Goal: Task Accomplishment & Management: Manage account settings

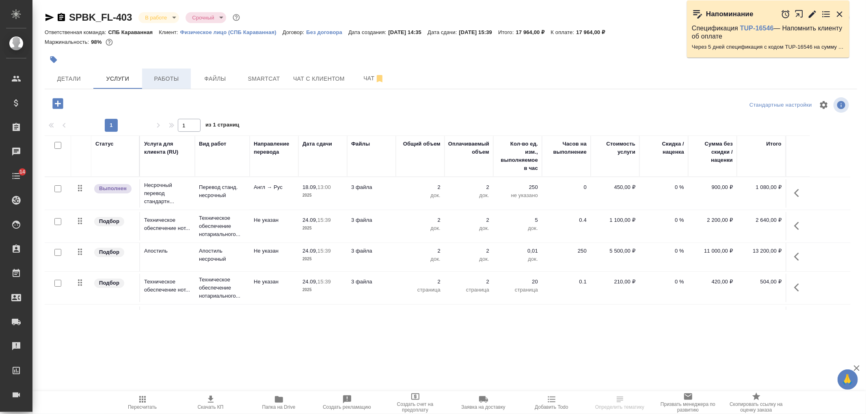
click at [156, 78] on span "Работы" at bounding box center [166, 79] width 39 height 10
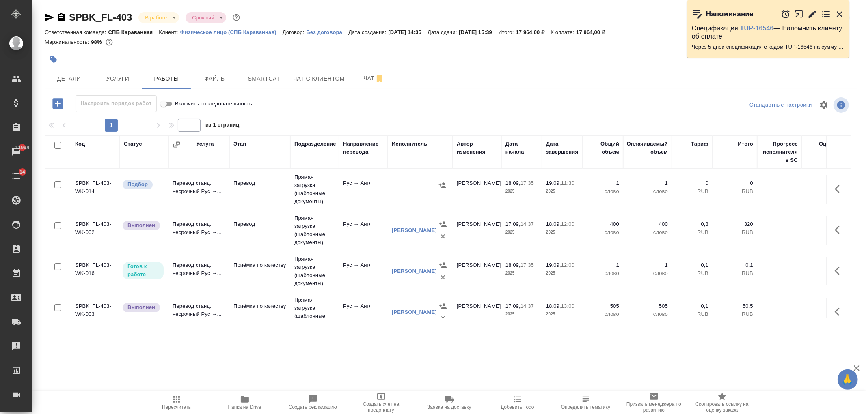
click at [47, 17] on icon "button" at bounding box center [49, 17] width 9 height 7
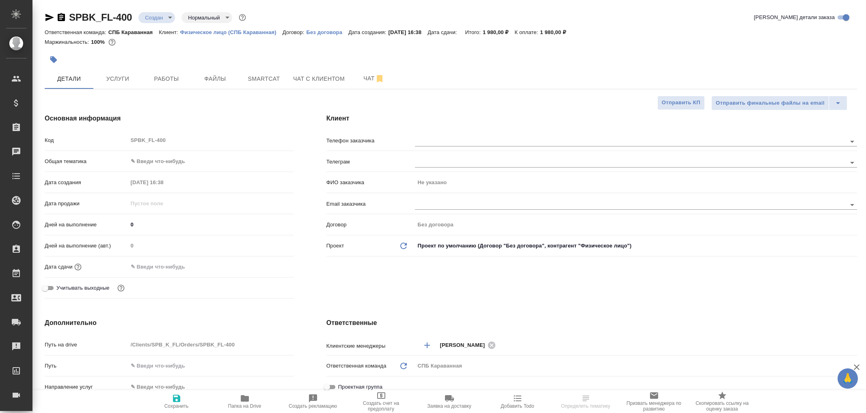
select select "RU"
type textarea "x"
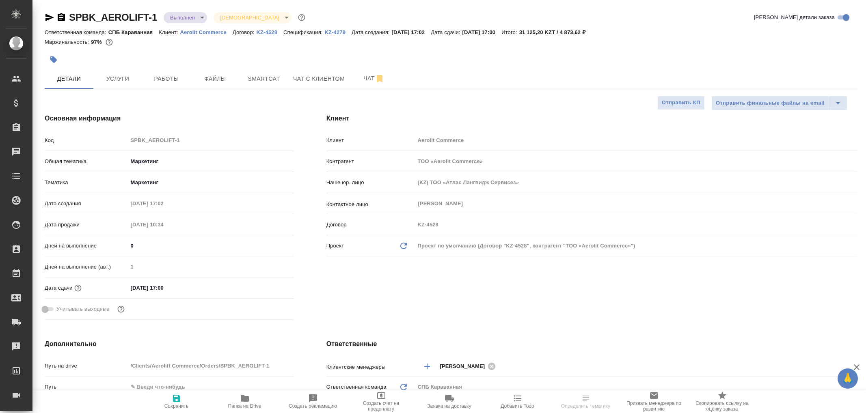
select select "RU"
type textarea "x"
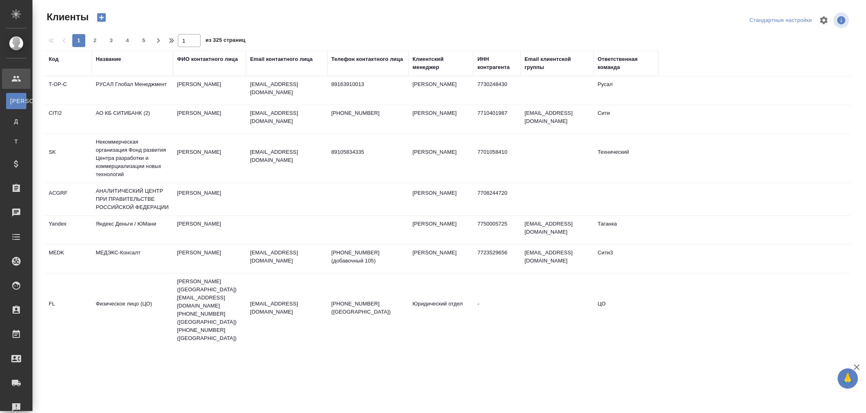
select select "RU"
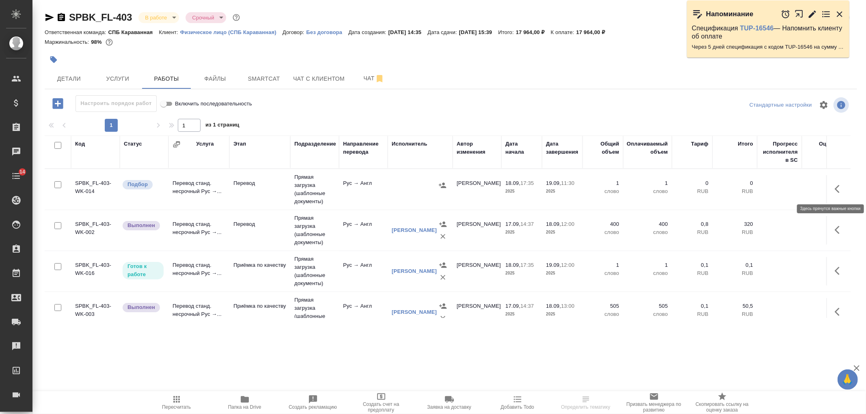
click at [836, 188] on icon "button" at bounding box center [840, 189] width 10 height 10
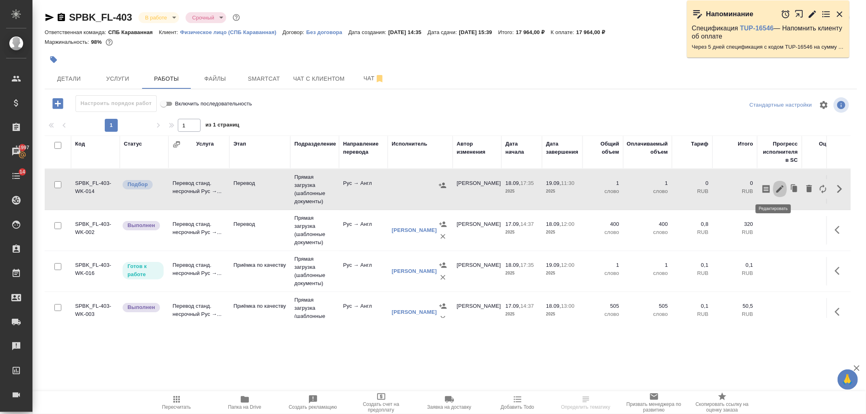
click at [776, 189] on icon "button" at bounding box center [779, 189] width 7 height 7
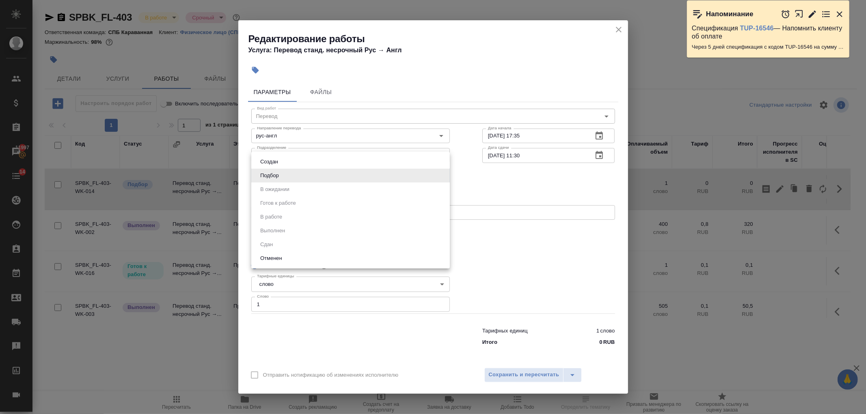
click at [366, 178] on body "🙏 .cls-1 fill:#fff; AWATERA Ivanova Arina Клиенты Спецификации Заказы 11997 Чат…" at bounding box center [433, 207] width 866 height 414
click at [305, 163] on li "Создан" at bounding box center [350, 162] width 199 height 14
type input "created"
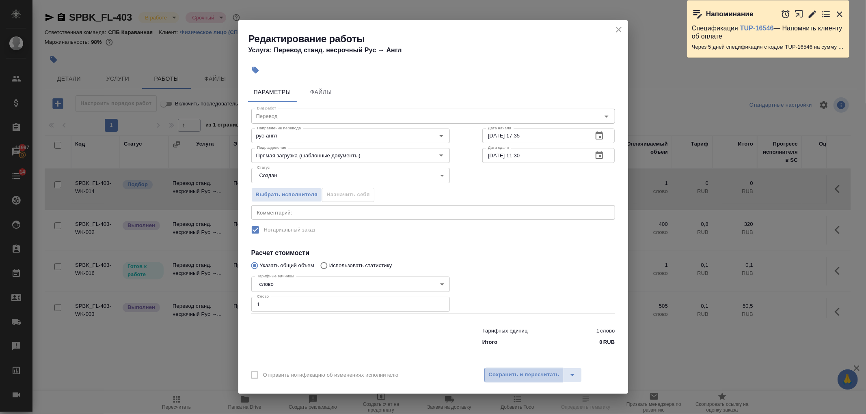
click at [523, 371] on span "Сохранить и пересчитать" at bounding box center [524, 375] width 71 height 9
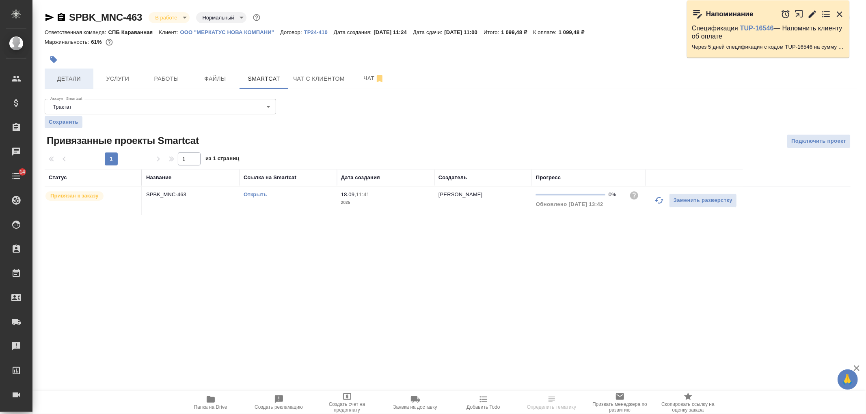
click at [82, 79] on span "Детали" at bounding box center [69, 79] width 39 height 10
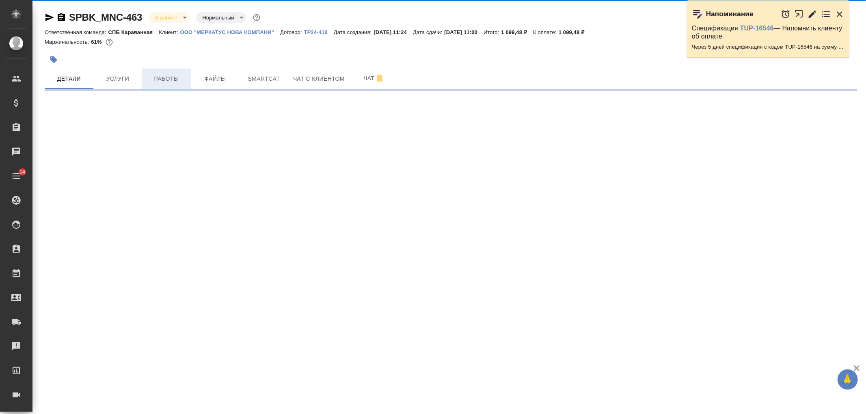
select select "RU"
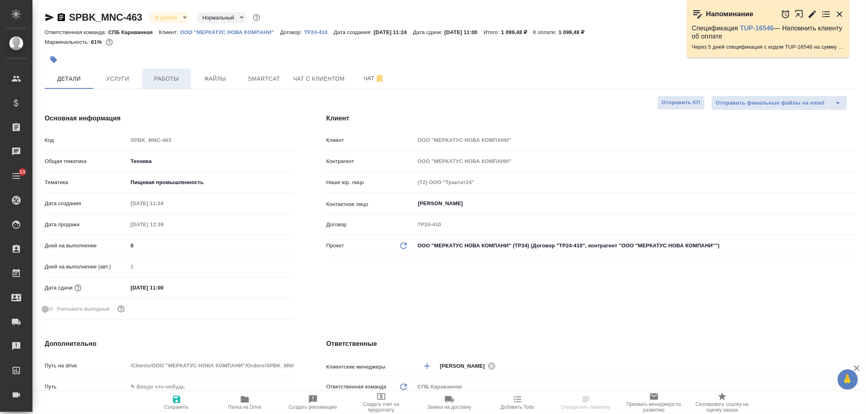
type textarea "x"
click at [177, 77] on span "Работы" at bounding box center [166, 79] width 39 height 10
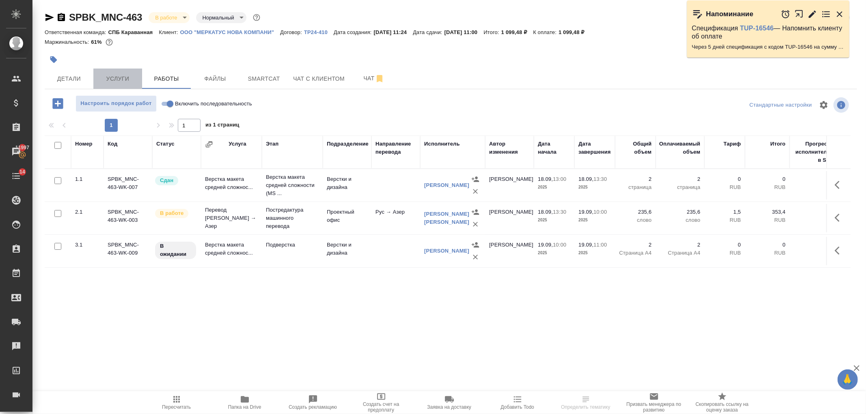
click at [124, 83] on span "Услуги" at bounding box center [117, 79] width 39 height 10
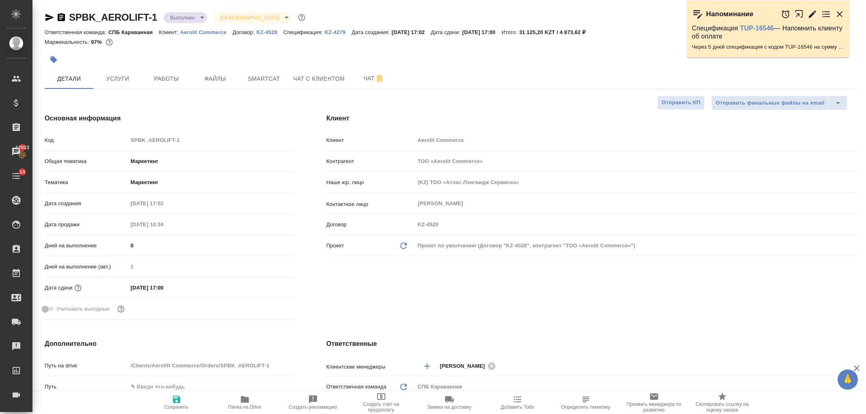
select select "RU"
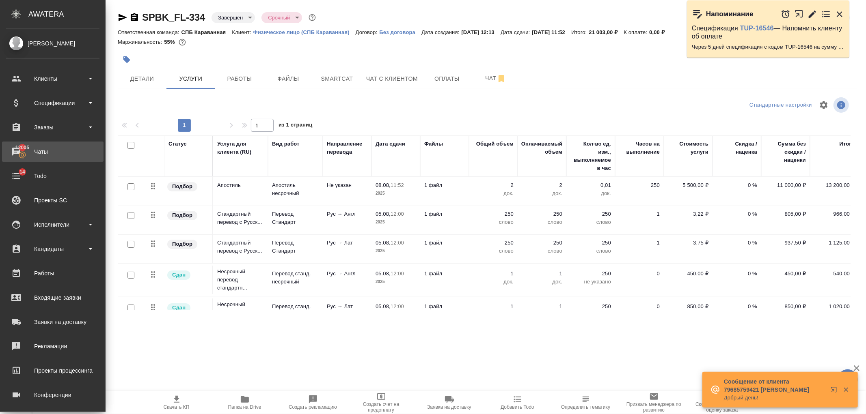
click at [64, 149] on div "Чаты" at bounding box center [52, 152] width 93 height 12
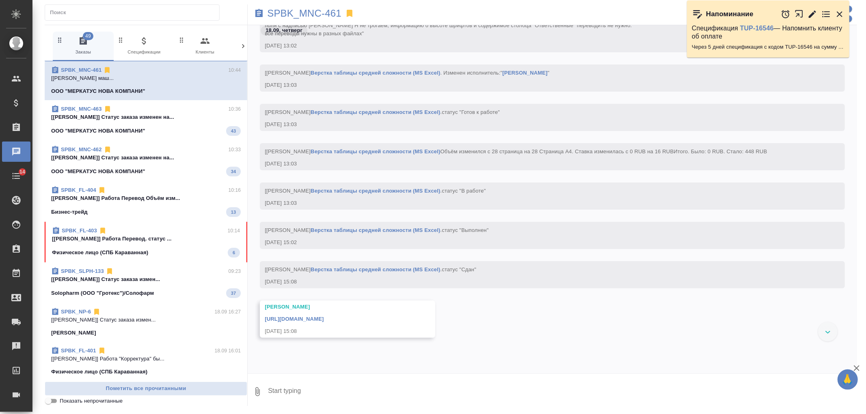
scroll to position [2540, 0]
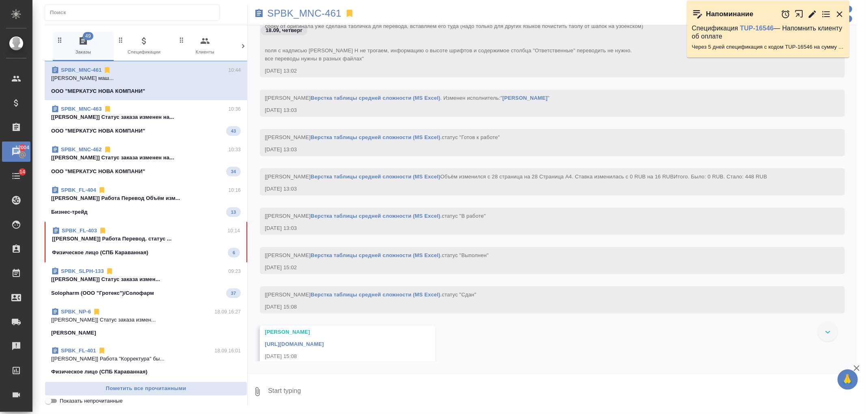
click at [158, 245] on span "SPBK_FL-403 10:14 [Иванова Арина] Работа Перевод. статус ... Физическое лицо (С…" at bounding box center [146, 242] width 188 height 31
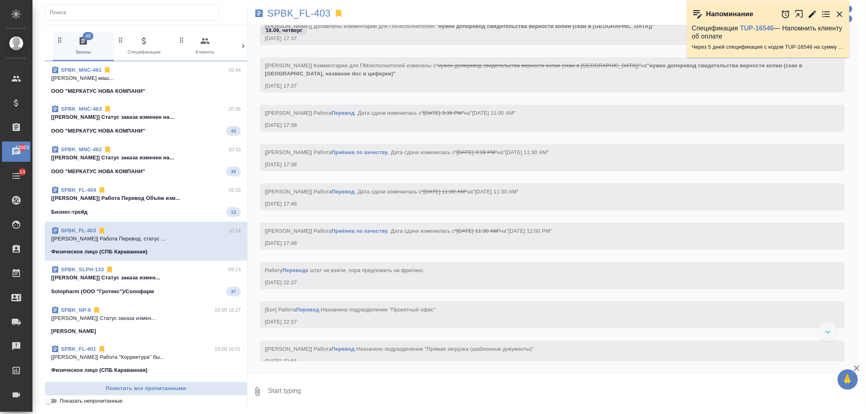
scroll to position [2531, 0]
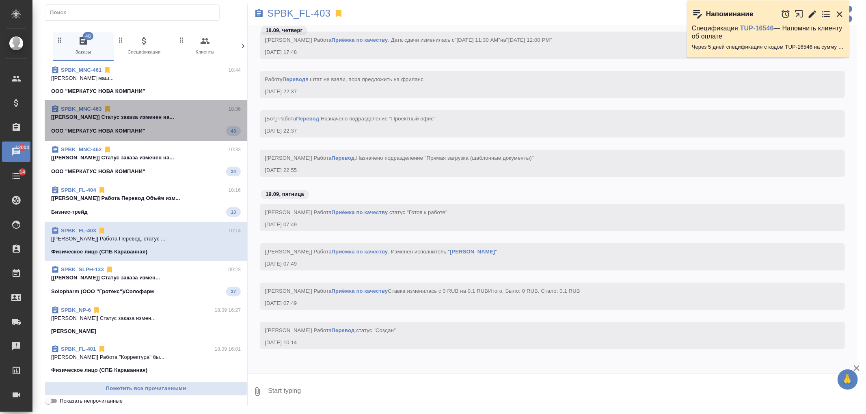
click at [200, 126] on span "SPBK_MNC-463 10:36 [Белякова Юлия] Статус заказа изменен на... ООО "МЕРКАТУС НО…" at bounding box center [146, 120] width 190 height 31
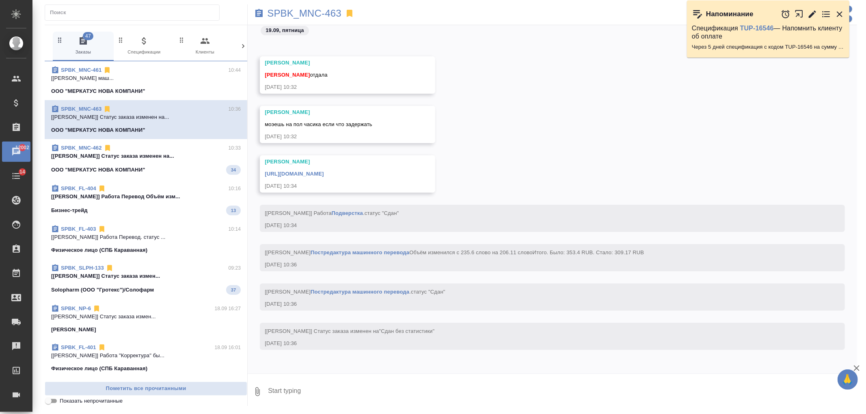
scroll to position [2469, 0]
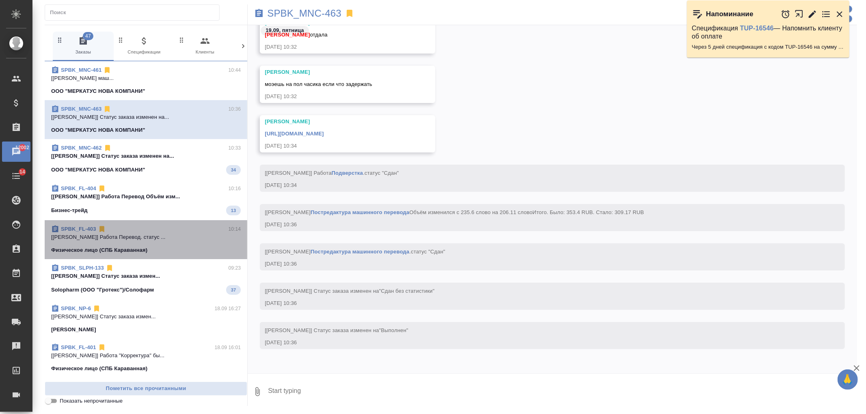
click at [171, 233] on p "[Иванова Арина] Работа Перевод. статус ..." at bounding box center [146, 237] width 190 height 8
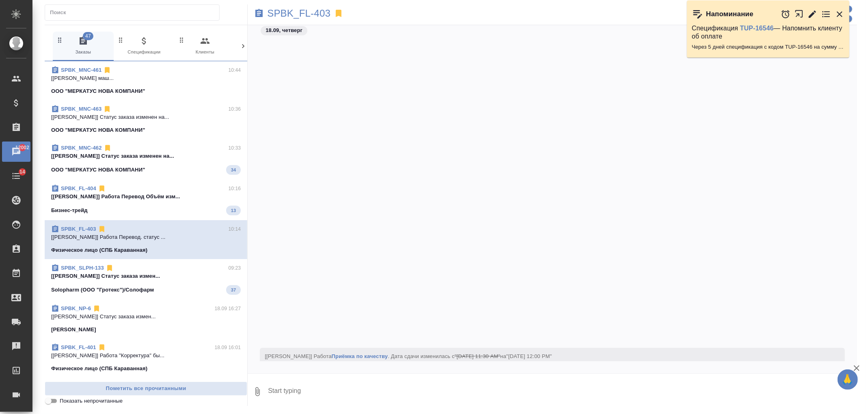
scroll to position [2288, 0]
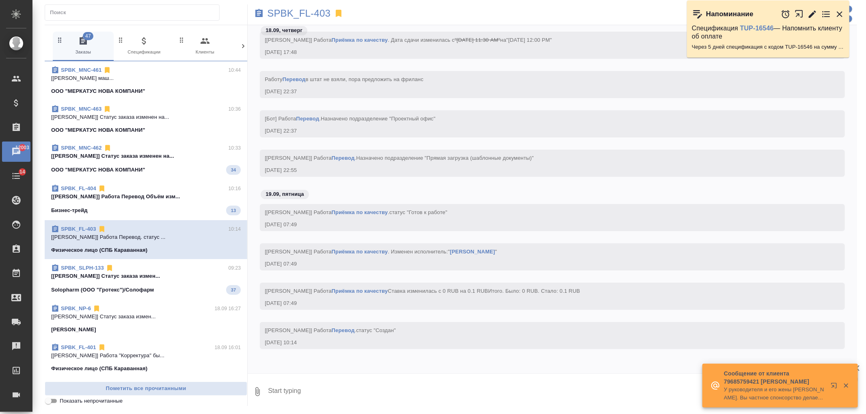
click at [184, 270] on div "SPBK_SLPH-133 09:23" at bounding box center [146, 268] width 190 height 8
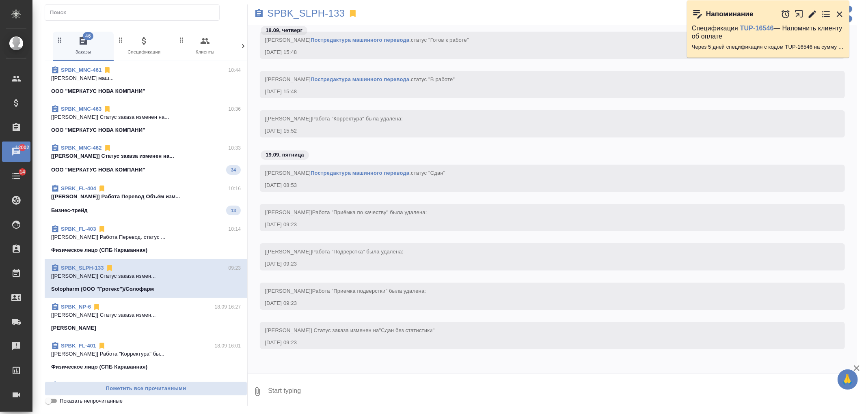
scroll to position [2781, 0]
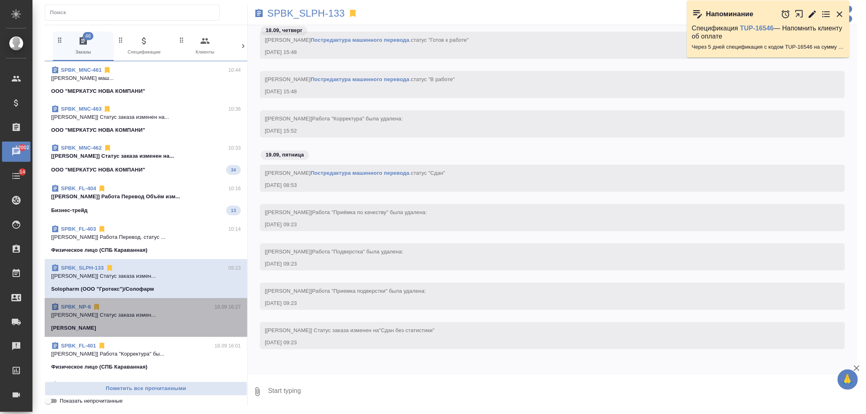
click at [194, 317] on p "[Matveeva Anastasia] Статус заказа измен..." at bounding box center [146, 315] width 190 height 8
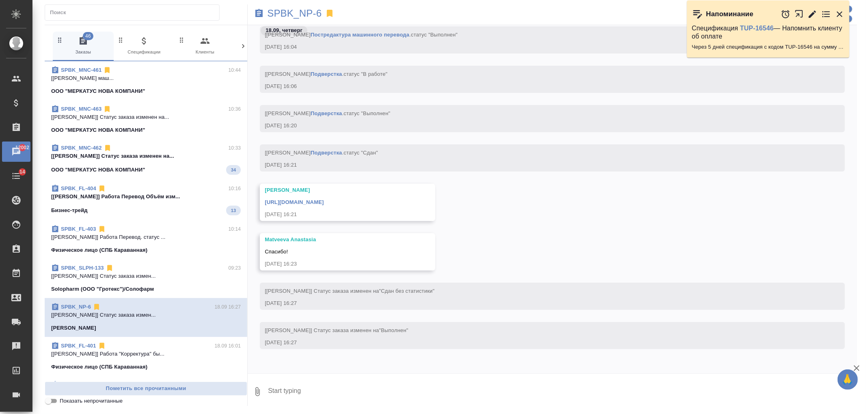
scroll to position [14, 0]
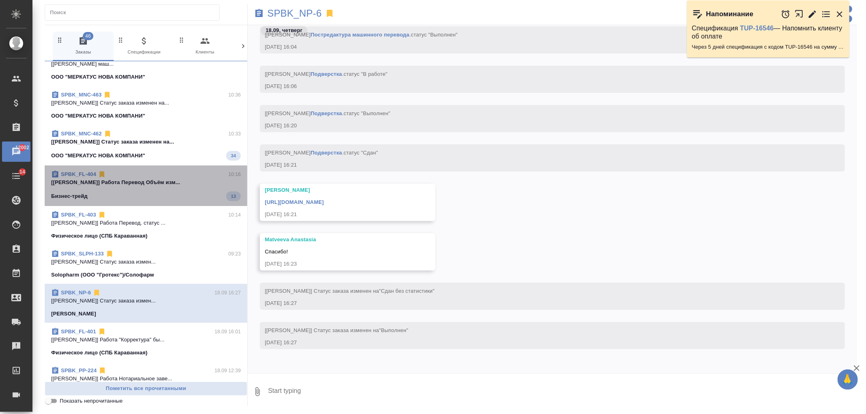
click at [210, 179] on p "[Баданян Артак] Работа Перевод Объём изм..." at bounding box center [146, 183] width 190 height 8
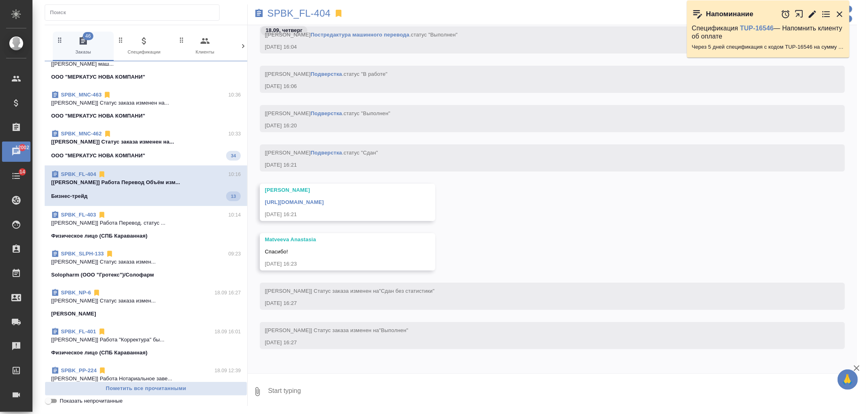
scroll to position [2422, 0]
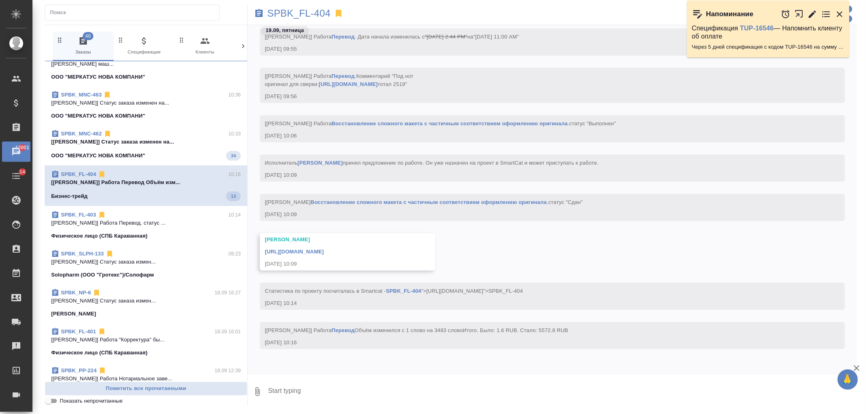
click at [858, 334] on div "SPBK_FL-404 46 Заказы 0 Спецификации 0 Клиенты 0 Входящие 0 Тендеры 0 Исполните…" at bounding box center [450, 205] width 821 height 411
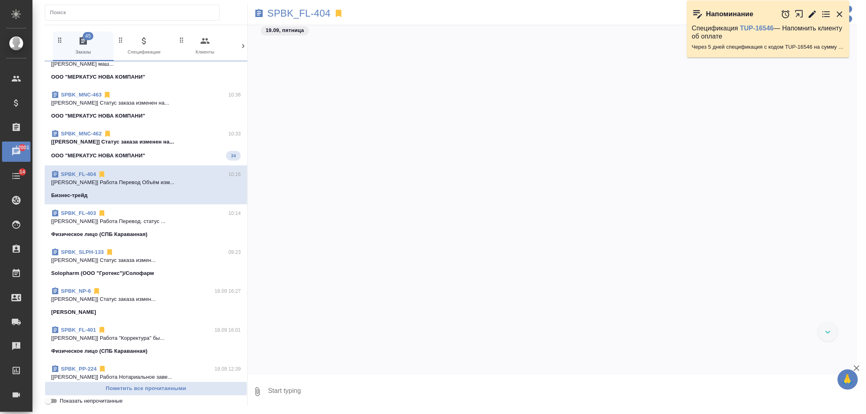
scroll to position [2457, 0]
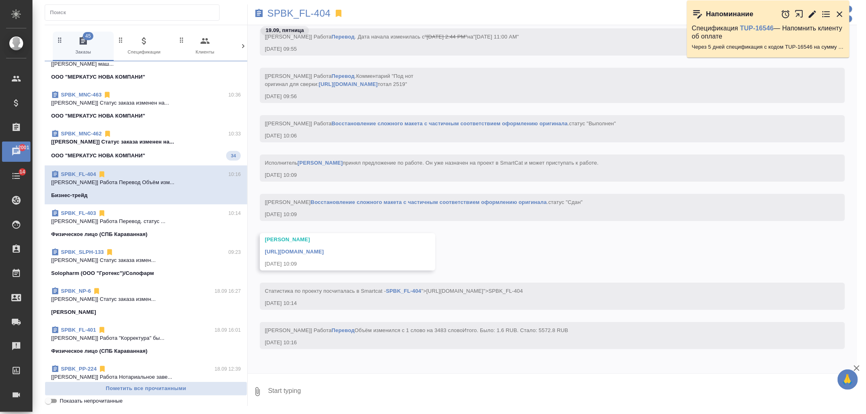
click at [187, 151] on div "ООО "МЕРКАТУС НОВА КОМПАНИ" 34" at bounding box center [146, 156] width 190 height 10
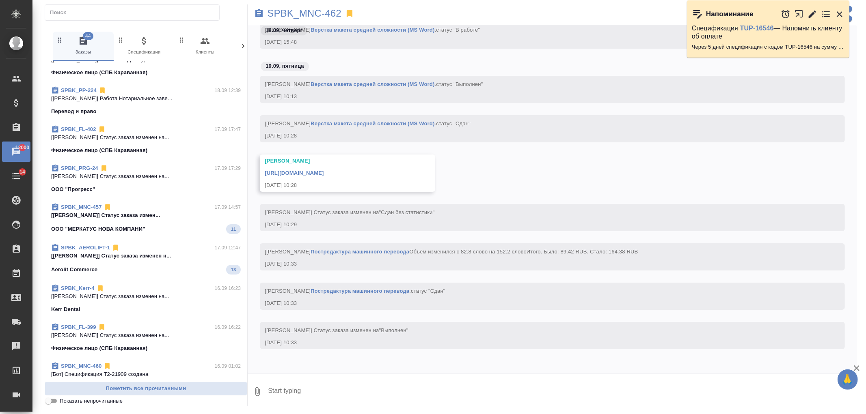
scroll to position [352, 0]
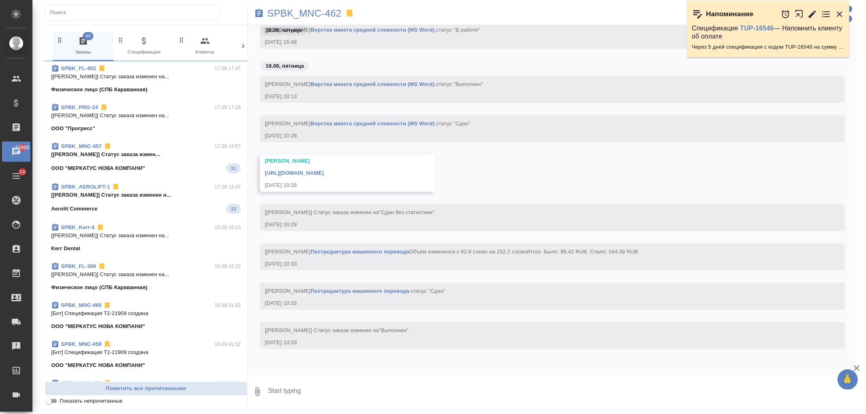
click at [211, 197] on p "[Муталимов Марк] Статус заказа изменен н..." at bounding box center [146, 195] width 190 height 8
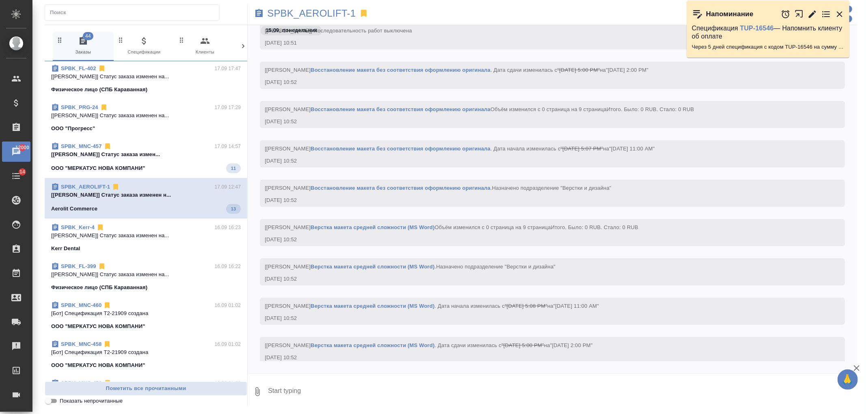
scroll to position [5109, 0]
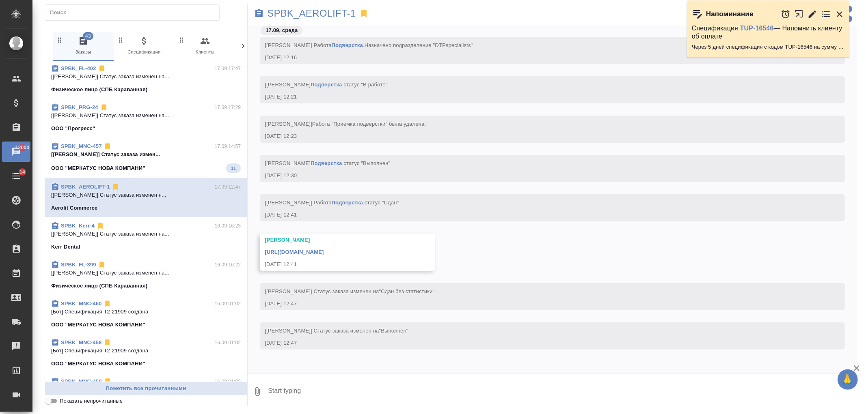
click at [216, 160] on span "SPBK_MNC-457 17.09 14:57 [Сергеева Анастасия] Статус заказа измен... ООО "МЕРКА…" at bounding box center [146, 157] width 190 height 31
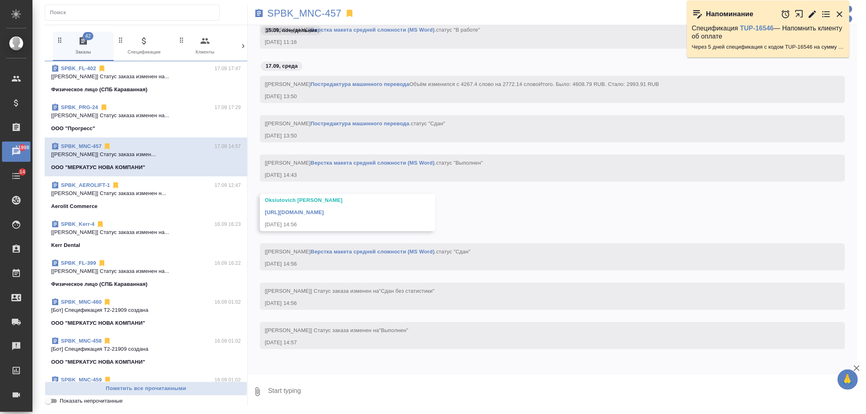
scroll to position [0, 0]
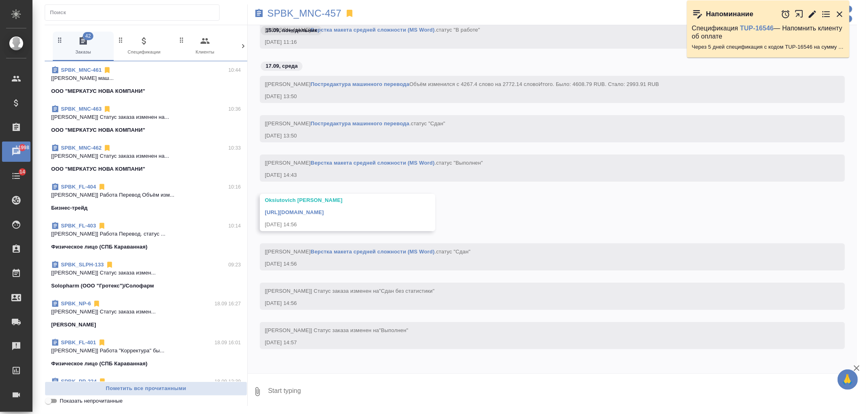
click at [245, 49] on icon at bounding box center [243, 46] width 8 height 8
click at [205, 46] on span "99+ Мессенджеры" at bounding box center [208, 46] width 54 height 20
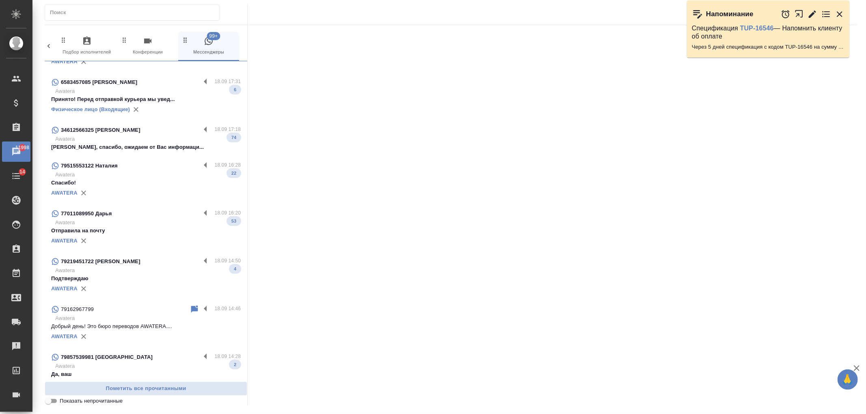
scroll to position [0, 0]
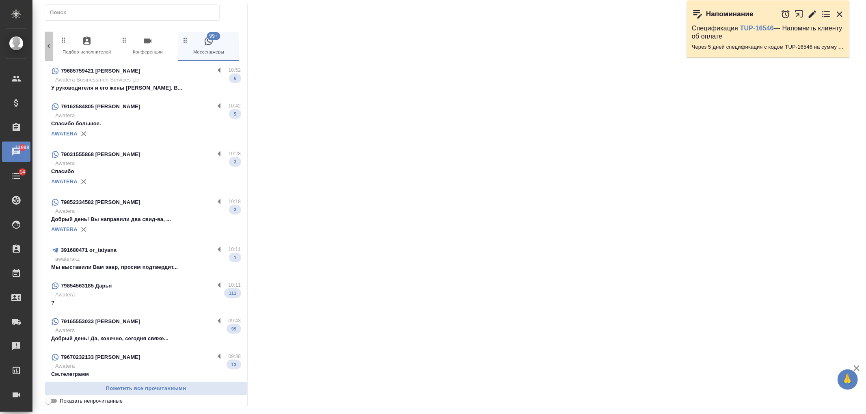
click at [49, 46] on icon at bounding box center [49, 46] width 8 height 8
click at [75, 43] on span "42 Заказы" at bounding box center [83, 46] width 54 height 20
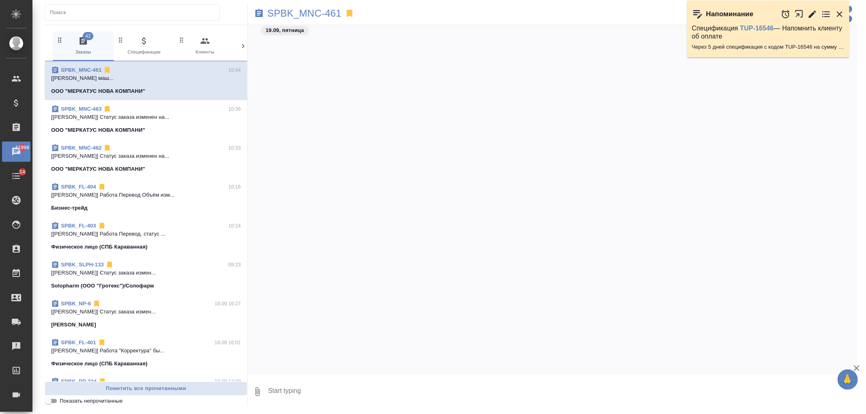
scroll to position [4393, 0]
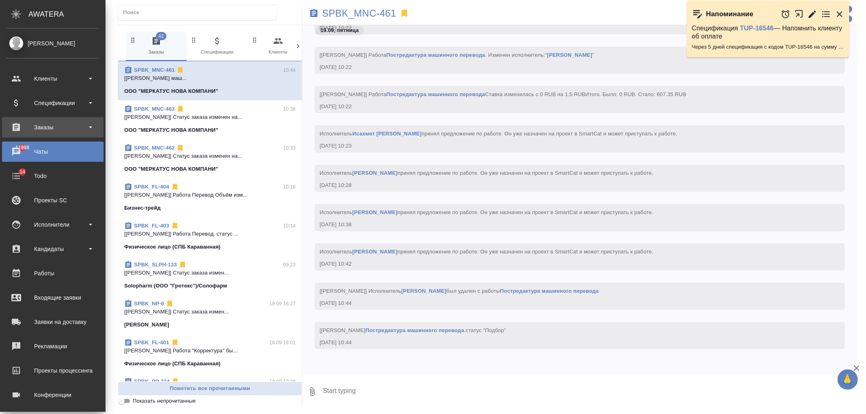
click at [48, 124] on div "Заказы" at bounding box center [52, 127] width 93 height 12
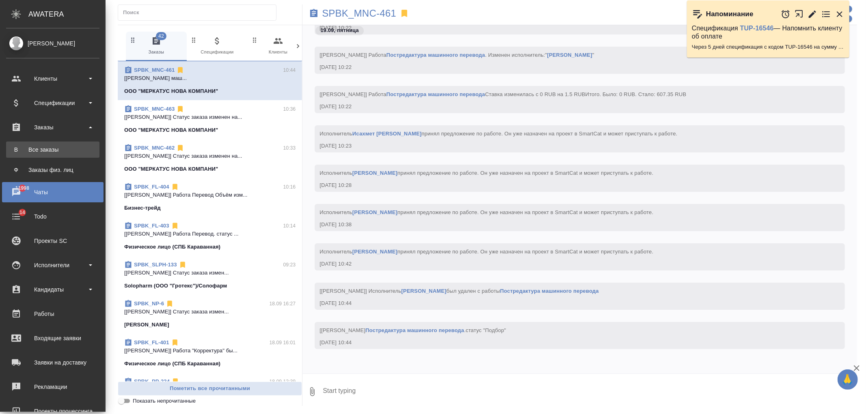
click at [65, 153] on div "Все заказы" at bounding box center [52, 150] width 85 height 8
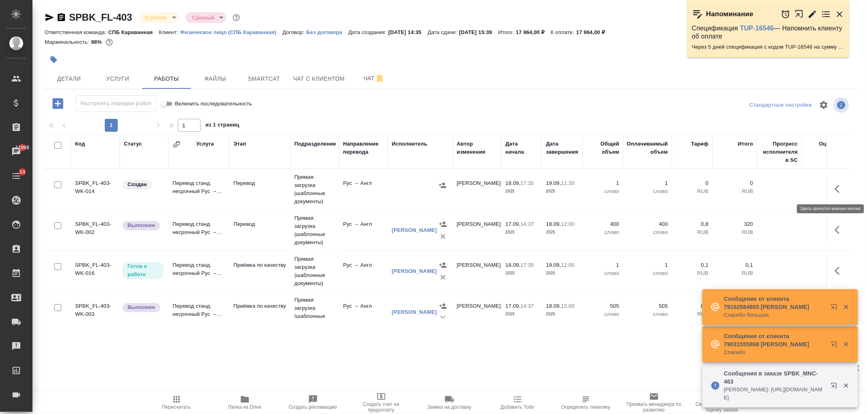
click at [835, 190] on icon "button" at bounding box center [840, 189] width 10 height 10
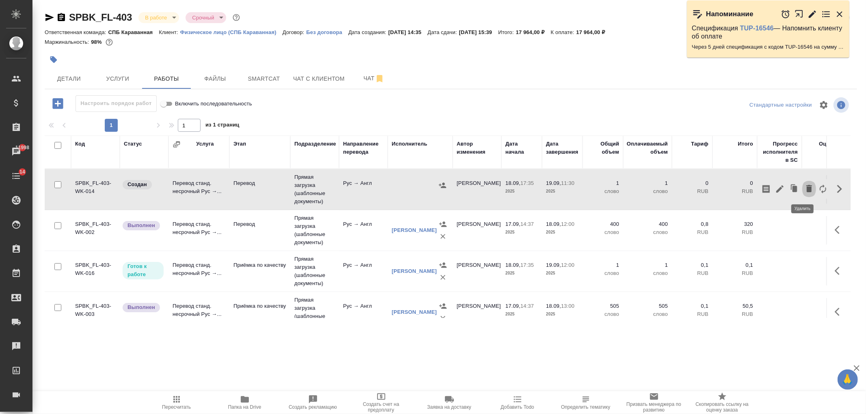
click at [806, 191] on icon "button" at bounding box center [809, 188] width 6 height 7
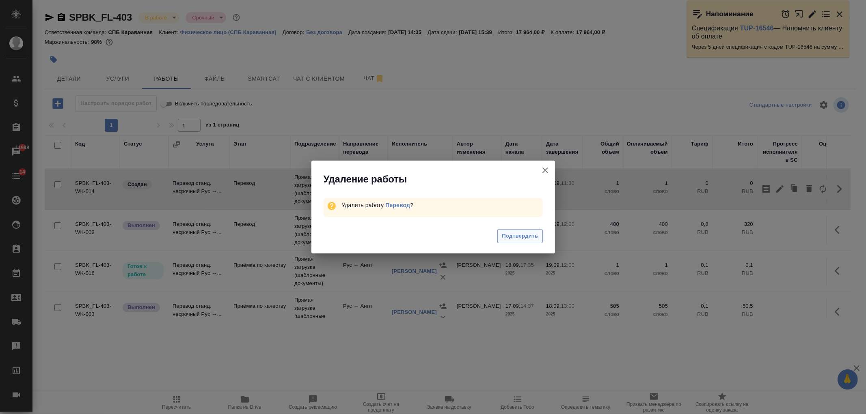
click at [518, 235] on span "Подтвердить" at bounding box center [520, 236] width 36 height 9
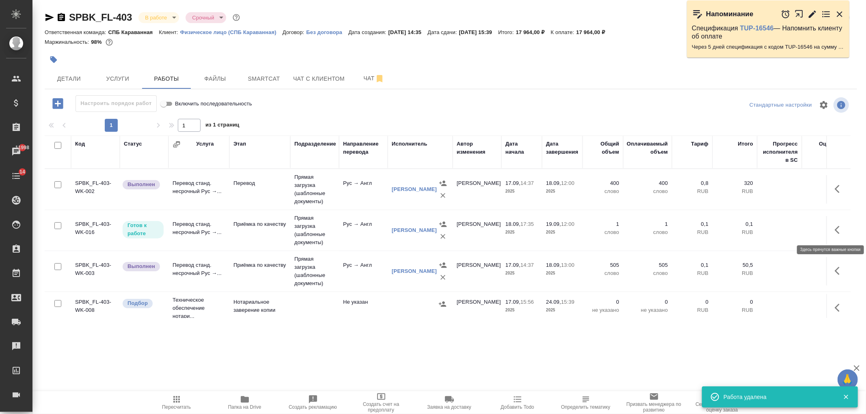
click at [835, 229] on icon "button" at bounding box center [840, 230] width 10 height 10
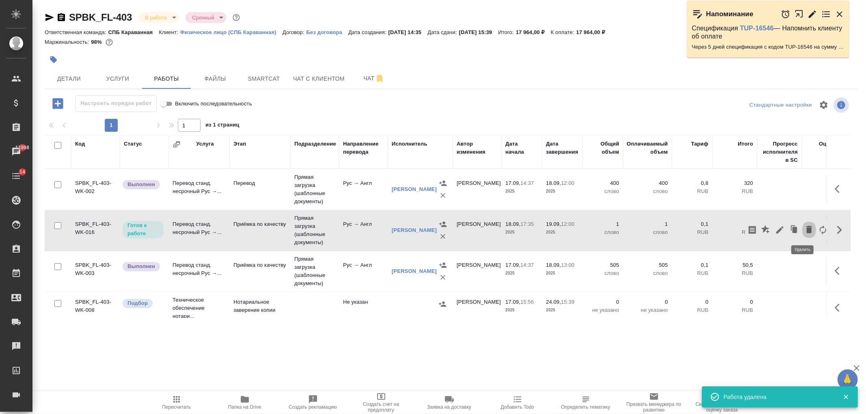
click at [806, 233] on icon "button" at bounding box center [809, 229] width 6 height 7
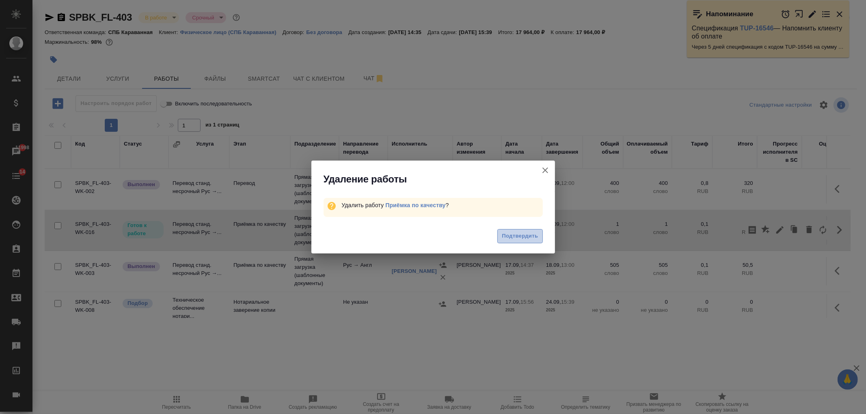
click at [518, 235] on span "Подтвердить" at bounding box center [520, 236] width 36 height 9
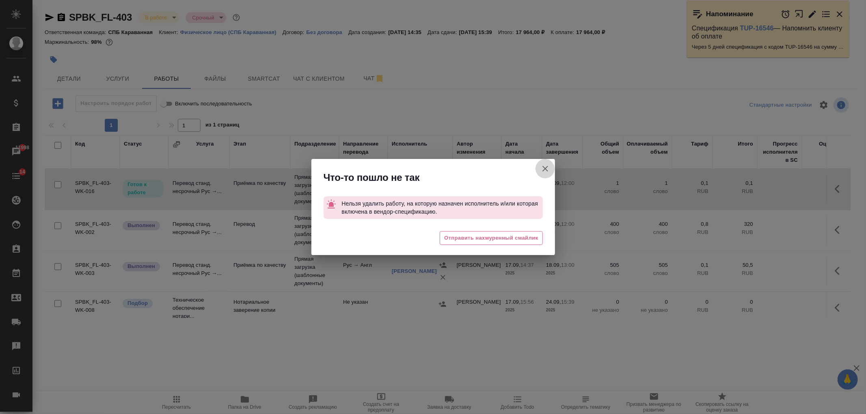
click at [544, 168] on icon "button" at bounding box center [545, 169] width 10 height 10
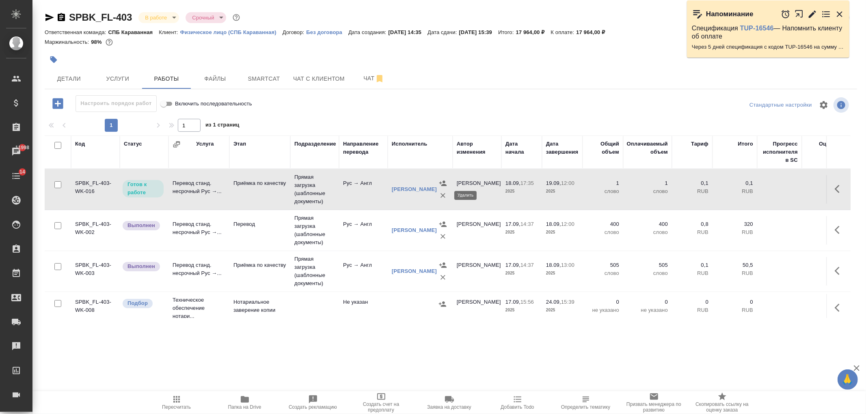
click at [442, 195] on icon "button" at bounding box center [443, 196] width 8 height 8
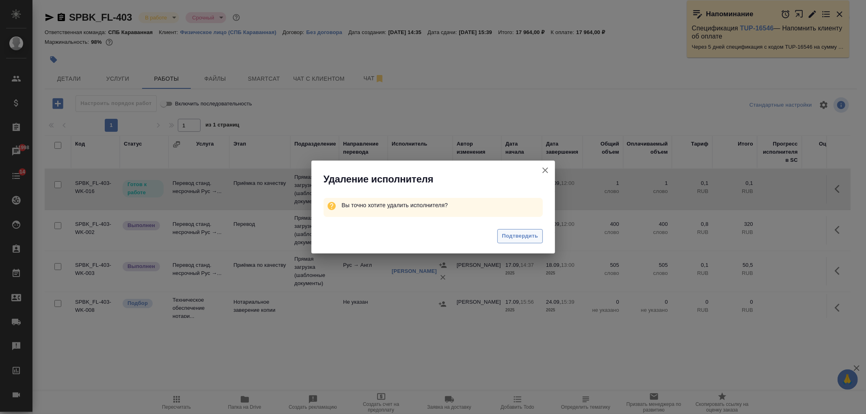
click at [518, 237] on span "Подтвердить" at bounding box center [520, 236] width 36 height 9
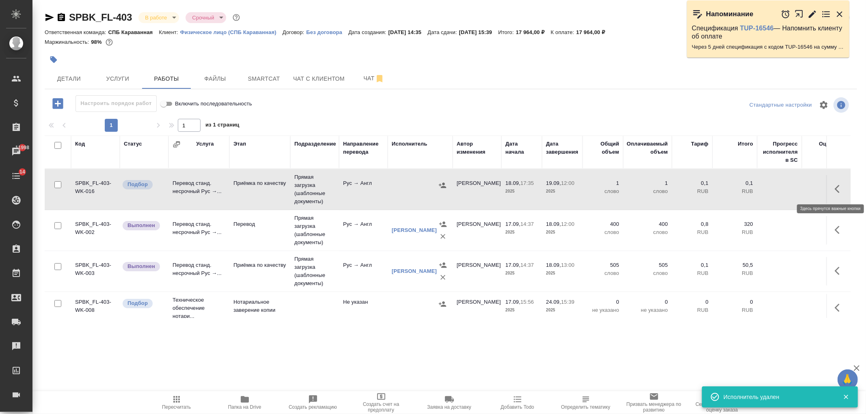
click at [835, 185] on icon "button" at bounding box center [840, 189] width 10 height 10
click at [806, 189] on icon "button" at bounding box center [809, 188] width 6 height 7
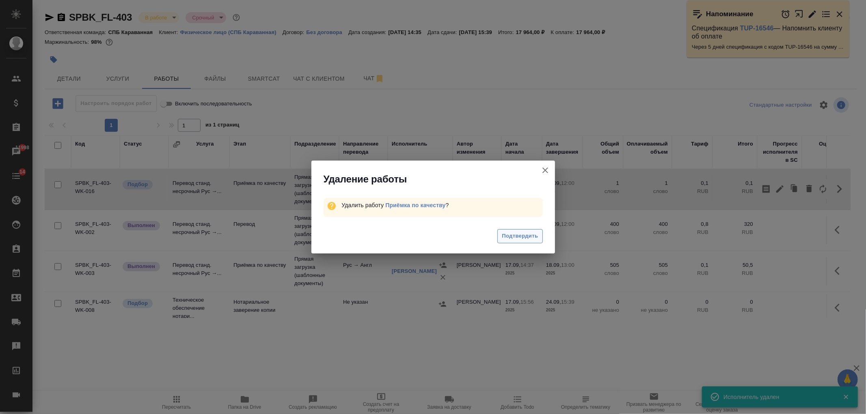
click at [533, 238] on span "Подтвердить" at bounding box center [520, 236] width 36 height 9
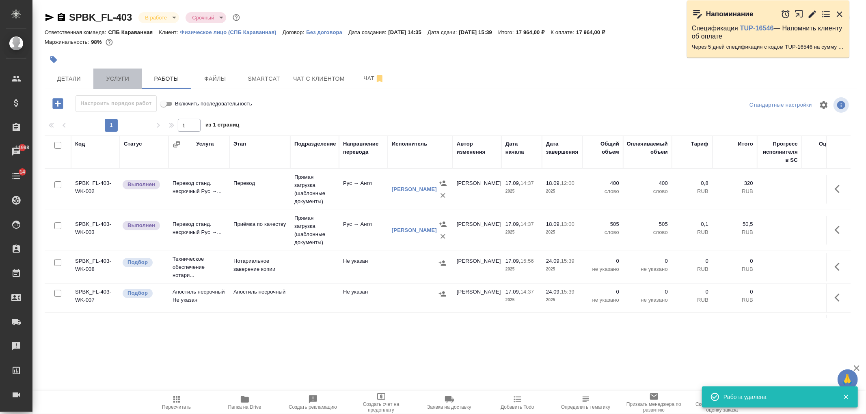
click at [119, 82] on span "Услуги" at bounding box center [117, 79] width 39 height 10
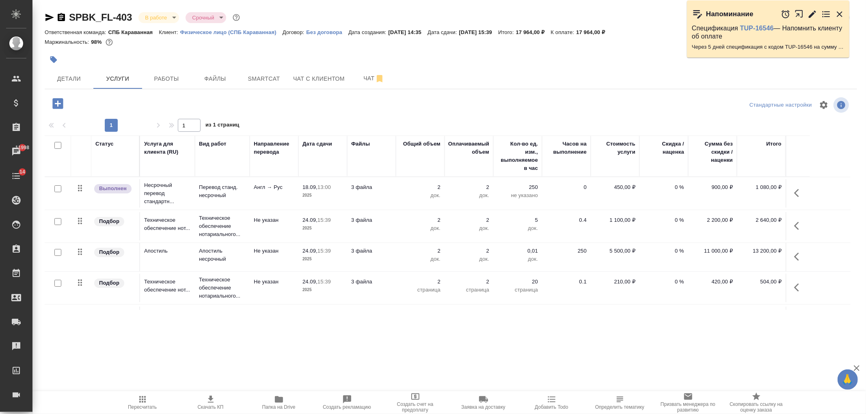
click at [50, 68] on div at bounding box center [316, 60] width 542 height 18
click at [76, 80] on span "Детали" at bounding box center [69, 79] width 39 height 10
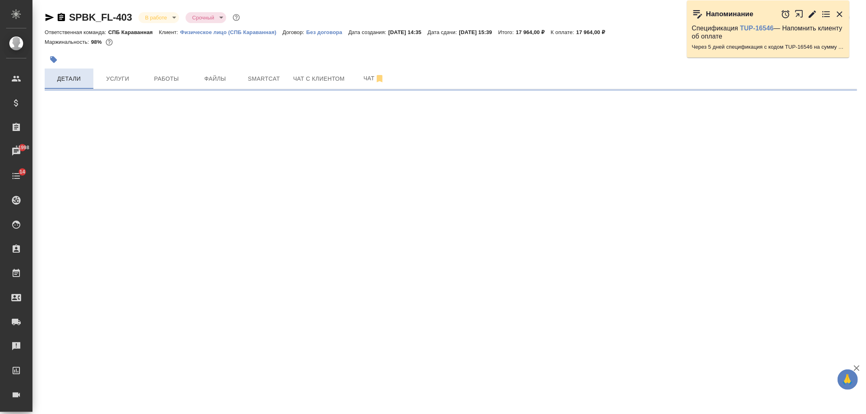
select select "RU"
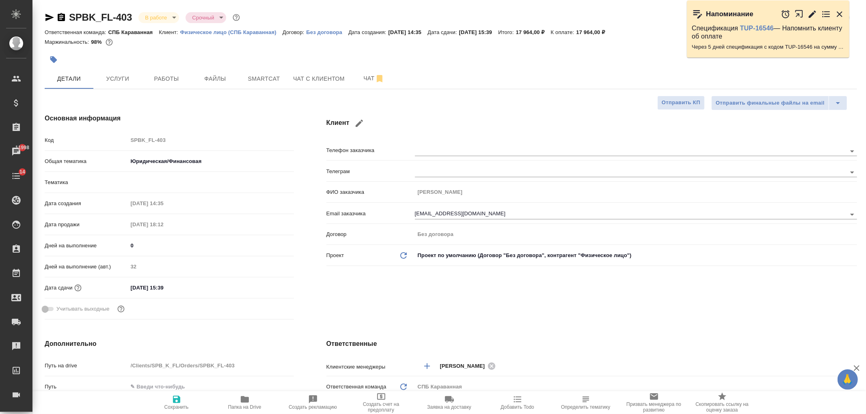
type textarea "x"
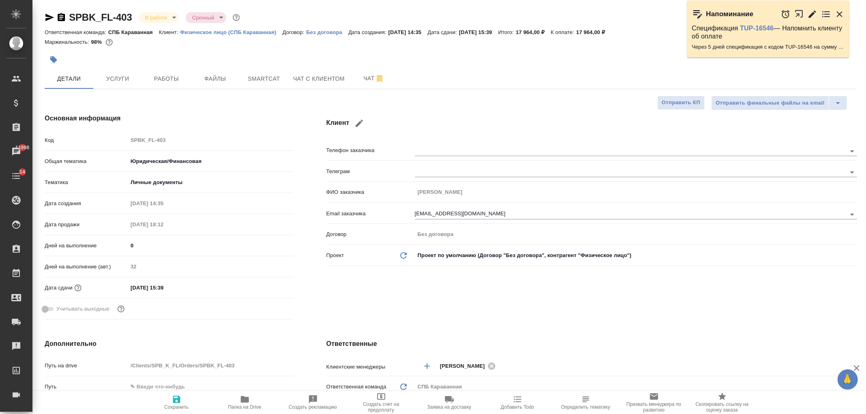
type textarea "x"
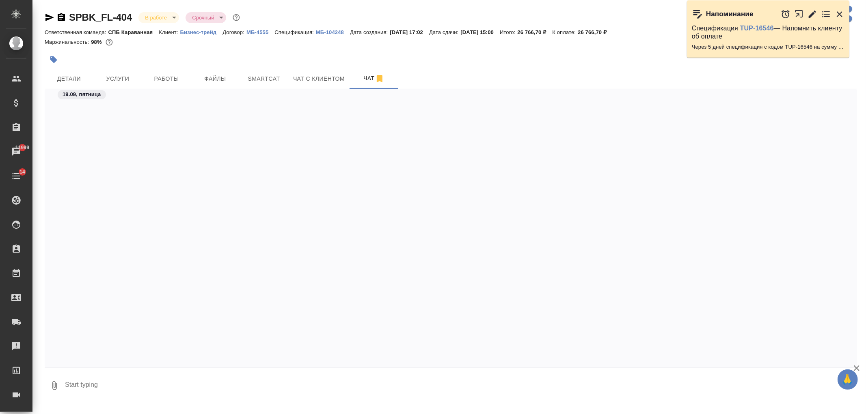
scroll to position [2287, 0]
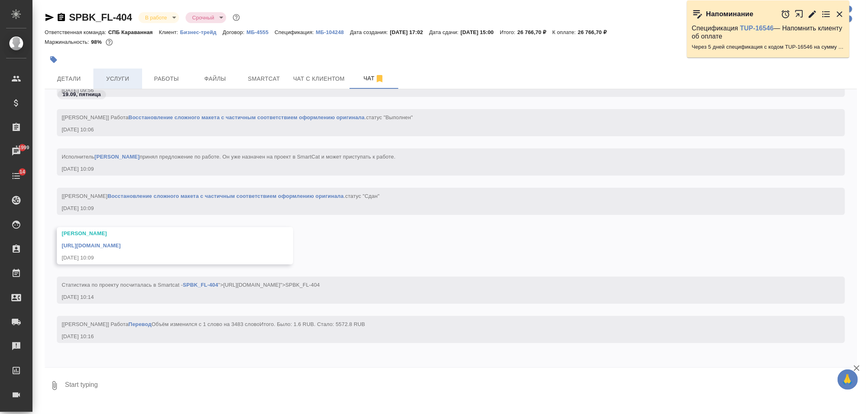
click at [109, 80] on span "Услуги" at bounding box center [117, 79] width 39 height 10
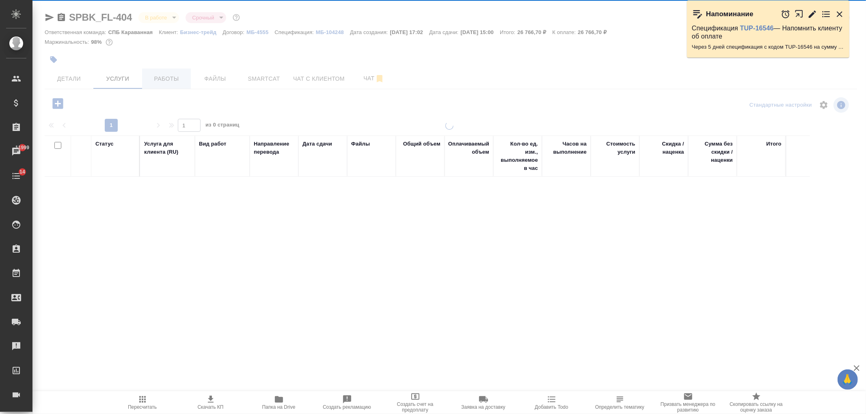
click at [170, 78] on span "Работы" at bounding box center [166, 79] width 39 height 10
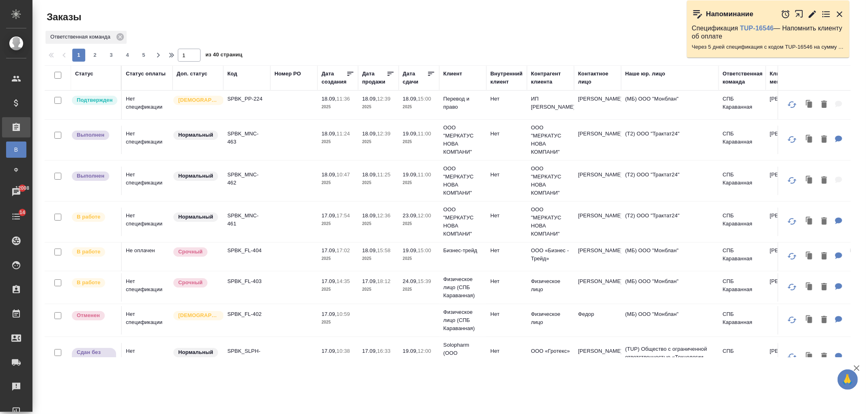
click at [273, 99] on td at bounding box center [293, 105] width 47 height 28
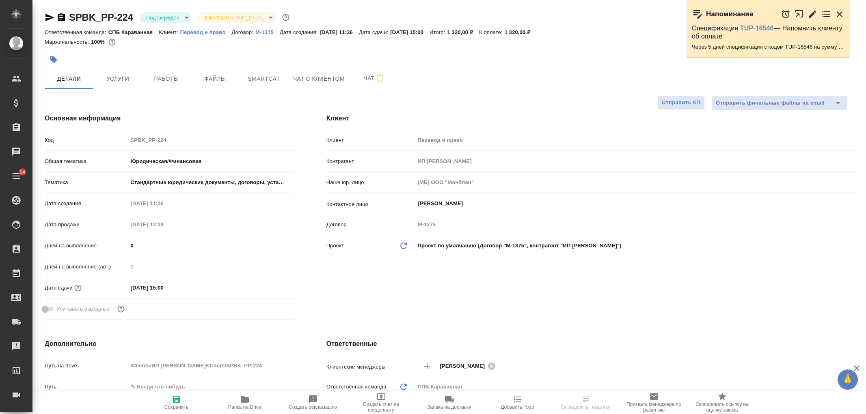
select select "RU"
type input "[PERSON_NAME]"
click at [490, 322] on div "[PERSON_NAME] Перевод и право Контрагент ИП [PERSON_NAME] Наше юр. лицо (МБ) ОО…" at bounding box center [591, 218] width 563 height 242
click at [174, 15] on body "🙏 .cls-1 fill:#fff; AWATERA [PERSON_NAME] Спецификации Заказы 12008 Чаты 14 Tod…" at bounding box center [433, 207] width 866 height 414
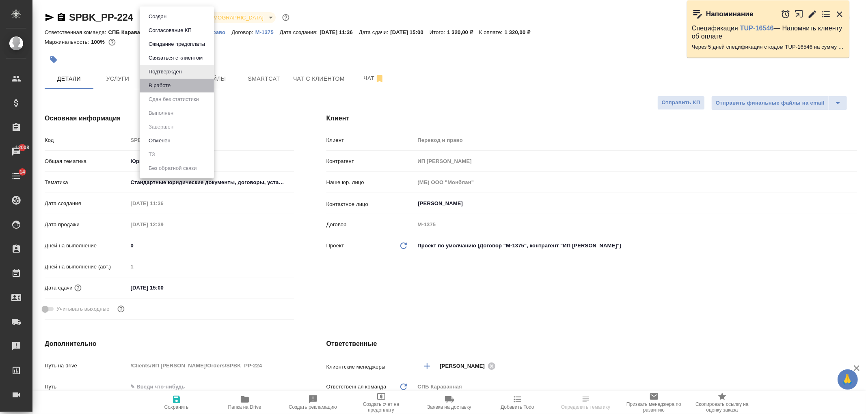
click at [184, 88] on li "В работе" at bounding box center [177, 86] width 74 height 14
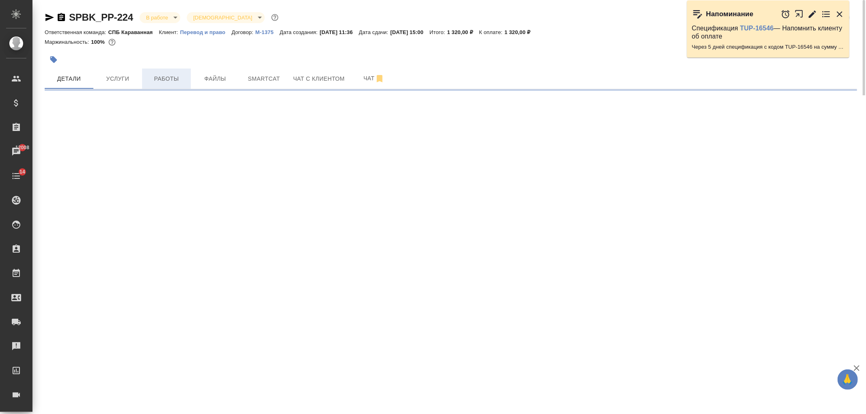
click at [168, 81] on span "Работы" at bounding box center [166, 79] width 39 height 10
select select "RU"
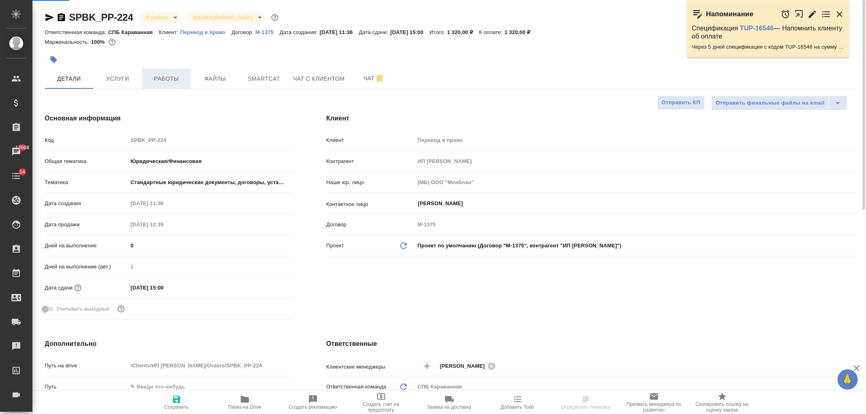
type textarea "x"
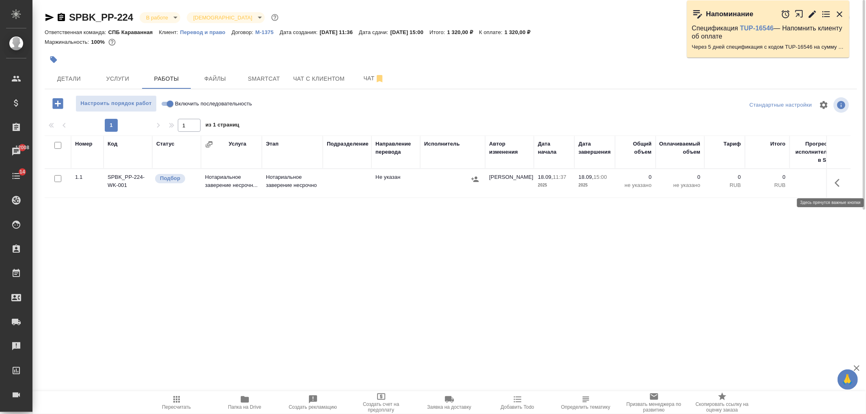
click at [839, 180] on icon "button" at bounding box center [837, 183] width 5 height 8
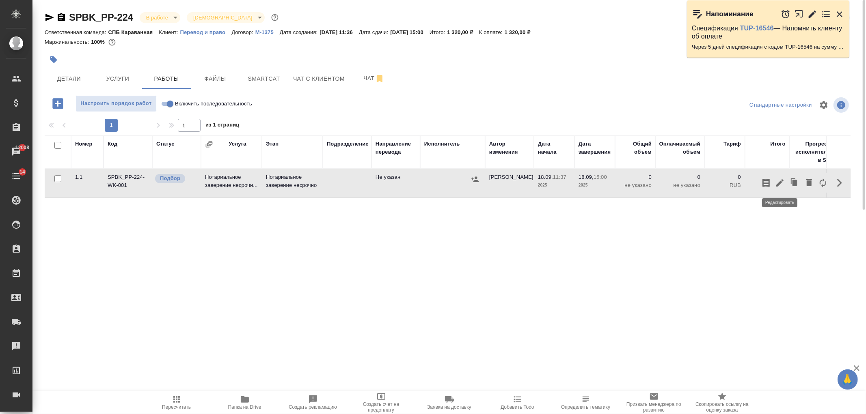
click at [780, 183] on icon "button" at bounding box center [779, 182] width 7 height 7
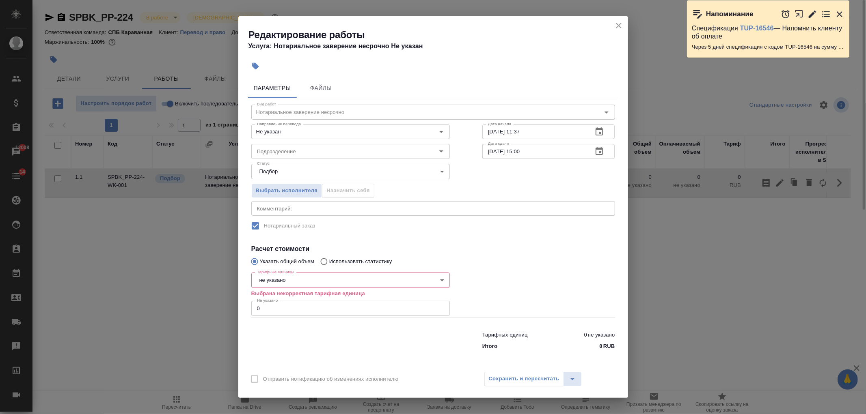
click at [293, 277] on body "🙏 .cls-1 fill:#fff; AWATERA Ivanova Arina Клиенты Спецификации Заказы 12008 Чат…" at bounding box center [433, 207] width 866 height 414
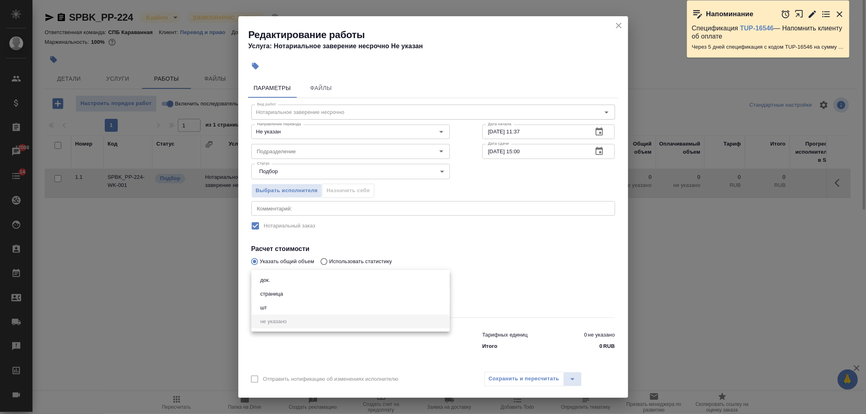
click at [283, 278] on li "док." at bounding box center [350, 281] width 199 height 14
type input "5a8b1489cc6b4906c91bfd8b"
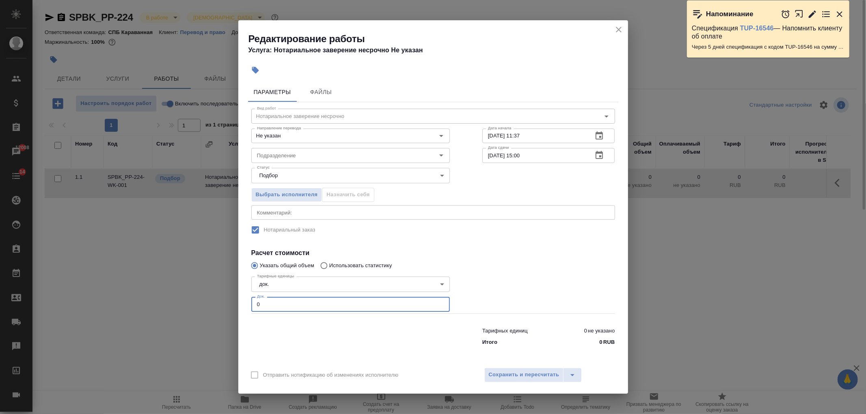
click at [276, 305] on input "0" at bounding box center [350, 304] width 199 height 15
type input "1"
click at [540, 378] on span "Сохранить и пересчитать" at bounding box center [524, 375] width 71 height 9
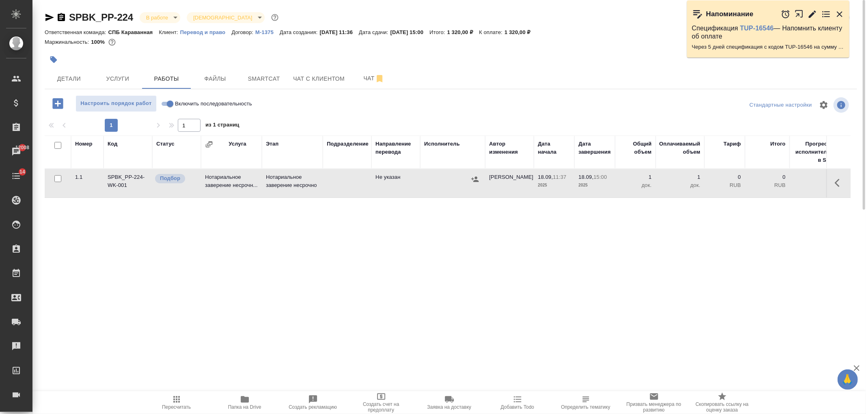
click at [838, 183] on icon "button" at bounding box center [840, 183] width 10 height 10
click at [775, 185] on icon "button" at bounding box center [780, 183] width 10 height 10
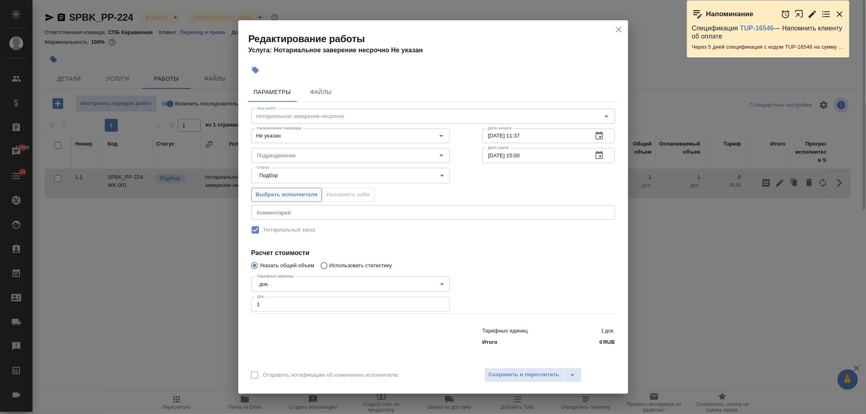
click at [290, 192] on span "Выбрать исполнителя" at bounding box center [287, 194] width 62 height 9
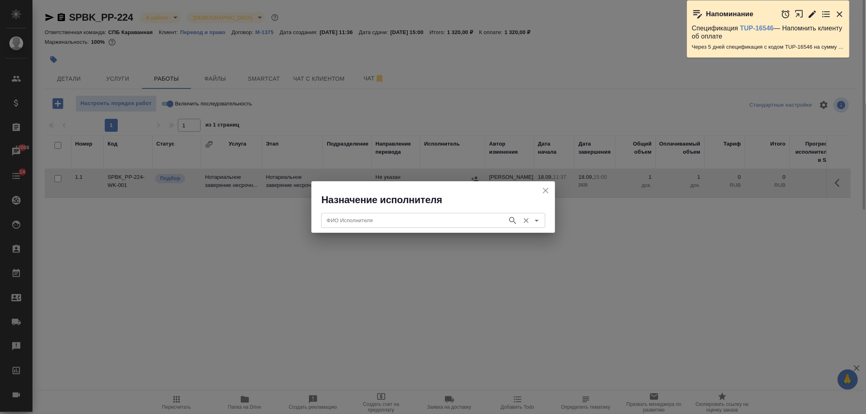
click at [359, 224] on input "ФИО Исполнителя" at bounding box center [414, 221] width 180 height 10
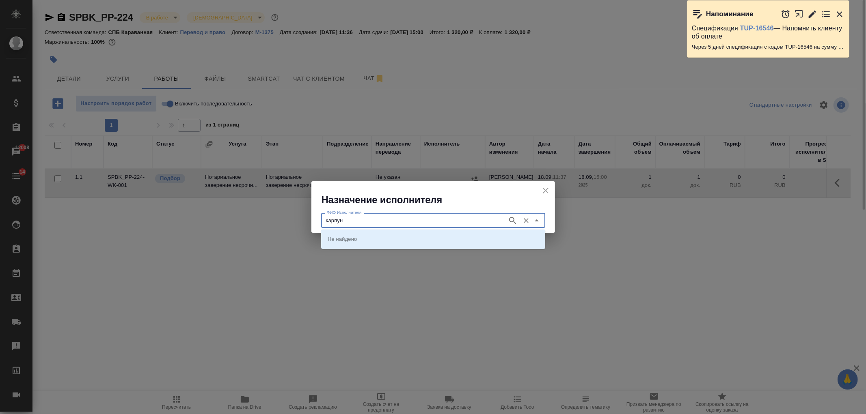
type input "карпун"
click at [378, 248] on ul "НОТАРИУС Карпунина Ольга Васильевна" at bounding box center [433, 245] width 224 height 15
click at [372, 241] on p "НОТАРИУС Карпунина Ольга Васильевна" at bounding box center [350, 239] width 44 height 8
type input "НОТАРИУС Карпунина Ольга Васильевна"
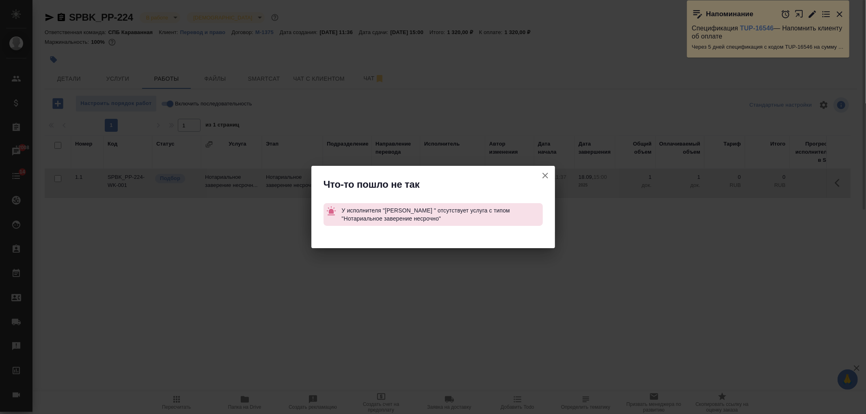
click at [544, 171] on icon "button" at bounding box center [545, 176] width 10 height 10
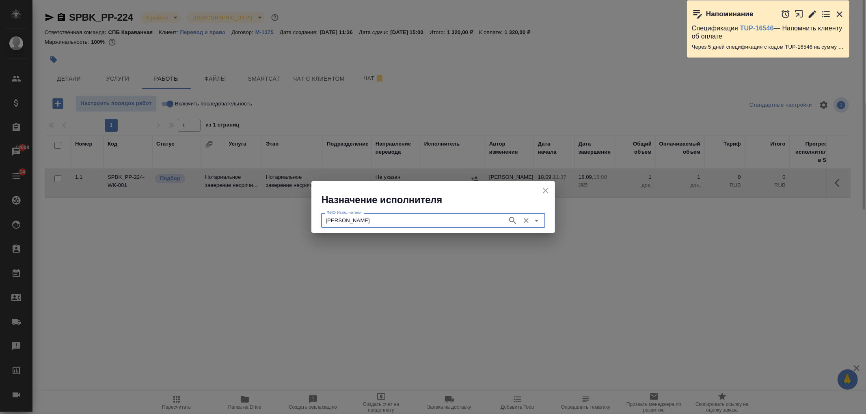
click at [542, 192] on icon "close" at bounding box center [546, 191] width 10 height 10
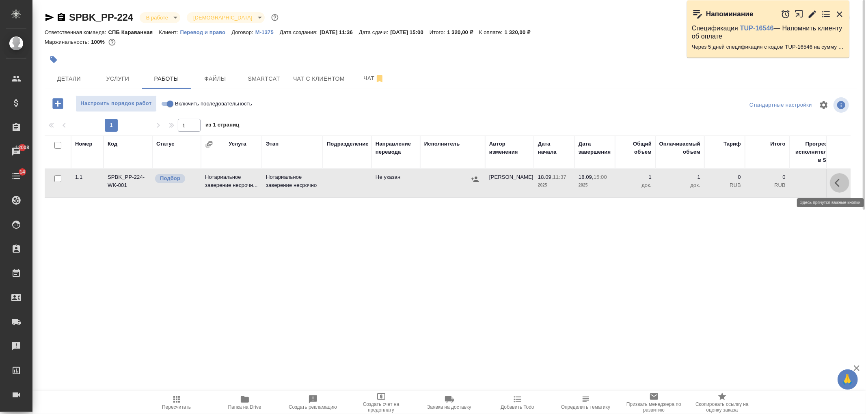
click at [841, 181] on icon "button" at bounding box center [840, 183] width 10 height 10
click at [782, 186] on icon "button" at bounding box center [780, 183] width 10 height 10
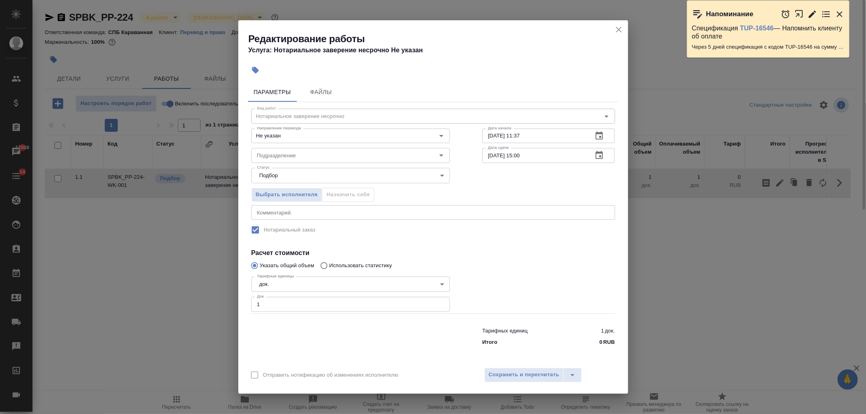
click at [621, 29] on icon "close" at bounding box center [619, 30] width 10 height 10
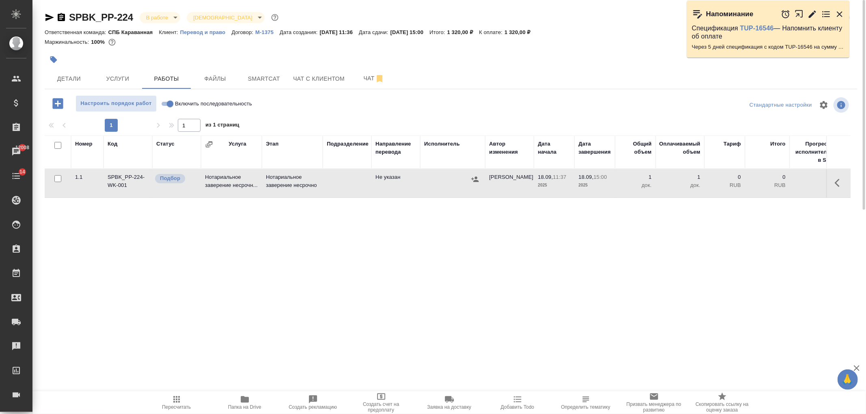
click at [332, 189] on td at bounding box center [347, 183] width 49 height 28
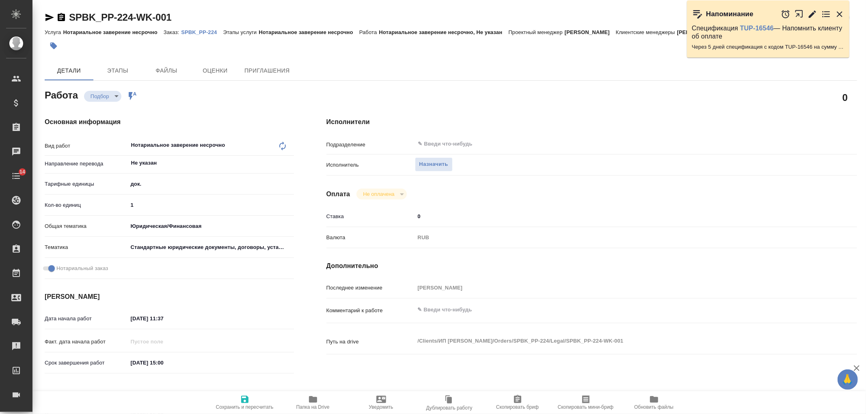
type textarea "x"
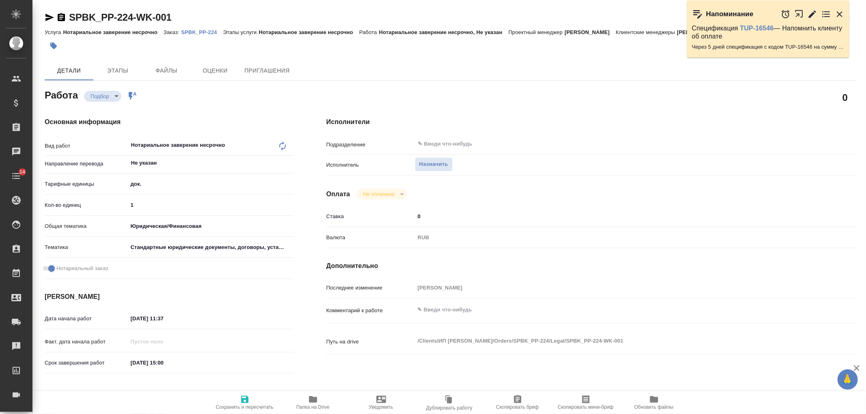
type textarea "x"
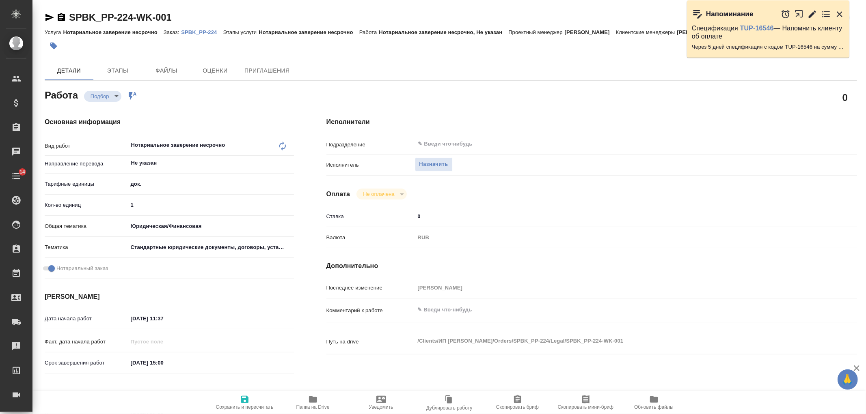
type textarea "x"
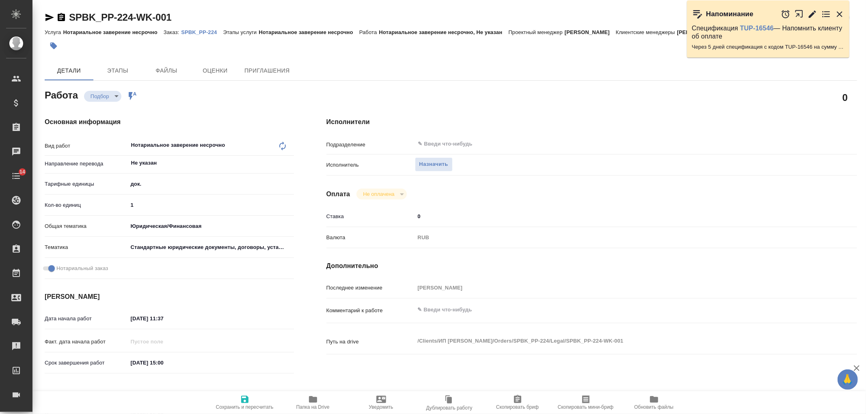
click at [283, 147] on icon at bounding box center [283, 146] width 10 height 10
type textarea "x"
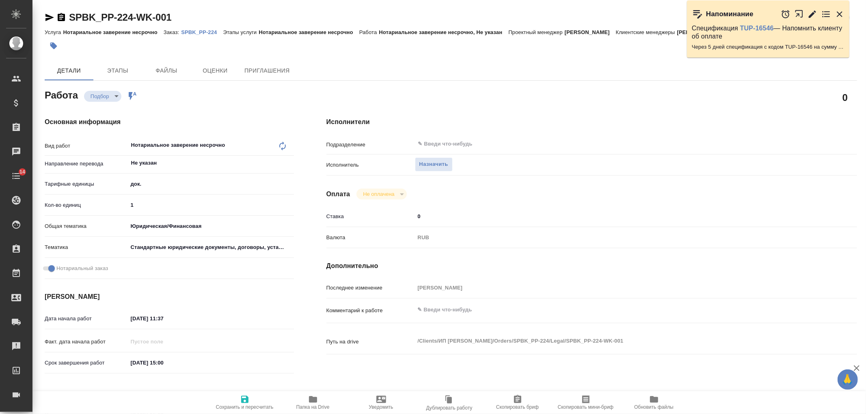
type textarea "x"
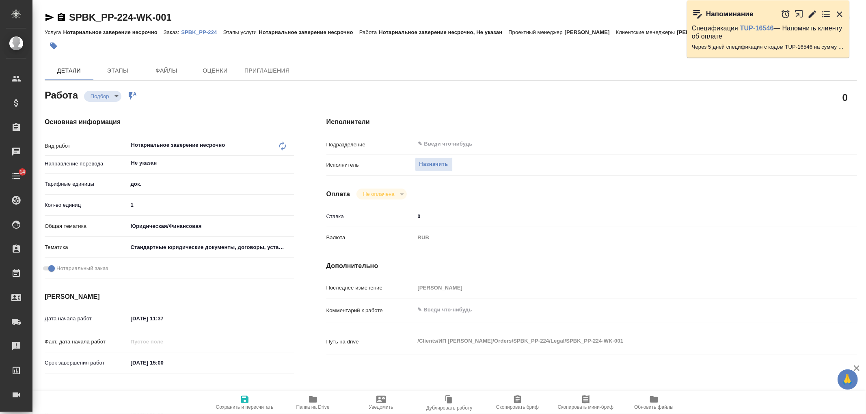
type textarea "x"
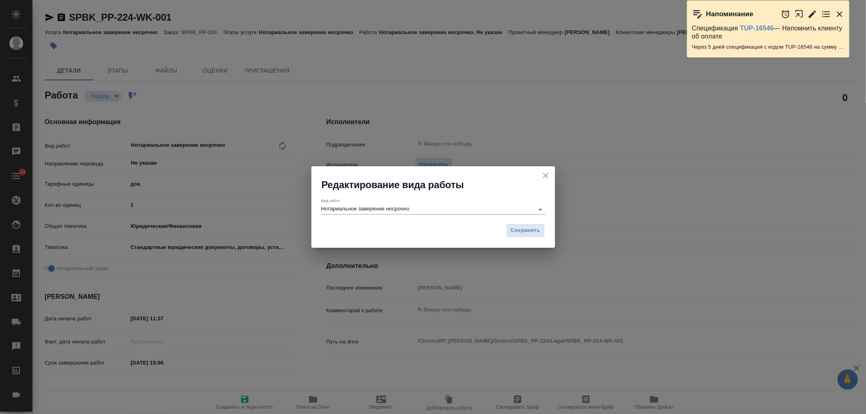
click at [420, 206] on input "Нотариальное заверение несрочно" at bounding box center [425, 210] width 209 height 10
type textarea "x"
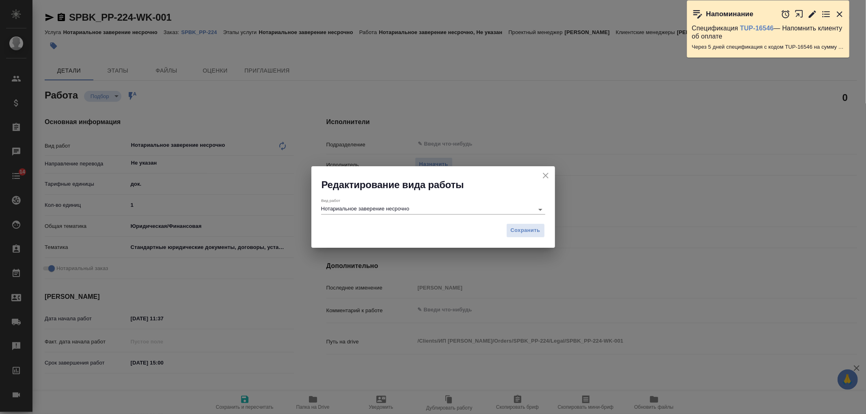
type textarea "x"
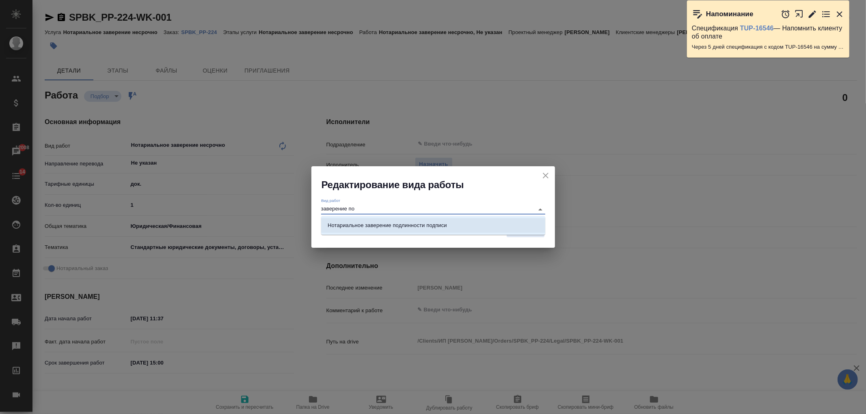
click at [477, 220] on li "Нотариальное заверение подлинности подписи" at bounding box center [433, 225] width 224 height 15
type input "Нотариальное заверение подлинности подписи"
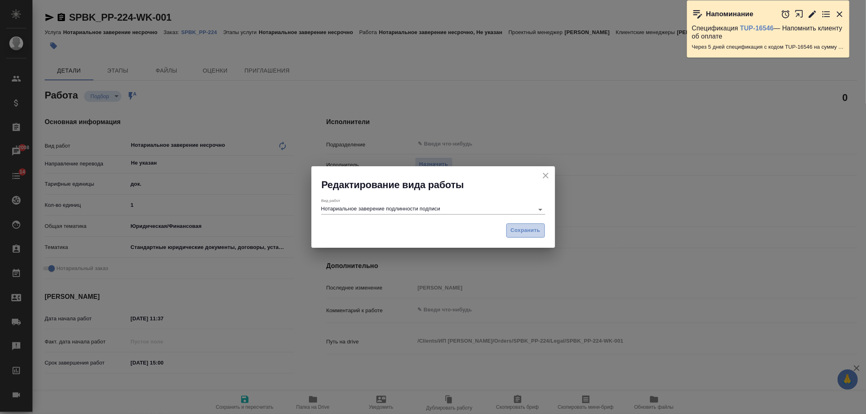
click at [532, 233] on span "Сохранить" at bounding box center [526, 230] width 30 height 9
type textarea "x"
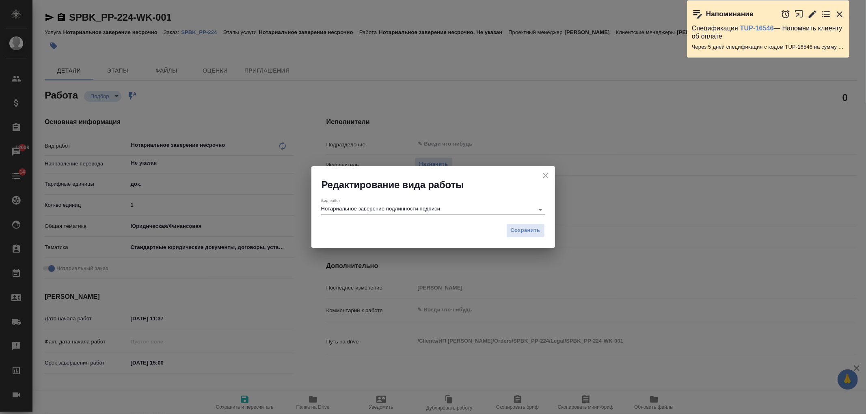
type textarea "x"
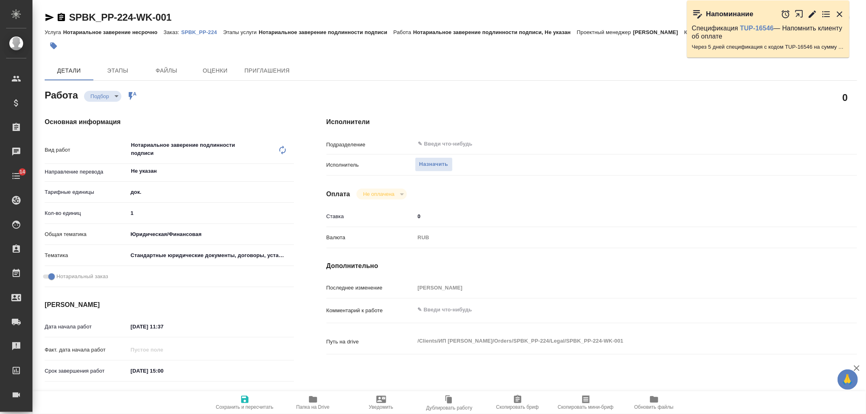
type textarea "x"
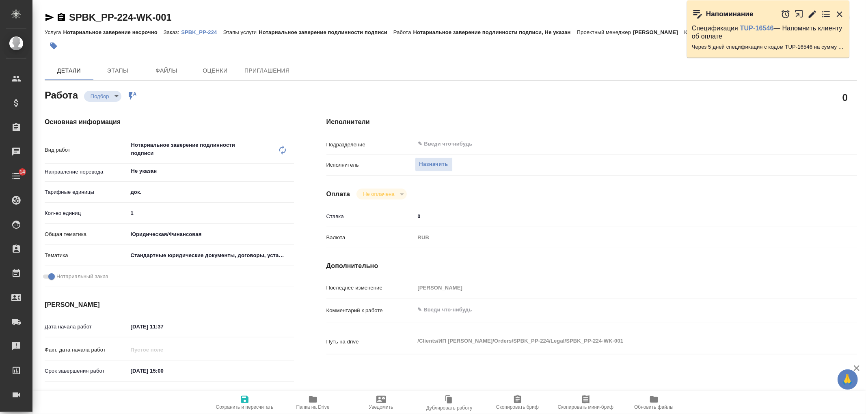
type textarea "x"
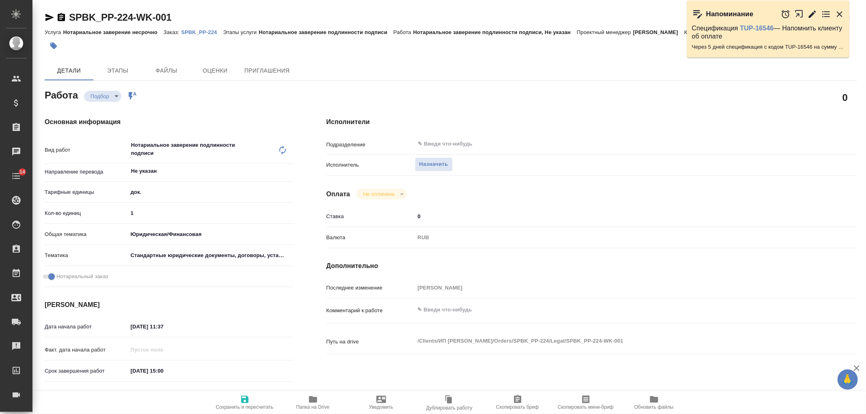
type textarea "x"
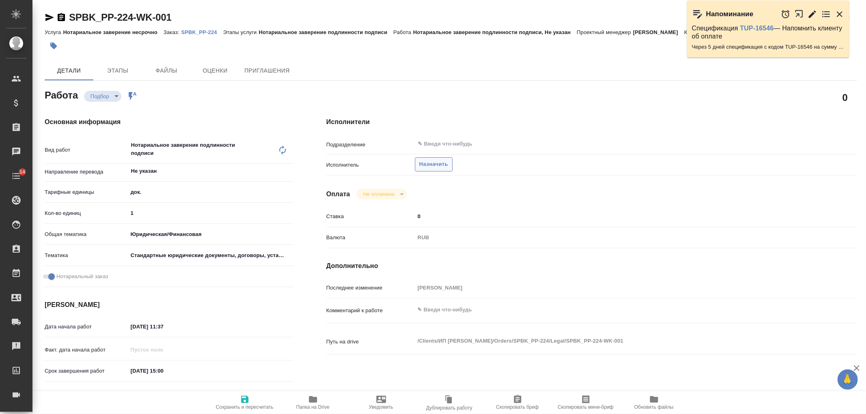
click at [432, 164] on span "Назначить" at bounding box center [433, 164] width 29 height 9
type textarea "x"
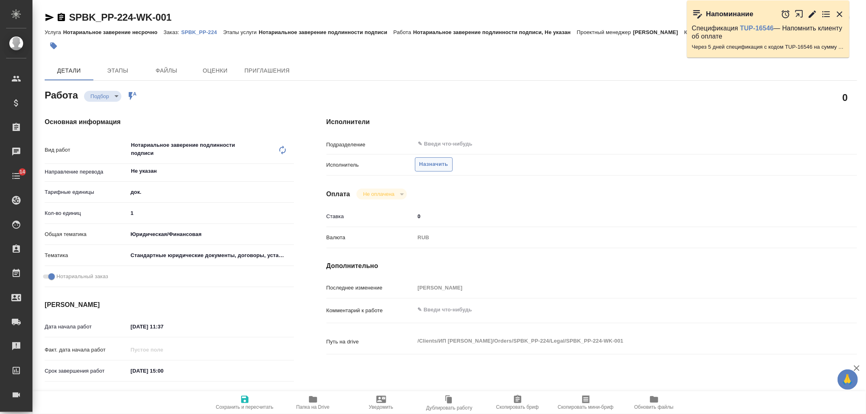
type textarea "x"
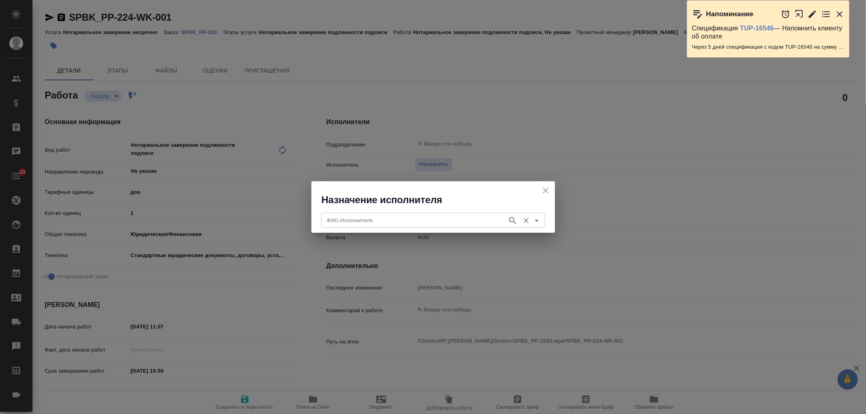
click at [352, 215] on div "ФИО Исполнителя" at bounding box center [433, 220] width 224 height 15
type textarea "x"
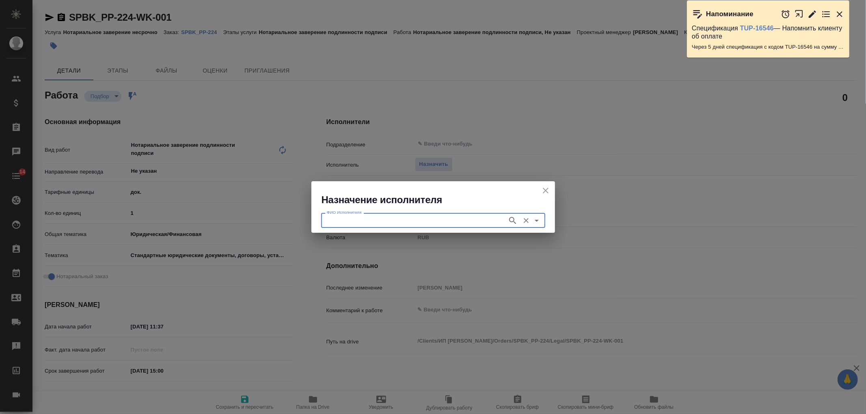
type textarea "x"
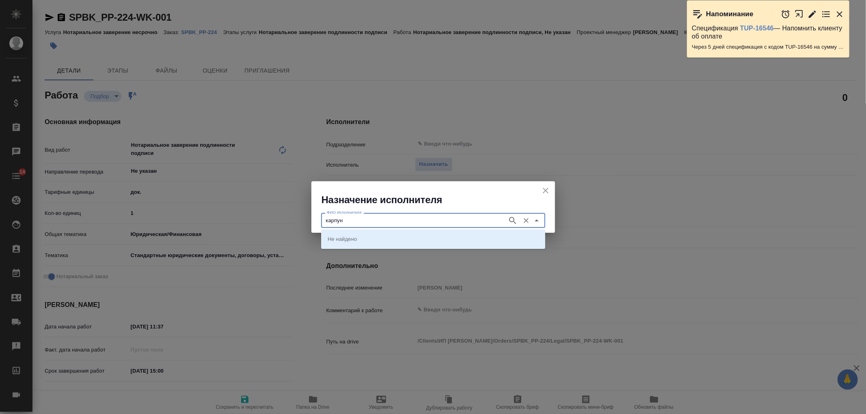
type input "карпун"
type textarea "x"
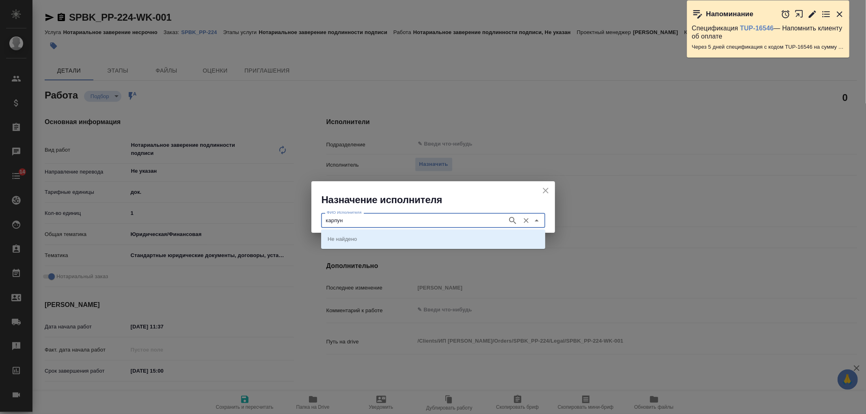
type textarea "x"
click at [372, 241] on p "[PERSON_NAME]" at bounding box center [350, 239] width 44 height 8
type input "[PERSON_NAME]"
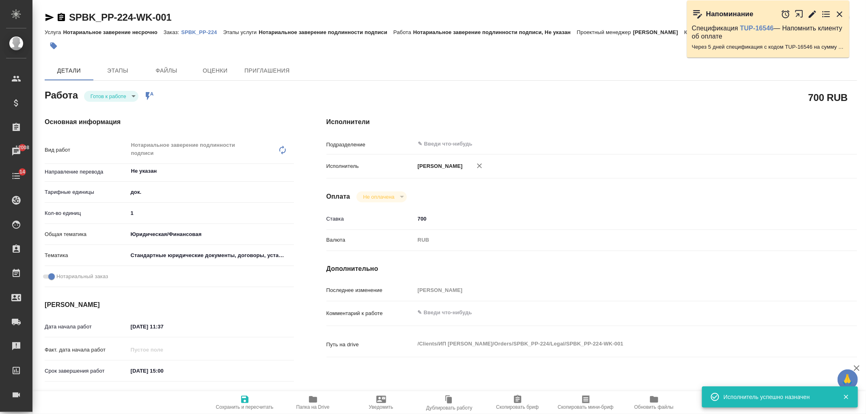
type textarea "x"
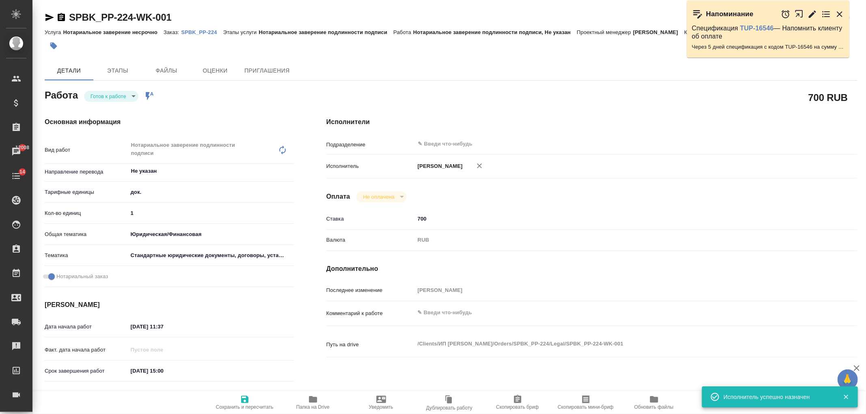
type textarea "x"
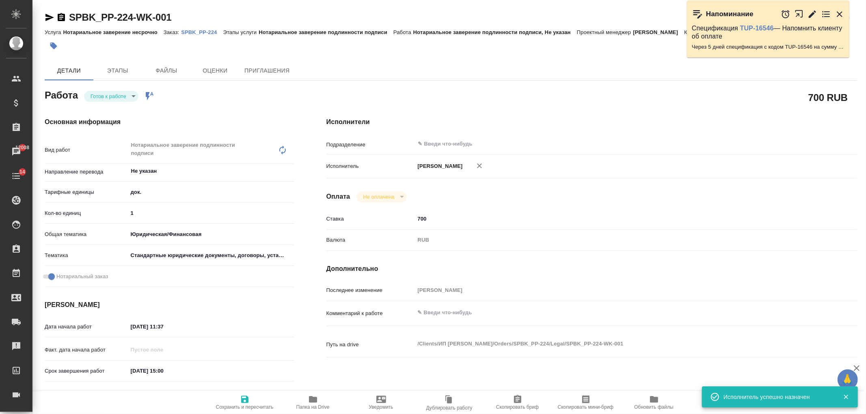
type textarea "x"
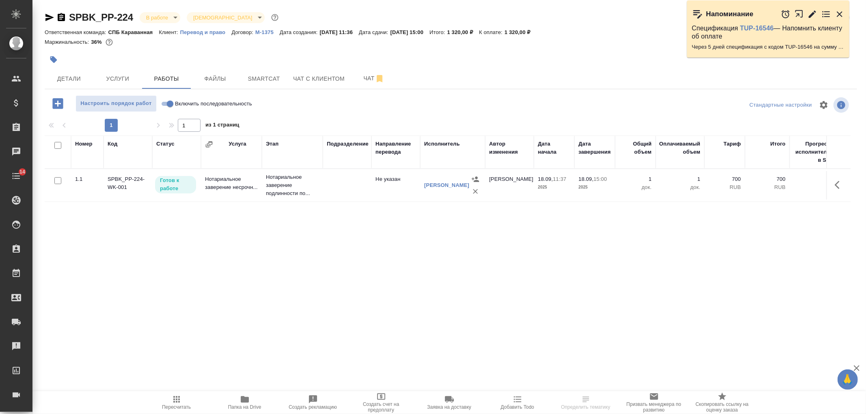
click at [171, 103] on input "Включить последовательность" at bounding box center [169, 104] width 29 height 10
checkbox input "true"
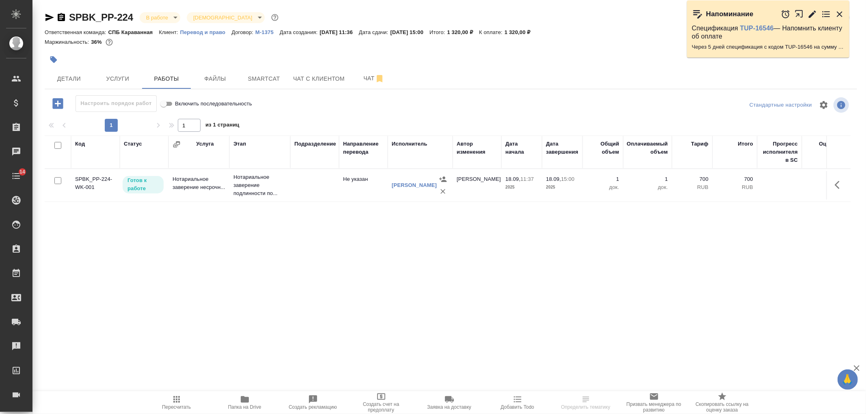
click at [164, 19] on body "🙏 .cls-1 fill:#fff; AWATERA Ivanova Arina Клиенты Спецификации Заказы Чаты 14 T…" at bounding box center [433, 207] width 866 height 414
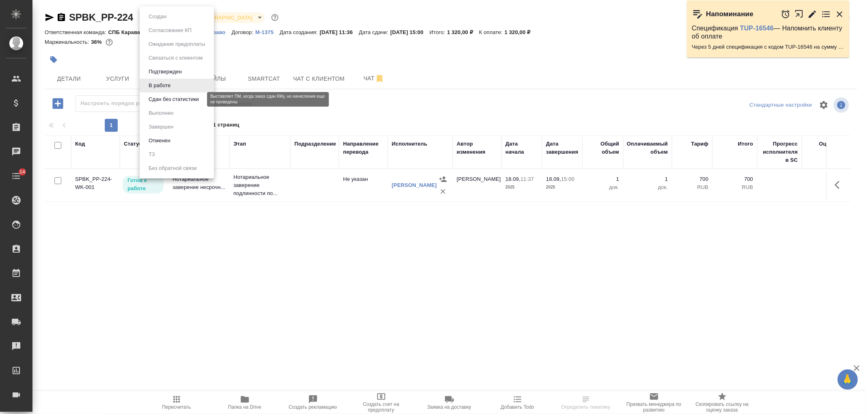
click at [172, 95] on button "Сдан без статистики" at bounding box center [173, 99] width 55 height 9
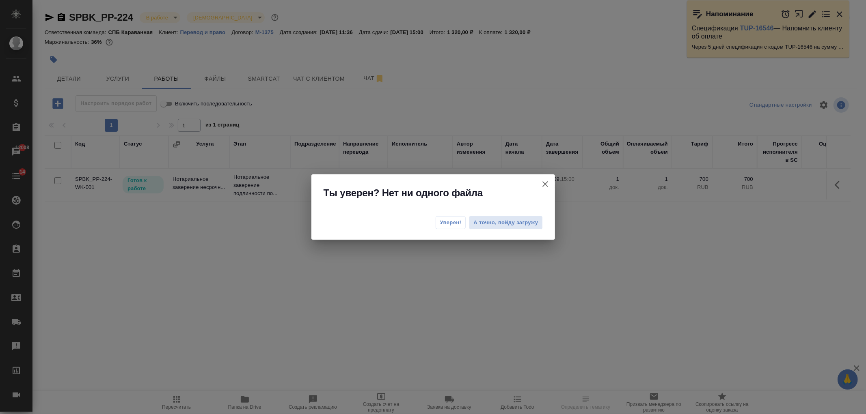
click at [455, 224] on span "Уверен!" at bounding box center [451, 223] width 22 height 8
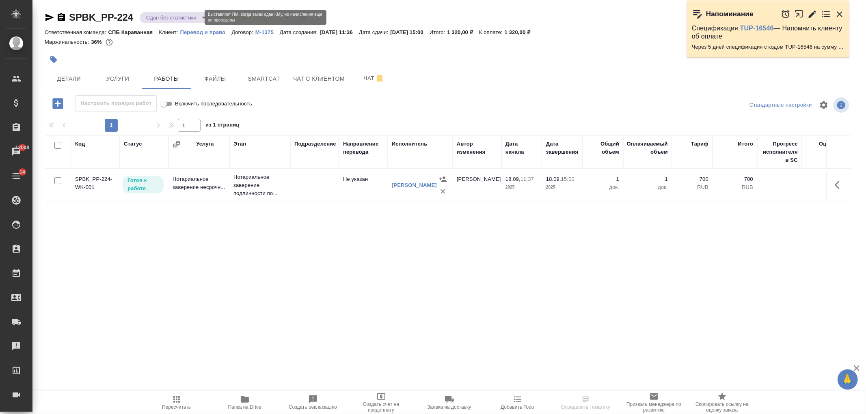
click at [168, 18] on body "🙏 .cls-1 fill:#fff; AWATERA Ivanova Arina Клиенты Спецификации Заказы 12008 Чат…" at bounding box center [433, 207] width 866 height 414
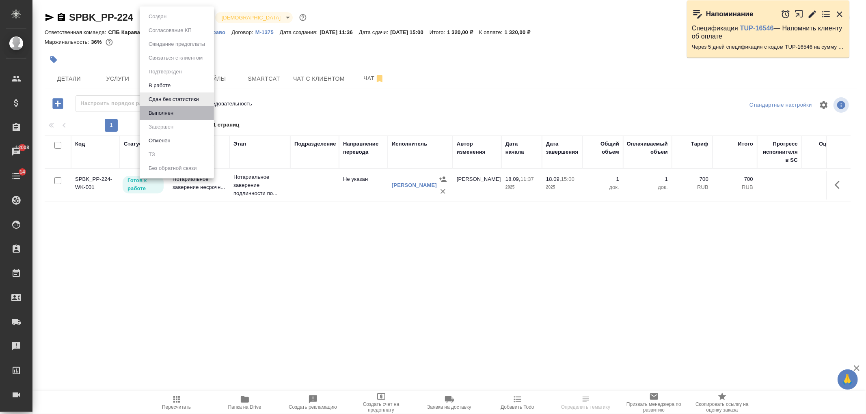
click at [183, 113] on li "Выполнен" at bounding box center [177, 113] width 74 height 14
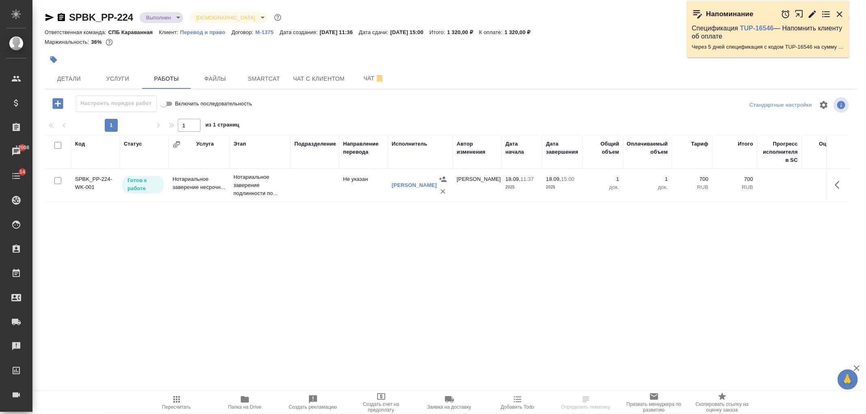
click at [152, 15] on body "🙏 .cls-1 fill:#fff; AWATERA Ivanova Arina Клиенты Спецификации Заказы 12008 Чат…" at bounding box center [433, 207] width 866 height 414
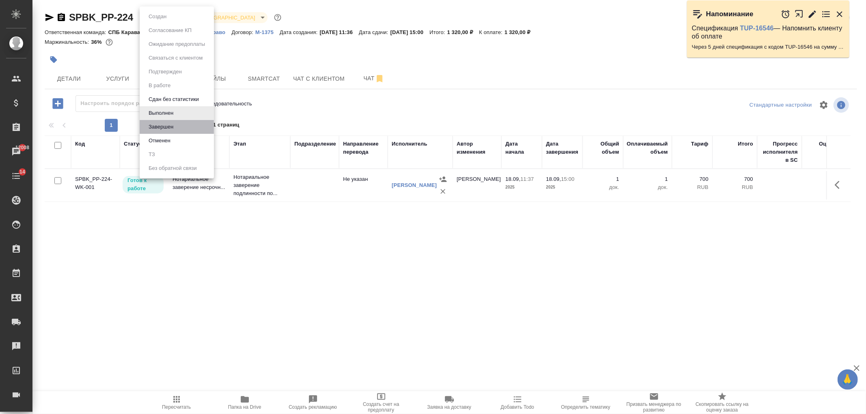
click at [177, 127] on li "Завершен" at bounding box center [177, 127] width 74 height 14
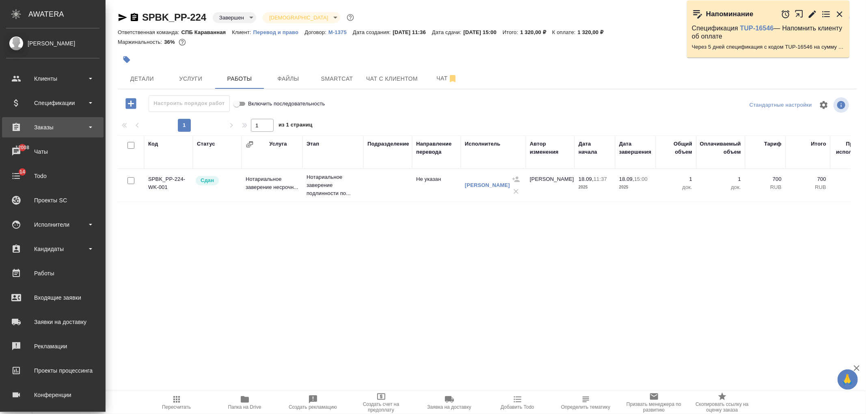
click at [71, 126] on div "Заказы" at bounding box center [52, 127] width 93 height 12
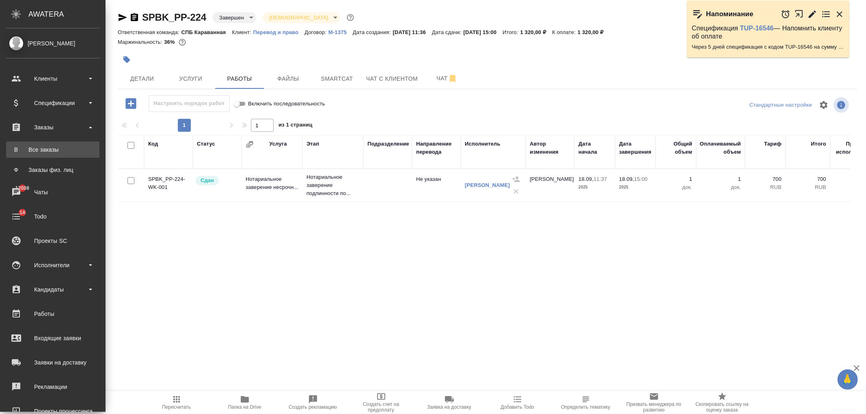
click at [67, 156] on link "В Все заказы" at bounding box center [52, 150] width 93 height 16
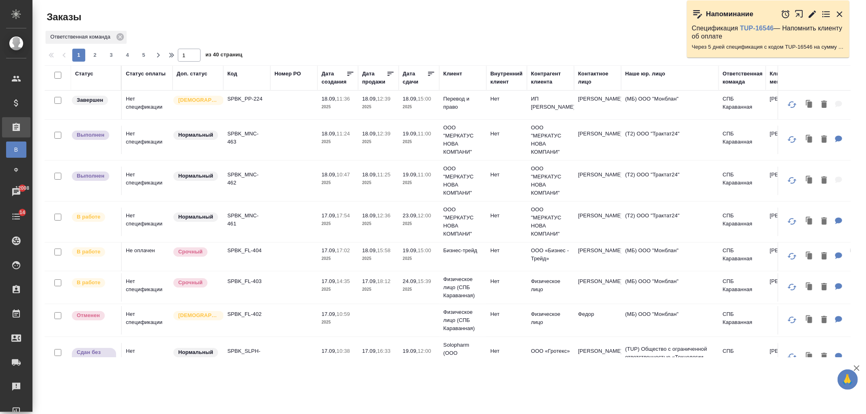
click at [270, 181] on td at bounding box center [293, 181] width 47 height 28
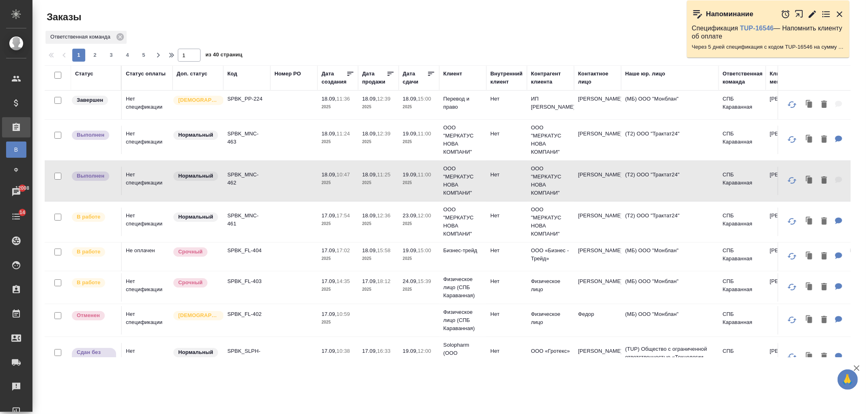
click at [278, 145] on td at bounding box center [293, 140] width 47 height 28
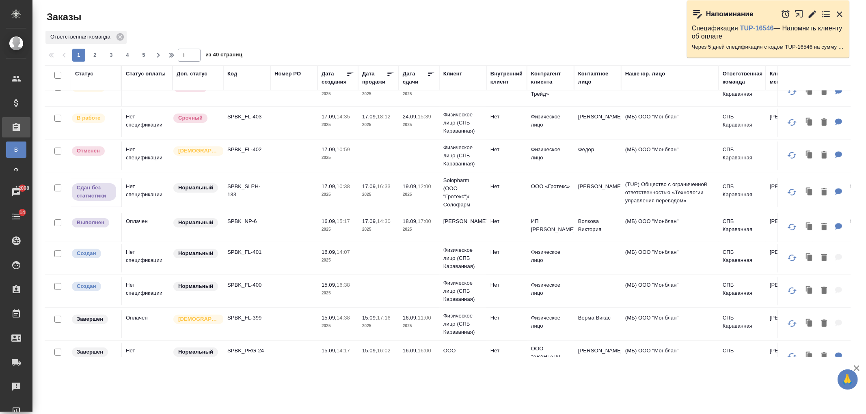
scroll to position [168, 0]
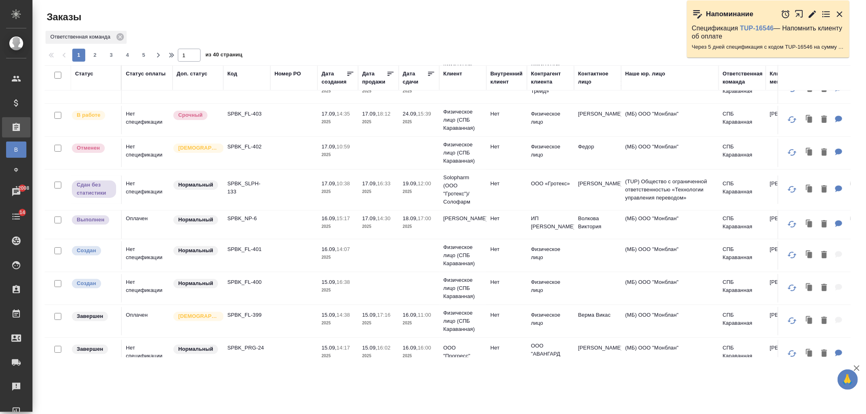
click at [291, 226] on td at bounding box center [293, 225] width 47 height 28
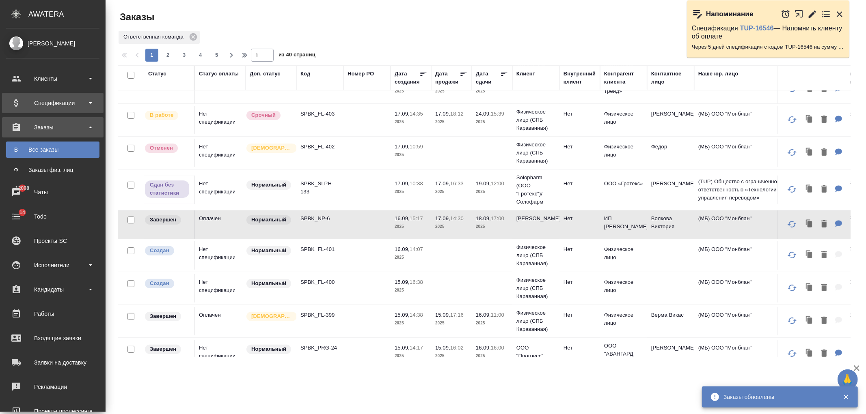
click at [63, 106] on div "Спецификации" at bounding box center [52, 103] width 93 height 12
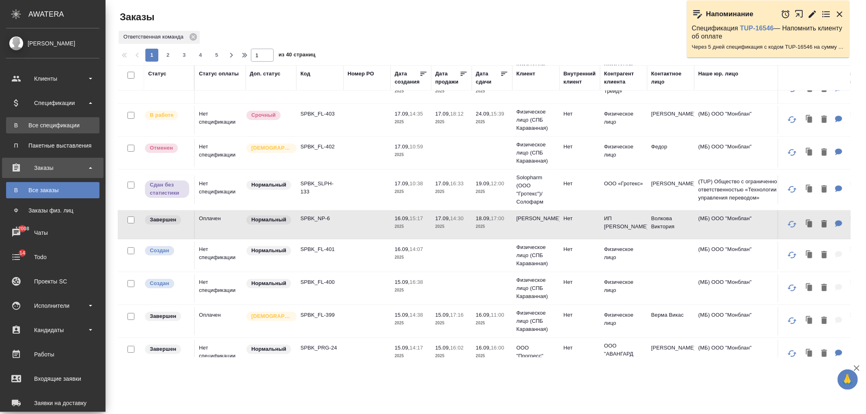
click at [71, 129] on div "Все спецификации" at bounding box center [52, 125] width 85 height 8
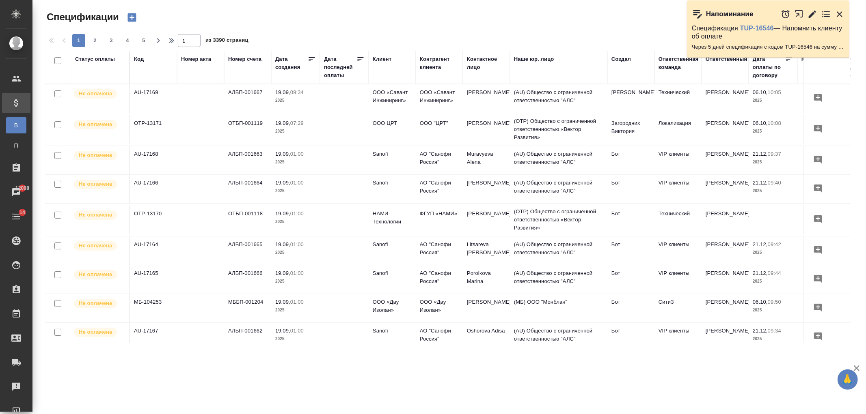
click at [140, 58] on div "Код" at bounding box center [139, 59] width 10 height 8
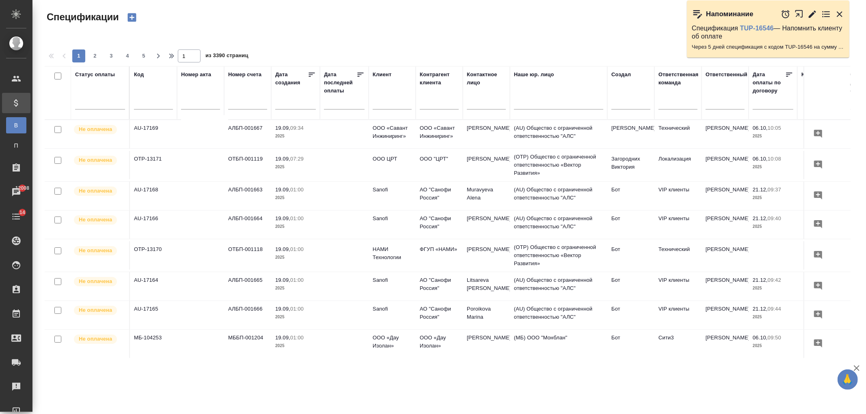
click at [152, 103] on input "text" at bounding box center [153, 104] width 39 height 10
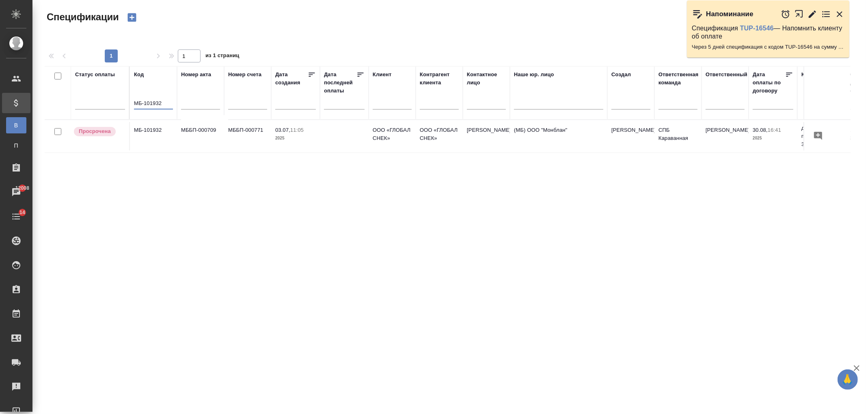
type input "МБ-101932"
click at [210, 132] on td "МББП-000709" at bounding box center [200, 136] width 47 height 28
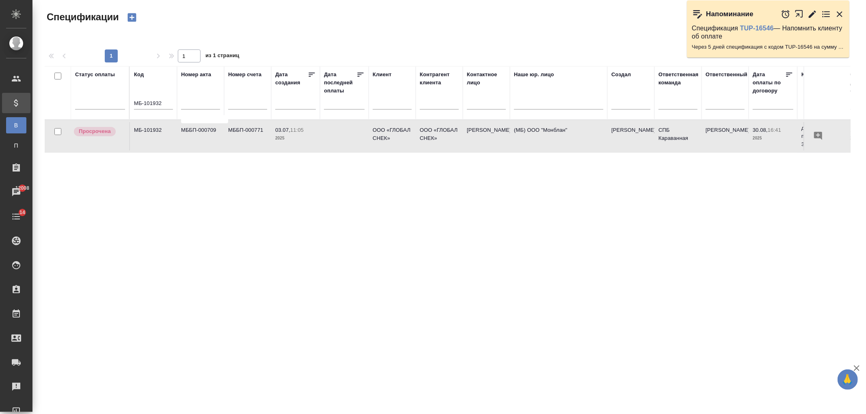
click at [210, 132] on td "МББП-000709" at bounding box center [200, 136] width 47 height 28
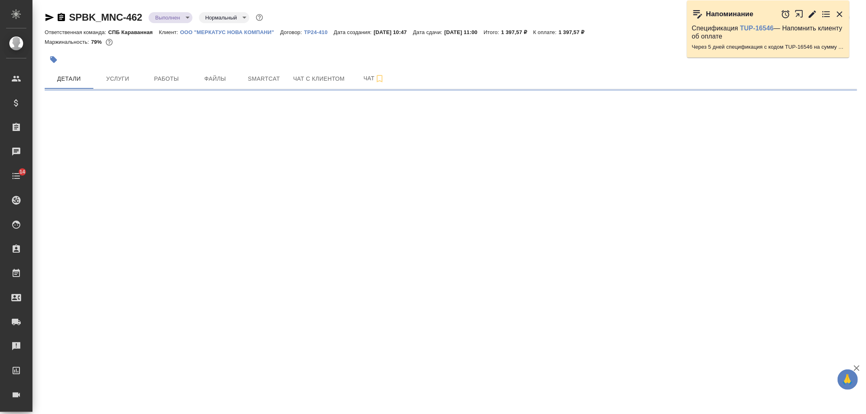
select select "RU"
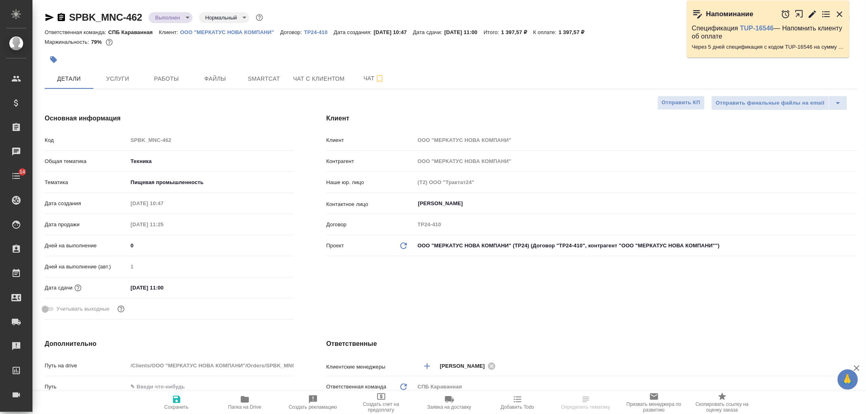
type textarea "x"
click at [180, 22] on body "🙏 .cls-1 fill:#fff; AWATERA [PERSON_NAME] Спецификации Заказы Чаты 14 Todo Прое…" at bounding box center [433, 207] width 866 height 414
type textarea "x"
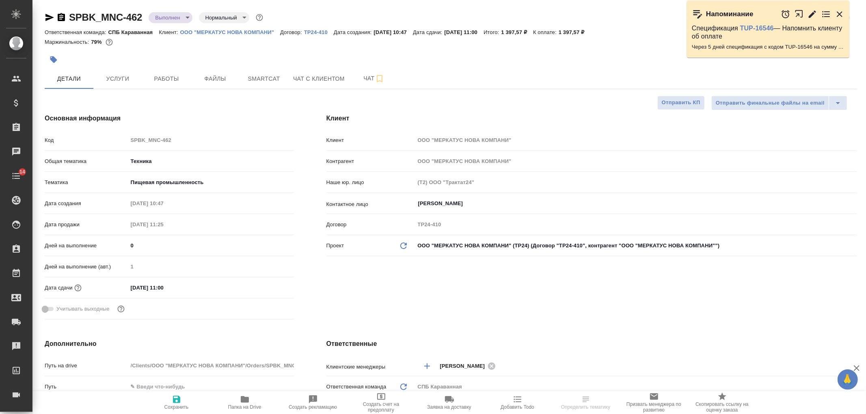
type textarea "x"
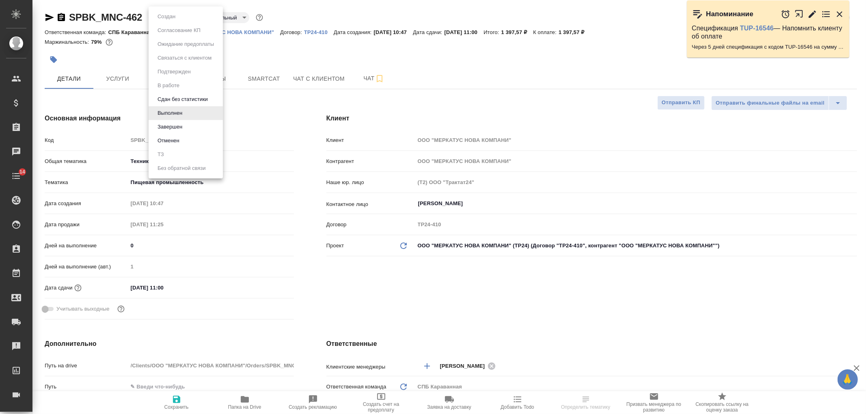
type textarea "x"
click at [185, 123] on li "Завершен" at bounding box center [186, 127] width 74 height 14
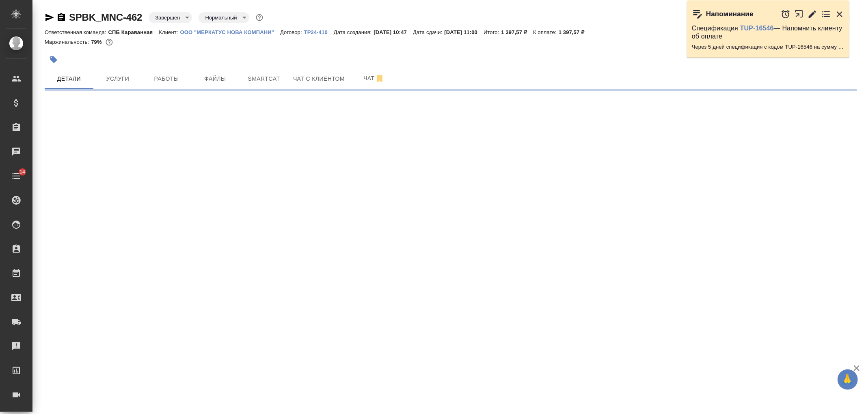
select select "RU"
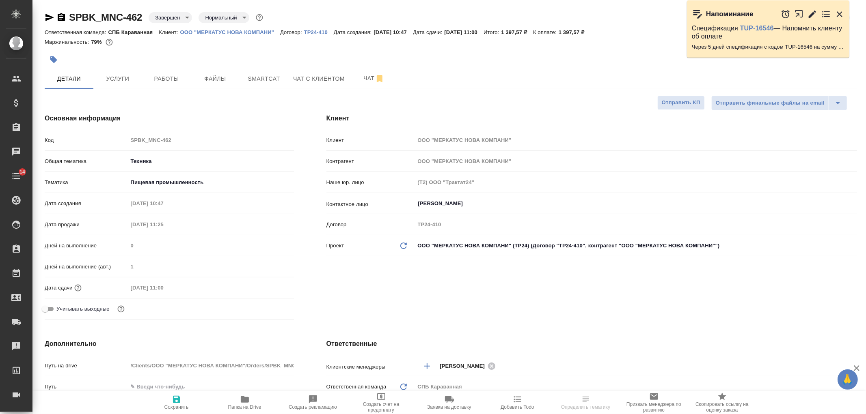
type textarea "x"
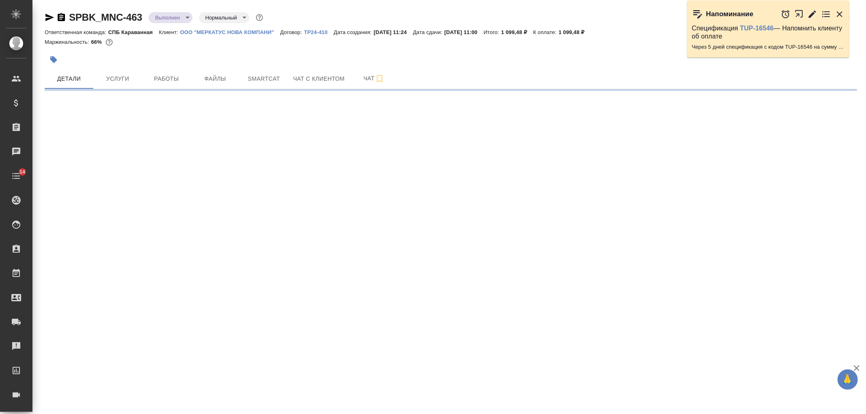
select select "RU"
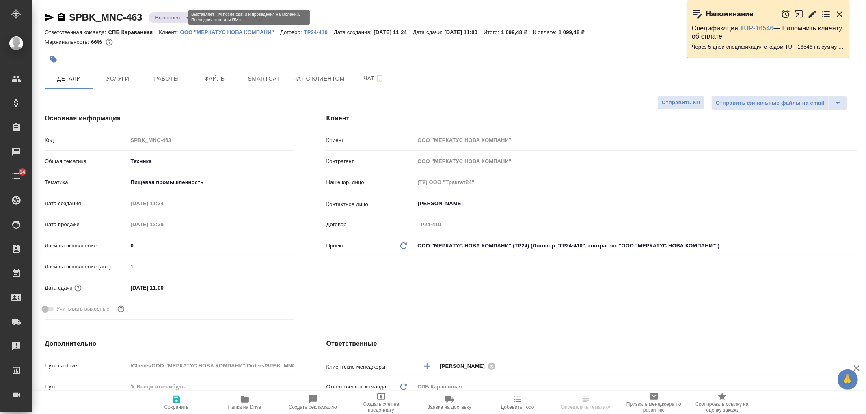
click at [182, 17] on body "🙏 .cls-1 fill:#fff; AWATERA [PERSON_NAME] Спецификации Заказы Чаты 14 Todo Прое…" at bounding box center [433, 207] width 866 height 414
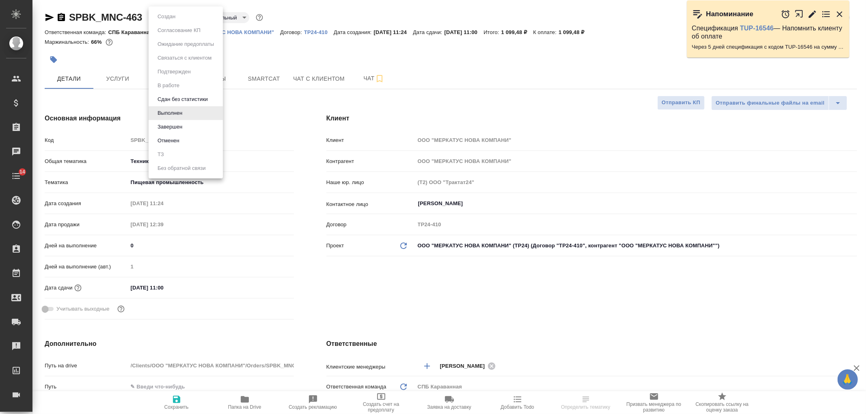
type textarea "x"
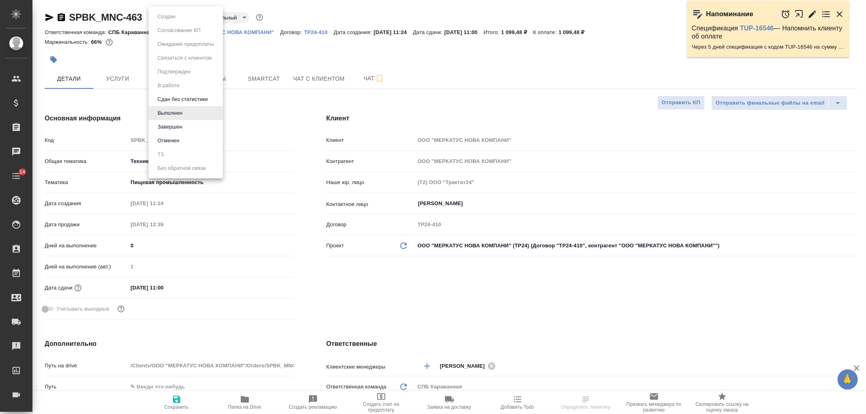
type textarea "x"
click at [186, 124] on li "Завершен" at bounding box center [186, 127] width 74 height 14
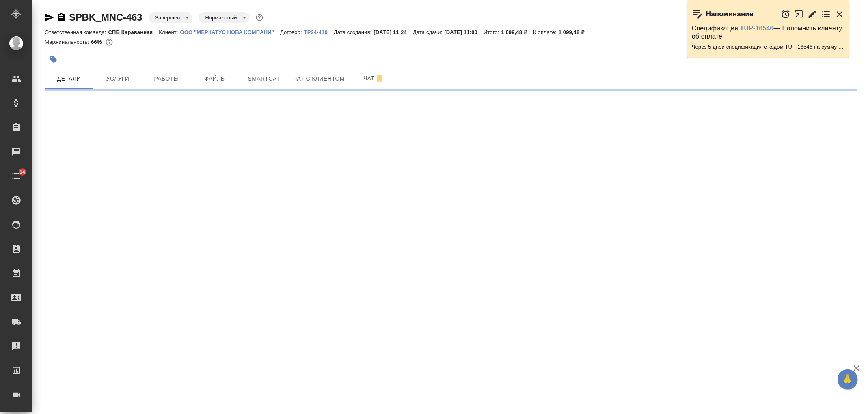
select select "RU"
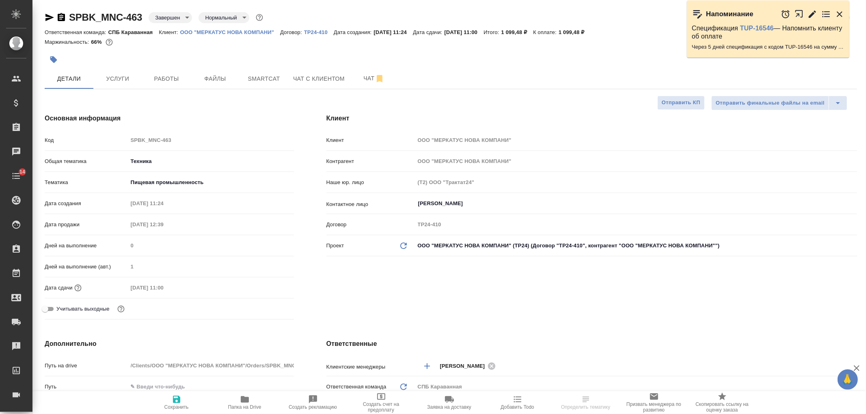
type textarea "x"
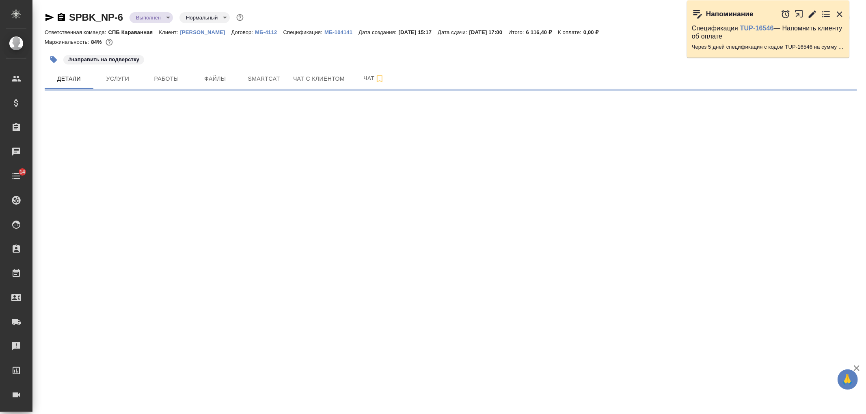
select select "RU"
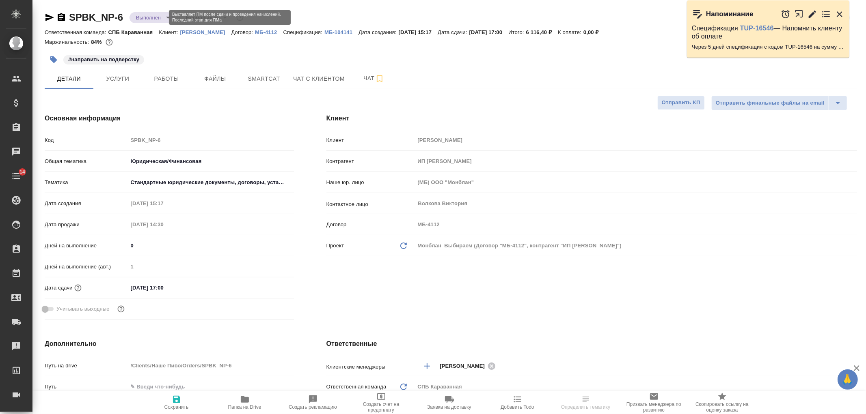
click at [159, 15] on body "🙏 .cls-1 fill:#fff; AWATERA [PERSON_NAME] Спецификации Заказы Чаты 14 Todo Прое…" at bounding box center [433, 207] width 866 height 414
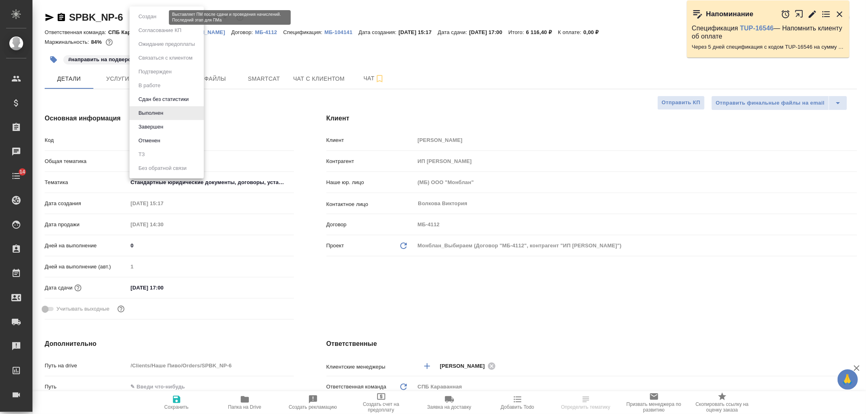
type textarea "x"
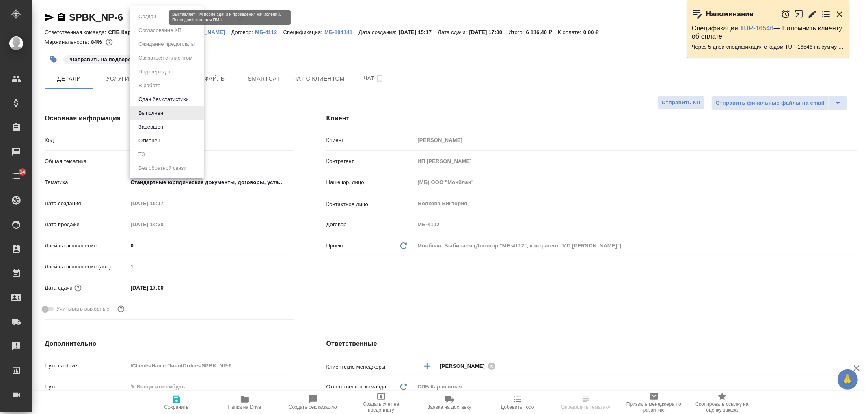
type textarea "x"
click at [171, 127] on li "Завершен" at bounding box center [167, 127] width 74 height 14
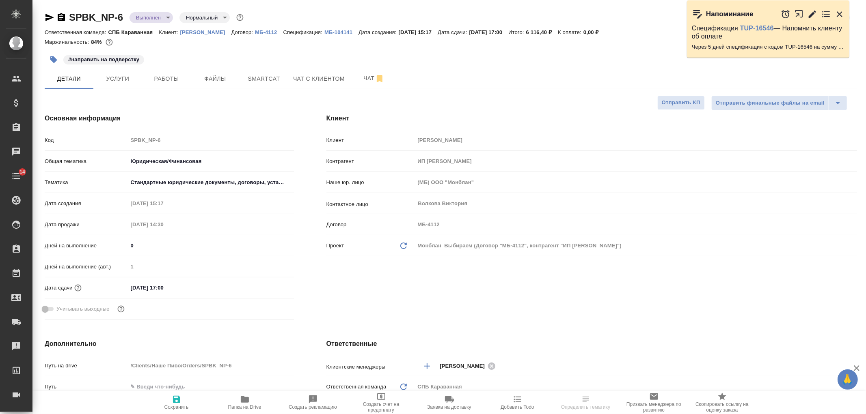
type textarea "x"
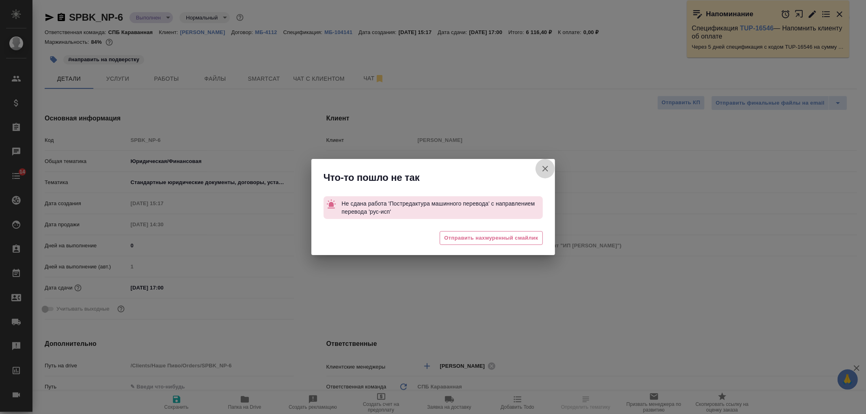
click at [546, 164] on icon "button" at bounding box center [545, 169] width 10 height 10
type textarea "x"
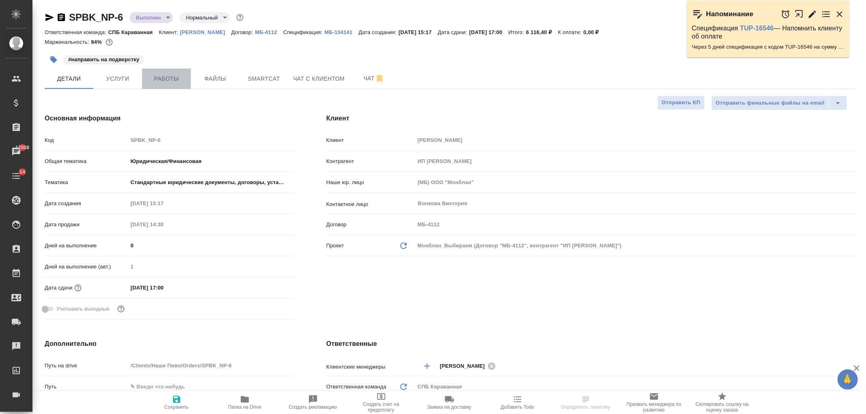
click at [160, 86] on button "Работы" at bounding box center [166, 79] width 49 height 20
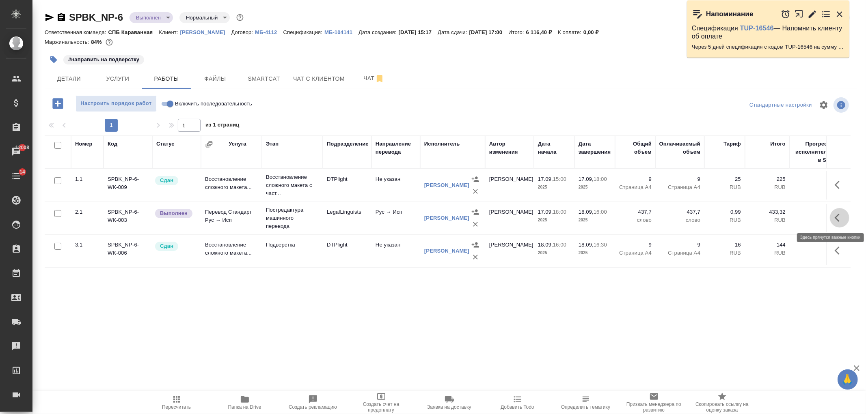
click at [841, 216] on icon "button" at bounding box center [840, 218] width 10 height 10
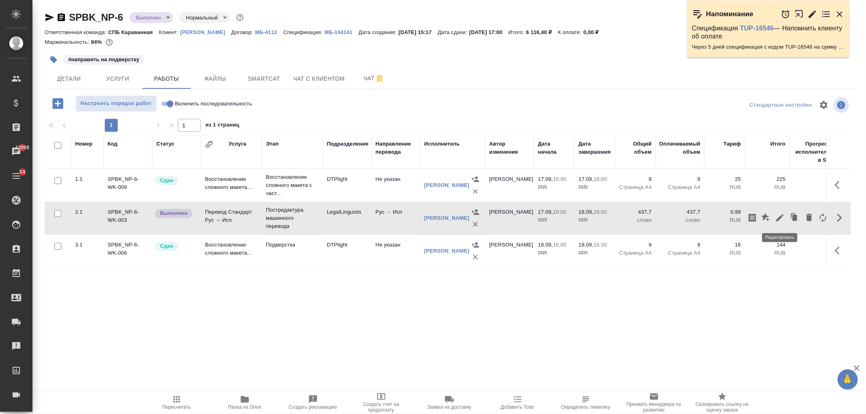
click at [777, 222] on icon "button" at bounding box center [780, 218] width 10 height 10
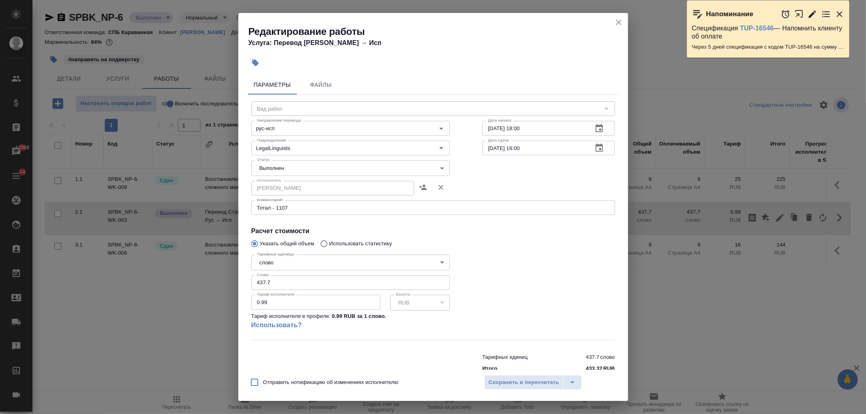
type input "Постредактура машинного перевода"
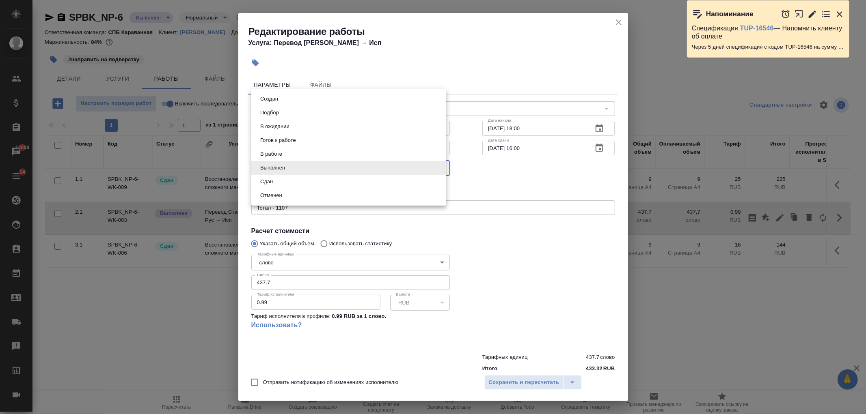
click at [323, 166] on body "🙏 .cls-1 fill:#fff; AWATERA Ivanova Arina Клиенты Спецификации Заказы 12008 Чат…" at bounding box center [433, 207] width 866 height 414
click at [295, 184] on li "Сдан" at bounding box center [348, 182] width 195 height 14
type input "closed"
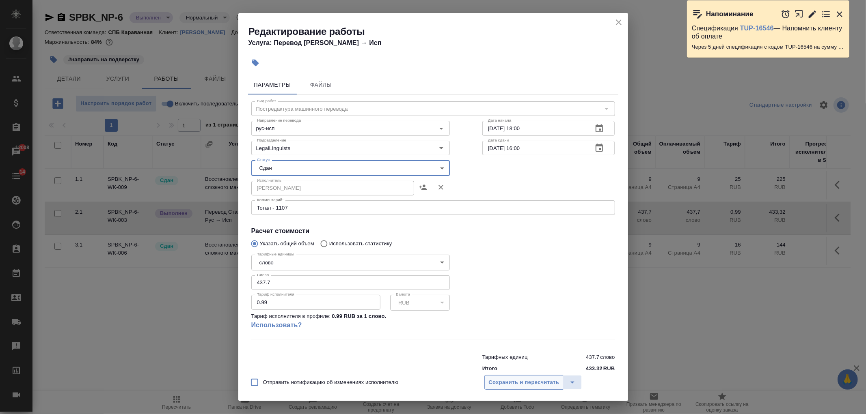
click at [538, 387] on span "Сохранить и пересчитать" at bounding box center [524, 382] width 71 height 9
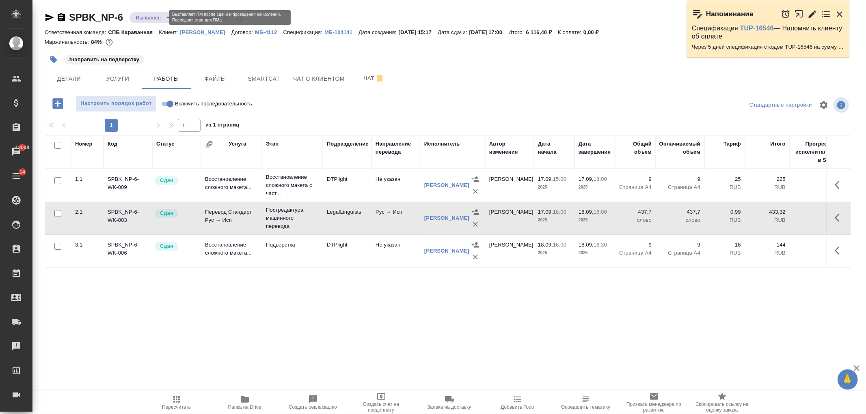
click at [163, 19] on body "🙏 .cls-1 fill:#fff; AWATERA Ivanova Arina Клиенты Спецификации Заказы 12008 Чат…" at bounding box center [433, 207] width 866 height 414
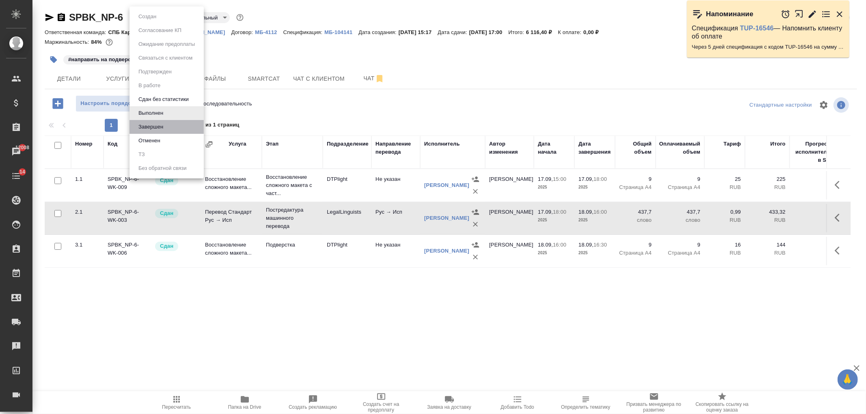
click at [173, 126] on li "Завершен" at bounding box center [167, 127] width 74 height 14
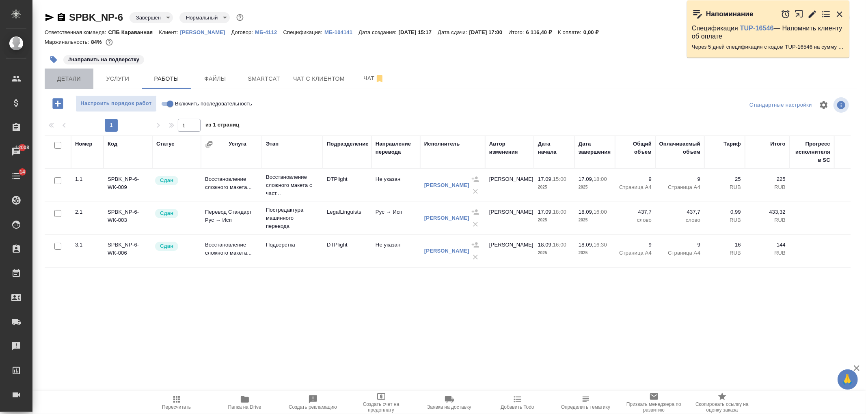
click at [76, 78] on span "Детали" at bounding box center [69, 79] width 39 height 10
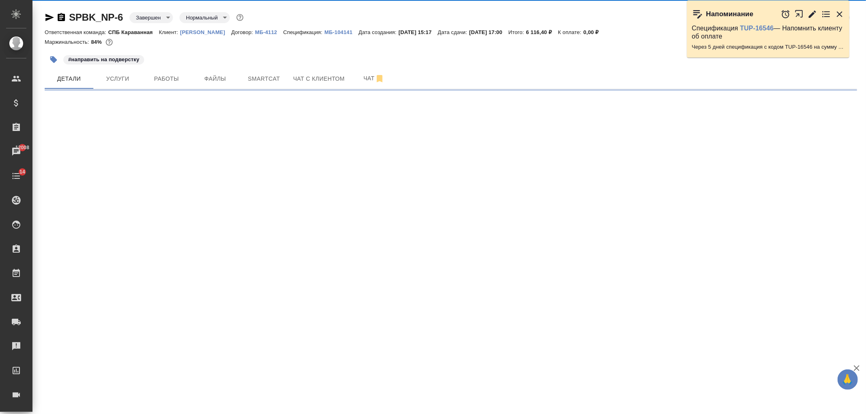
select select "RU"
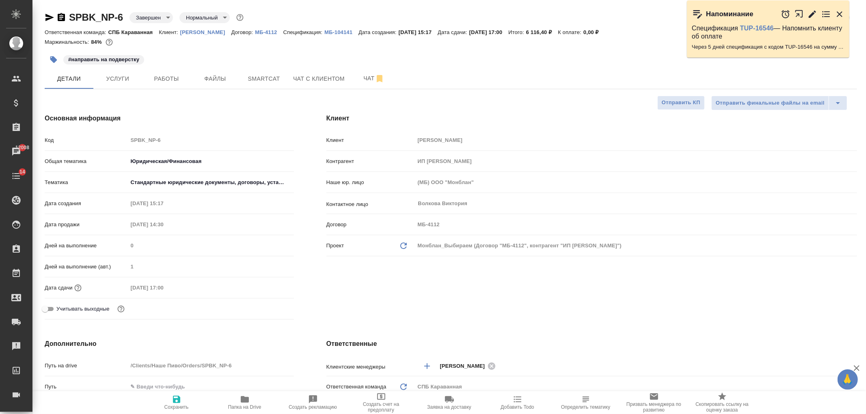
type textarea "x"
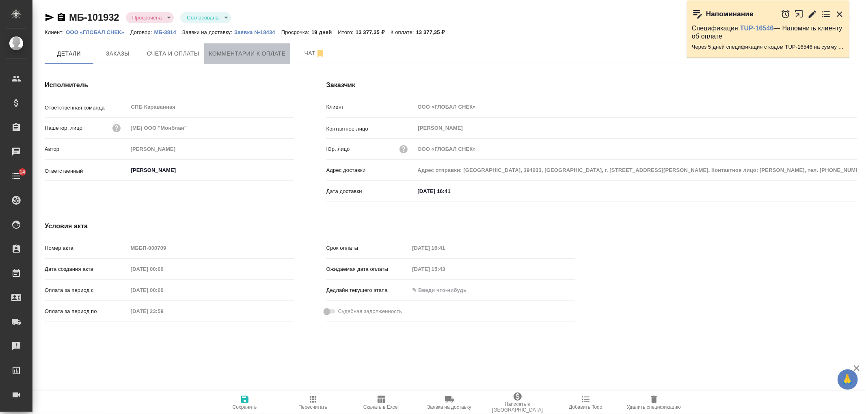
click at [226, 58] on span "Комментарии к оплате" at bounding box center [247, 54] width 77 height 10
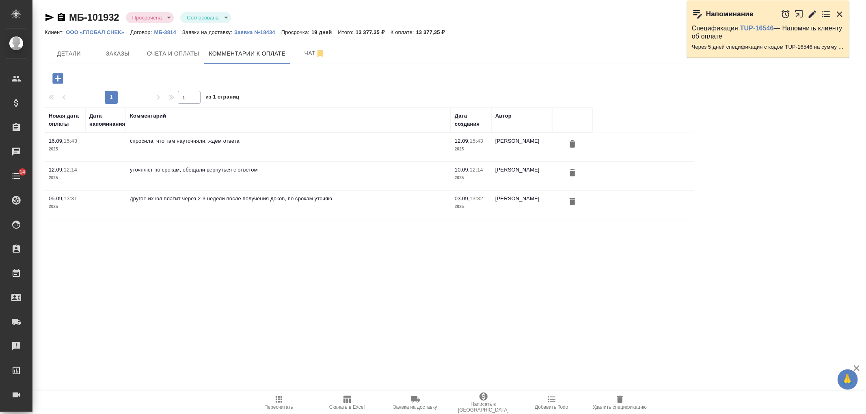
click at [59, 76] on icon "button" at bounding box center [57, 78] width 11 height 11
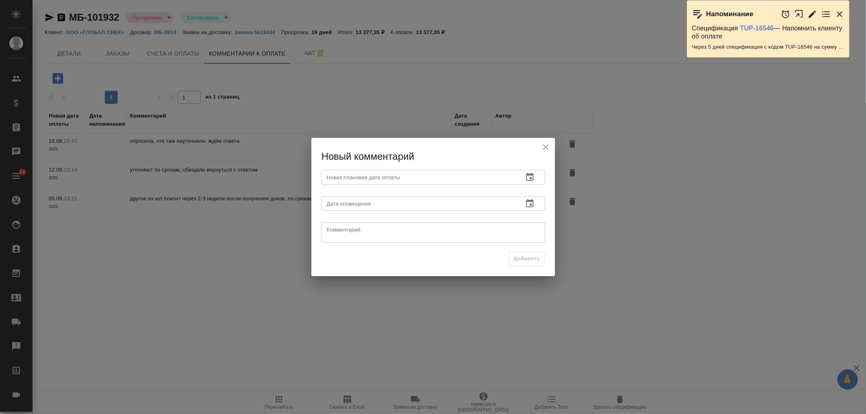
click at [397, 177] on input "text" at bounding box center [419, 177] width 196 height 15
click at [535, 177] on button "button" at bounding box center [529, 177] width 19 height 19
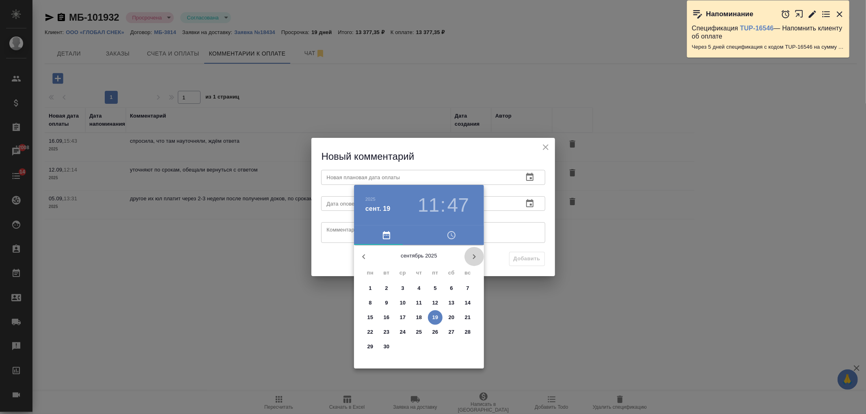
click at [474, 258] on icon "button" at bounding box center [474, 257] width 3 height 5
click at [418, 287] on p "2" at bounding box center [418, 289] width 3 height 8
type input "[DATE] 11:47"
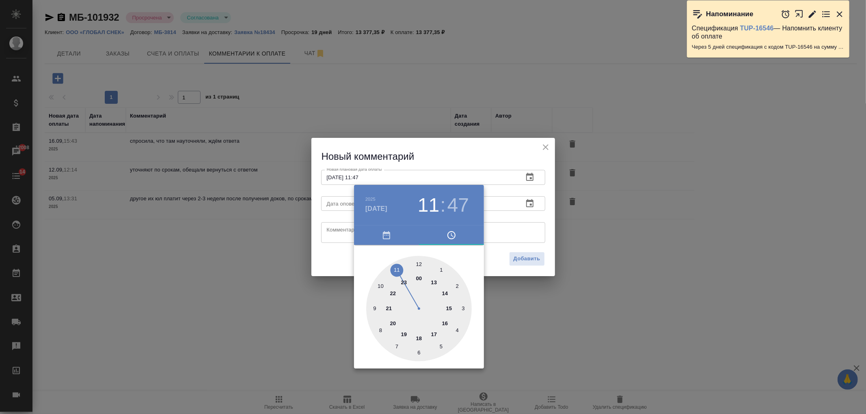
click at [331, 264] on div at bounding box center [433, 207] width 866 height 414
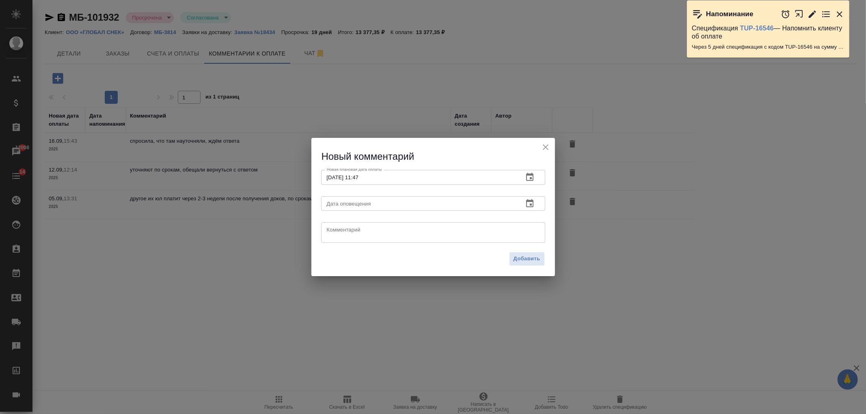
click at [350, 230] on textarea at bounding box center [433, 233] width 213 height 12
type textarea "сказали, что постараются раньше октября, но это крайняя дата"
click at [520, 258] on span "Добавить" at bounding box center [527, 259] width 27 height 9
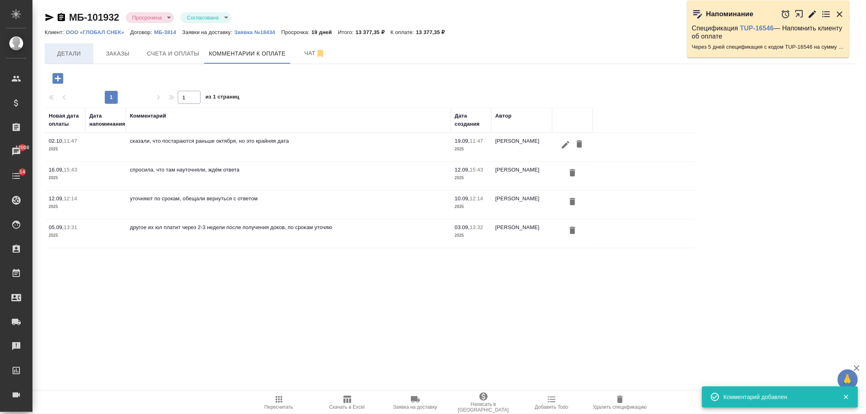
click at [80, 58] on button "Детали" at bounding box center [69, 53] width 49 height 20
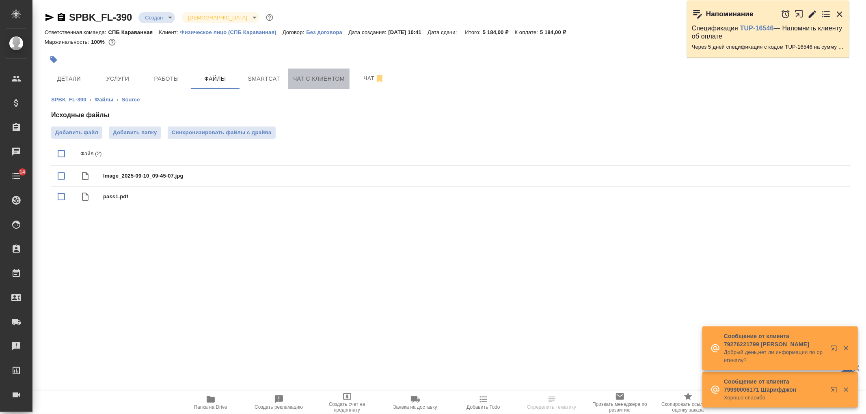
click at [332, 79] on span "Чат с клиентом" at bounding box center [319, 79] width 52 height 10
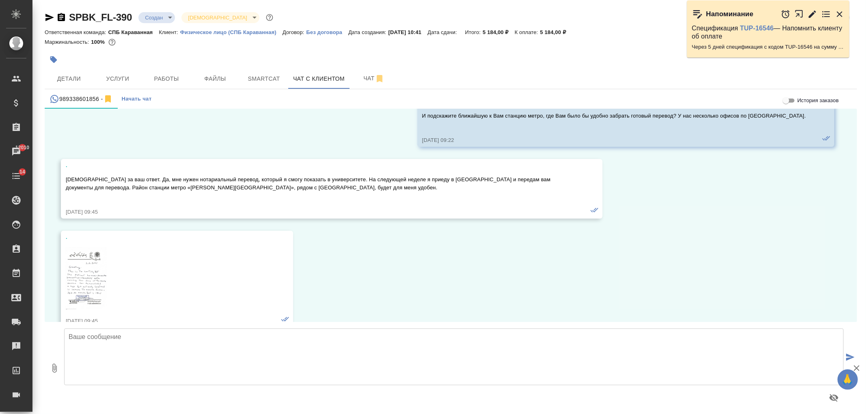
scroll to position [357, 0]
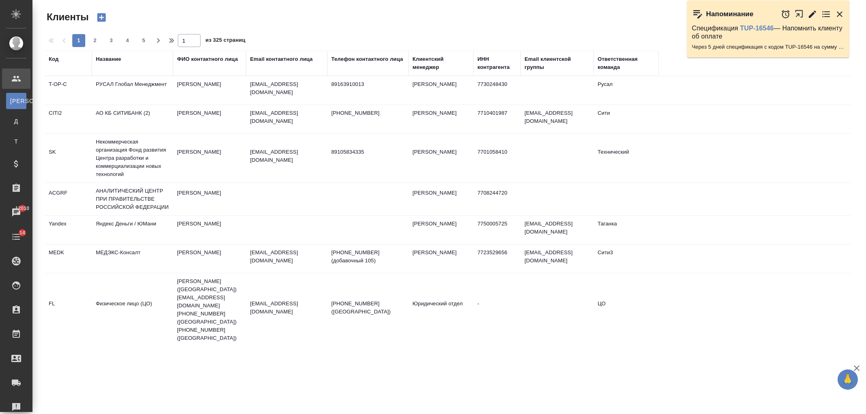
select select "RU"
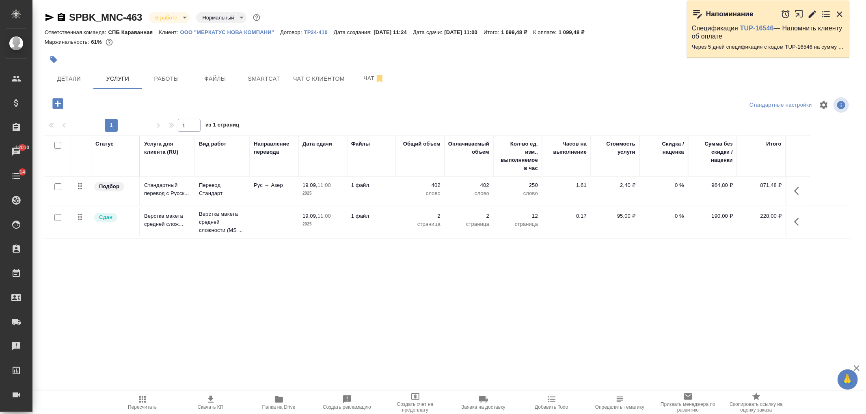
click at [213, 51] on div at bounding box center [316, 60] width 542 height 18
click at [16, 152] on div "Чаты" at bounding box center [6, 152] width 20 height 12
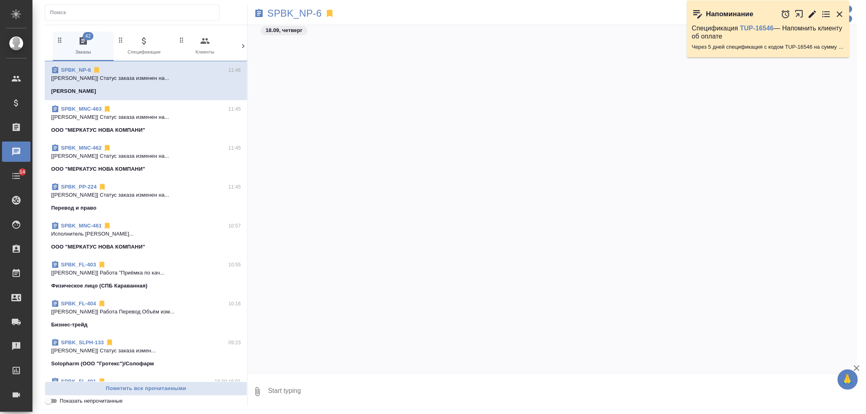
scroll to position [2390, 0]
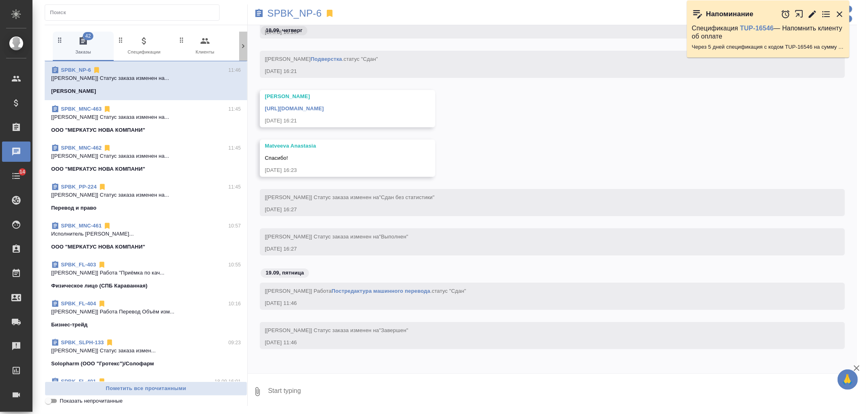
click at [245, 42] on icon at bounding box center [243, 46] width 8 height 8
click at [210, 51] on span "99+ Мессенджеры" at bounding box center [208, 46] width 54 height 20
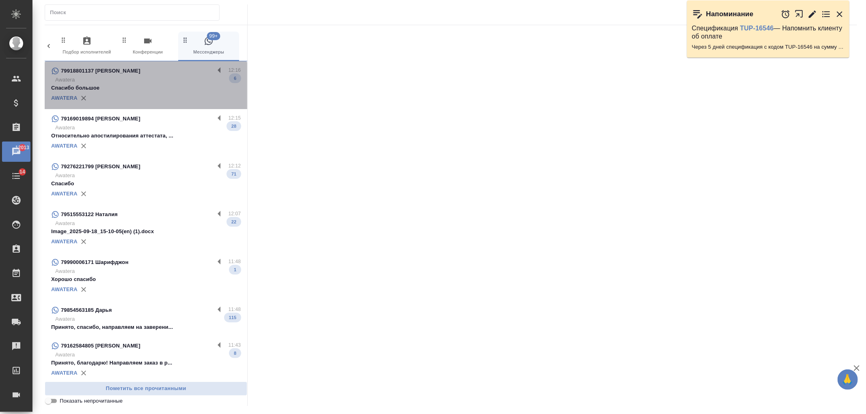
click at [186, 78] on p "Awatera" at bounding box center [148, 80] width 186 height 8
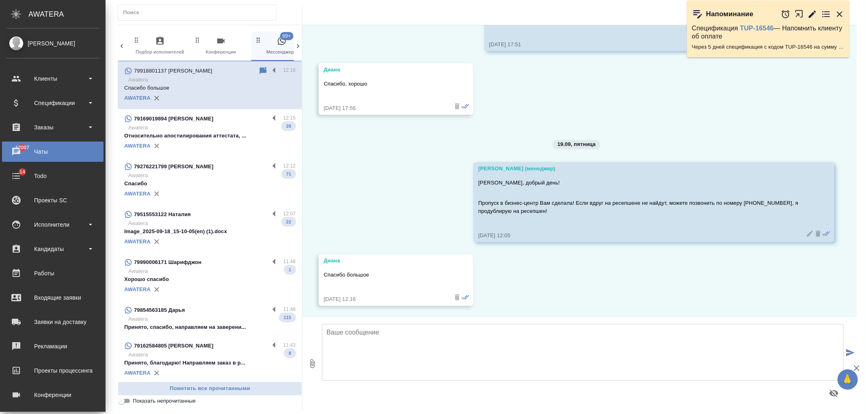
scroll to position [1318, 0]
click at [59, 130] on div "Заказы" at bounding box center [52, 127] width 93 height 12
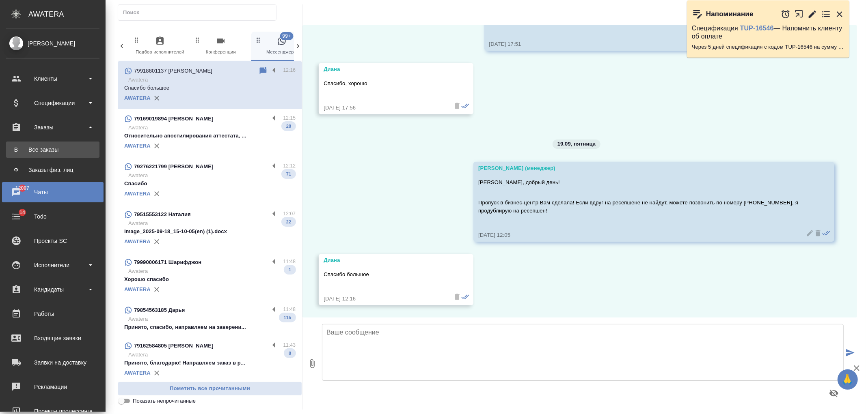
click at [59, 151] on div "Все заказы" at bounding box center [52, 150] width 85 height 8
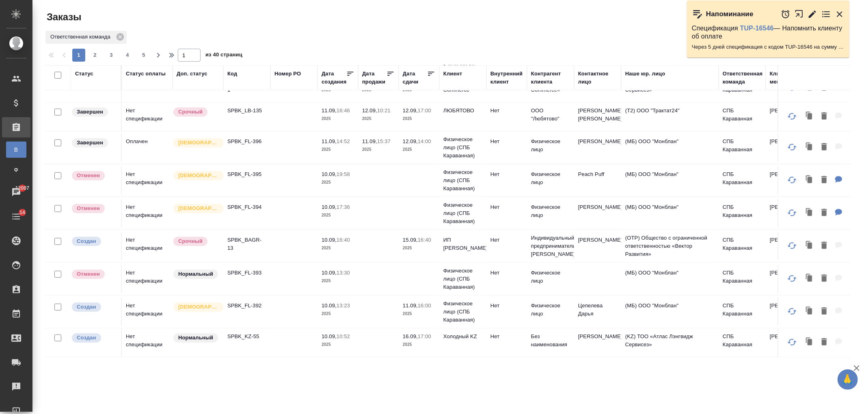
scroll to position [571, 0]
click at [96, 54] on span "2" at bounding box center [94, 55] width 13 height 8
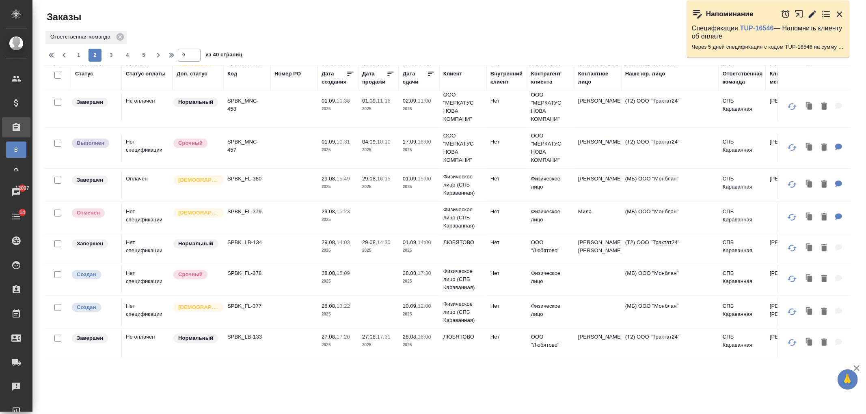
click at [276, 155] on td at bounding box center [293, 148] width 47 height 28
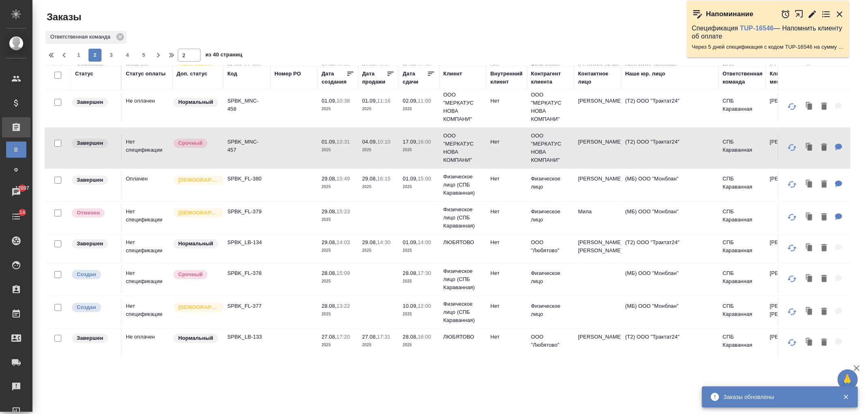
scroll to position [583, 0]
click at [112, 53] on span "3" at bounding box center [111, 55] width 13 height 8
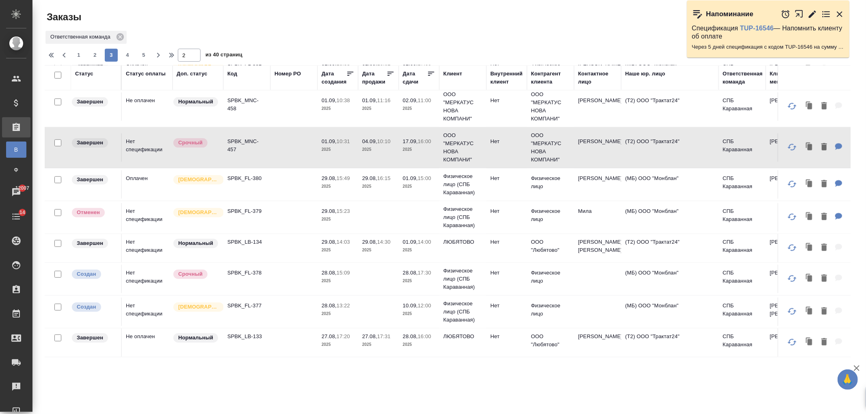
type input "3"
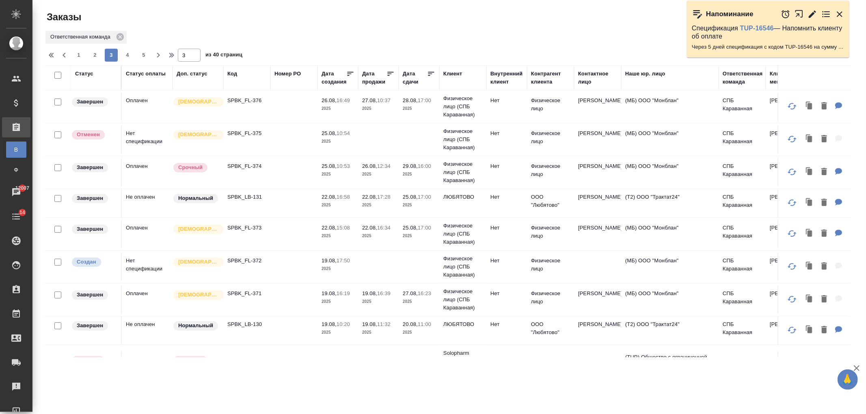
scroll to position [0, 0]
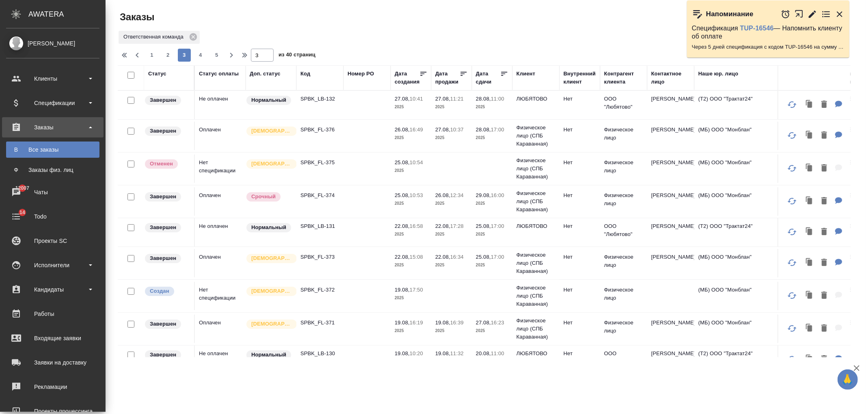
click at [54, 149] on div "Все заказы" at bounding box center [52, 150] width 85 height 8
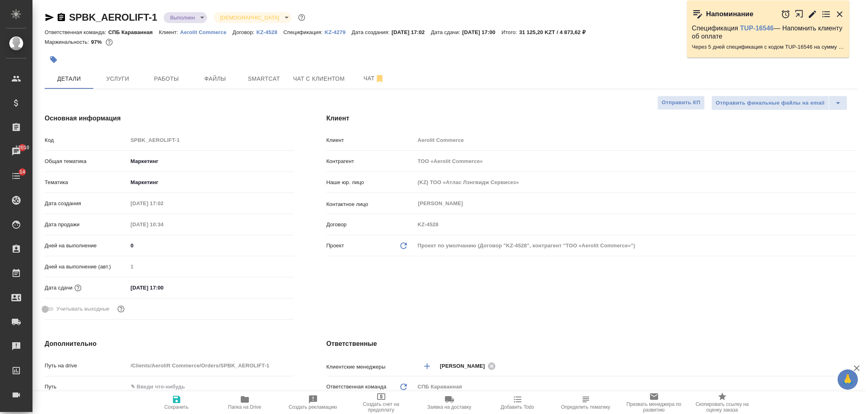
select select "RU"
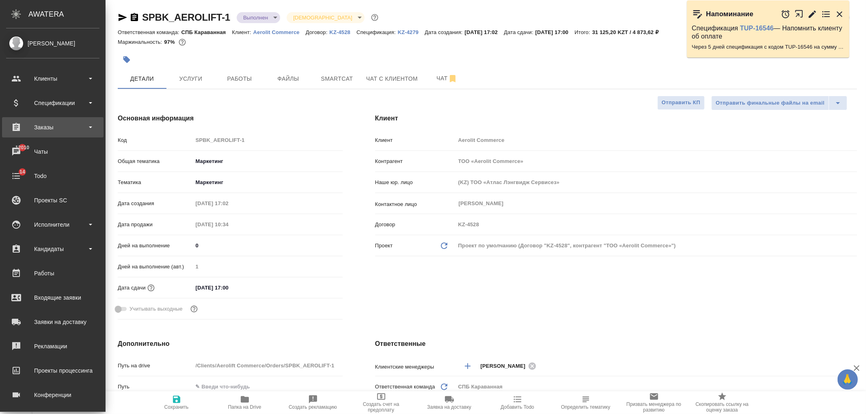
click at [72, 127] on div "Заказы" at bounding box center [52, 127] width 93 height 12
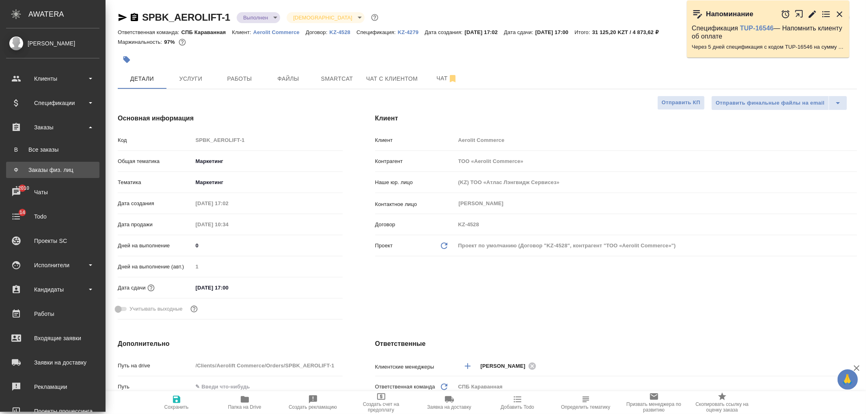
click at [60, 167] on div "Заказы физ. лиц" at bounding box center [52, 170] width 85 height 8
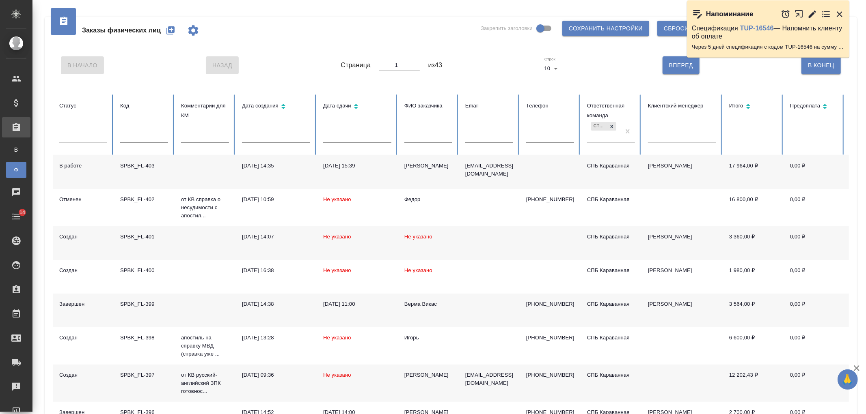
click at [866, 89] on div "Заказы физических лиц Закрепить заголовки Сохранить настройки Сбросить все наст…" at bounding box center [448, 273] width 833 height 546
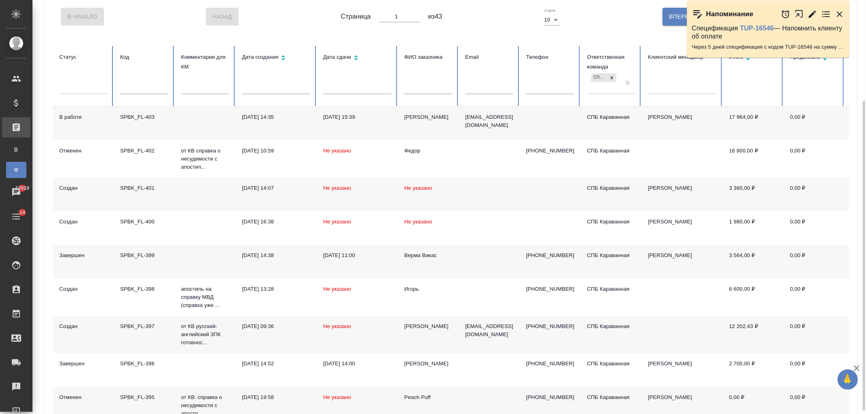
scroll to position [122, 0]
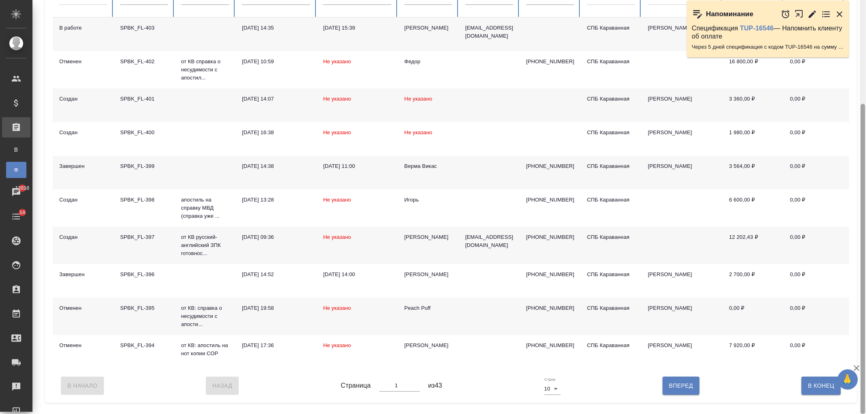
click at [866, 196] on div at bounding box center [863, 207] width 6 height 414
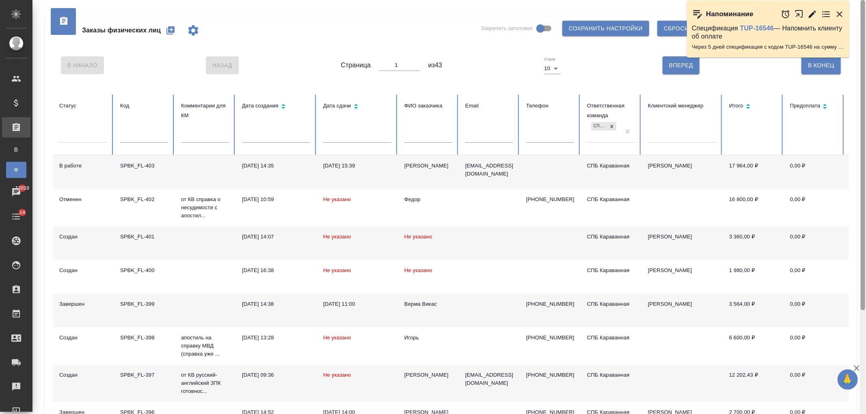
drag, startPoint x: 866, startPoint y: 218, endPoint x: 256, endPoint y: 42, distance: 634.2
click at [858, 50] on div "Заказы физических лиц Закрепить заголовки Сохранить настройки Сбросить все наст…" at bounding box center [448, 207] width 833 height 414
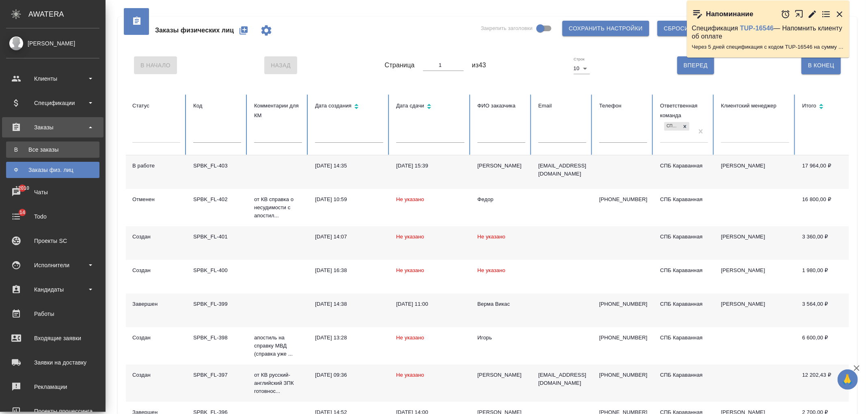
click at [69, 148] on div "Все заказы" at bounding box center [52, 150] width 85 height 8
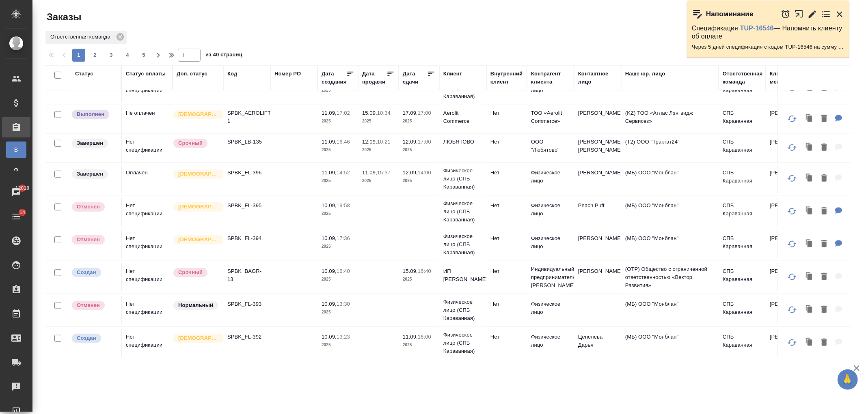
scroll to position [571, 0]
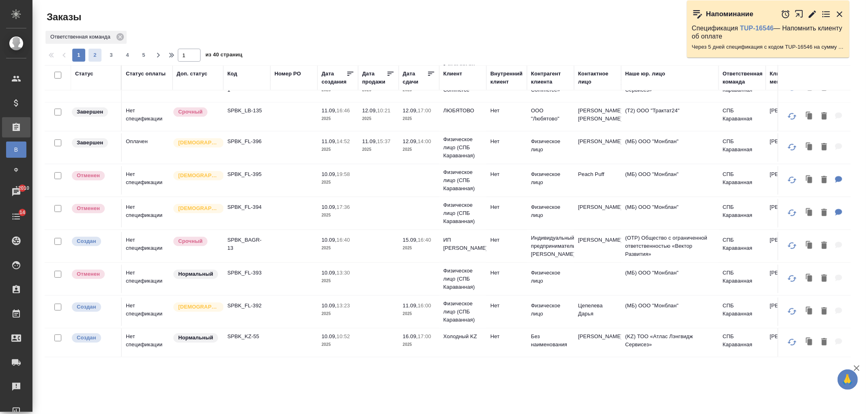
click at [100, 59] on button "2" at bounding box center [94, 55] width 13 height 13
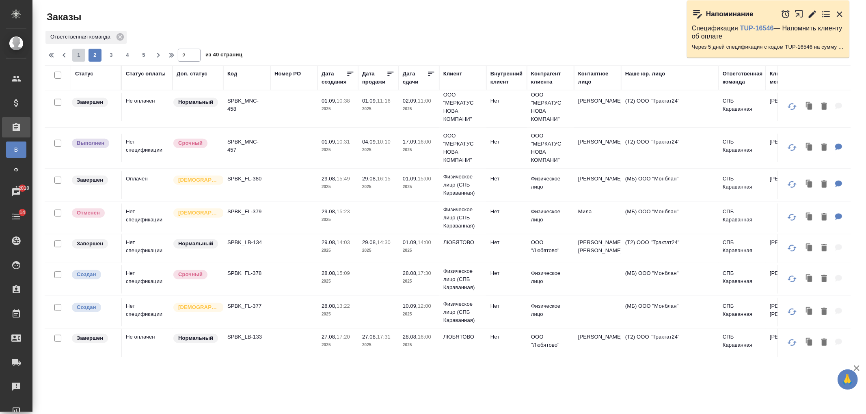
click at [77, 53] on span "1" at bounding box center [78, 55] width 13 height 8
type input "1"
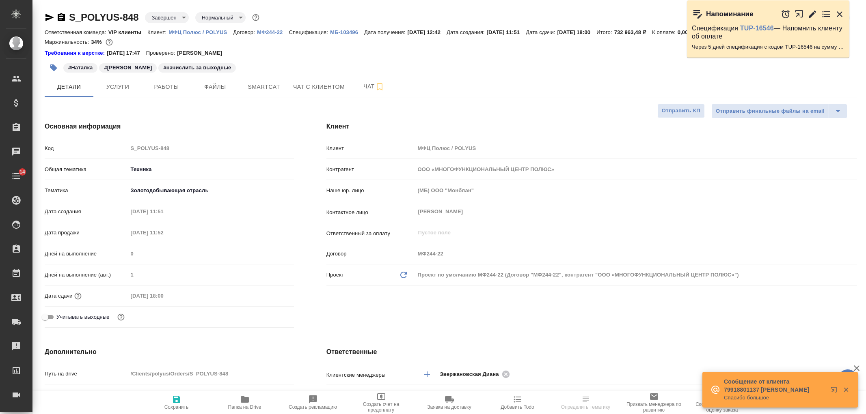
select select "RU"
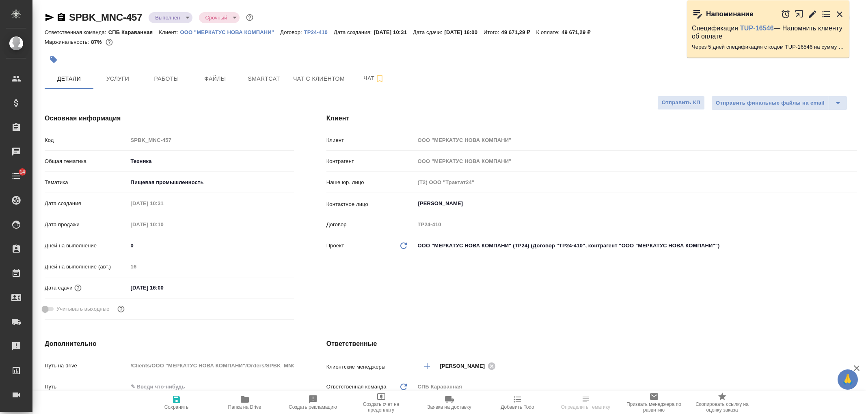
select select "RU"
click at [174, 16] on body "🙏 .cls-1 fill:#fff; AWATERA [PERSON_NAME] Спецификации Заказы Чаты 14 Todo Прое…" at bounding box center [433, 207] width 866 height 414
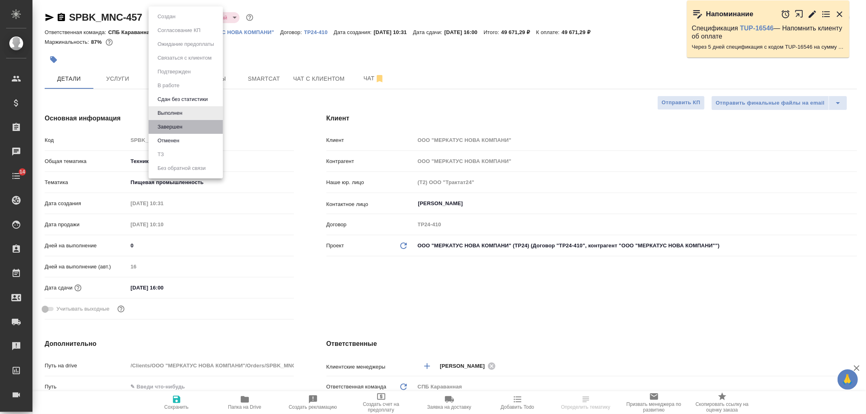
click at [191, 124] on li "Завершен" at bounding box center [186, 127] width 74 height 14
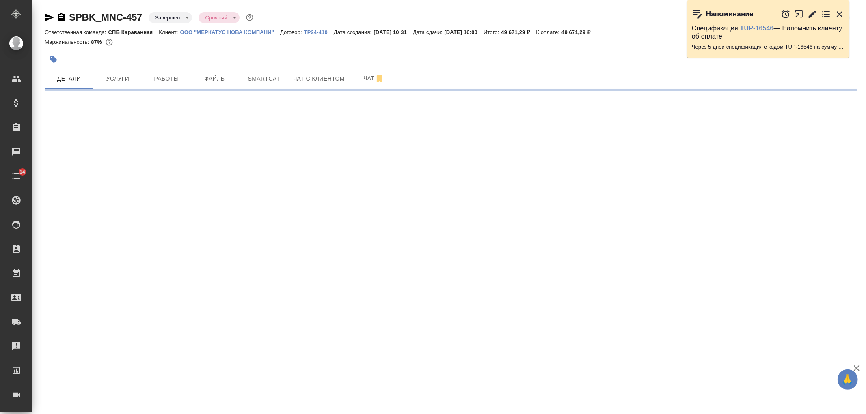
select select "RU"
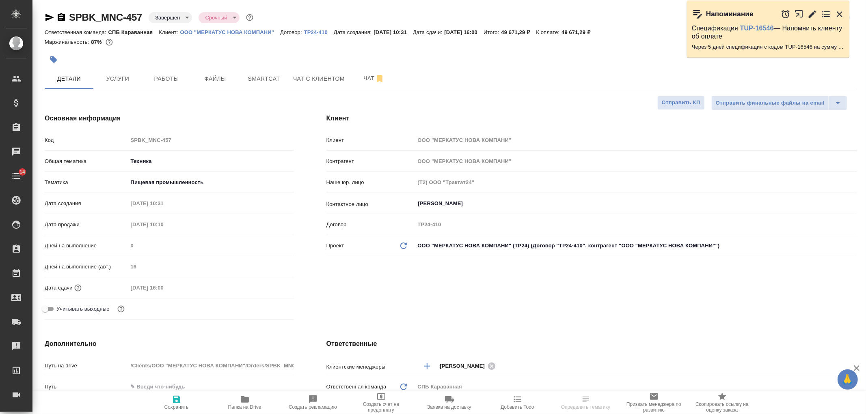
type textarea "x"
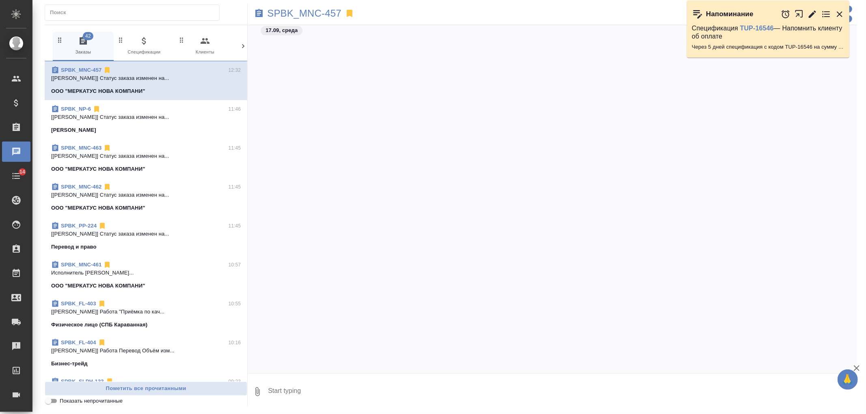
scroll to position [3333, 0]
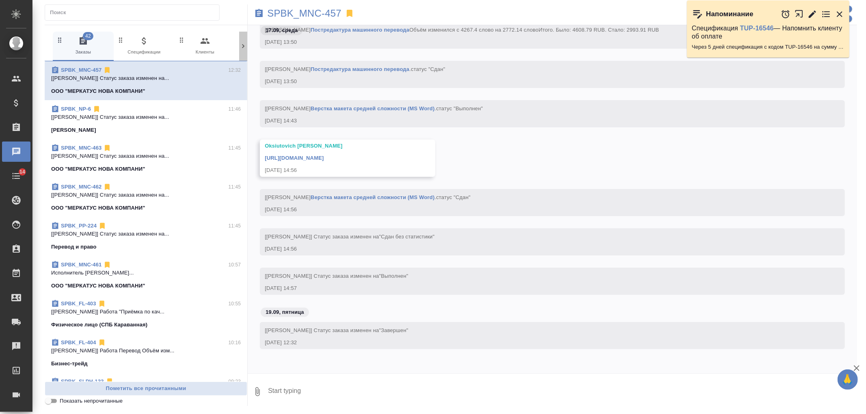
click at [242, 49] on icon at bounding box center [243, 46] width 8 height 8
click at [198, 37] on span "99+ Мессенджеры" at bounding box center [208, 46] width 54 height 20
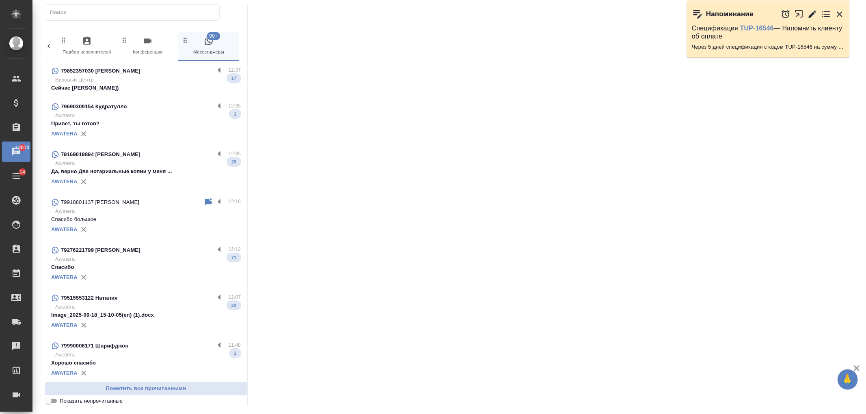
click at [177, 112] on p "Awatera" at bounding box center [148, 116] width 186 height 8
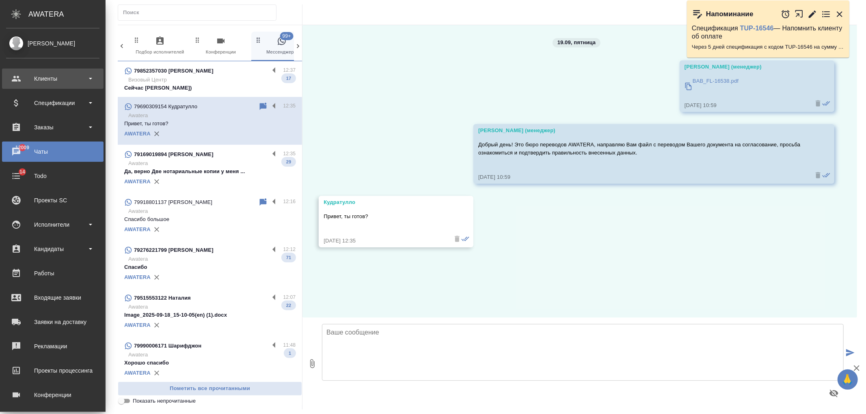
click at [54, 87] on div "Клиенты" at bounding box center [52, 79] width 101 height 20
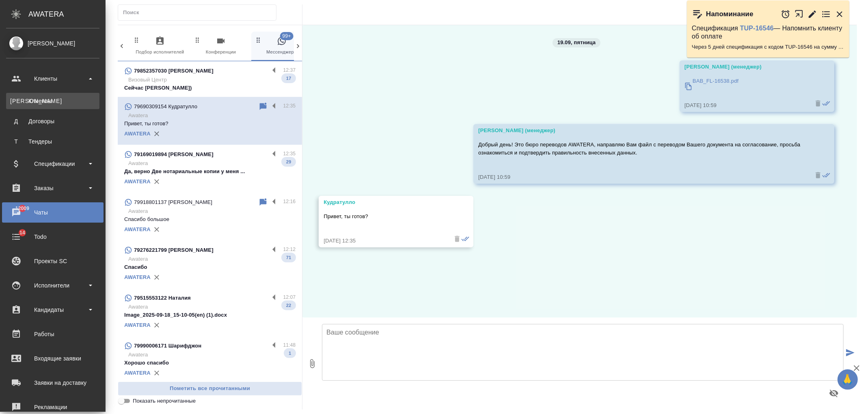
click at [54, 99] on div "Клиенты" at bounding box center [52, 101] width 85 height 8
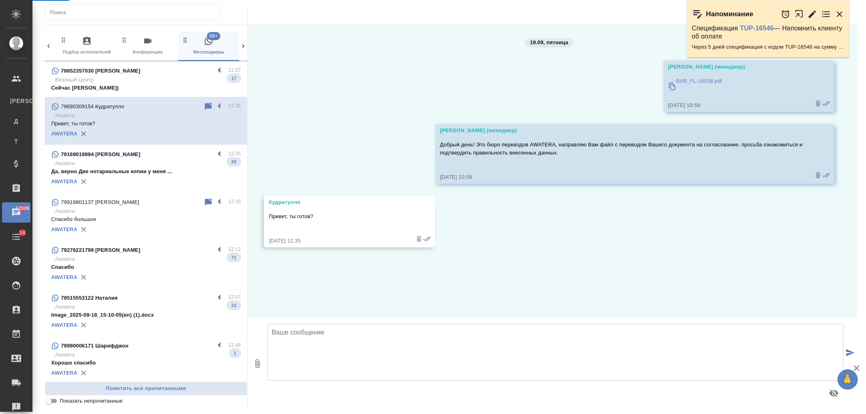
select select "RU"
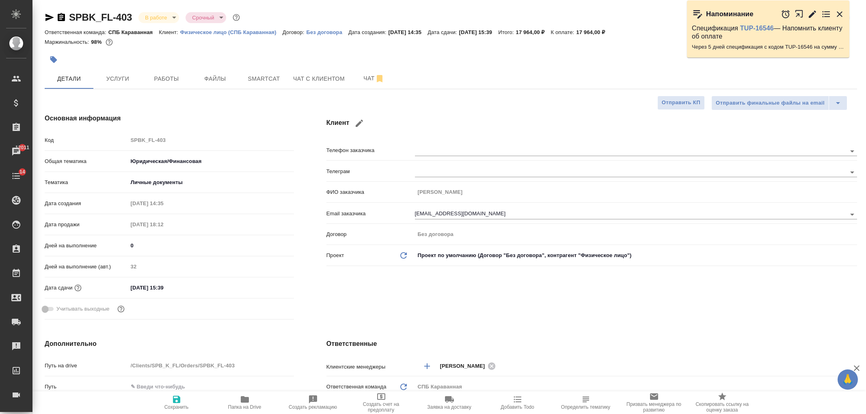
select select "RU"
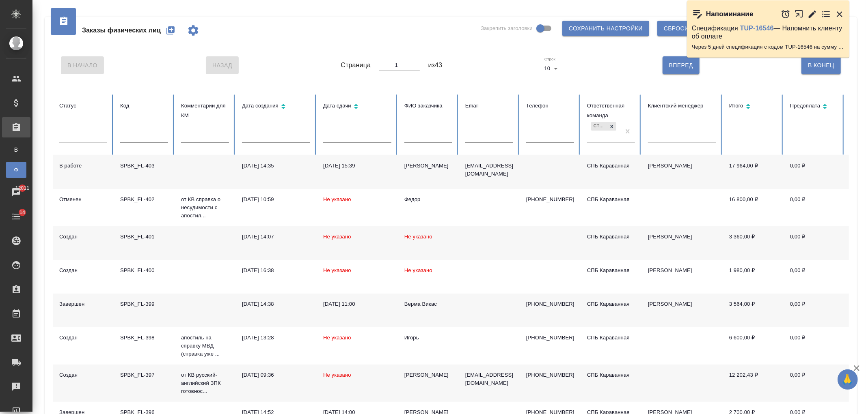
click at [862, 110] on div "Заказы физических лиц Закрепить заголовки Сохранить настройки Сбросить все наст…" at bounding box center [451, 273] width 824 height 546
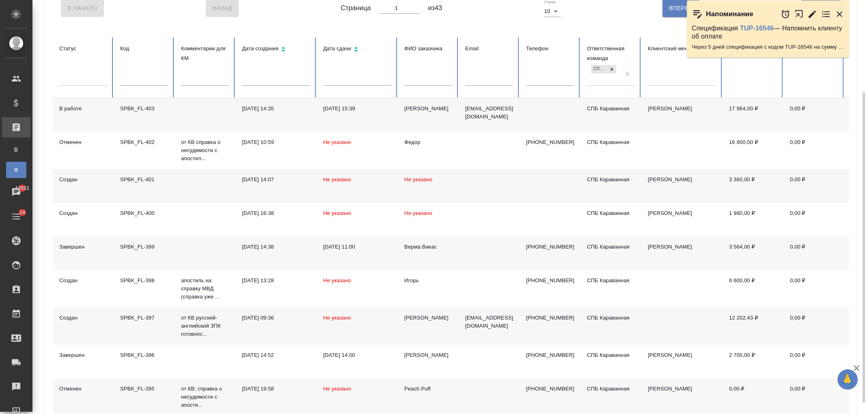
scroll to position [138, 0]
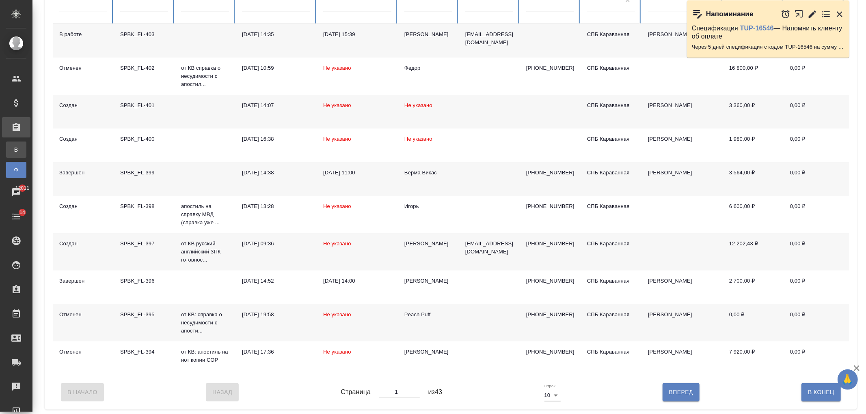
click at [12, 149] on div "Все заказы" at bounding box center [6, 150] width 12 height 8
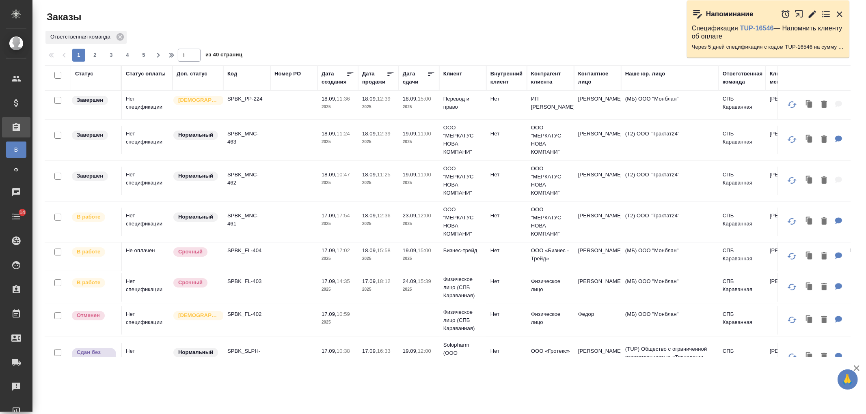
click at [604, 391] on div ".cls-1 fill:#fff; AWATERA Ivanova Arina Клиенты Спецификации Заказы В Все заказ…" at bounding box center [433, 207] width 866 height 414
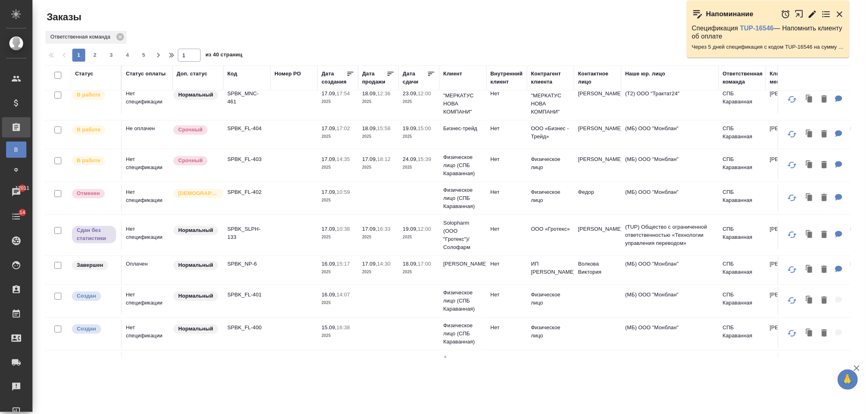
click at [294, 230] on td at bounding box center [293, 235] width 47 height 28
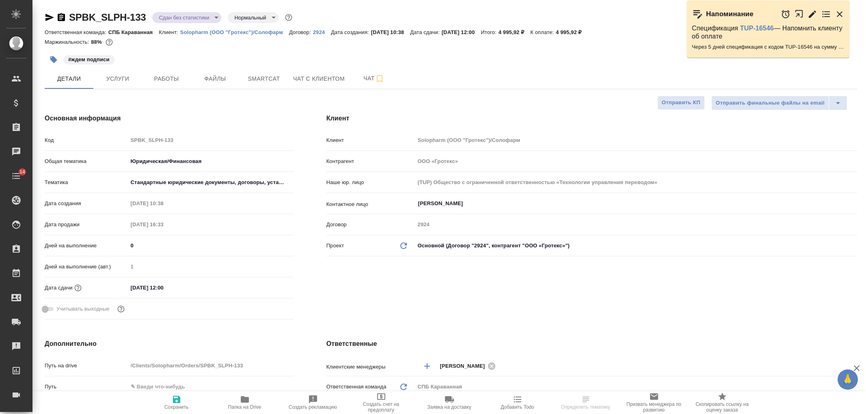
select select "RU"
click at [127, 88] on button "Услуги" at bounding box center [117, 79] width 49 height 20
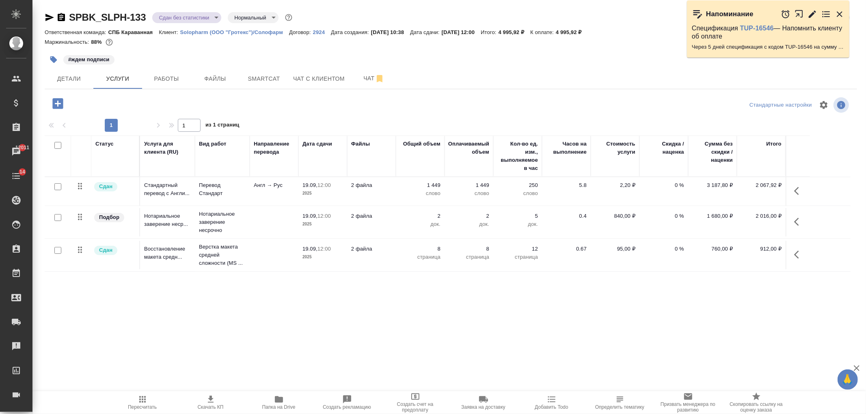
click at [222, 32] on p "Solopharm (ООО "Гротекс")/Солофарм" at bounding box center [234, 32] width 109 height 6
click at [221, 79] on span "Файлы" at bounding box center [215, 79] width 39 height 10
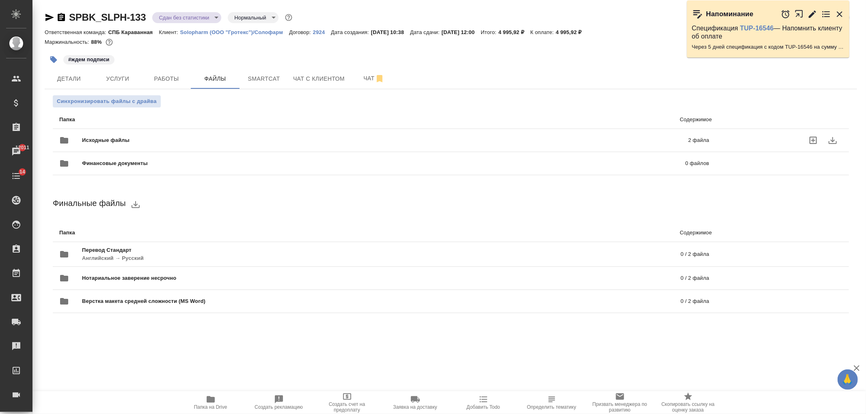
click at [119, 143] on span "Исходные файлы" at bounding box center [245, 140] width 327 height 8
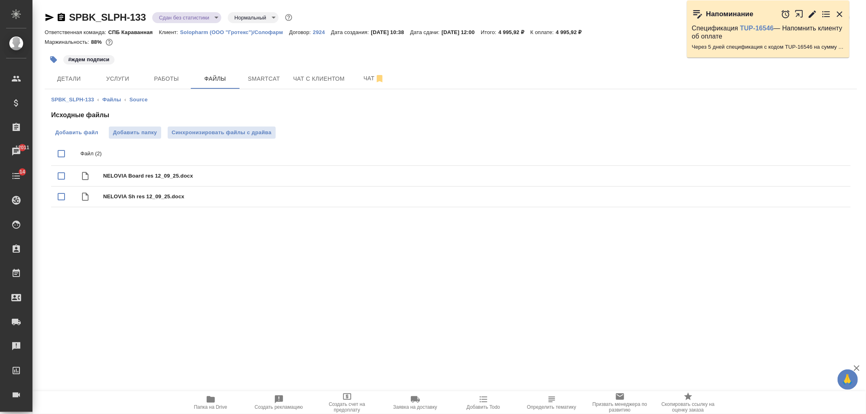
click at [90, 137] on label "Добавить файл" at bounding box center [76, 133] width 51 height 12
click at [0, 0] on input "Добавить файл" at bounding box center [0, 0] width 0 height 0
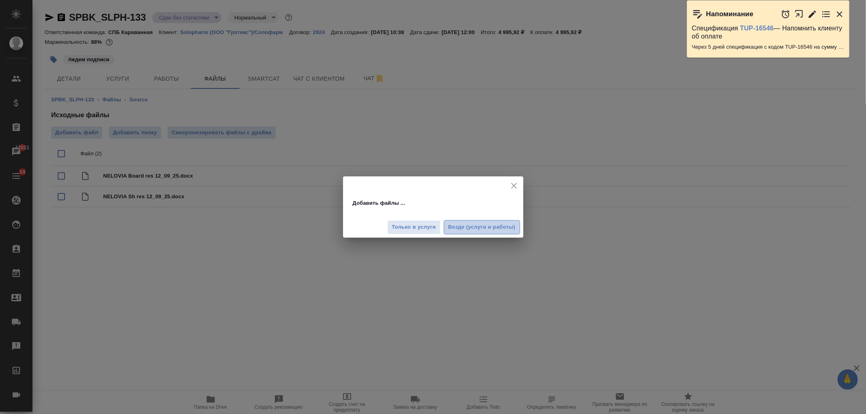
click at [471, 233] on button "Везде (услуги и работы)" at bounding box center [482, 227] width 76 height 14
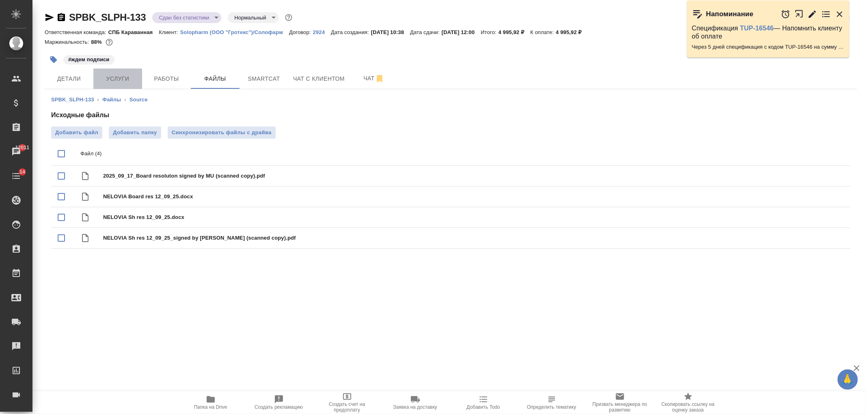
click at [130, 76] on span "Услуги" at bounding box center [117, 79] width 39 height 10
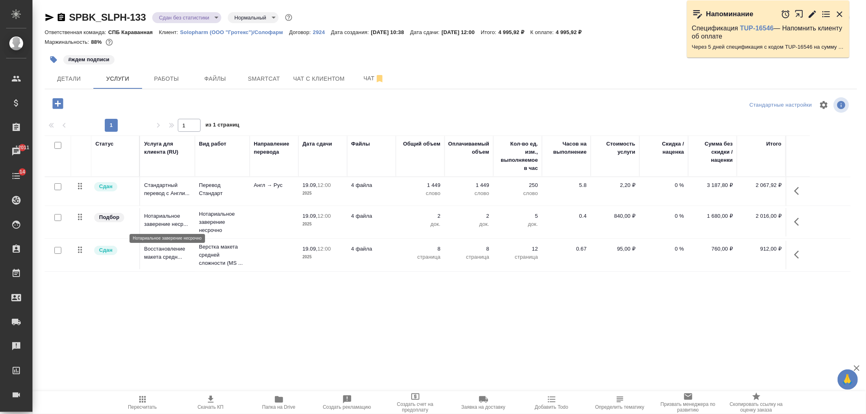
click at [171, 220] on p "Нотариальное заверение неср..." at bounding box center [167, 220] width 47 height 16
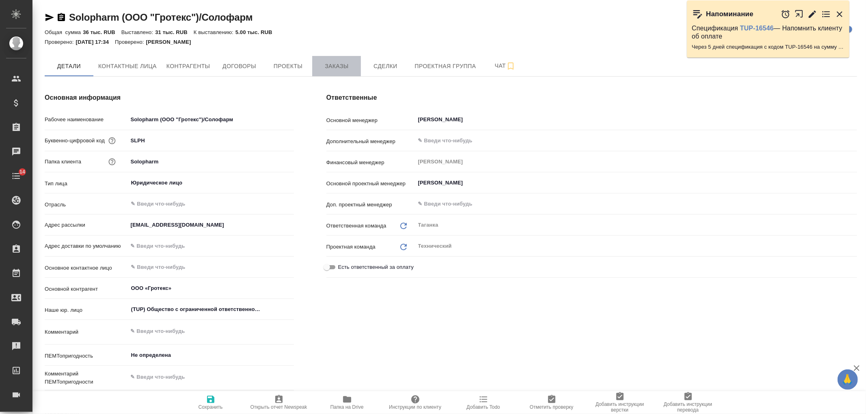
click at [353, 69] on span "Заказы" at bounding box center [336, 66] width 39 height 10
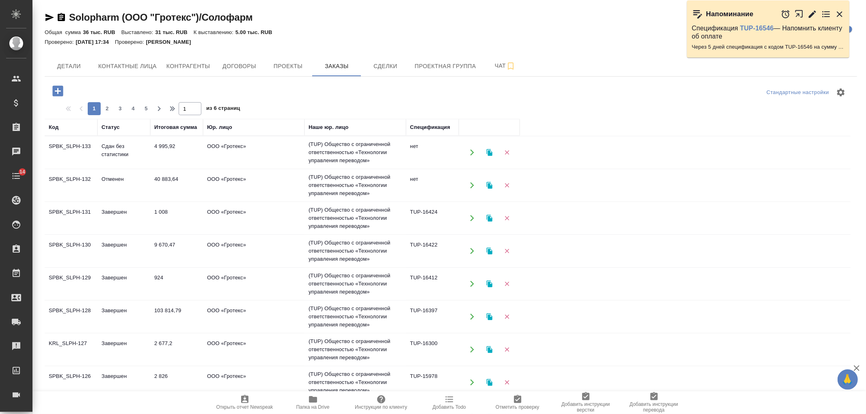
click at [56, 90] on icon "button" at bounding box center [57, 91] width 11 height 11
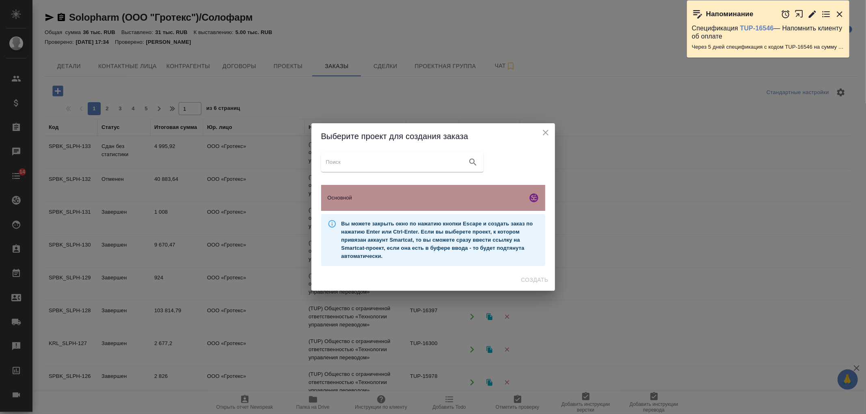
click at [424, 201] on span "Основной" at bounding box center [426, 198] width 196 height 8
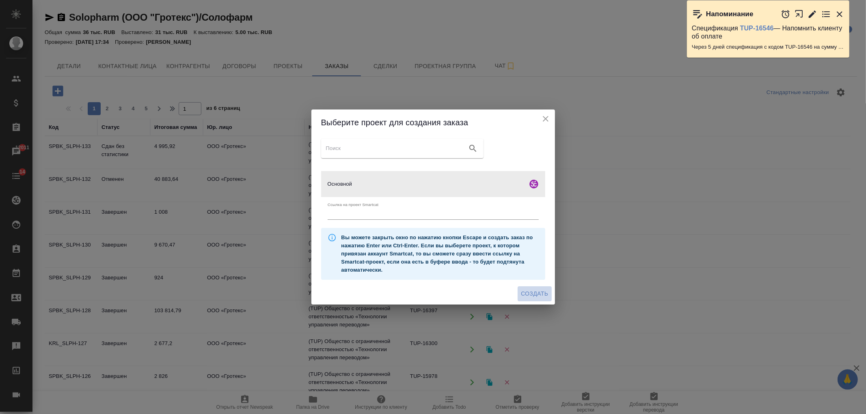
click at [544, 300] on button "Создать" at bounding box center [535, 294] width 34 height 15
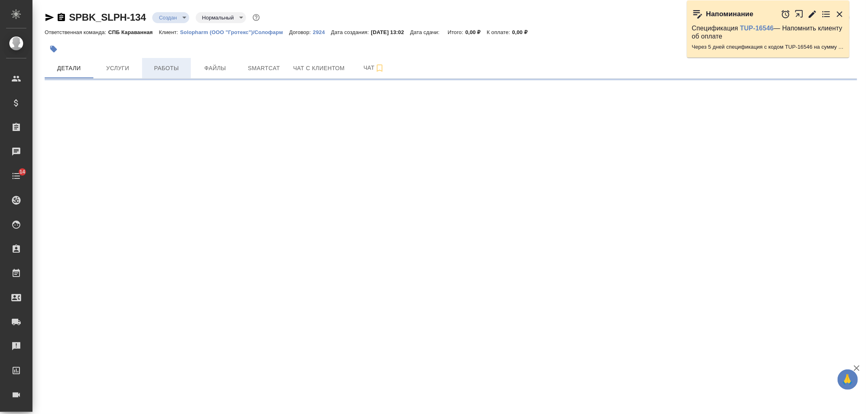
select select "RU"
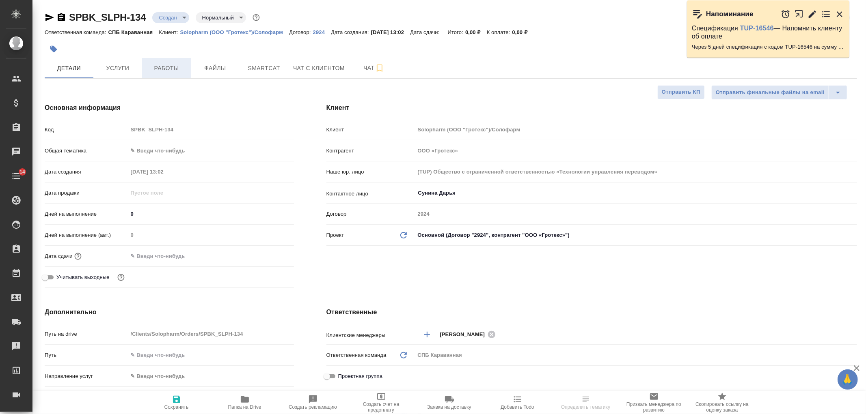
type textarea "x"
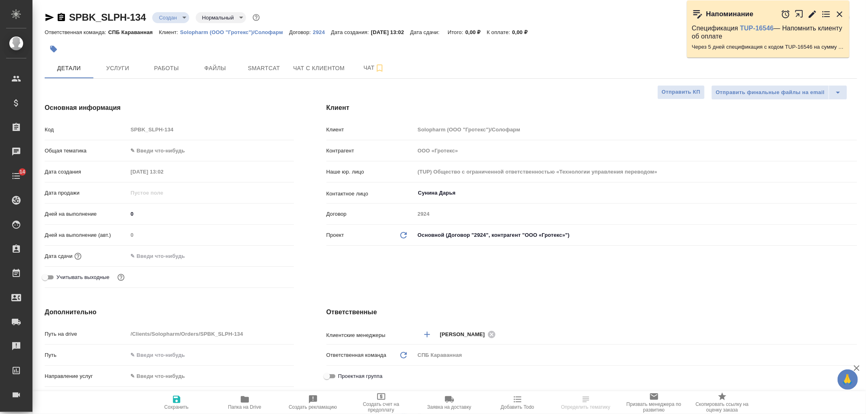
type textarea "x"
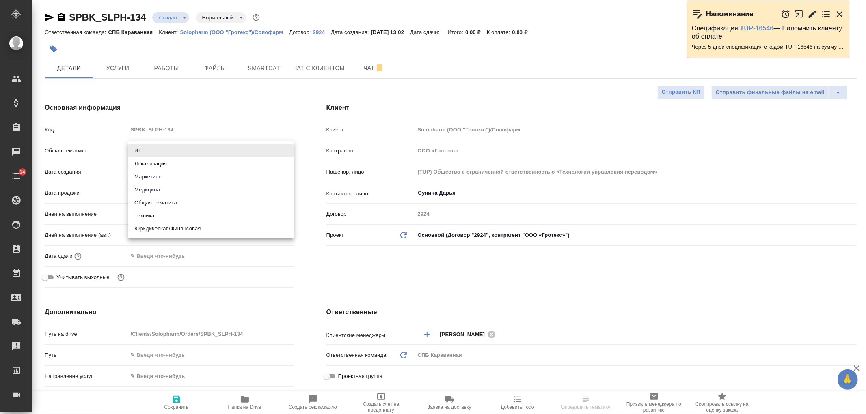
click at [162, 153] on body "🙏 .cls-1 fill:#fff; AWATERA Ivanova Arina Клиенты Спецификации Заказы Чаты 14 T…" at bounding box center [433, 207] width 866 height 414
click at [183, 233] on li "Юридическая/Финансовая" at bounding box center [211, 228] width 166 height 13
type input "yr-fn"
type textarea "x"
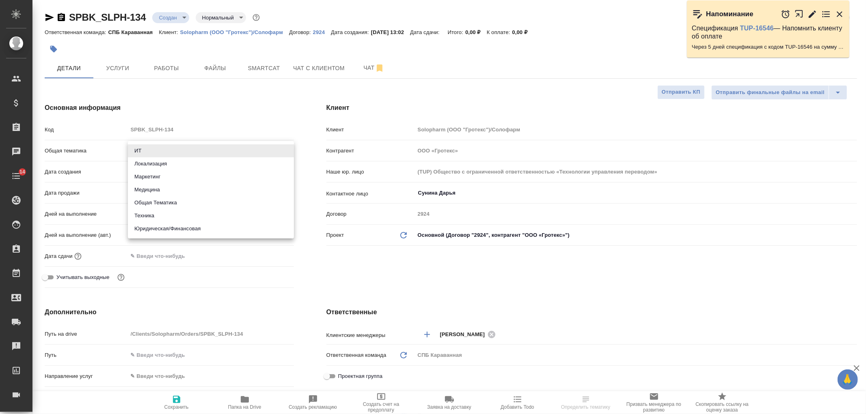
type textarea "x"
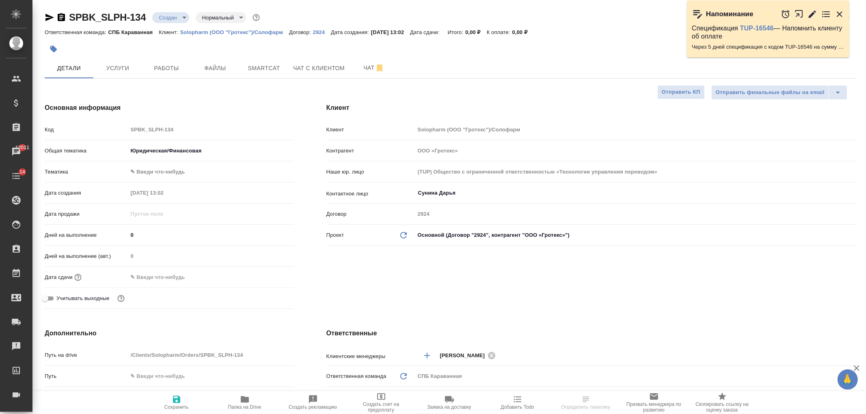
click at [148, 162] on div "Общая тематика Юридическая/Финансовая yr-fn" at bounding box center [169, 154] width 249 height 21
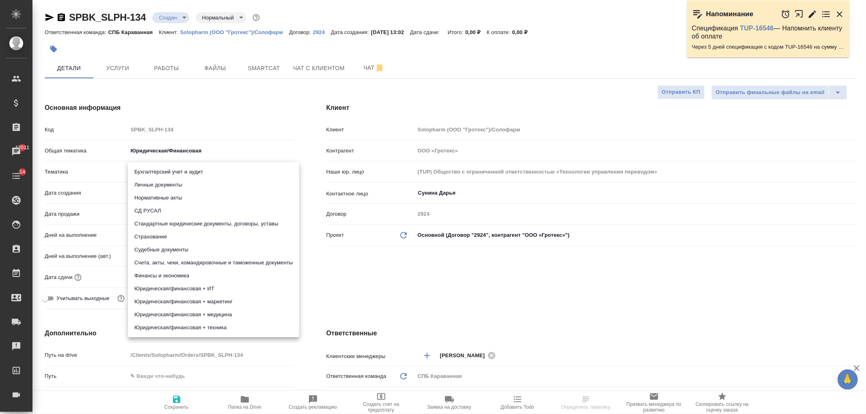
click at [154, 172] on body "🙏 .cls-1 fill:#fff; AWATERA Ivanova Arina Клиенты Спецификации Заказы 12011 Чат…" at bounding box center [433, 207] width 866 height 414
click at [171, 220] on li "Стандартные юридические документы, договоры, уставы" at bounding box center [213, 224] width 171 height 13
type textarea "x"
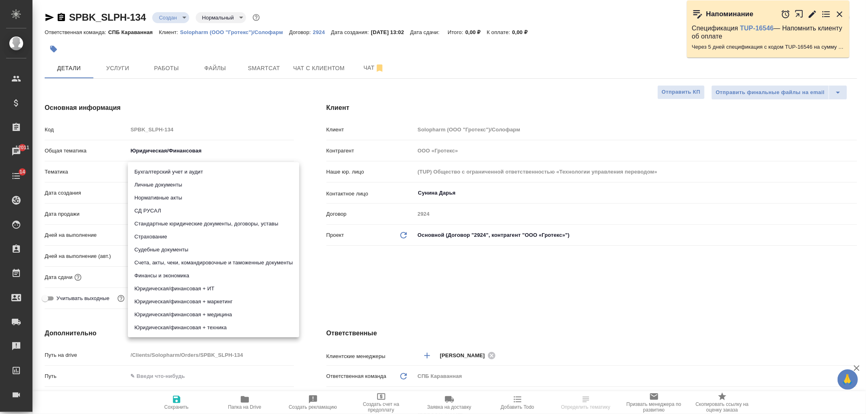
type input "5f647205b73bc97568ca66bf"
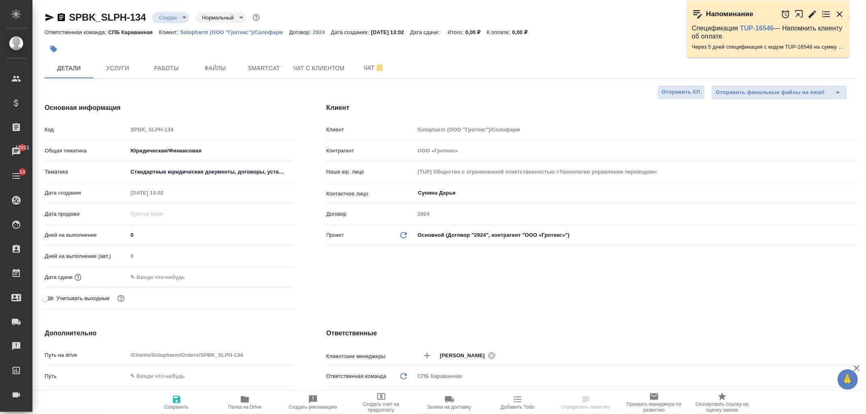
click at [183, 397] on span "Сохранить" at bounding box center [176, 402] width 58 height 15
type textarea "x"
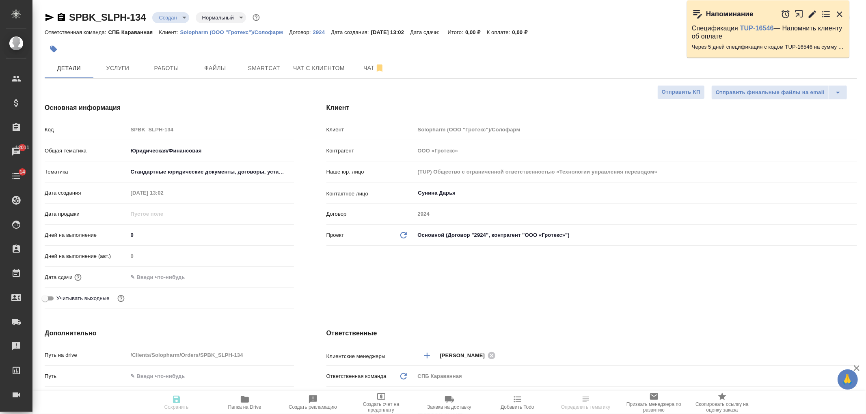
type textarea "x"
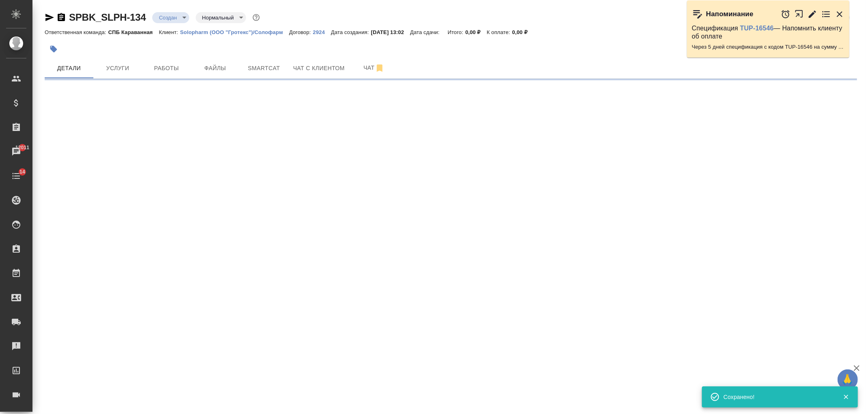
select select "RU"
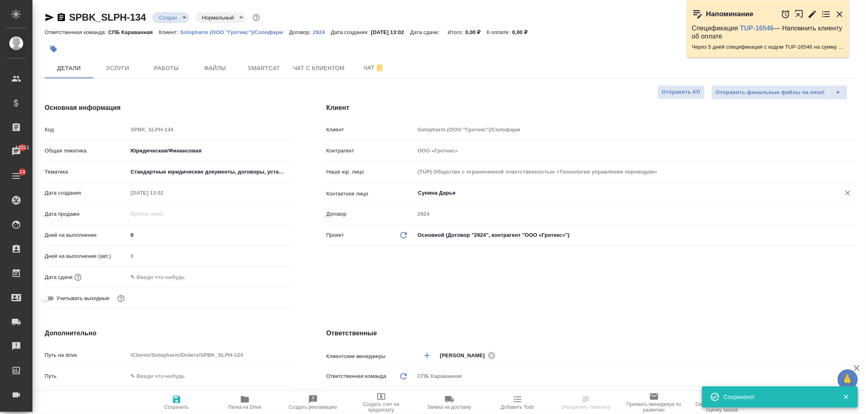
type textarea "x"
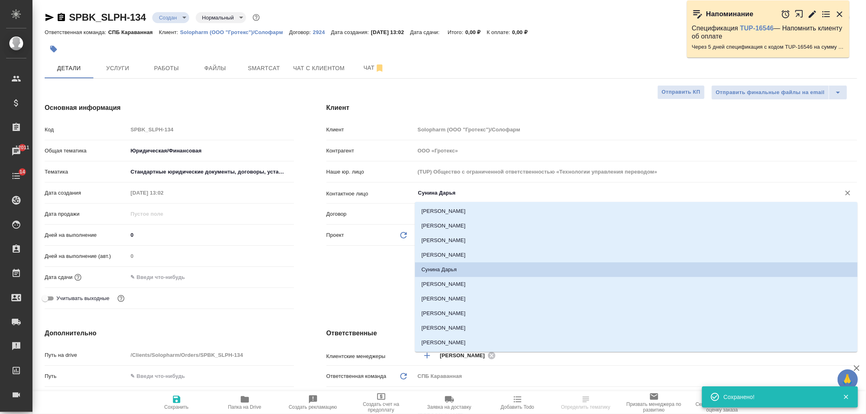
click at [435, 192] on input "Сунина Дарья" at bounding box center [622, 193] width 410 height 10
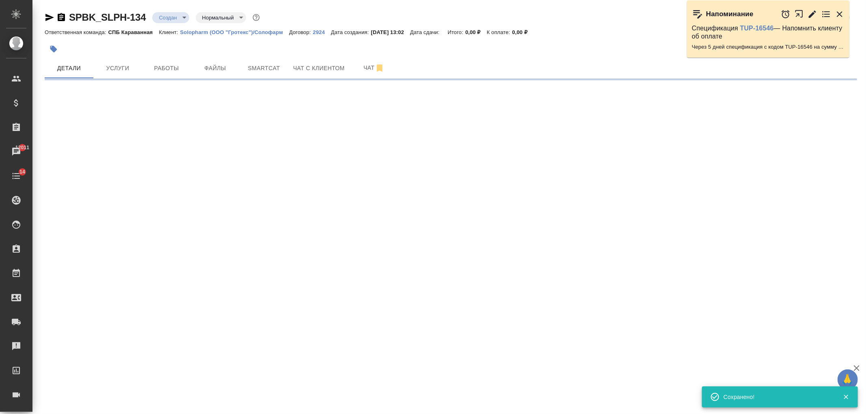
select select "RU"
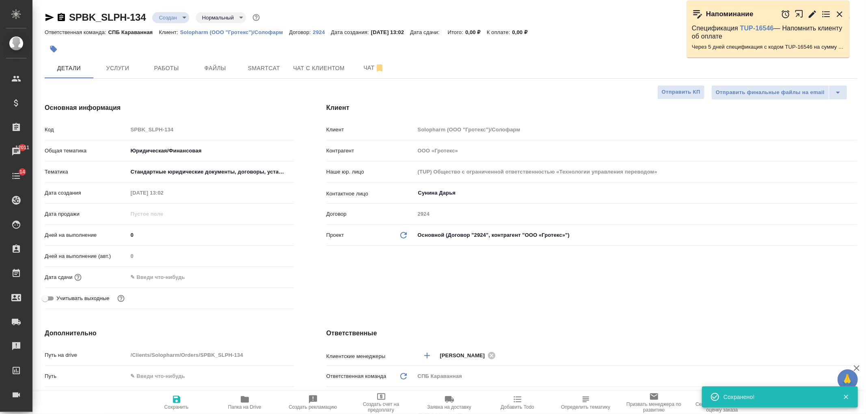
type textarea "x"
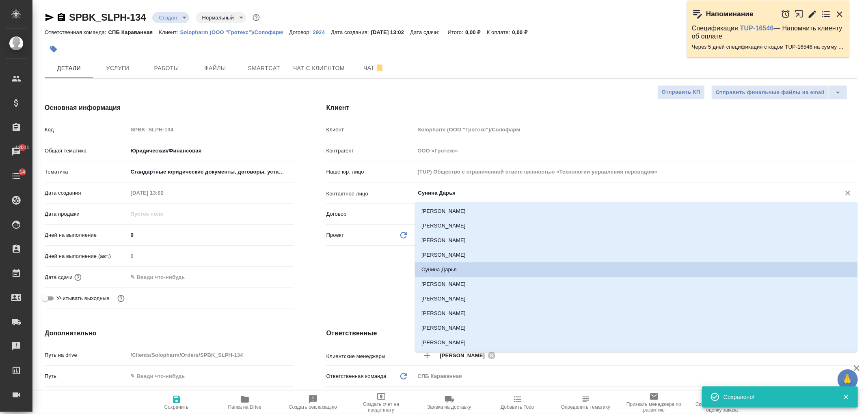
click at [434, 192] on input "Сунина Дарья" at bounding box center [622, 193] width 410 height 10
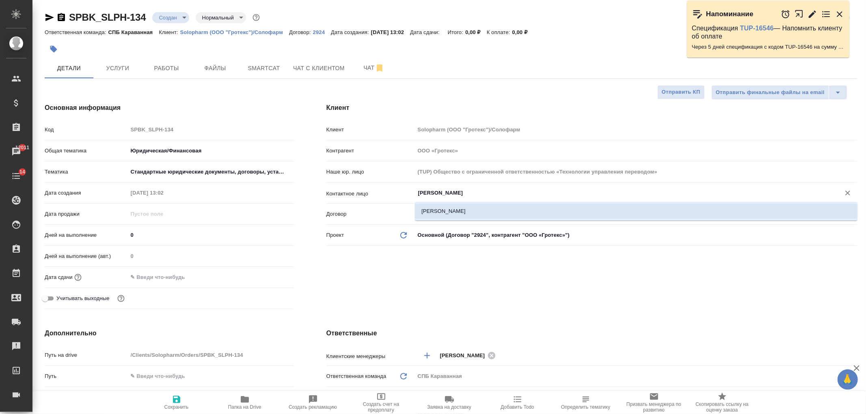
click at [450, 209] on li "Хараджева Алевтина" at bounding box center [636, 211] width 442 height 15
type input "Хараджева Алевтина"
type textarea "x"
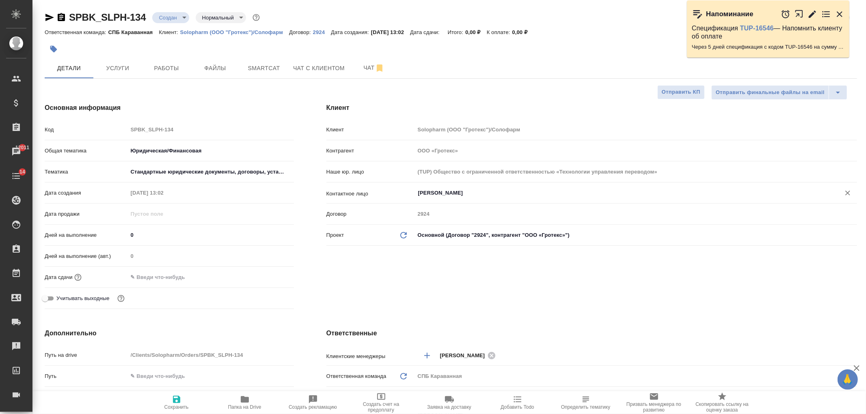
type input "Хараджева Алевтина"
click at [175, 404] on icon "button" at bounding box center [177, 400] width 10 height 10
type textarea "x"
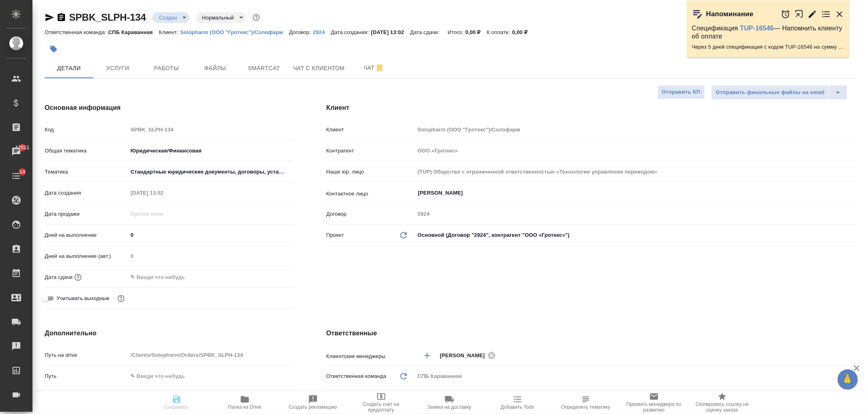
type textarea "x"
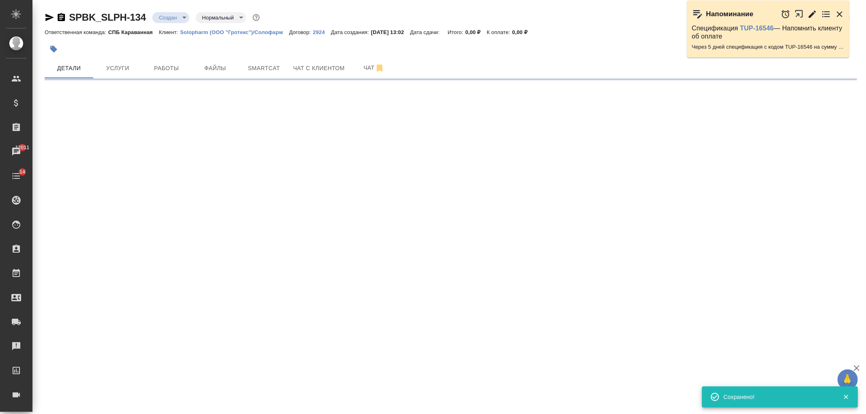
select select "RU"
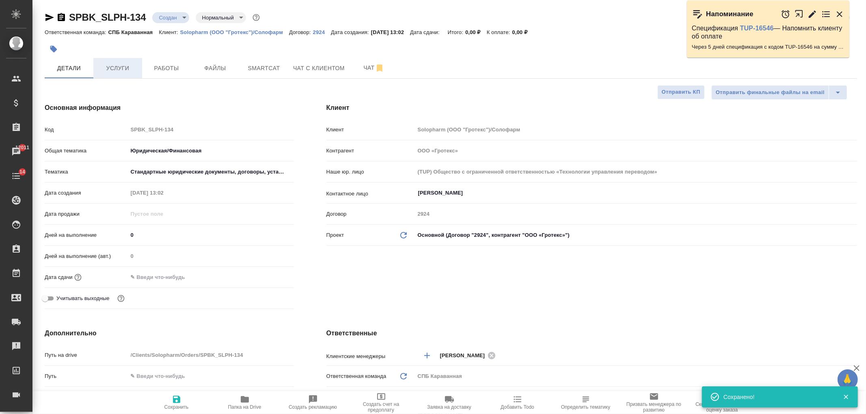
type textarea "x"
click at [121, 69] on span "Услуги" at bounding box center [117, 68] width 39 height 10
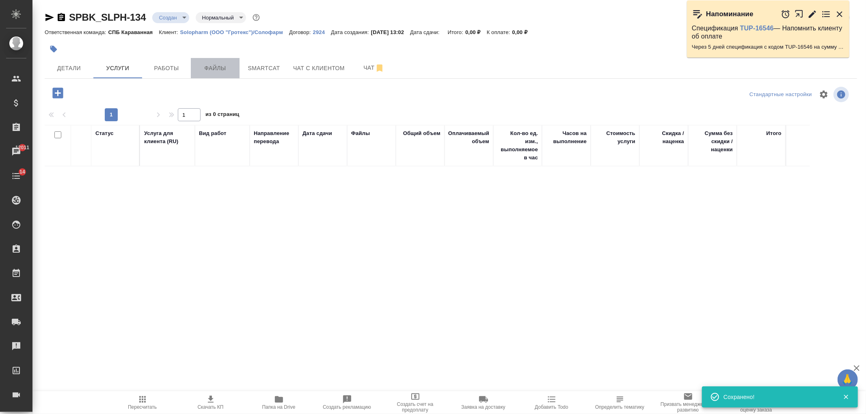
click at [218, 72] on span "Файлы" at bounding box center [215, 68] width 39 height 10
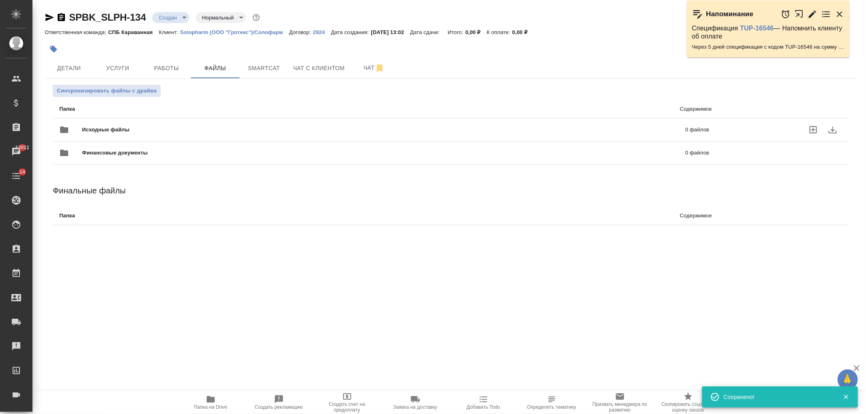
click at [199, 129] on span "Исходные файлы" at bounding box center [245, 130] width 326 height 8
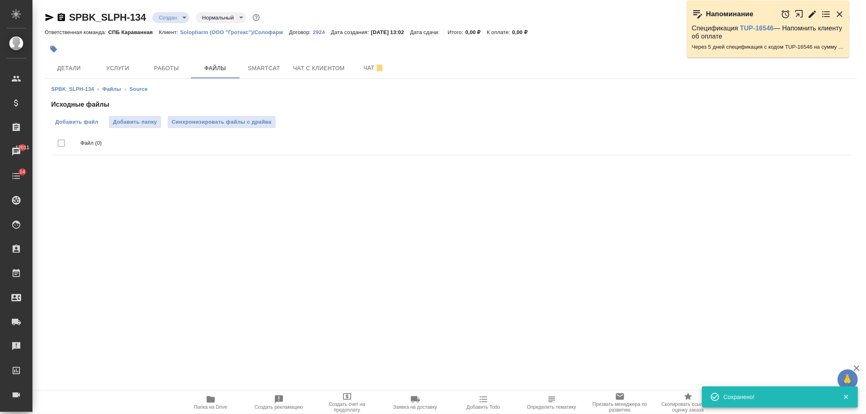
click at [87, 119] on span "Добавить файл" at bounding box center [76, 122] width 43 height 8
click at [0, 0] on input "Добавить файл" at bounding box center [0, 0] width 0 height 0
click at [130, 66] on span "Услуги" at bounding box center [117, 68] width 39 height 10
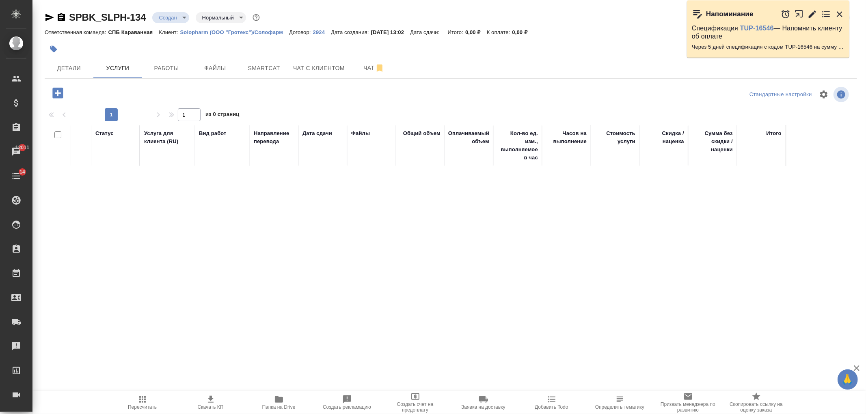
click at [58, 93] on icon "button" at bounding box center [58, 93] width 14 height 14
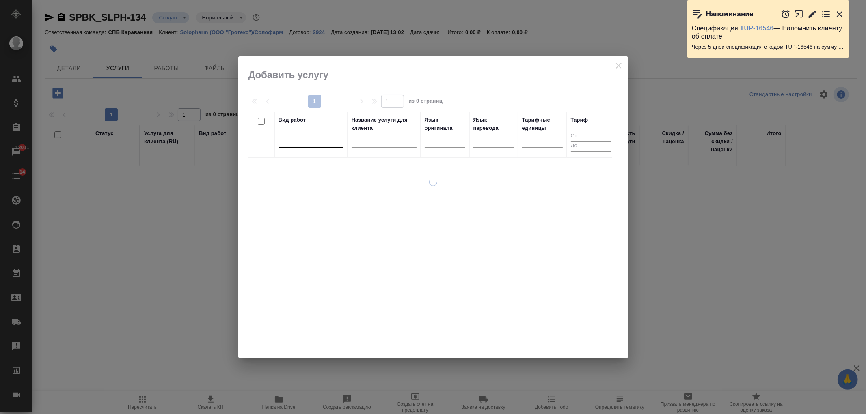
click at [301, 147] on div at bounding box center [310, 139] width 65 height 15
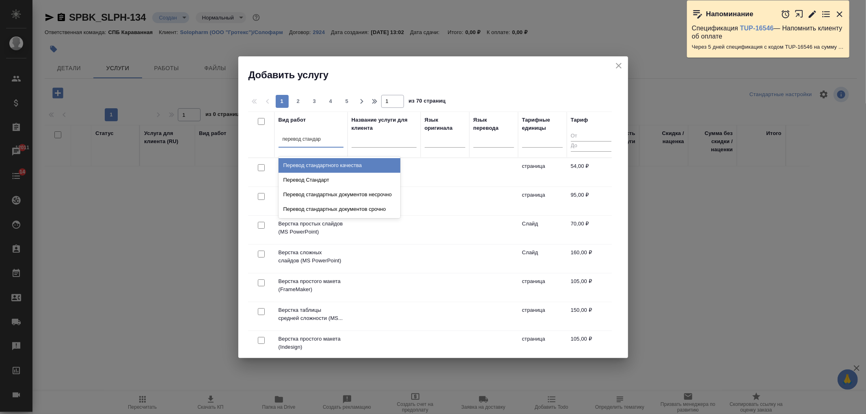
type input "перевод стандарт"
click at [311, 176] on div "Перевод Стандарт" at bounding box center [339, 180] width 122 height 15
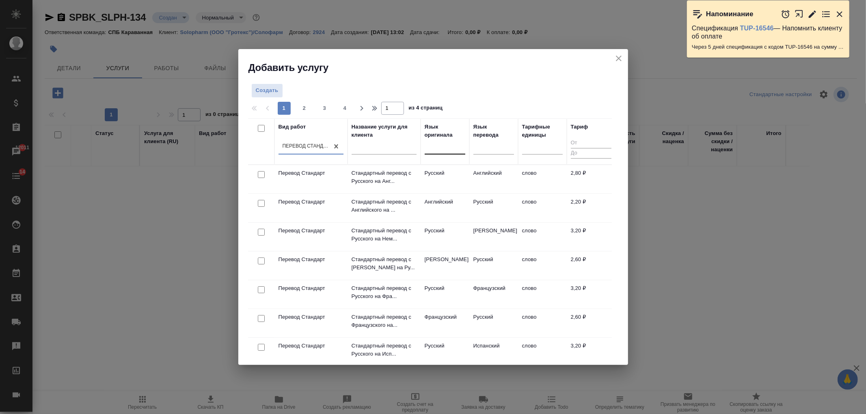
click at [447, 145] on div at bounding box center [445, 146] width 41 height 12
type input "англ"
click at [445, 173] on div "Английский" at bounding box center [486, 172] width 122 height 15
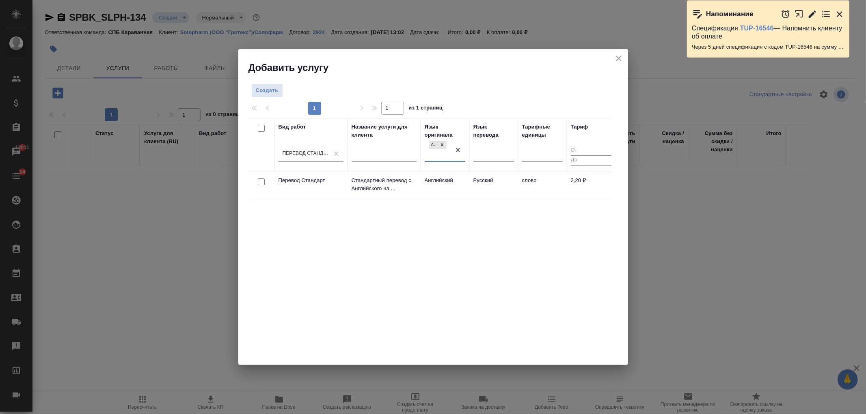
click at [265, 180] on div at bounding box center [261, 182] width 18 height 11
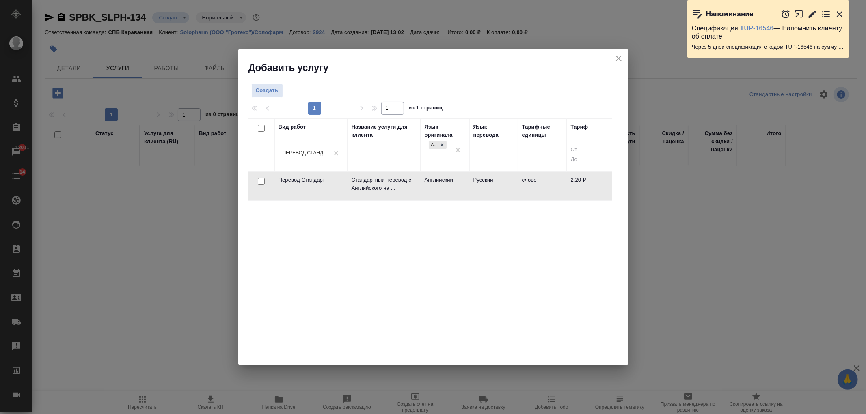
click at [263, 179] on input "checkbox" at bounding box center [261, 181] width 7 height 7
checkbox input "true"
click at [593, 90] on span "Создать услуги" at bounding box center [586, 92] width 43 height 9
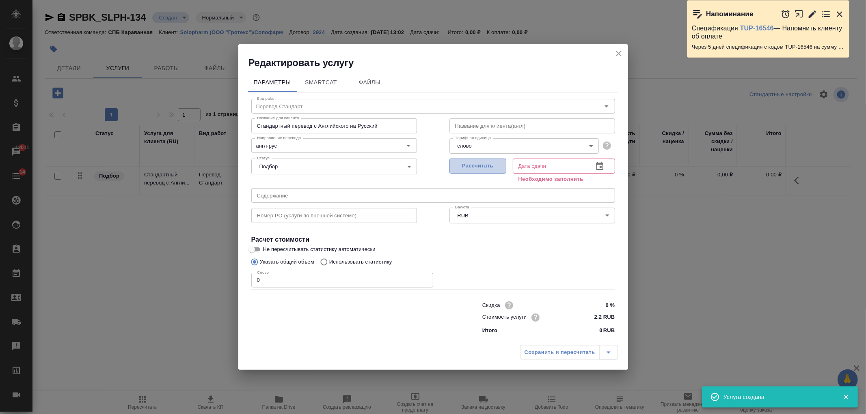
click at [462, 163] on span "Рассчитать" at bounding box center [478, 166] width 48 height 9
type input "19.09.2025 13:02"
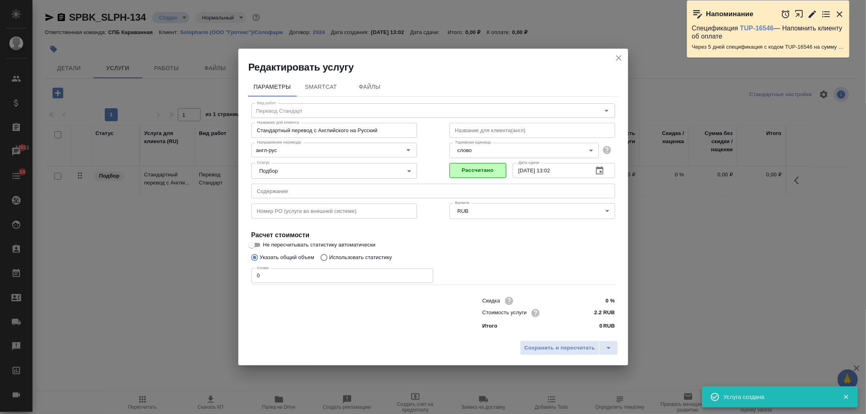
click at [351, 257] on p "Использовать статистику" at bounding box center [360, 258] width 63 height 8
click at [329, 257] on input "Использовать статистику" at bounding box center [322, 257] width 13 height 15
radio input "true"
radio input "false"
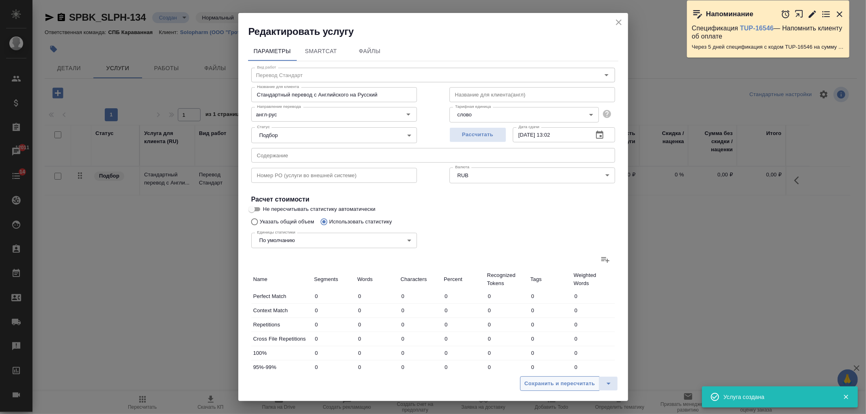
click at [545, 384] on span "Сохранить и пересчитать" at bounding box center [560, 384] width 71 height 9
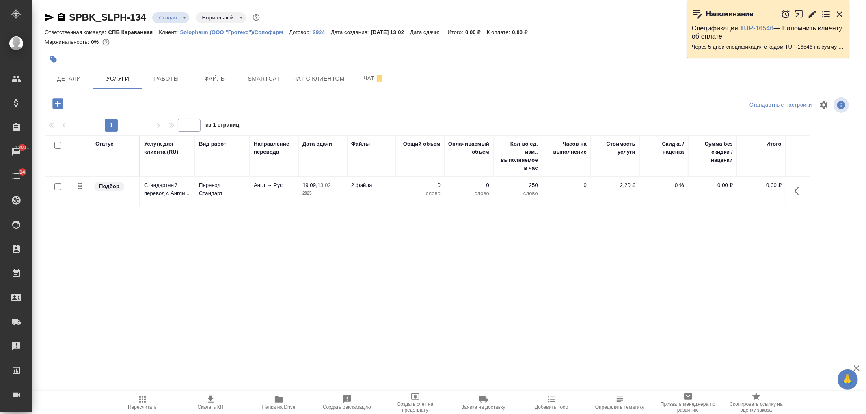
click at [176, 18] on body "🙏 .cls-1 fill:#fff; AWATERA Ivanova Arina Клиенты Спецификации Заказы 12011 Чат…" at bounding box center [433, 207] width 866 height 414
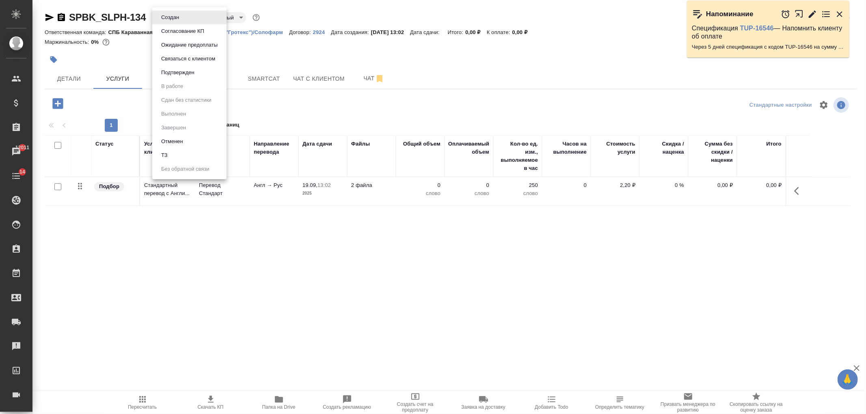
click at [191, 153] on li "ТЗ" at bounding box center [189, 156] width 74 height 14
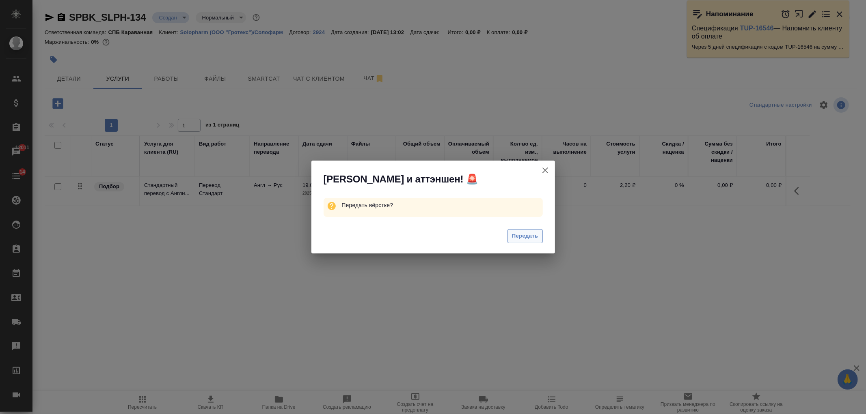
click at [528, 237] on span "Передать" at bounding box center [525, 236] width 26 height 9
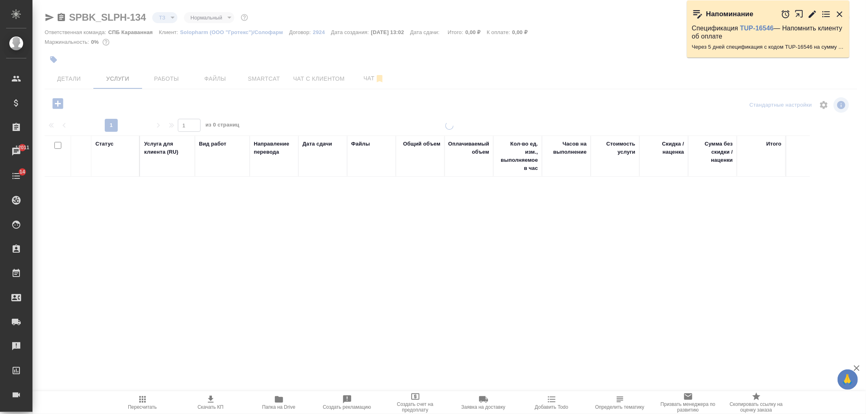
click at [221, 83] on span "Файлы" at bounding box center [215, 79] width 39 height 10
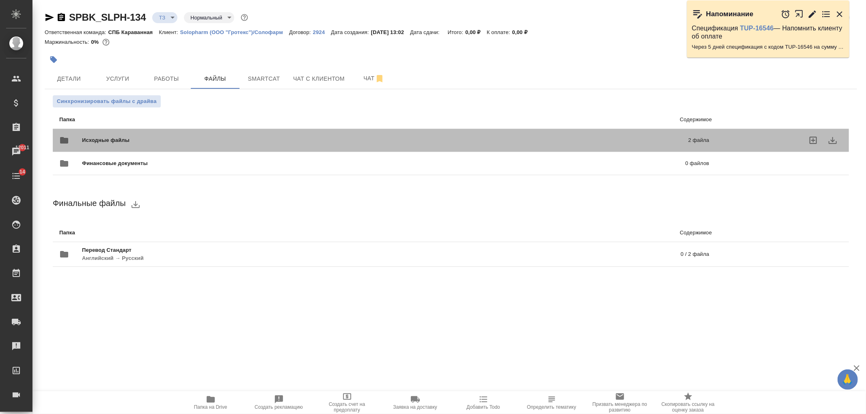
click at [213, 140] on span "Исходные файлы" at bounding box center [245, 140] width 327 height 8
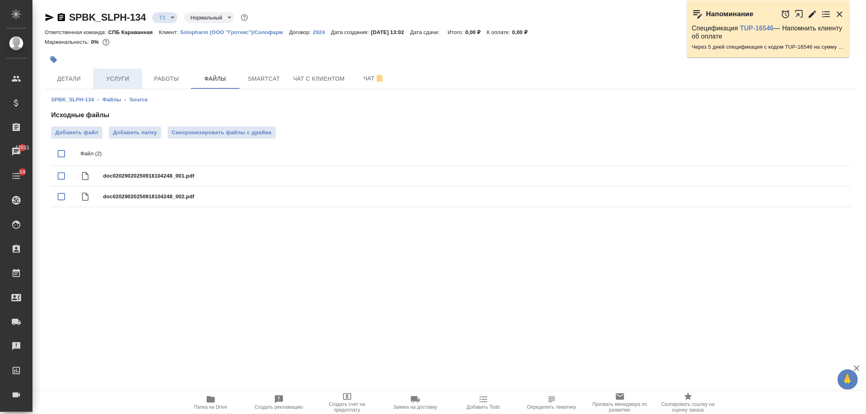
drag, startPoint x: 141, startPoint y: 80, endPoint x: 131, endPoint y: 80, distance: 9.7
click at [140, 80] on button "Услуги" at bounding box center [117, 79] width 49 height 20
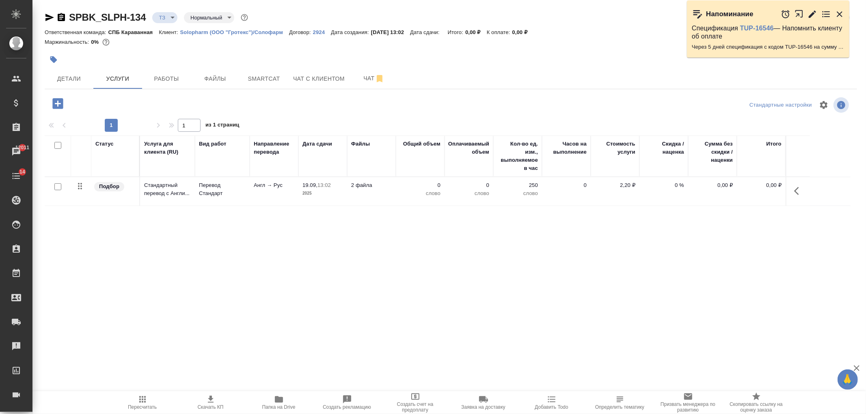
click at [57, 107] on icon "button" at bounding box center [57, 103] width 11 height 11
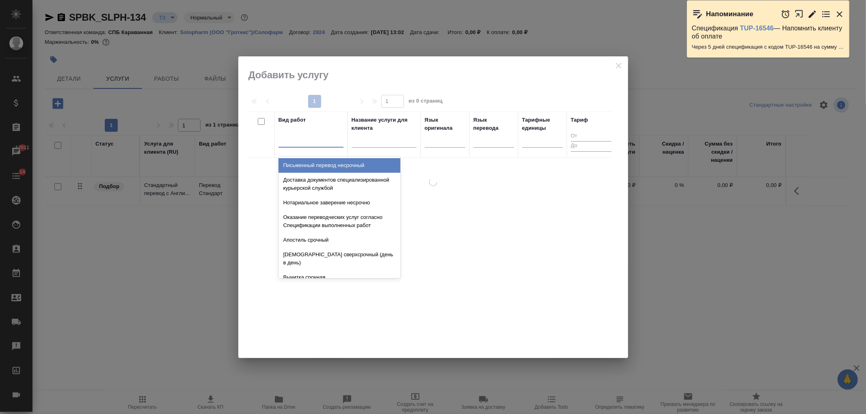
click at [302, 134] on div at bounding box center [310, 140] width 65 height 12
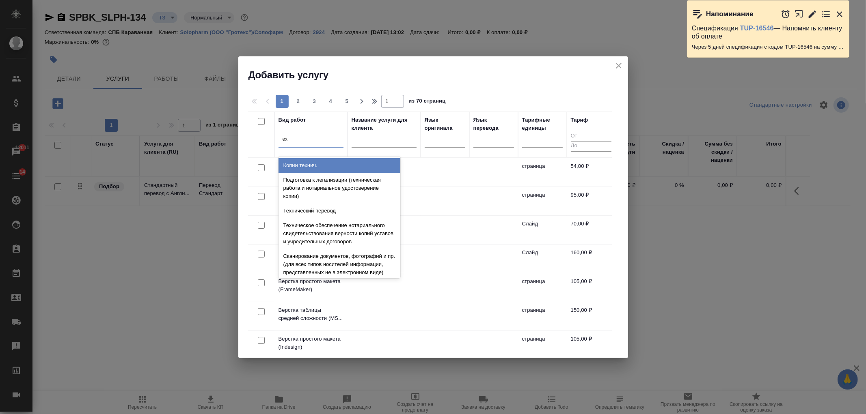
type input "е"
type input "техниче"
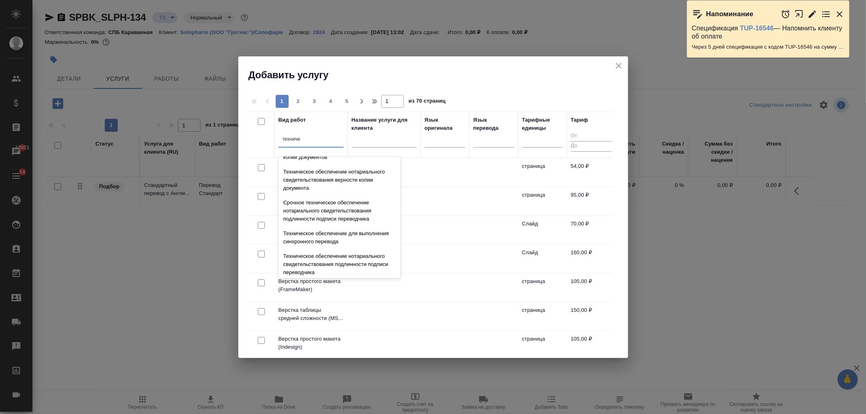
scroll to position [171, 0]
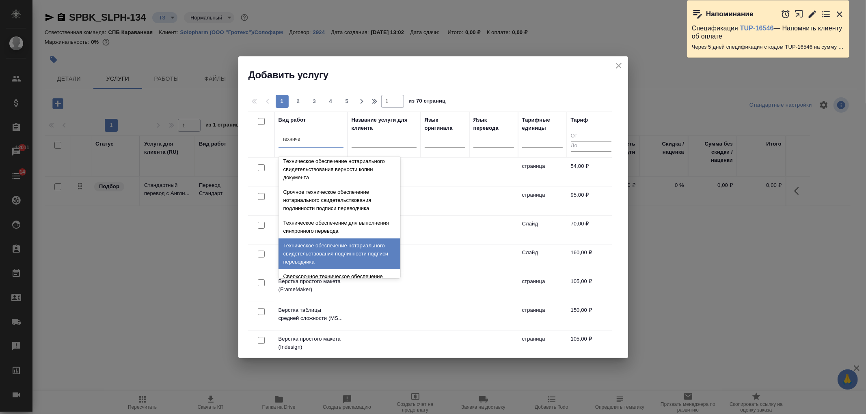
click at [371, 246] on div "Техническое обеспечение нотариального свидетельствования подлинности подписи пе…" at bounding box center [339, 254] width 122 height 31
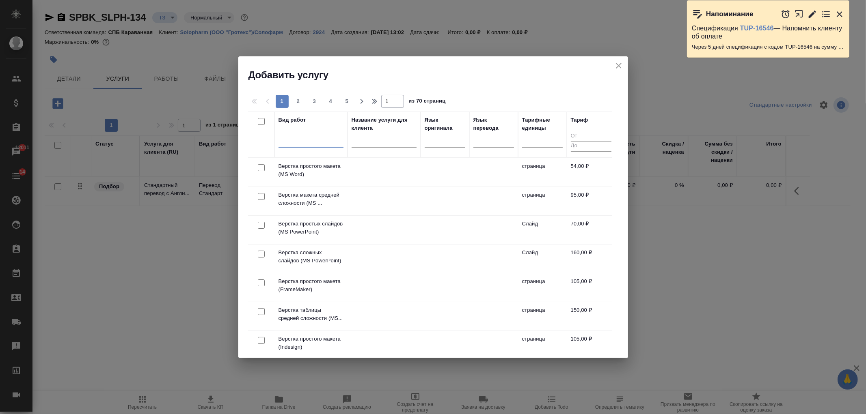
click at [304, 137] on div at bounding box center [310, 140] width 65 height 12
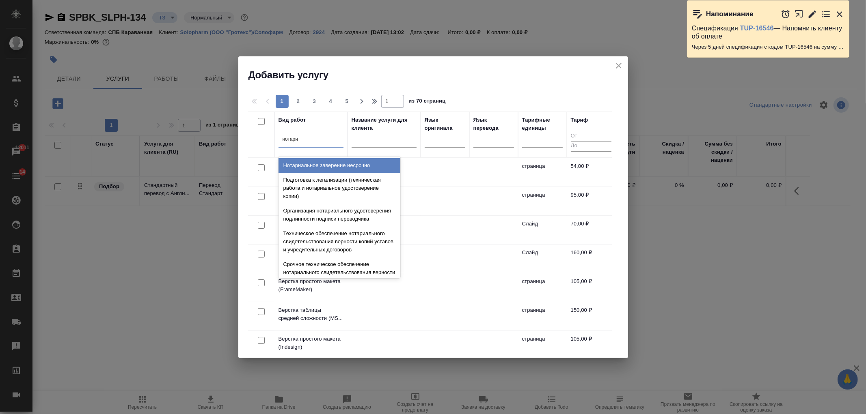
type input "нотариа"
click at [328, 163] on div "Нотариальное заверение несрочно" at bounding box center [339, 165] width 122 height 15
type input "нотар"
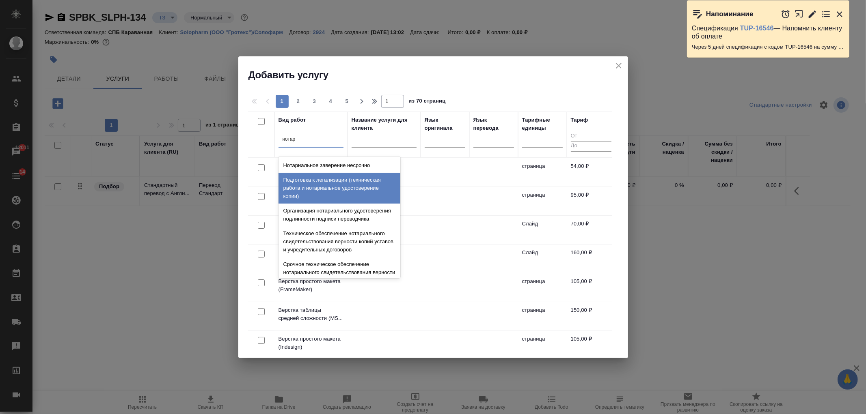
scroll to position [271, 0]
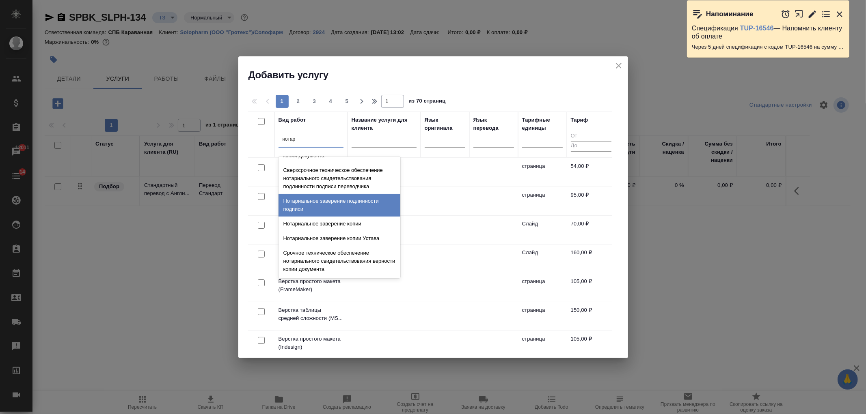
click at [350, 202] on div "Нотариальное заверение подлинности подписи" at bounding box center [339, 205] width 122 height 23
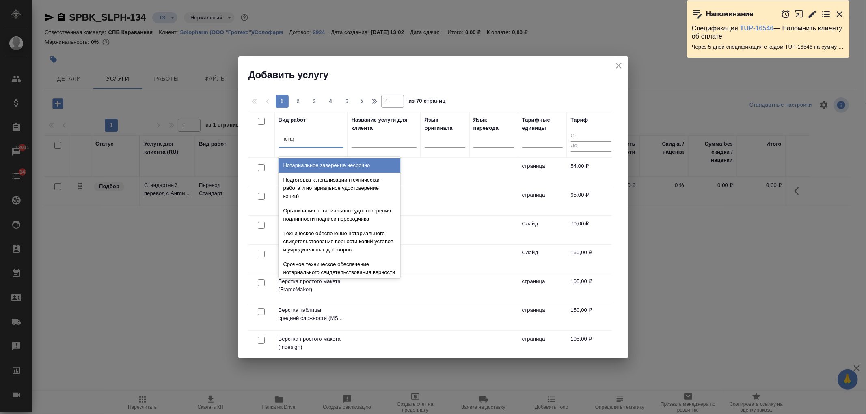
type input "нотари"
click at [339, 161] on div "Нотариальное заверение несрочно" at bounding box center [339, 165] width 122 height 15
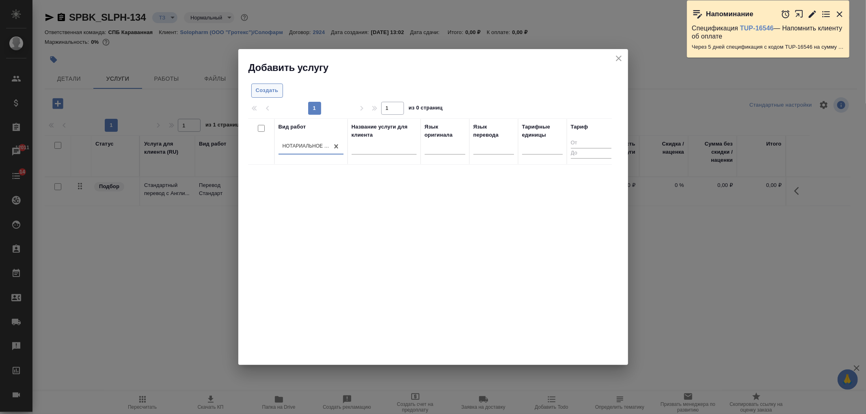
click at [266, 95] on button "Создать" at bounding box center [267, 91] width 32 height 14
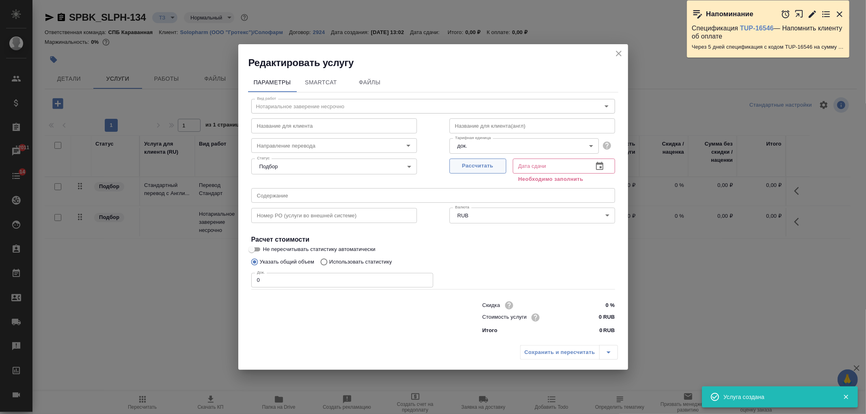
click at [489, 169] on span "Рассчитать" at bounding box center [478, 166] width 48 height 9
type input "19.09.2025 13:07"
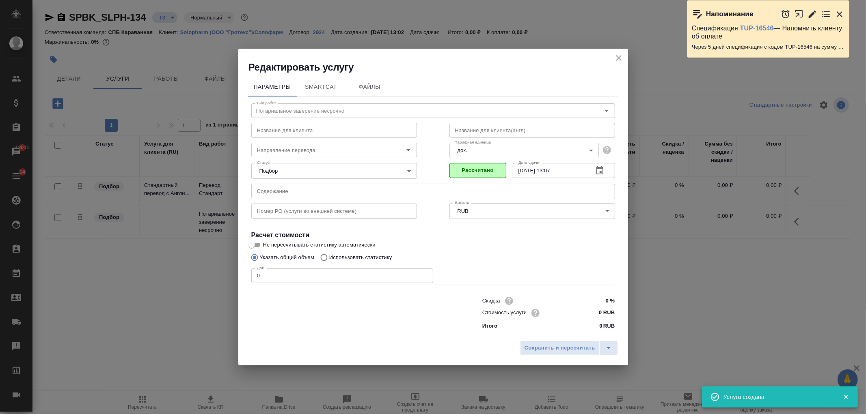
click at [276, 278] on input "0" at bounding box center [342, 276] width 182 height 15
type input "2"
click at [589, 313] on input "0 RUB" at bounding box center [600, 313] width 30 height 12
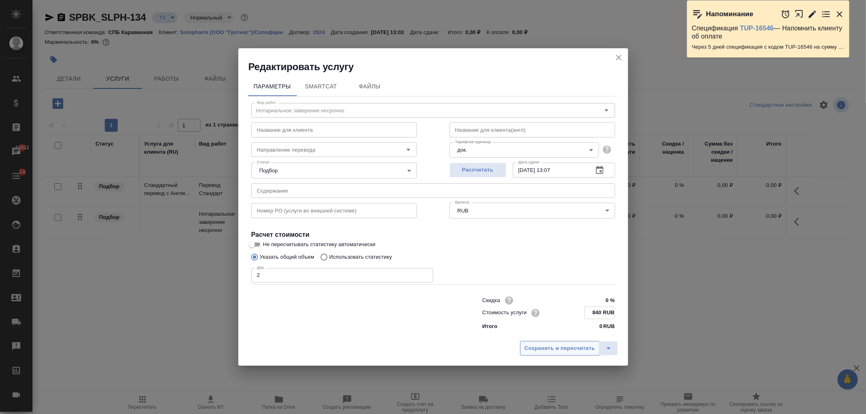
type input "840 RUB"
click at [567, 351] on span "Сохранить и пересчитать" at bounding box center [560, 348] width 71 height 9
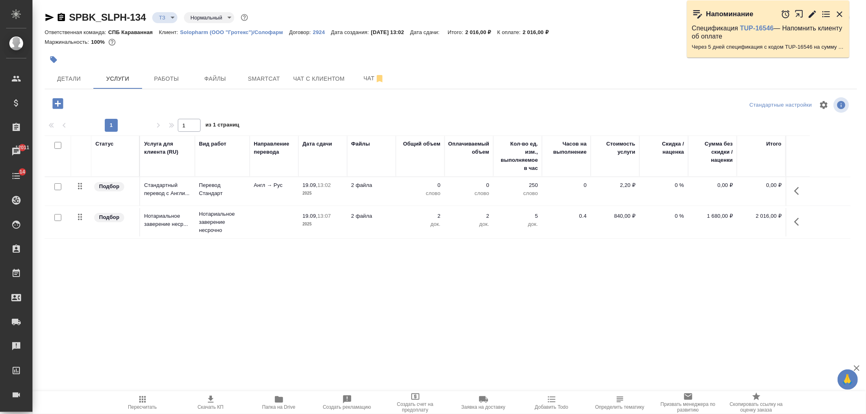
click at [59, 183] on input "checkbox" at bounding box center [57, 186] width 7 height 7
checkbox input "true"
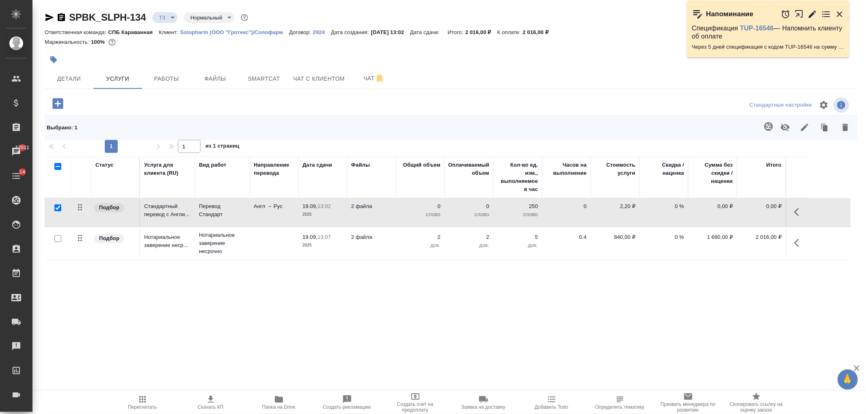
click at [766, 125] on icon "button" at bounding box center [769, 127] width 10 height 10
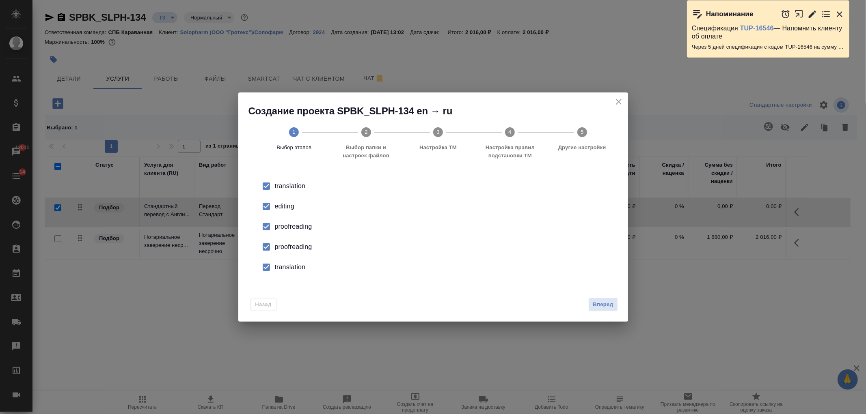
click at [586, 307] on div "Вперед" at bounding box center [601, 305] width 32 height 14
click at [590, 306] on button "Вперед" at bounding box center [602, 305] width 29 height 14
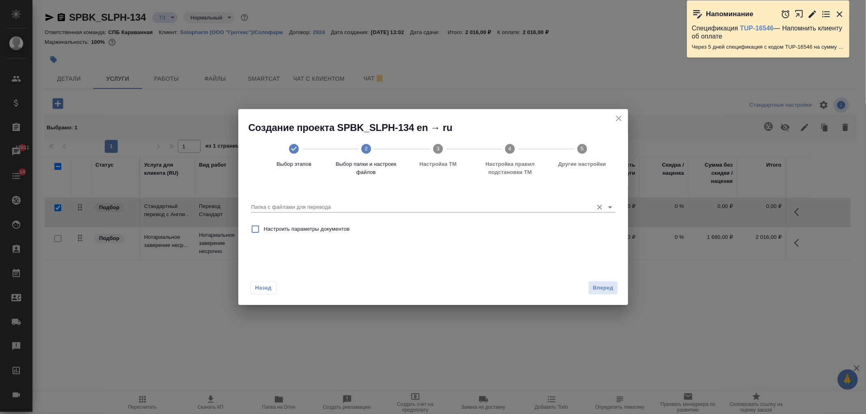
click at [496, 203] on input "Папка с файлами для перевода" at bounding box center [420, 208] width 338 height 10
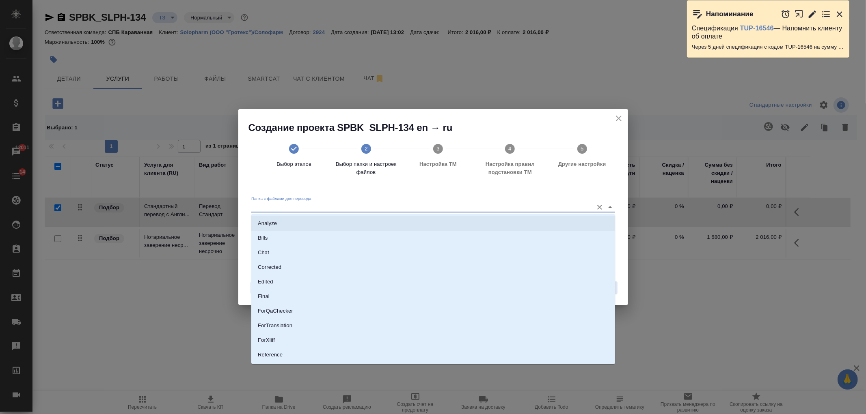
scroll to position [42, 0]
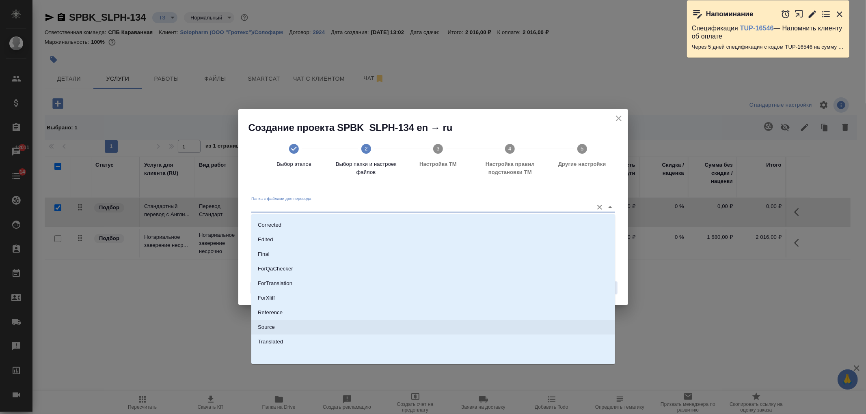
click at [270, 322] on li "Source" at bounding box center [433, 327] width 364 height 15
type input "Source"
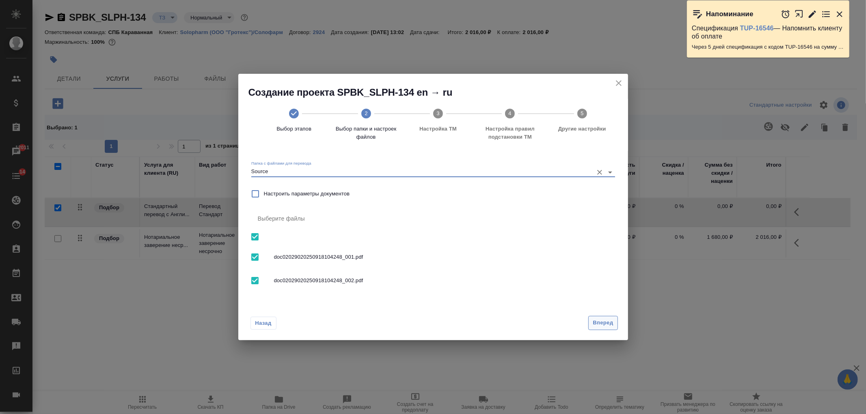
click at [601, 322] on span "Вперед" at bounding box center [603, 323] width 20 height 9
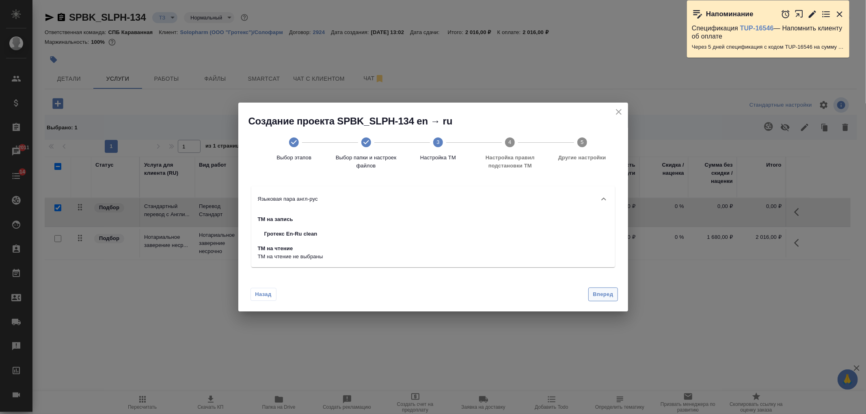
click at [612, 298] on span "Вперед" at bounding box center [603, 294] width 20 height 9
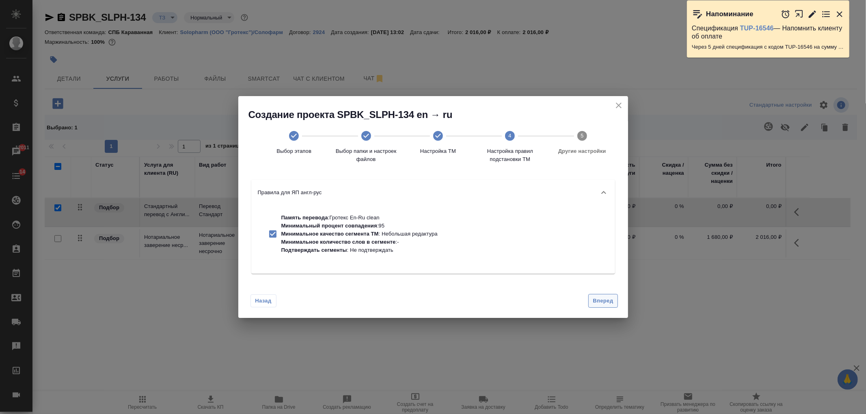
click at [612, 298] on span "Вперед" at bounding box center [603, 301] width 20 height 9
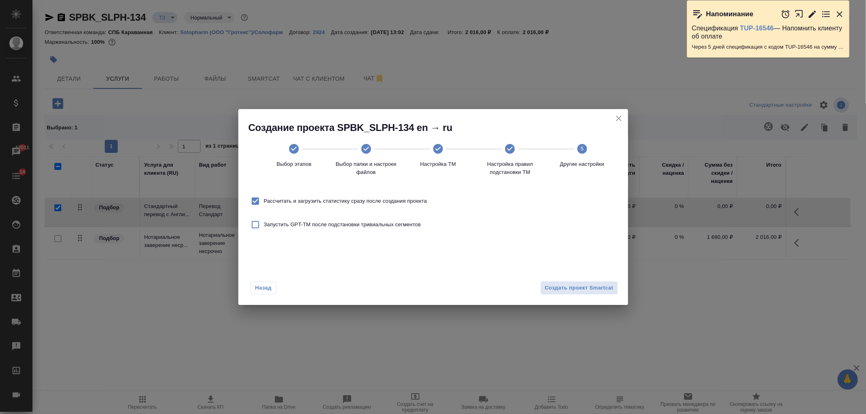
click at [376, 205] on label "Рассчитать и загрузить статистику сразу после создания проекта" at bounding box center [337, 201] width 180 height 17
click at [264, 205] on input "Рассчитать и загрузить статистику сразу после создания проекта" at bounding box center [255, 201] width 17 height 17
checkbox input "false"
click at [575, 288] on span "Создать проект Smartcat" at bounding box center [579, 288] width 69 height 9
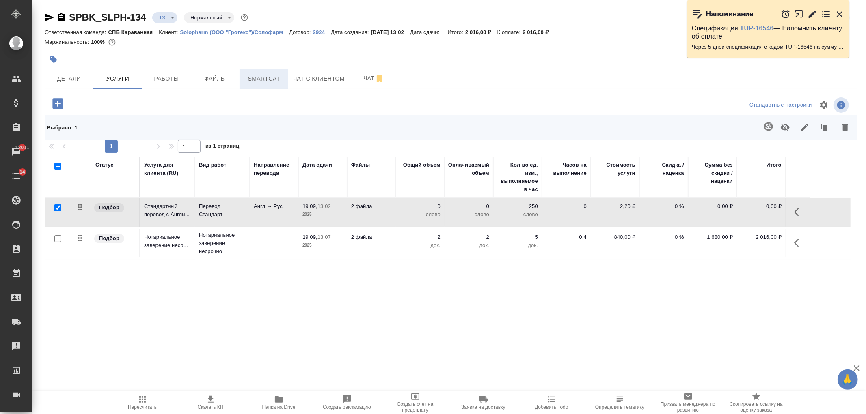
drag, startPoint x: 257, startPoint y: 89, endPoint x: 283, endPoint y: 71, distance: 31.4
click at [262, 88] on div "SPBK_SLPH-134 ТЗ tz Нормальный normal Кратко детали заказа Ответственная команд…" at bounding box center [450, 176] width 821 height 352
click at [282, 70] on button "Smartcat" at bounding box center [264, 79] width 49 height 20
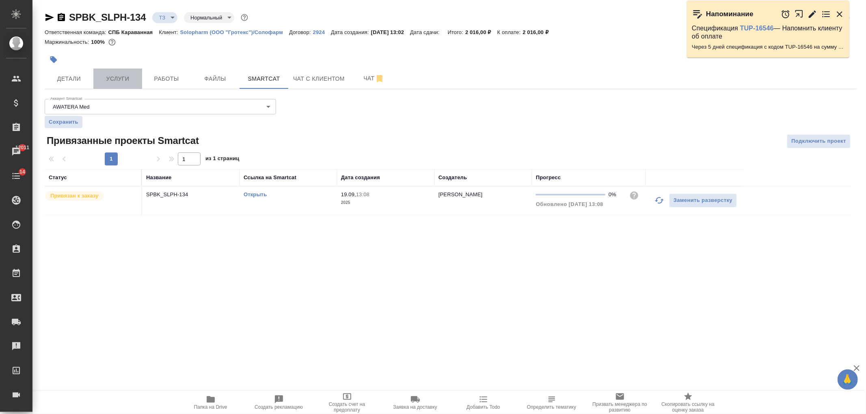
click at [131, 86] on button "Услуги" at bounding box center [117, 79] width 49 height 20
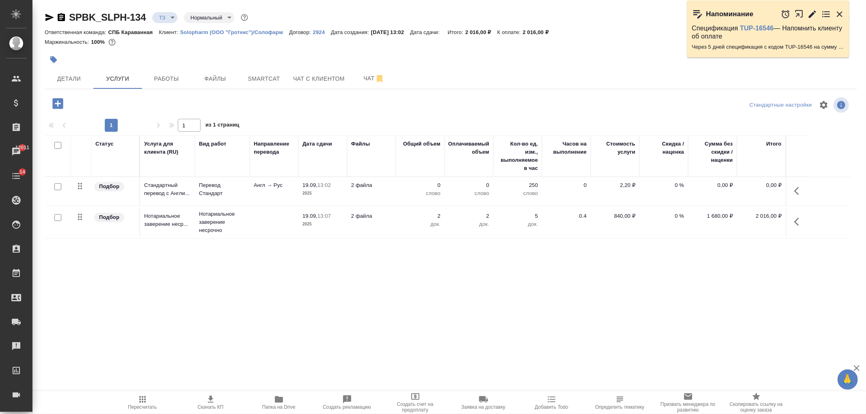
click at [294, 184] on td "Англ → Рус" at bounding box center [274, 191] width 49 height 28
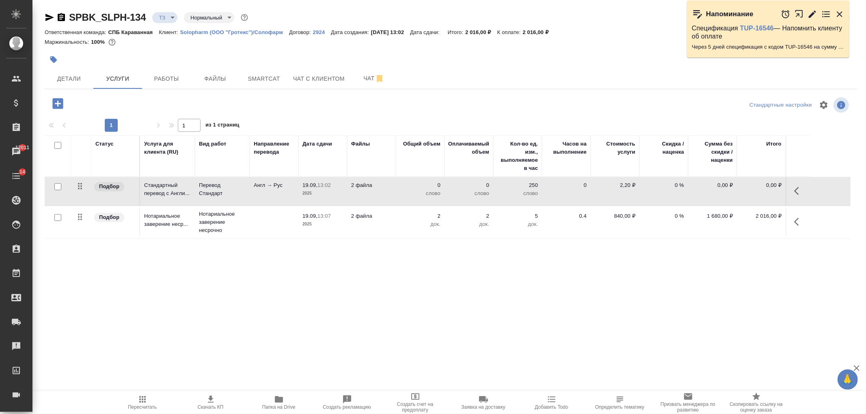
click at [294, 184] on td "Англ → Рус" at bounding box center [274, 191] width 49 height 28
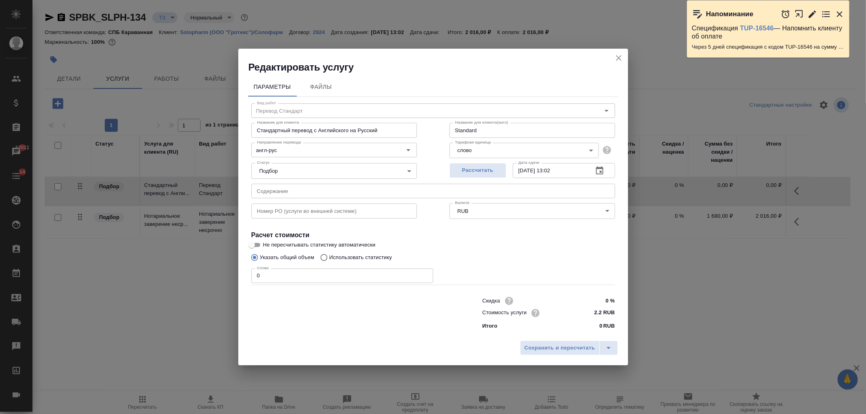
click at [330, 259] on p "Использовать статистику" at bounding box center [360, 258] width 63 height 8
click at [329, 259] on input "Использовать статистику" at bounding box center [322, 257] width 13 height 15
radio input "true"
radio input "false"
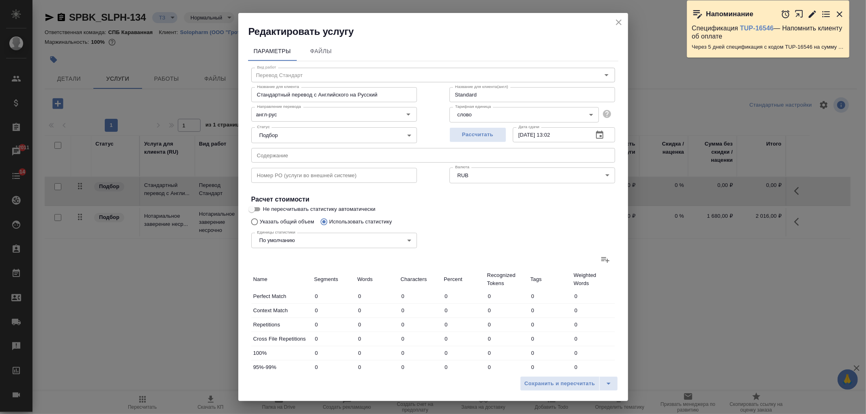
click at [600, 259] on icon at bounding box center [605, 260] width 10 height 10
click at [0, 0] on input "file" at bounding box center [0, 0] width 0 height 0
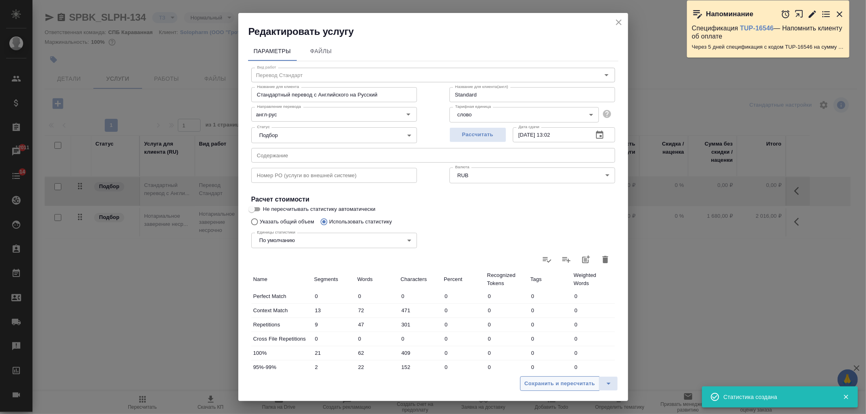
type input "13"
type input "72"
type input "471"
type input "9"
type input "47"
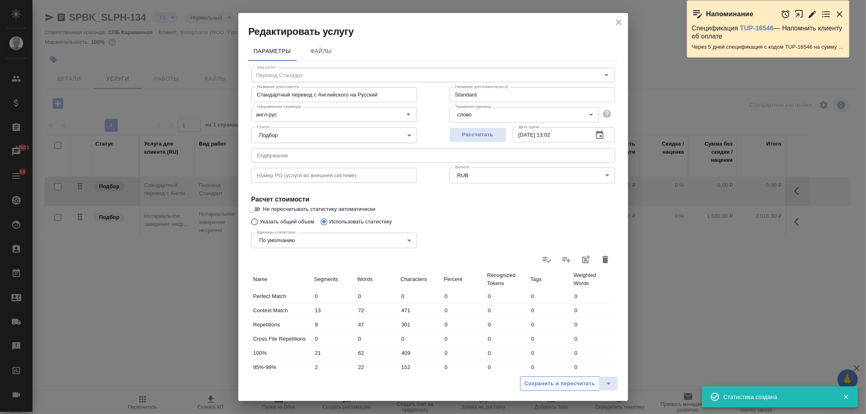
type input "301"
type input "21"
type input "62"
type input "409"
type input "2"
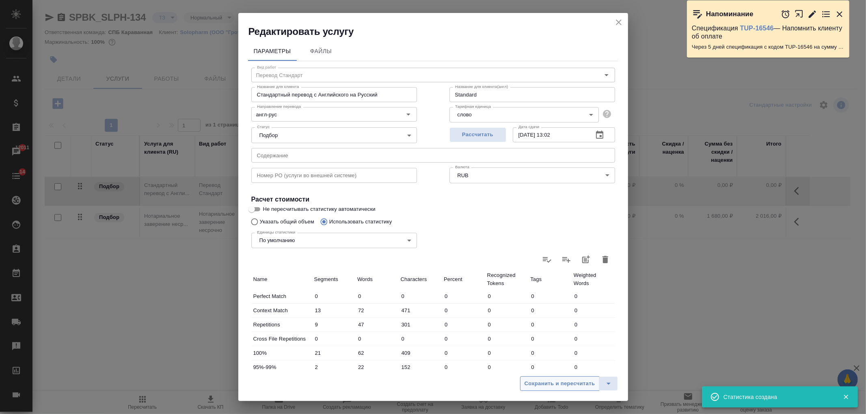
type input "22"
type input "152"
type input "4"
type input "38"
type input "229"
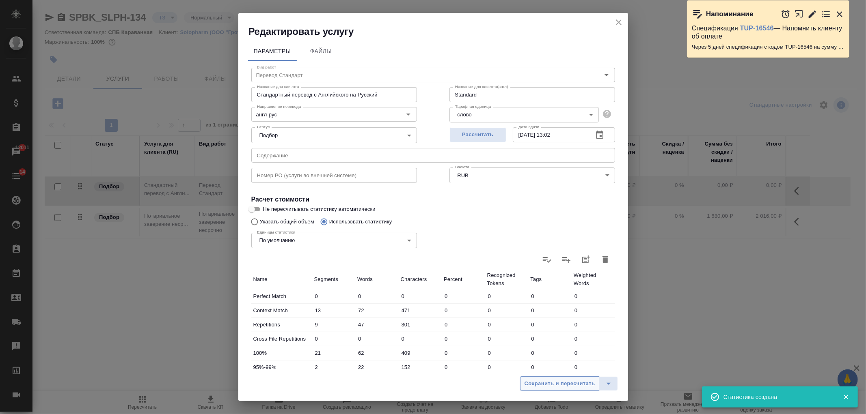
type input "8"
type input "26"
type input "139"
type input "19"
type input "134"
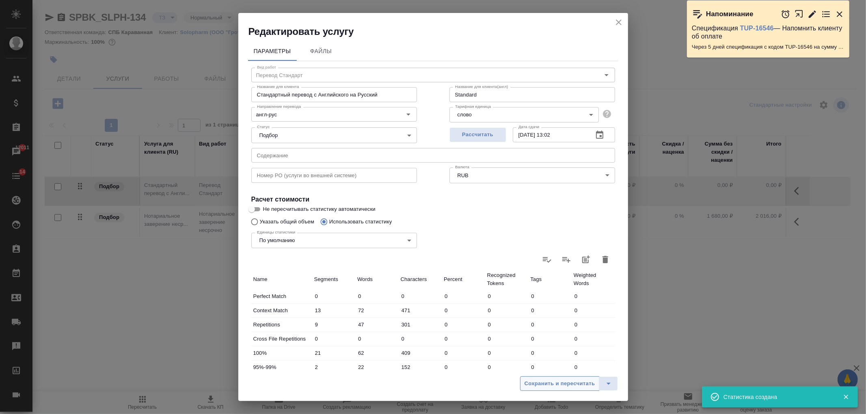
type input "785"
type input "67"
type input "354"
type input "2185"
type input "76"
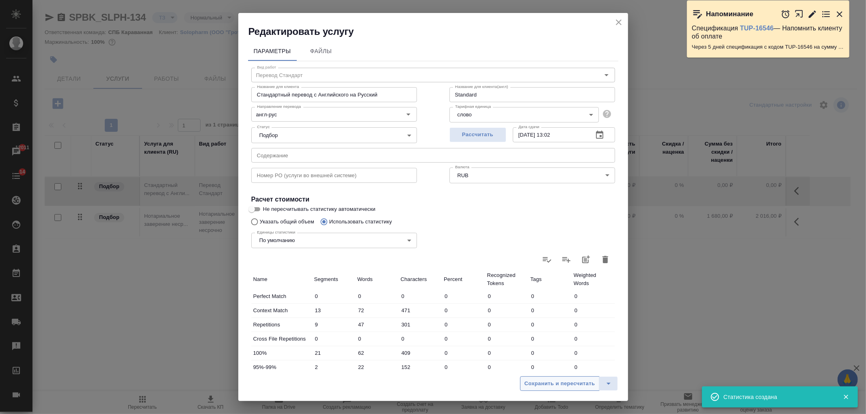
type input "401"
type input "2486"
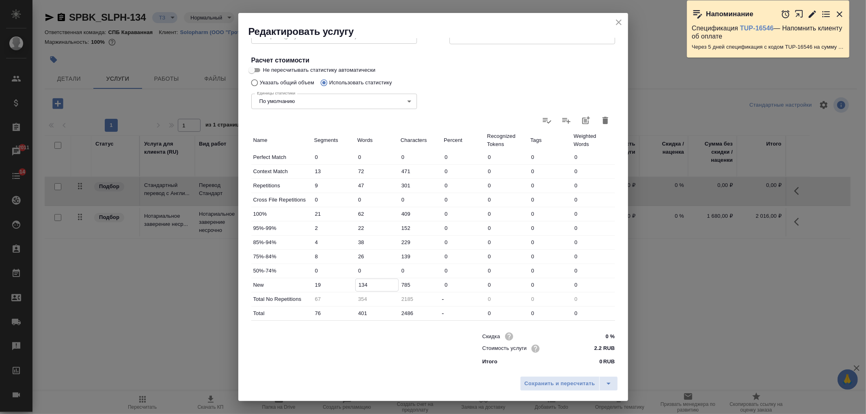
click at [363, 284] on input "134" at bounding box center [377, 285] width 43 height 12
type input "174"
click at [362, 311] on input "401" at bounding box center [376, 314] width 43 height 12
type input "-6"
type input "41"
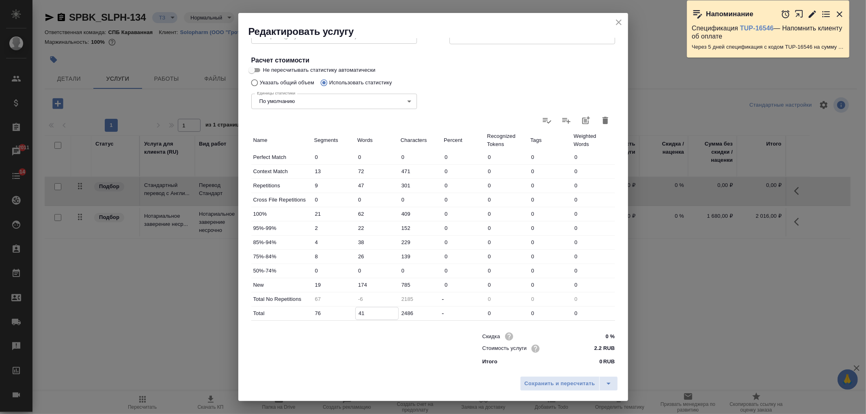
type input "394"
type input "441"
click at [571, 378] on button "Сохранить и пересчитать" at bounding box center [560, 384] width 80 height 15
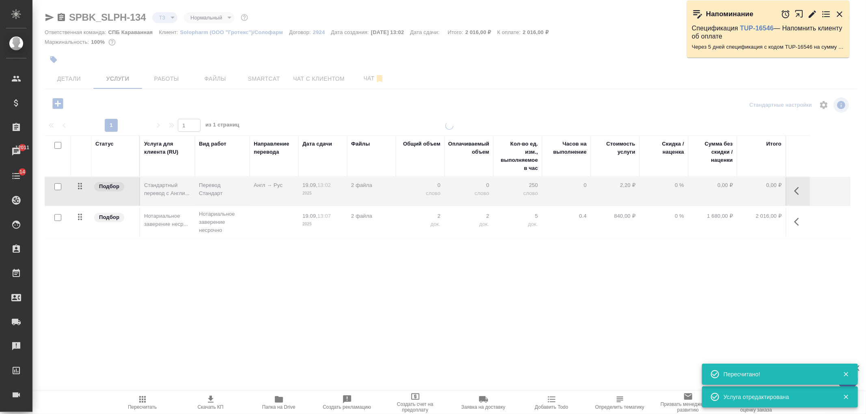
type input "new"
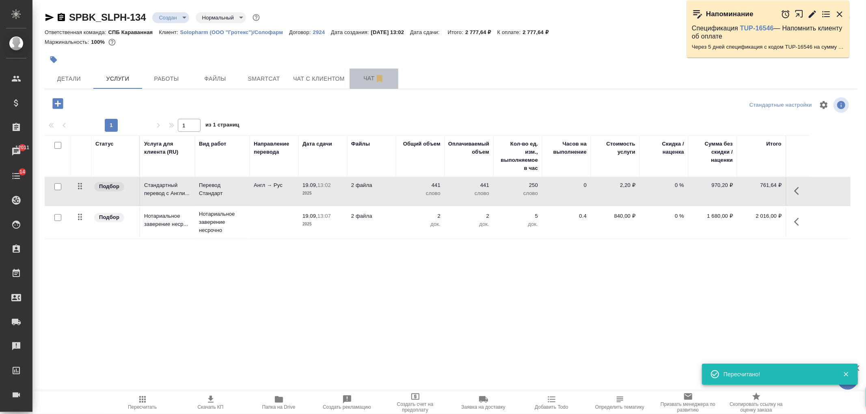
click at [357, 86] on button "Чат" at bounding box center [374, 79] width 49 height 20
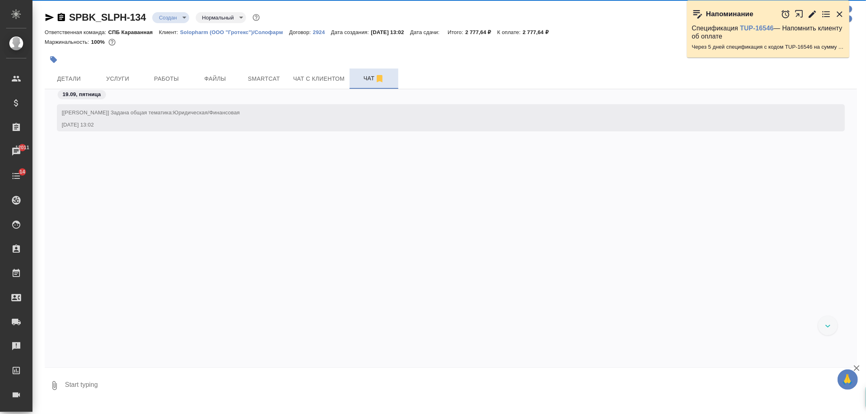
scroll to position [11, 0]
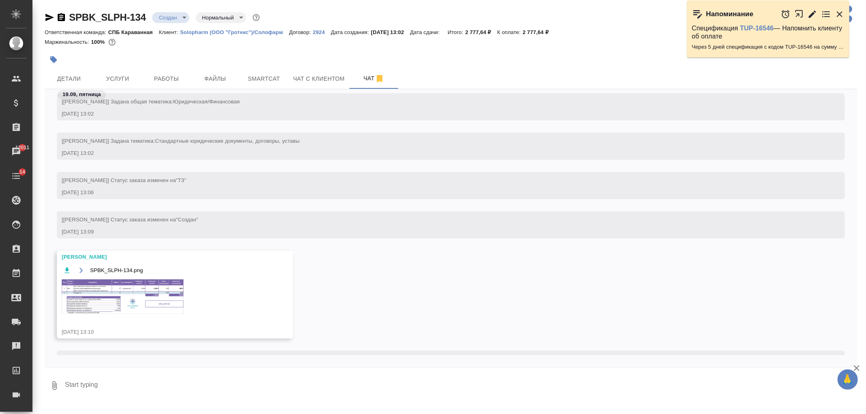
click at [124, 291] on img at bounding box center [123, 297] width 122 height 35
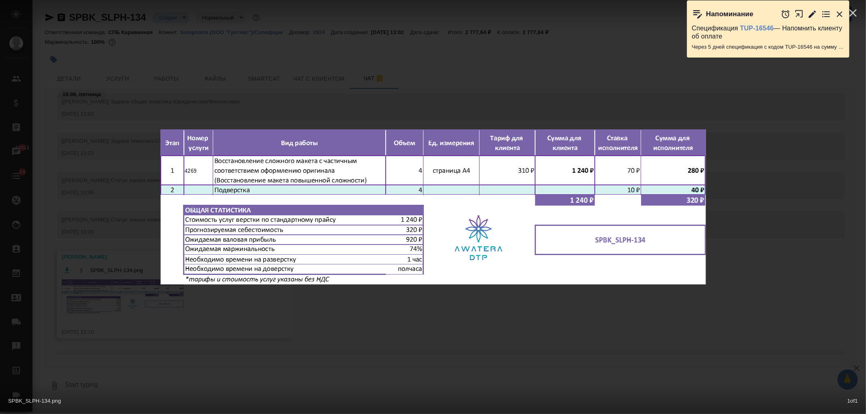
click at [217, 326] on div "SPBK_SLPH-134.png 1 of 1" at bounding box center [433, 207] width 866 height 414
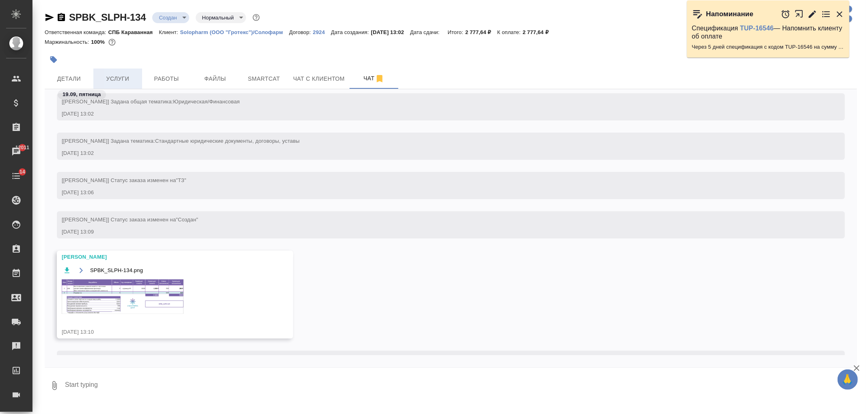
click at [123, 71] on button "Услуги" at bounding box center [117, 79] width 49 height 20
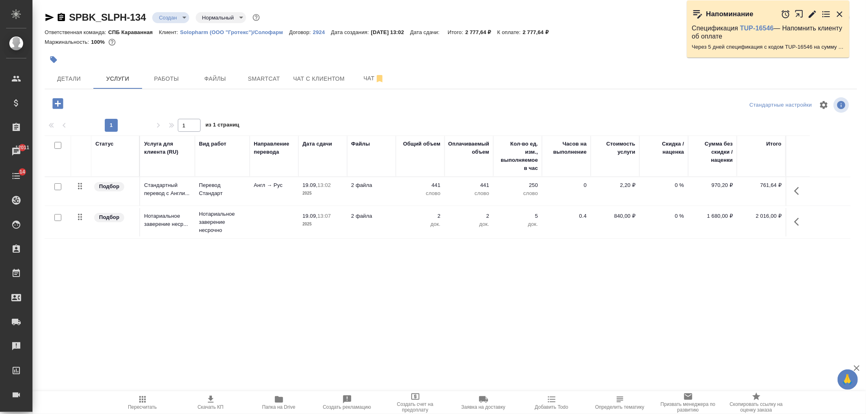
click at [58, 103] on icon "button" at bounding box center [58, 104] width 14 height 14
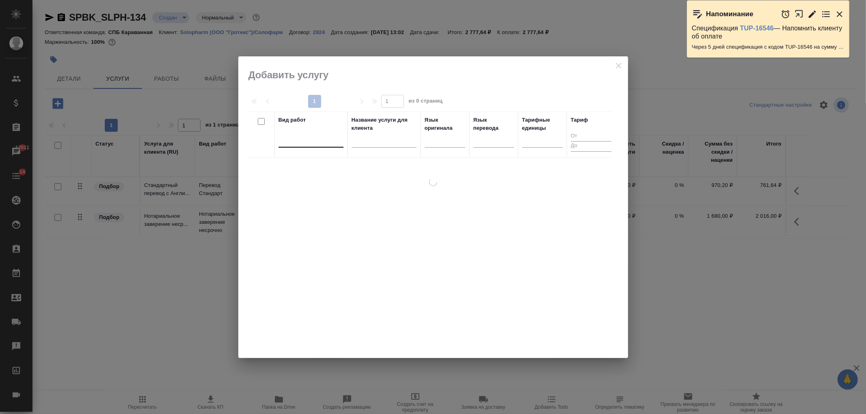
click at [301, 142] on div at bounding box center [310, 140] width 65 height 12
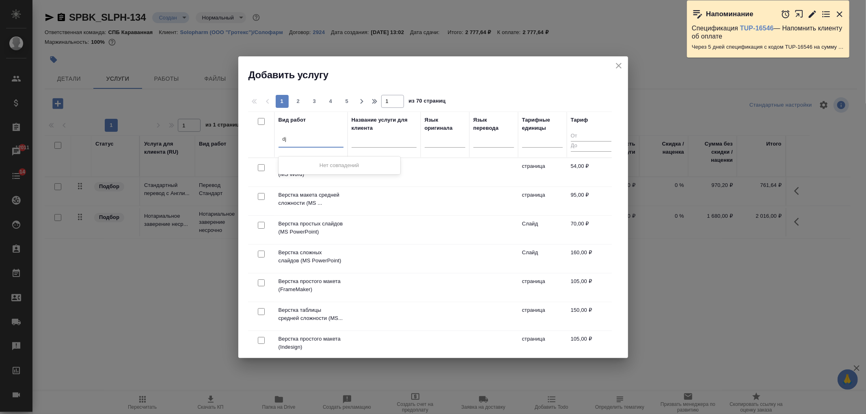
type input "d"
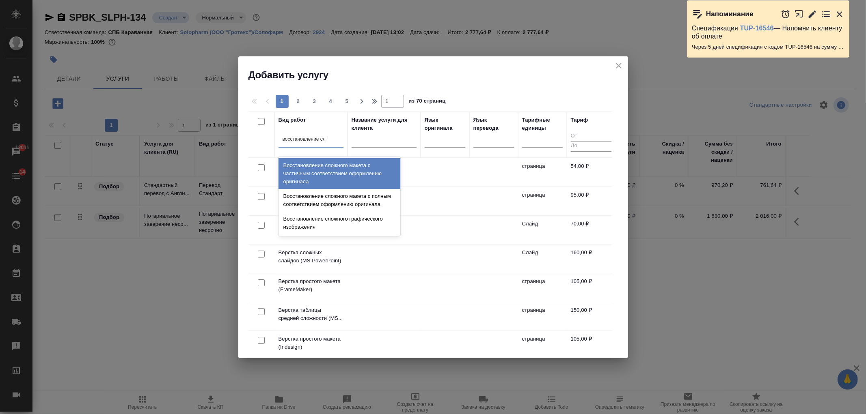
type input "восстановление сло"
click at [335, 176] on div "Восстановление сложного макета с частичным соответствием оформлению оригинала" at bounding box center [339, 173] width 122 height 31
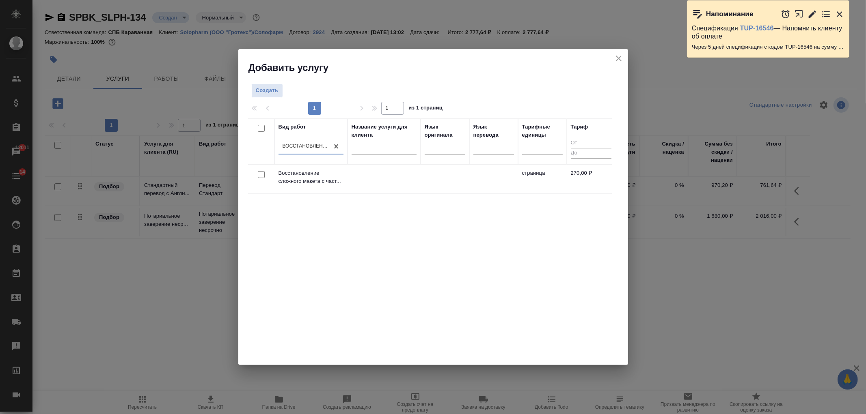
click at [259, 176] on input "checkbox" at bounding box center [261, 174] width 7 height 7
checkbox input "true"
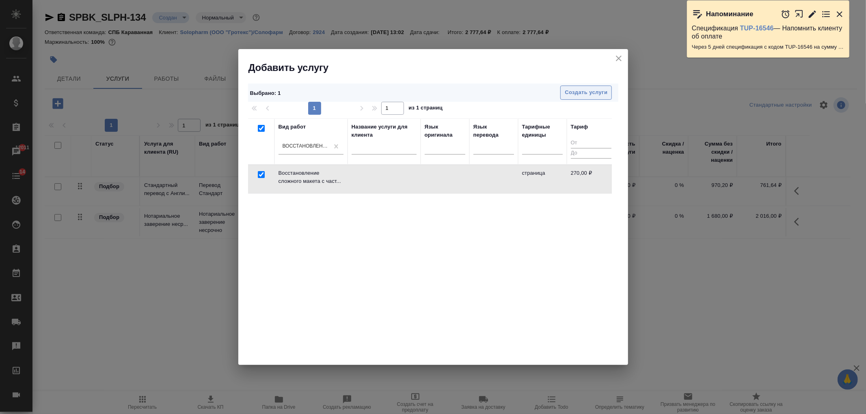
click at [587, 99] on button "Создать услуги" at bounding box center [586, 93] width 52 height 14
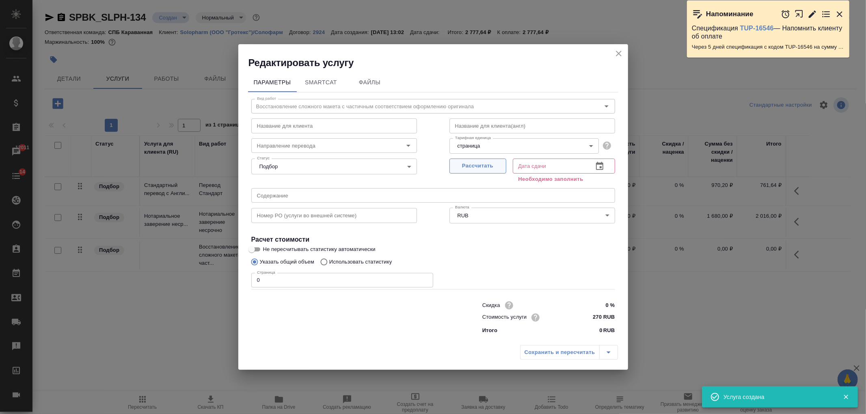
click at [457, 164] on span "Рассчитать" at bounding box center [478, 166] width 48 height 9
type input "19.09.2025 13:10"
click at [288, 275] on input "0" at bounding box center [342, 280] width 182 height 15
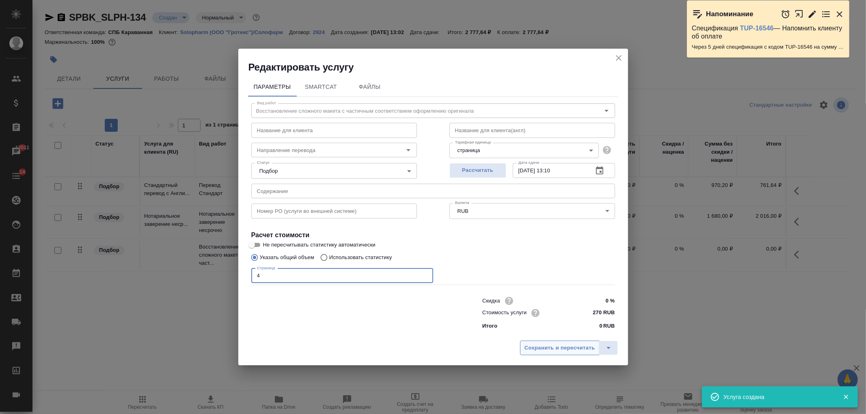
type input "4"
click at [553, 352] on span "Сохранить и пересчитать" at bounding box center [560, 348] width 71 height 9
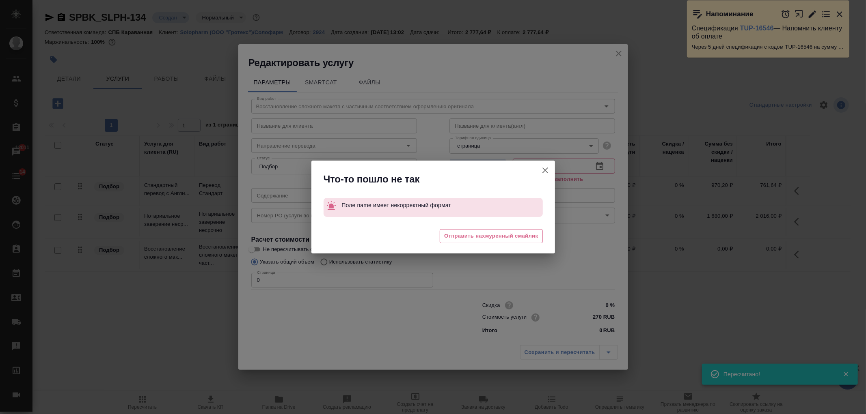
click at [542, 171] on icon "button" at bounding box center [545, 171] width 10 height 10
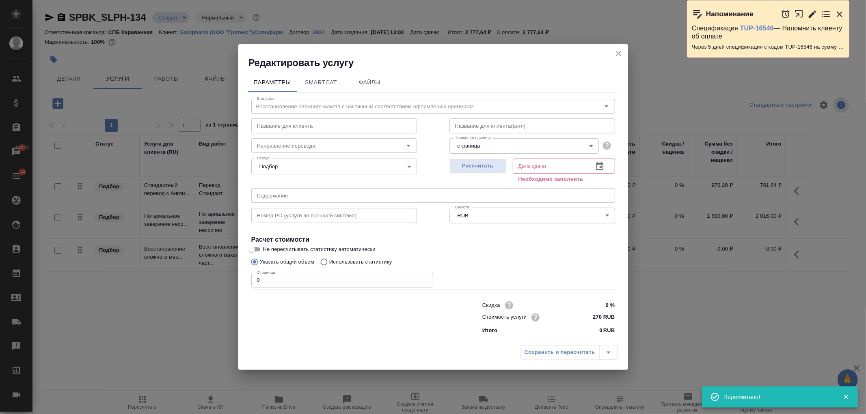
click at [532, 167] on input "text" at bounding box center [550, 166] width 74 height 15
click at [488, 129] on input "text" at bounding box center [532, 126] width 166 height 15
type input "="
type input "-"
click at [481, 168] on span "Рассчитать" at bounding box center [478, 166] width 48 height 9
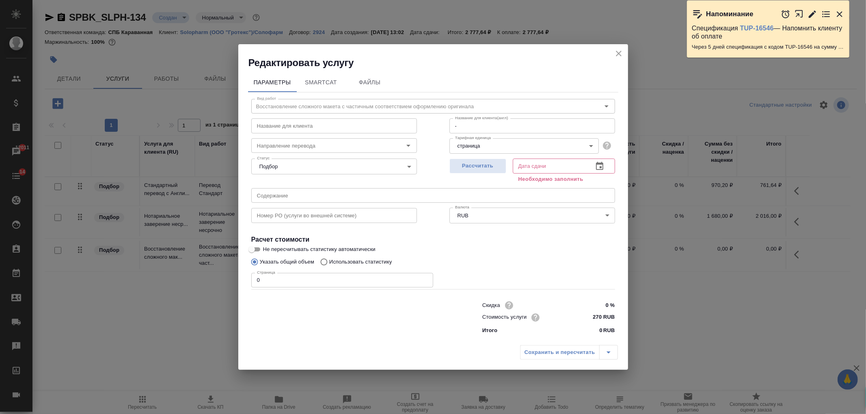
type input "19.09.2025 13:10"
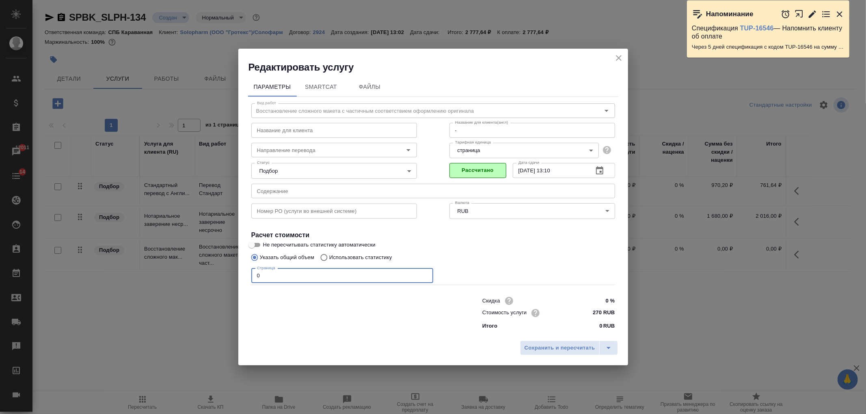
click at [278, 274] on input "0" at bounding box center [342, 276] width 182 height 15
type input "4"
click at [550, 343] on button "Сохранить и пересчитать" at bounding box center [560, 348] width 80 height 15
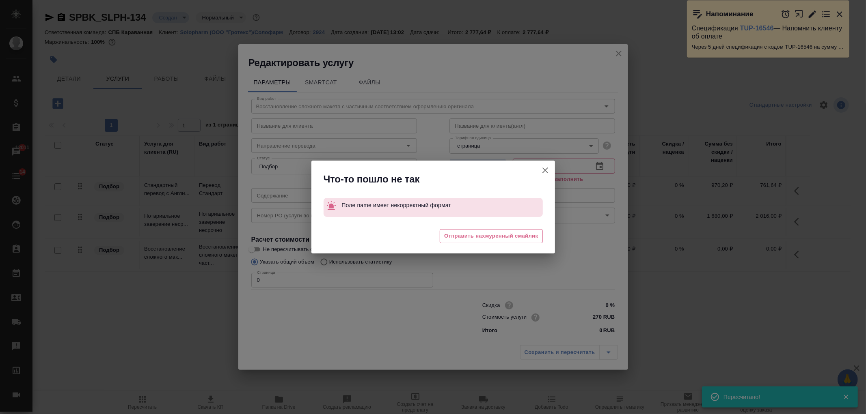
click at [548, 168] on icon "button" at bounding box center [545, 171] width 10 height 10
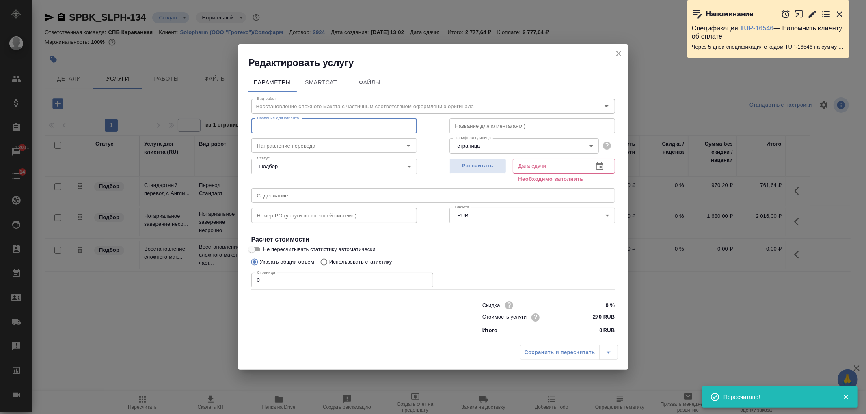
click at [324, 128] on input "text" at bounding box center [334, 126] width 166 height 15
type input "Восстановление сложного макета с частичным соответствием оформлению оригинала"
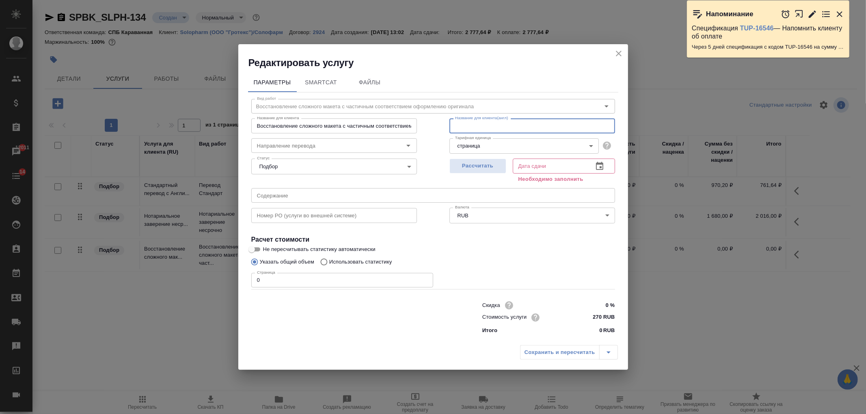
click at [500, 127] on input "text" at bounding box center [532, 126] width 166 height 15
type input "-"
click at [464, 165] on span "Рассчитать" at bounding box center [478, 166] width 48 height 9
click at [278, 283] on input "0" at bounding box center [342, 280] width 182 height 15
type input "19.09.2025 13:11"
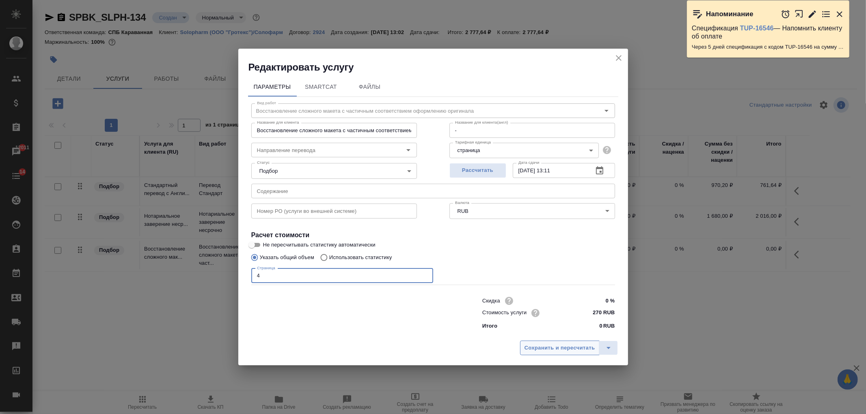
type input "4"
click at [545, 350] on span "Сохранить и пересчитать" at bounding box center [560, 348] width 71 height 9
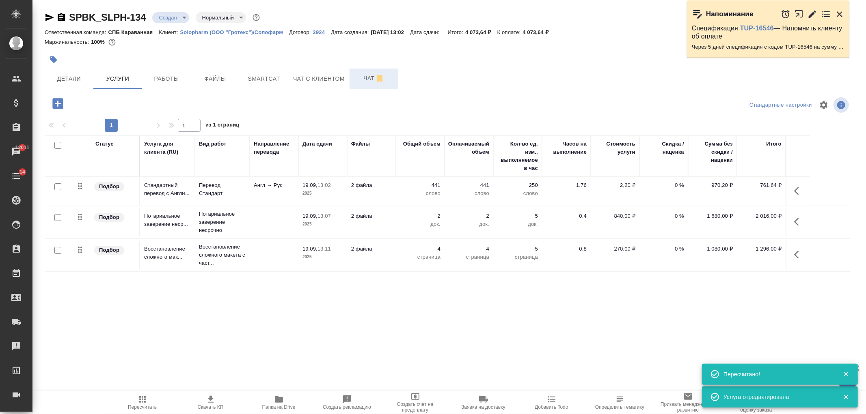
click at [365, 78] on span "Чат" at bounding box center [373, 78] width 39 height 10
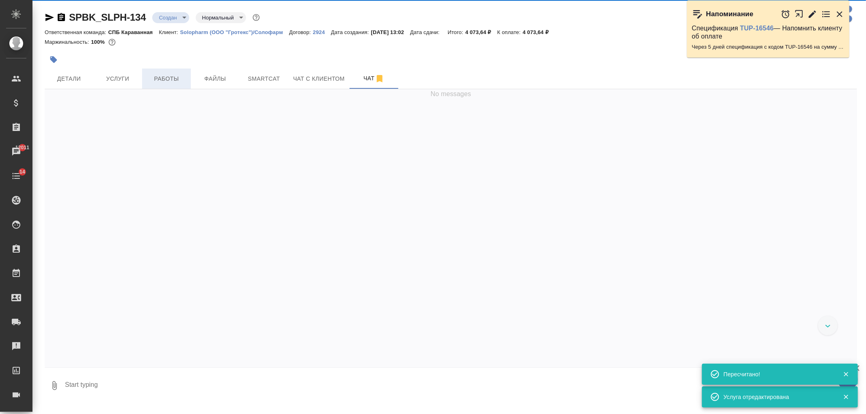
scroll to position [46, 0]
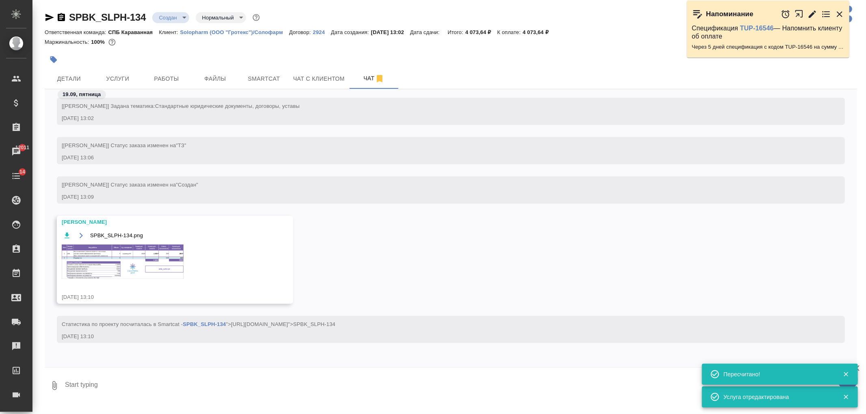
click at [153, 282] on div "SPBK_SLPH-134.png" at bounding box center [163, 260] width 203 height 59
click at [138, 257] on img at bounding box center [123, 262] width 122 height 35
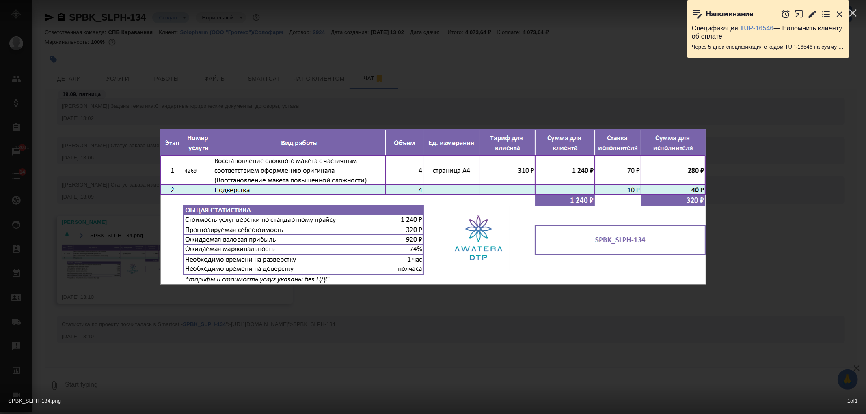
click at [218, 312] on div "SPBK_SLPH-134.png 1 of 1" at bounding box center [433, 207] width 866 height 414
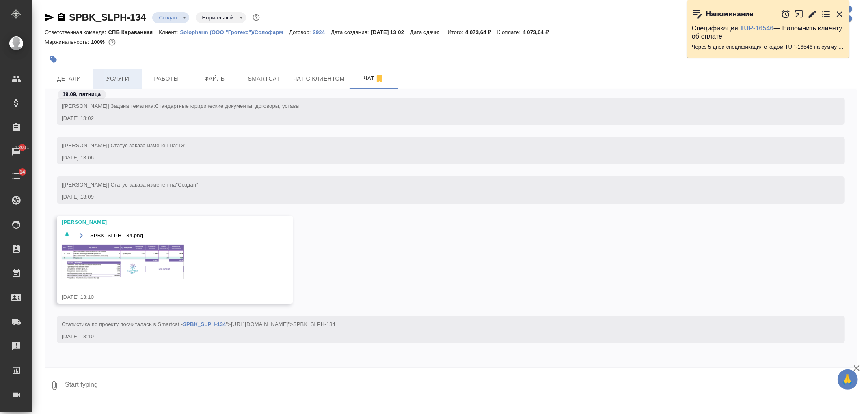
click at [120, 79] on span "Услуги" at bounding box center [117, 79] width 39 height 10
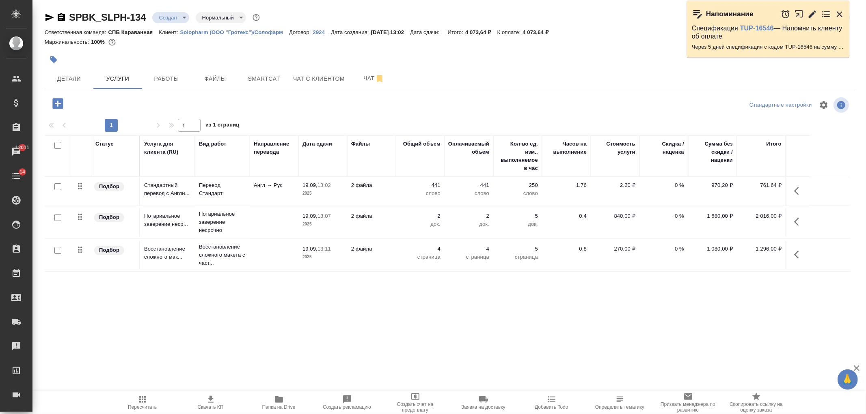
click at [395, 256] on td "2 файла" at bounding box center [371, 255] width 49 height 28
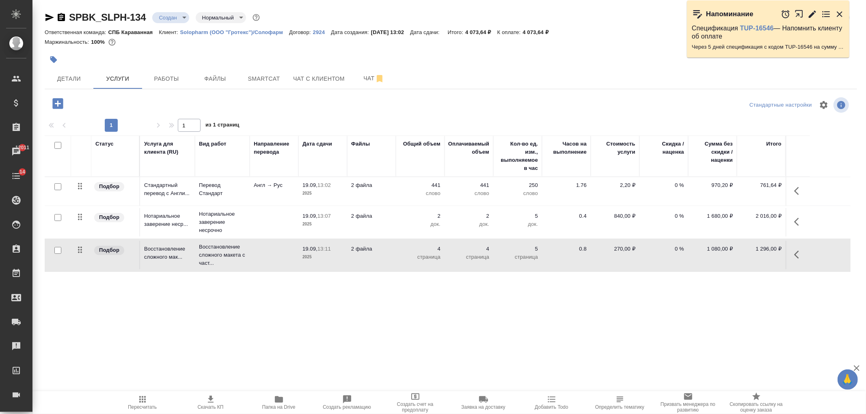
click at [395, 256] on td "2 файла" at bounding box center [371, 255] width 49 height 28
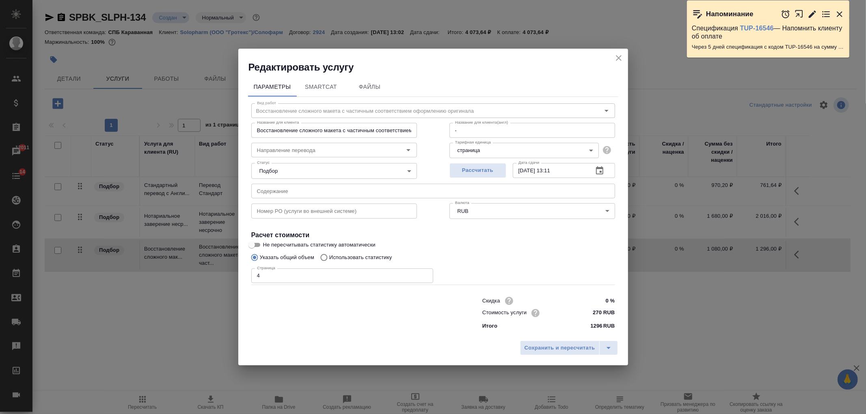
click at [597, 298] on input "0 %" at bounding box center [599, 301] width 30 height 12
type input "30 %"
click at [566, 348] on span "Сохранить и пересчитать" at bounding box center [560, 348] width 71 height 9
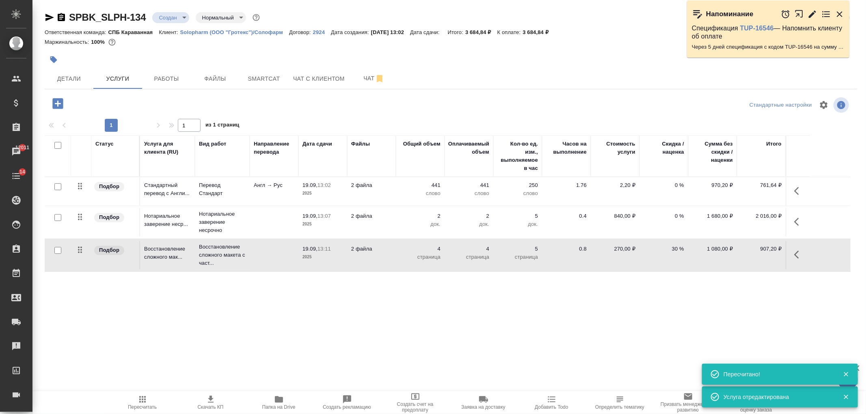
click at [452, 259] on p "страница" at bounding box center [469, 257] width 41 height 8
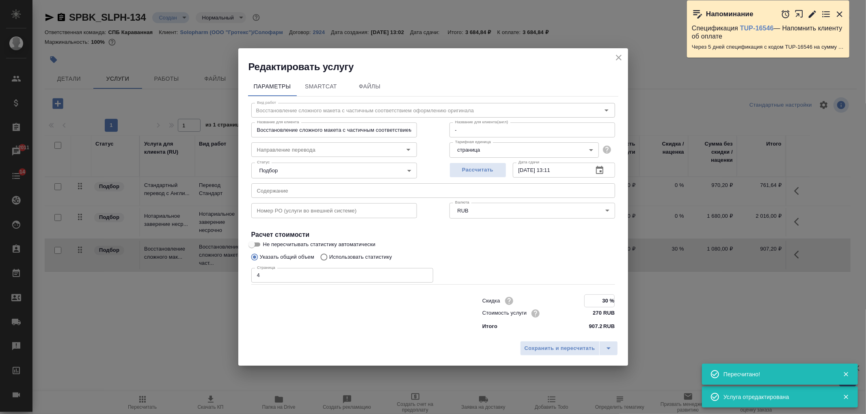
click at [599, 301] on input "30 %" at bounding box center [600, 301] width 30 height 12
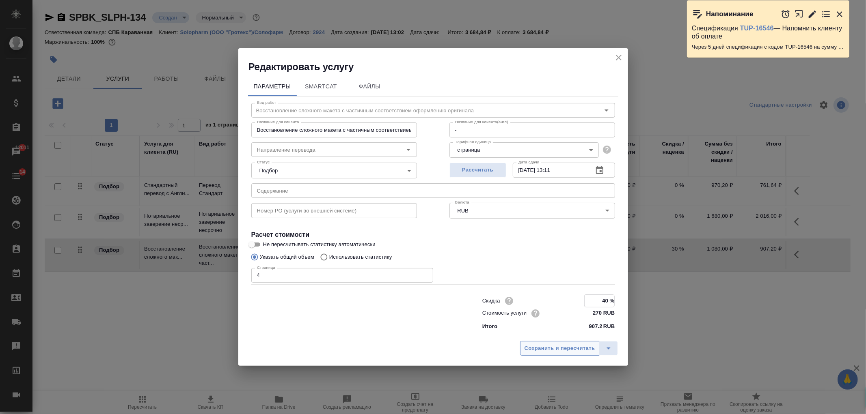
type input "40 %"
click at [558, 356] on div "Сохранить и пересчитать" at bounding box center [433, 351] width 390 height 29
click at [557, 353] on button "Сохранить и пересчитать" at bounding box center [560, 348] width 80 height 15
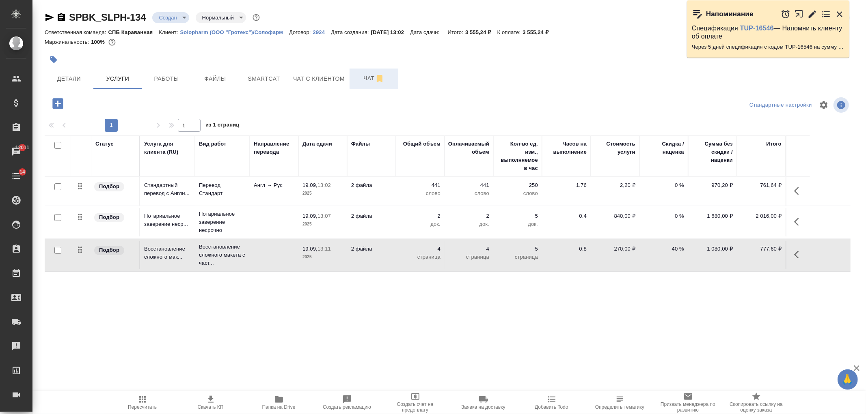
click at [364, 72] on button "Чат" at bounding box center [374, 79] width 49 height 20
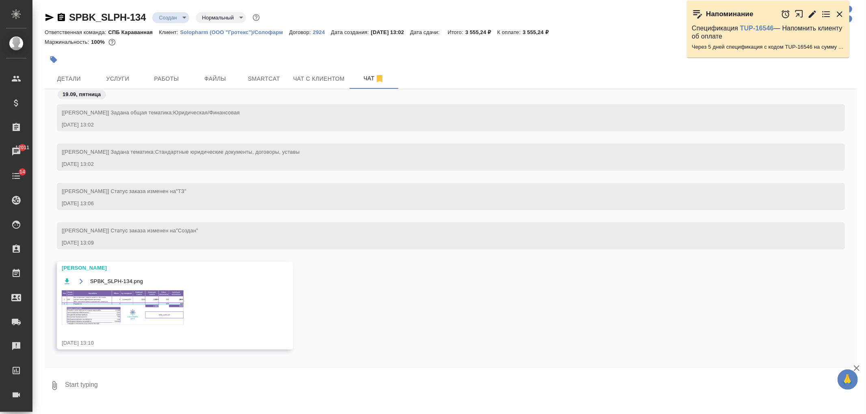
scroll to position [46, 0]
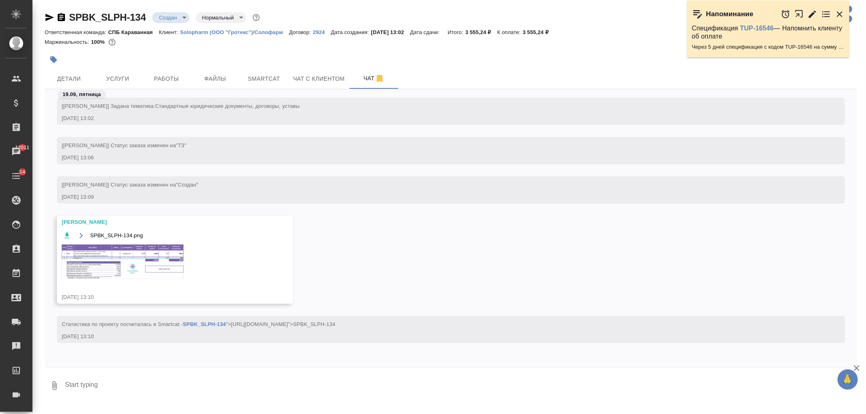
click at [167, 267] on img at bounding box center [123, 262] width 122 height 35
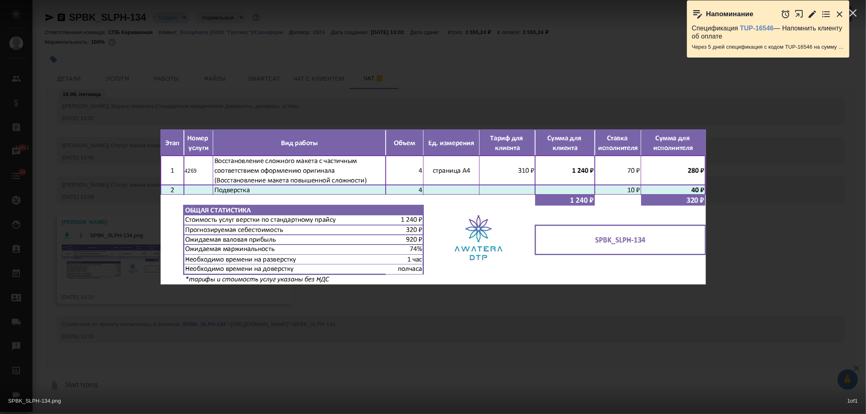
click at [392, 310] on div "SPBK_SLPH-134.png 1 of 1" at bounding box center [433, 207] width 866 height 414
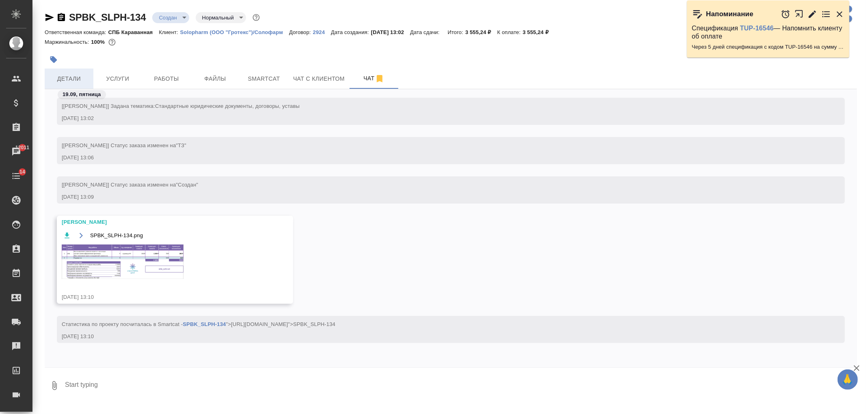
click at [69, 77] on span "Детали" at bounding box center [69, 79] width 39 height 10
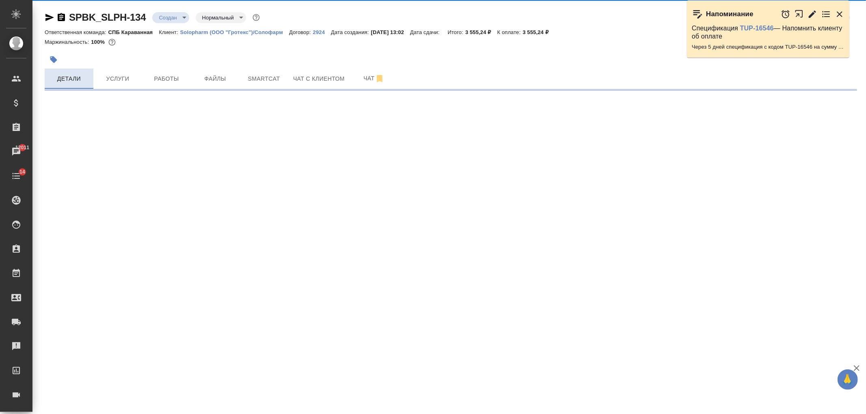
select select "RU"
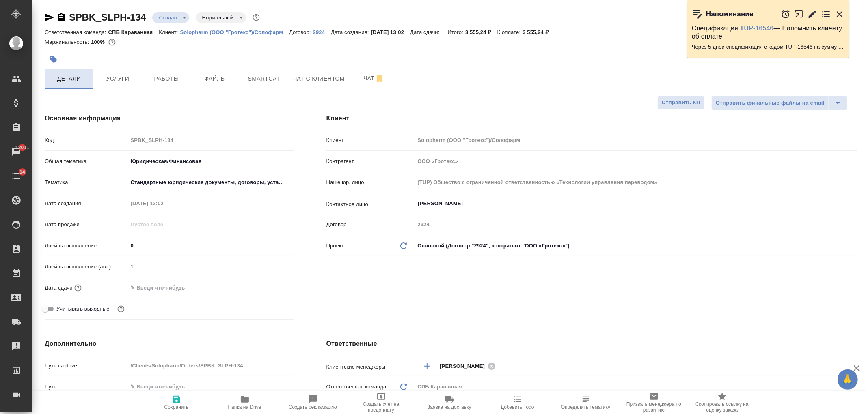
type textarea "x"
click at [186, 283] on input "text" at bounding box center [163, 288] width 71 height 12
click at [273, 284] on icon "button" at bounding box center [270, 287] width 7 height 8
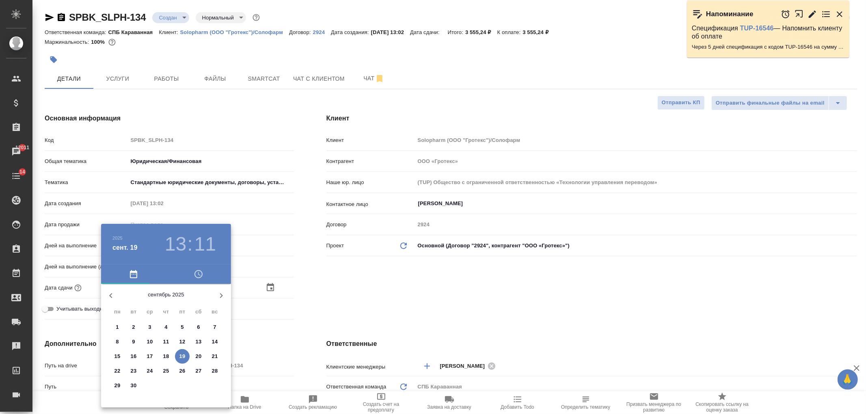
click at [119, 373] on p "22" at bounding box center [117, 371] width 6 height 8
type input "22.09.2025 13:11"
type textarea "x"
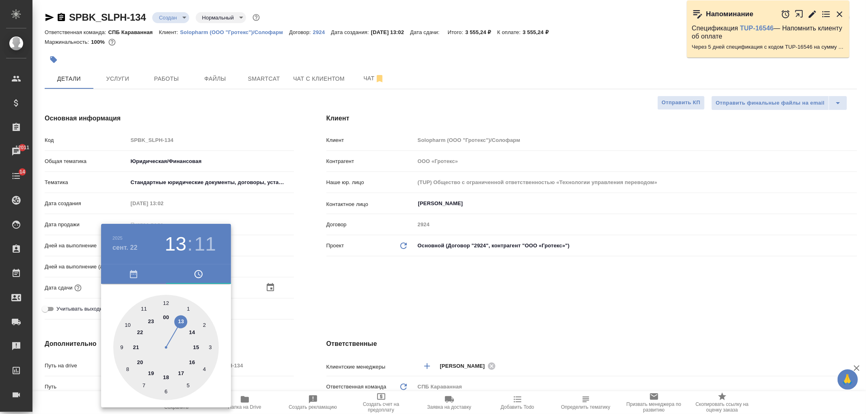
click at [192, 360] on div at bounding box center [166, 348] width 106 height 106
type input "22.09.2025 16:11"
type textarea "x"
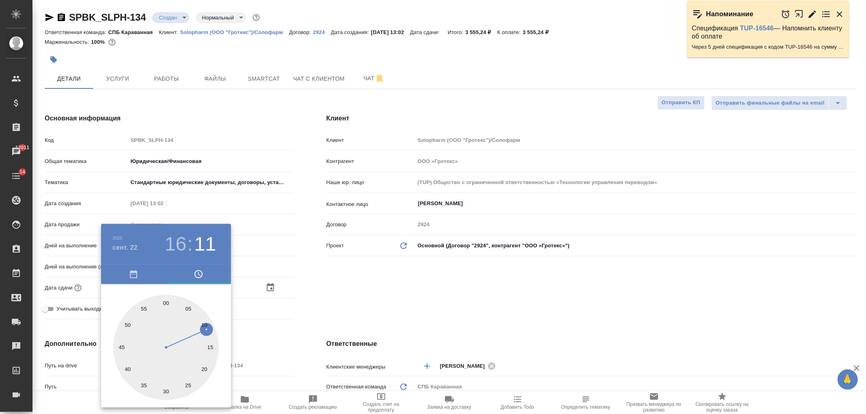
click at [166, 304] on div at bounding box center [166, 348] width 106 height 106
type input "22.09.2025 16:00"
type textarea "x"
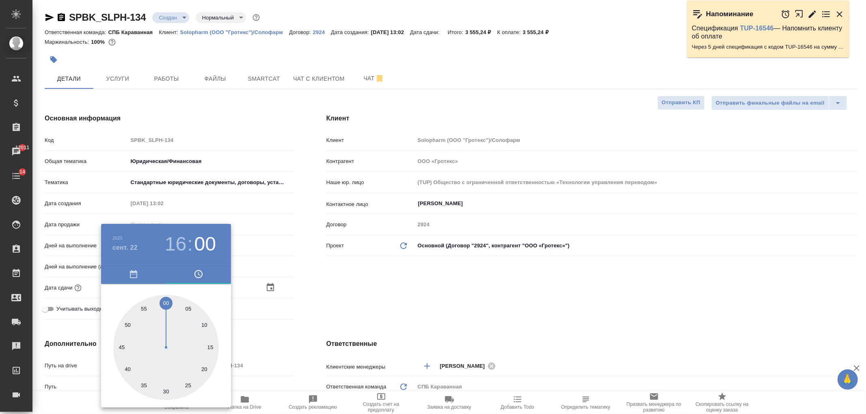
click at [339, 276] on div at bounding box center [433, 207] width 866 height 414
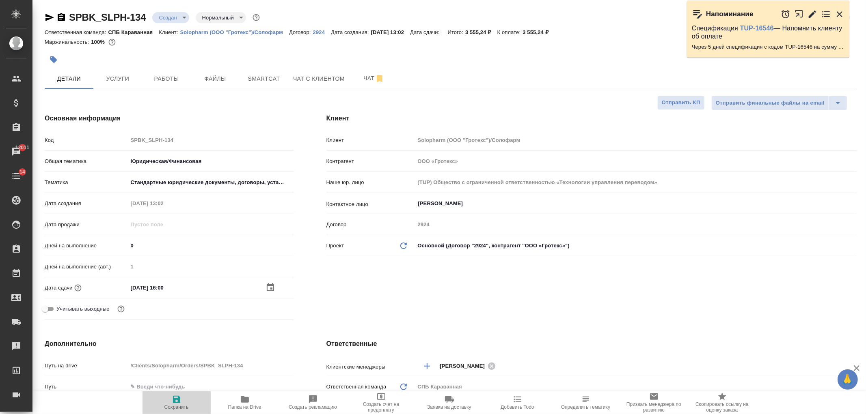
click at [185, 406] on span "Сохранить" at bounding box center [176, 408] width 24 height 6
type textarea "x"
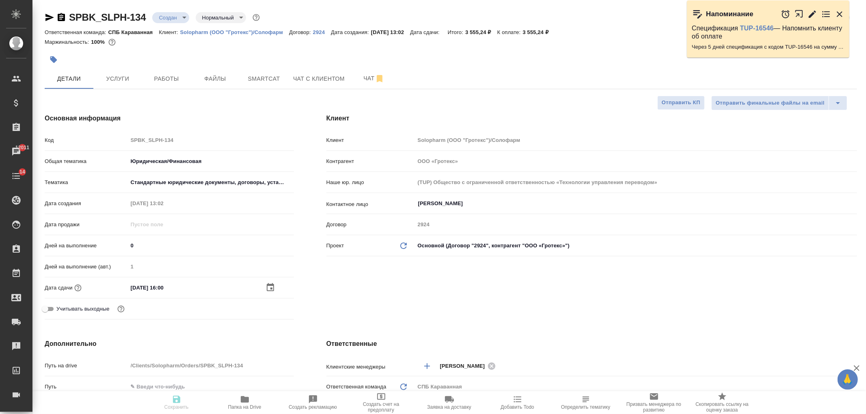
type textarea "x"
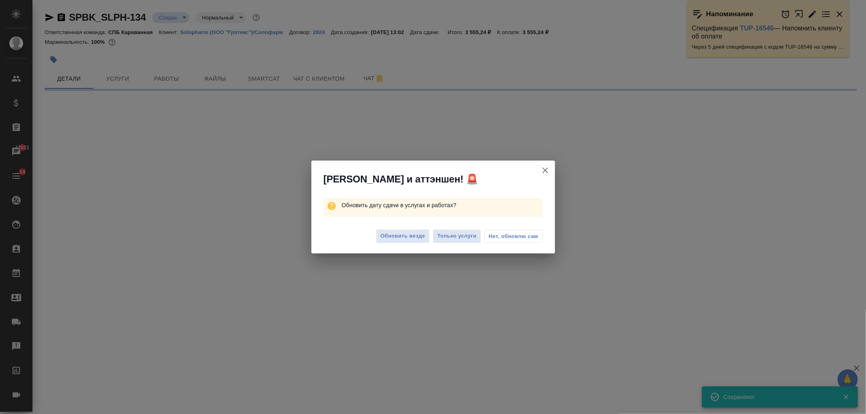
select select "RU"
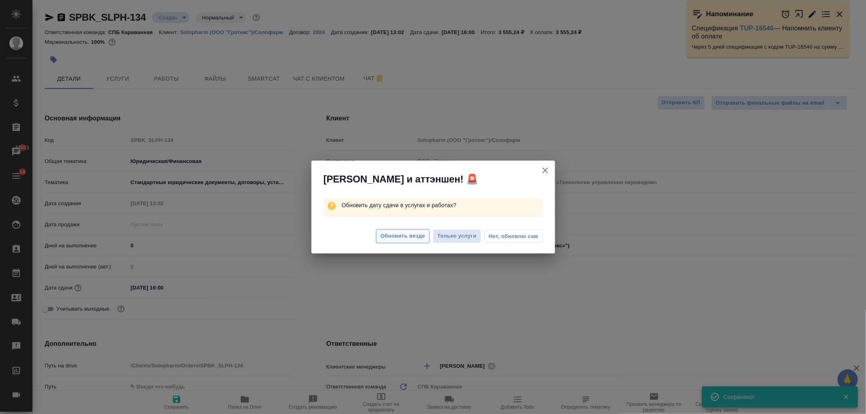
type textarea "x"
click at [406, 240] on span "Обновить везде" at bounding box center [402, 236] width 45 height 9
type textarea "x"
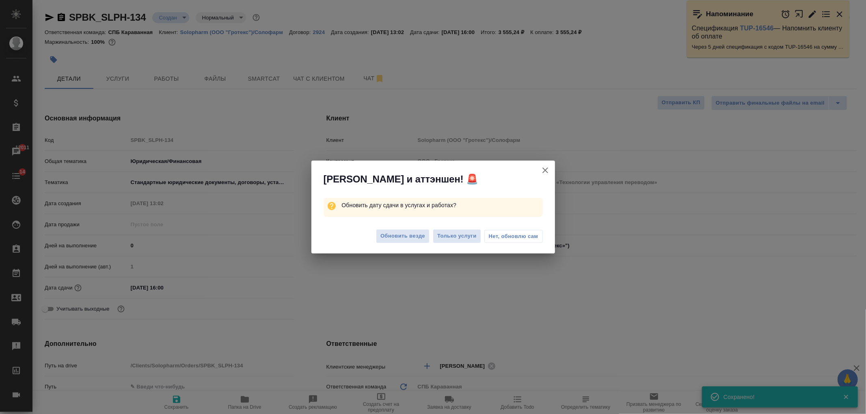
type textarea "x"
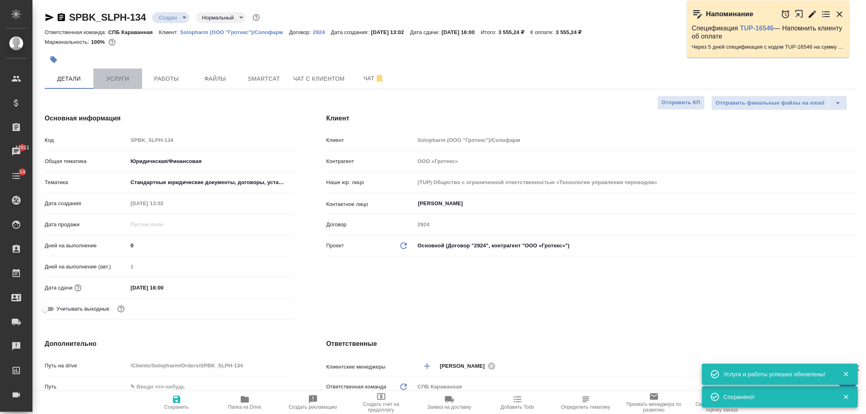
click at [124, 76] on span "Услуги" at bounding box center [117, 79] width 39 height 10
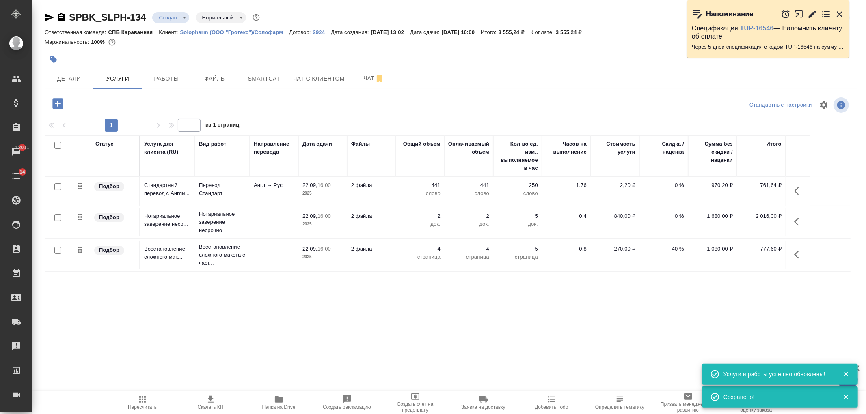
click at [208, 400] on icon "button" at bounding box center [211, 400] width 10 height 10
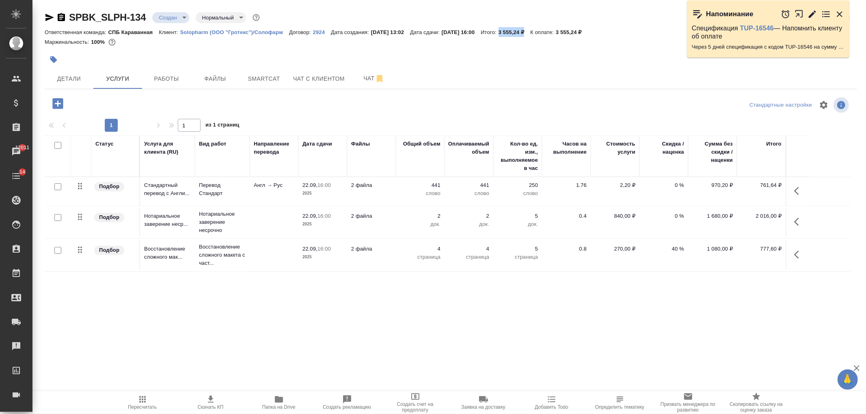
drag, startPoint x: 520, startPoint y: 33, endPoint x: 547, endPoint y: 32, distance: 27.2
click at [531, 32] on p "3 555,24 ₽" at bounding box center [515, 32] width 32 height 6
copy p "3 555,24 ₽"
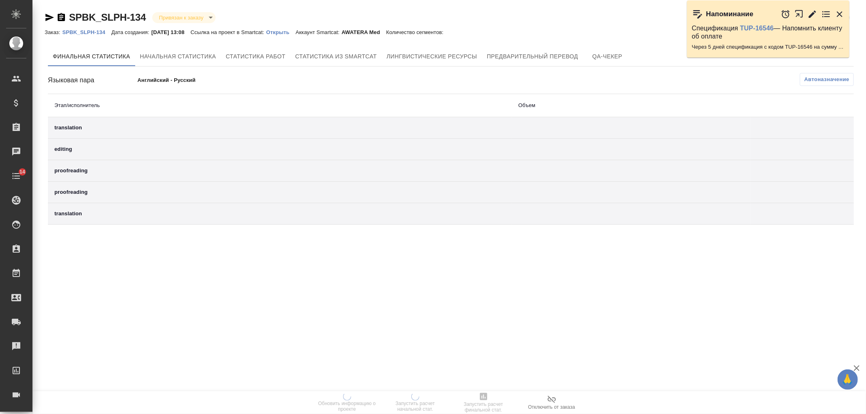
click at [293, 30] on p "Открыть" at bounding box center [280, 32] width 29 height 6
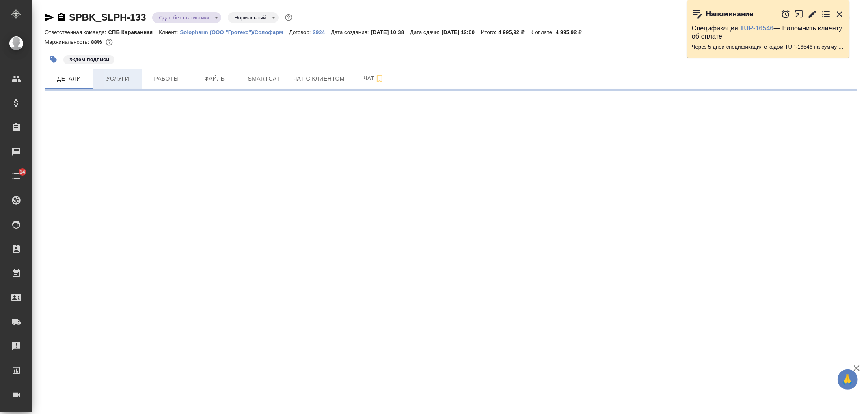
select select "RU"
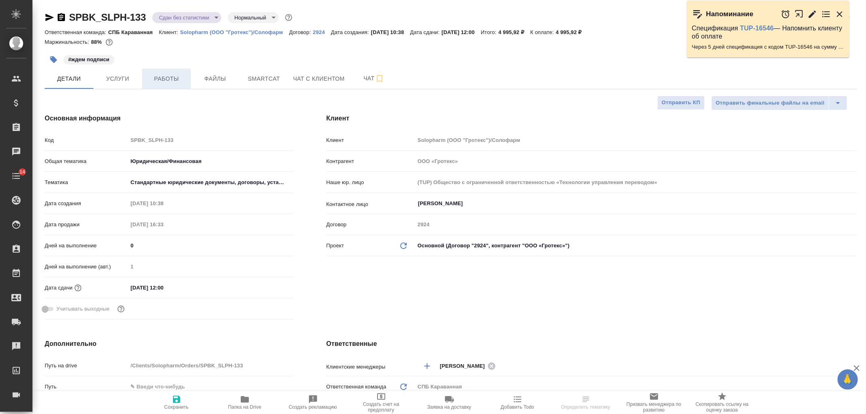
type textarea "x"
click at [171, 76] on span "Работы" at bounding box center [166, 79] width 39 height 10
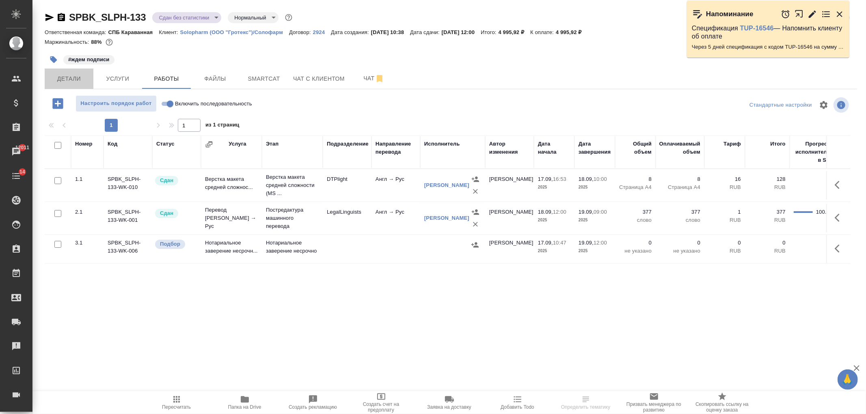
click at [78, 74] on span "Детали" at bounding box center [69, 79] width 39 height 10
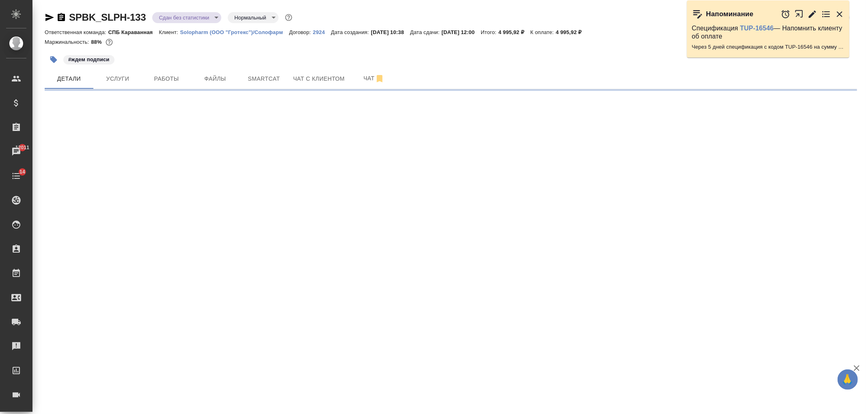
select select "RU"
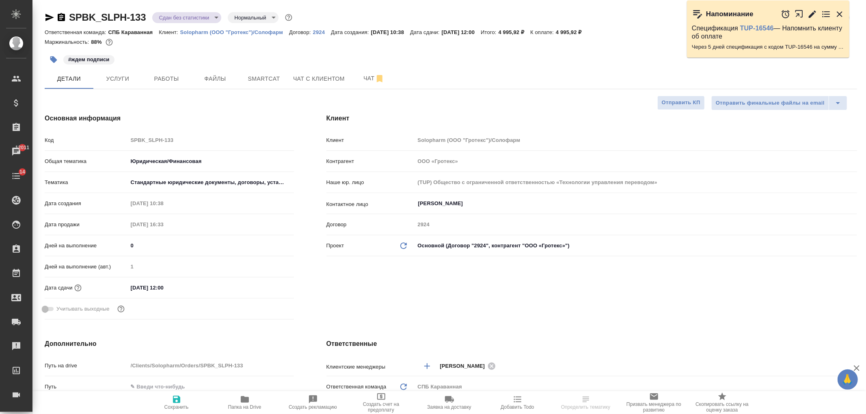
type textarea "x"
select select "RU"
type textarea "x"
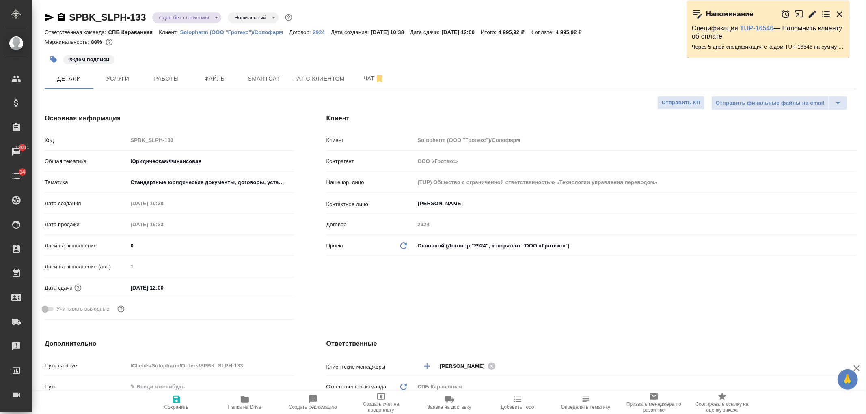
type textarea "x"
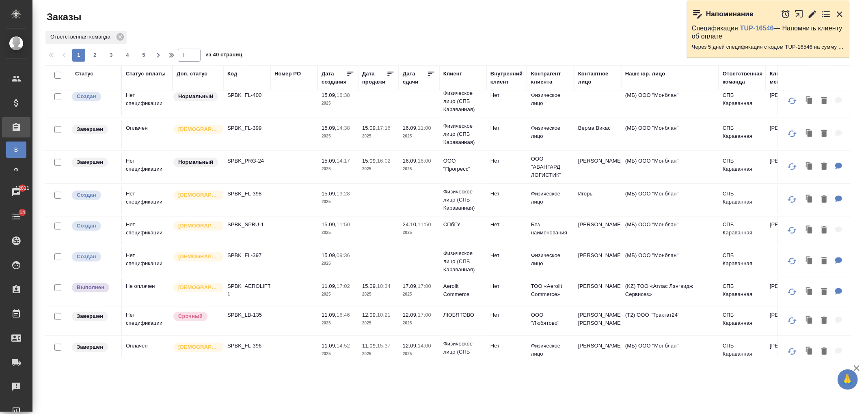
scroll to position [416, 0]
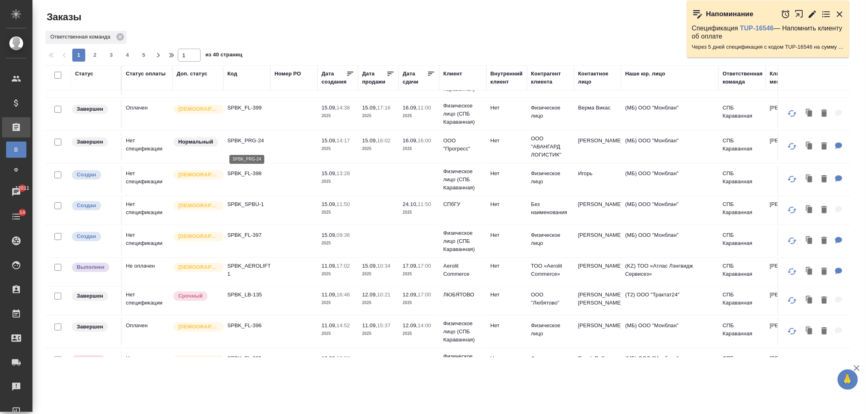
click p "SPBK_PRG-24"
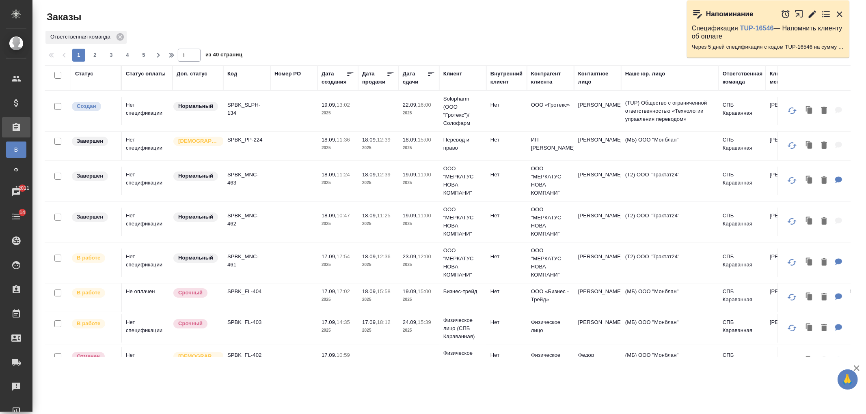
click at [268, 294] on td "SPBK_FL-404" at bounding box center [246, 298] width 47 height 28
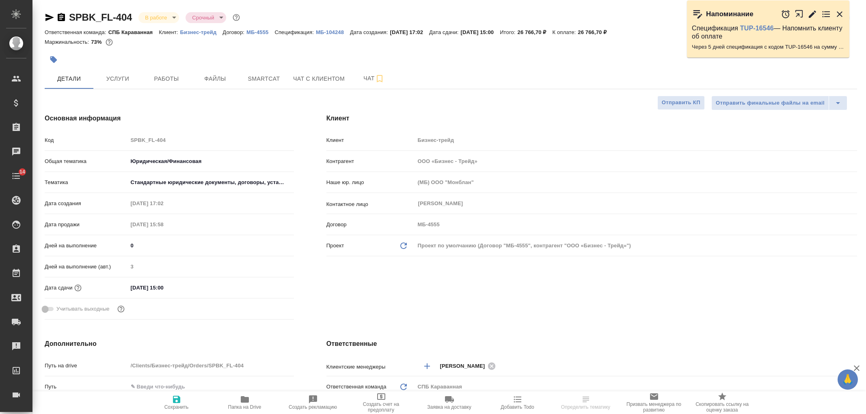
select select "RU"
click at [131, 81] on span "Услуги" at bounding box center [117, 79] width 39 height 10
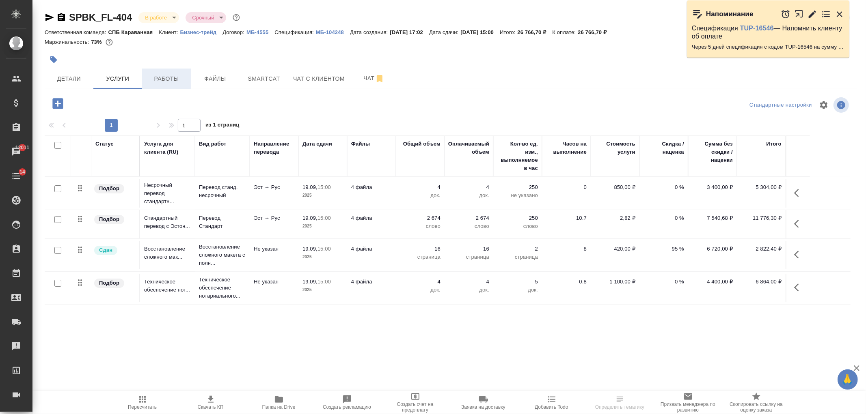
click at [158, 80] on span "Работы" at bounding box center [166, 79] width 39 height 10
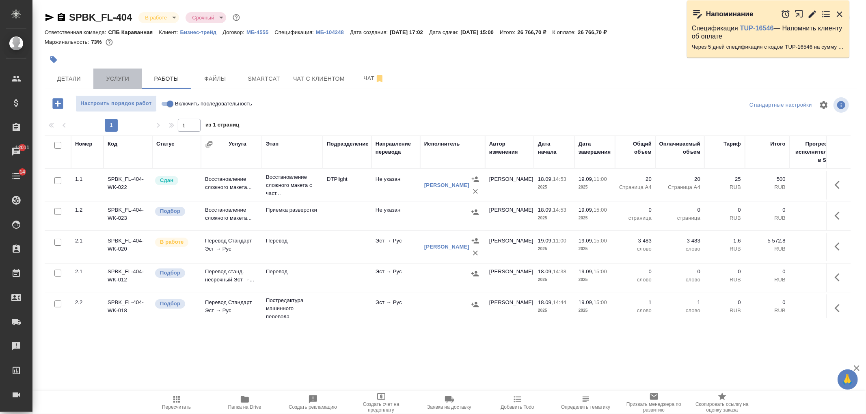
click at [120, 76] on span "Услуги" at bounding box center [117, 79] width 39 height 10
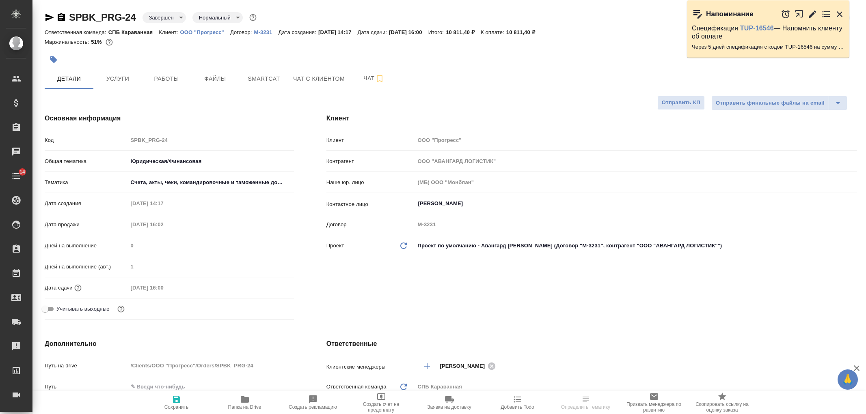
select select "RU"
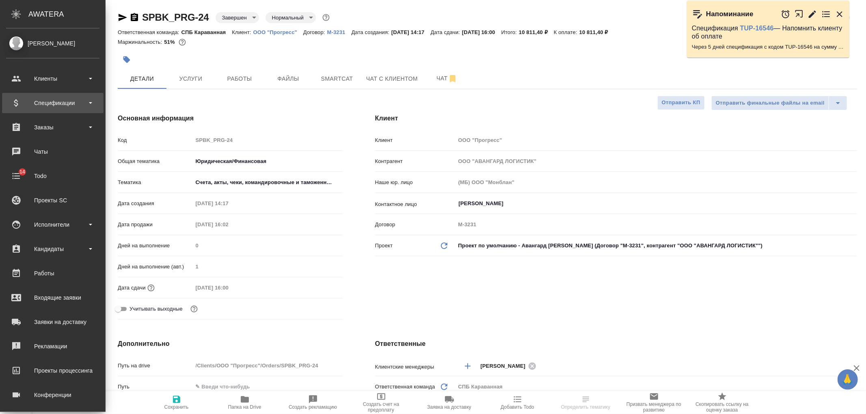
click at [58, 104] on div "Спецификации" at bounding box center [52, 103] width 93 height 12
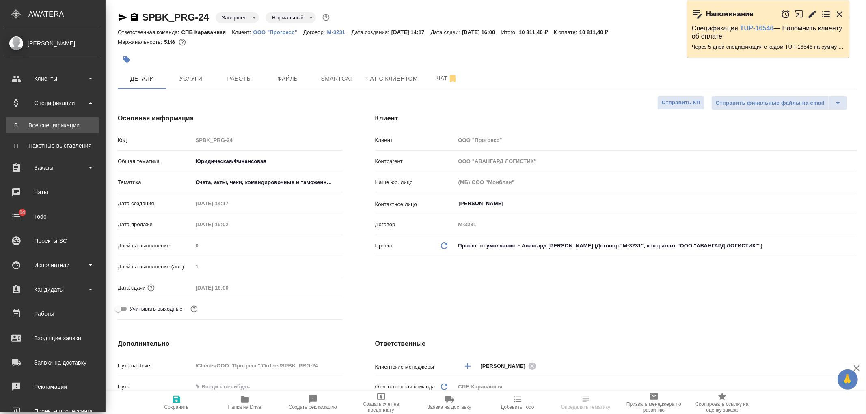
click at [69, 126] on div "Все спецификации" at bounding box center [52, 125] width 85 height 8
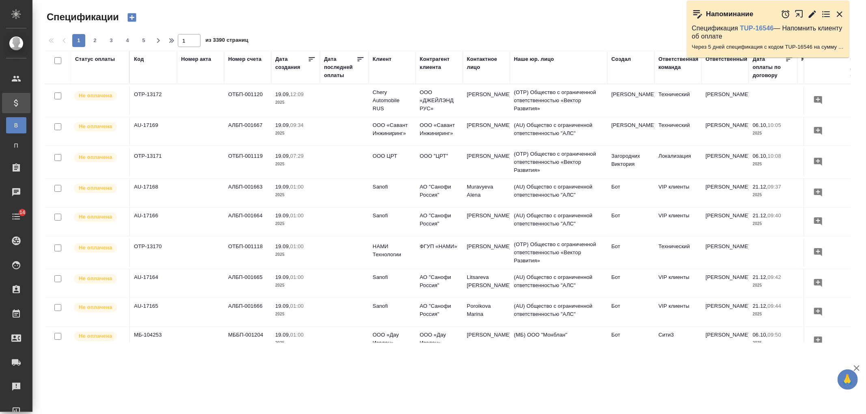
click at [137, 22] on icon "button" at bounding box center [131, 17] width 11 height 11
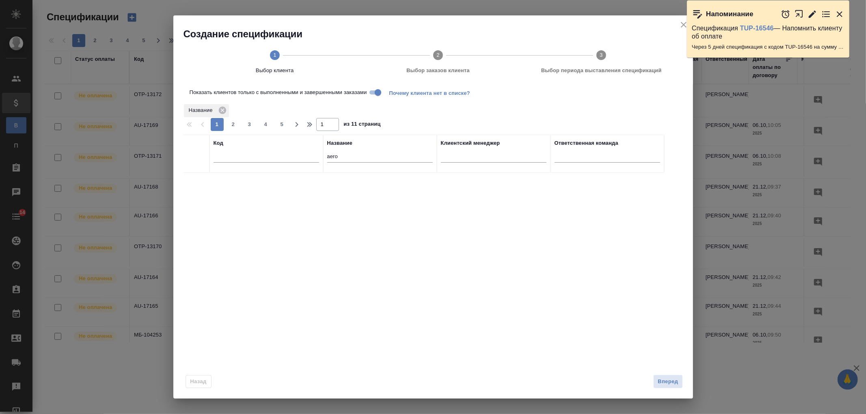
click at [275, 163] on div at bounding box center [267, 158] width 106 height 20
drag, startPoint x: 360, startPoint y: 160, endPoint x: 277, endPoint y: 158, distance: 83.6
click at [287, 160] on tr "Код Название aero Клиентский менеджер Ответственная команда" at bounding box center [423, 154] width 481 height 38
type input "прог"
click at [240, 184] on td "PRG" at bounding box center [266, 187] width 114 height 28
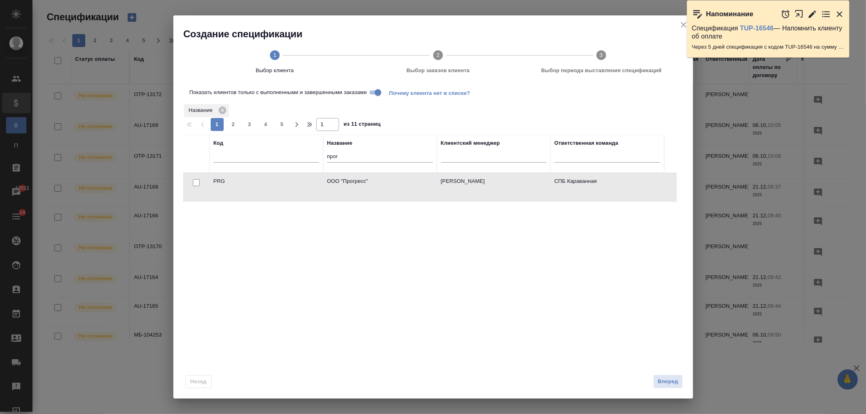
click at [196, 181] on input "checkbox" at bounding box center [196, 182] width 7 height 7
checkbox input "true"
click at [674, 380] on span "Вперед" at bounding box center [668, 382] width 20 height 9
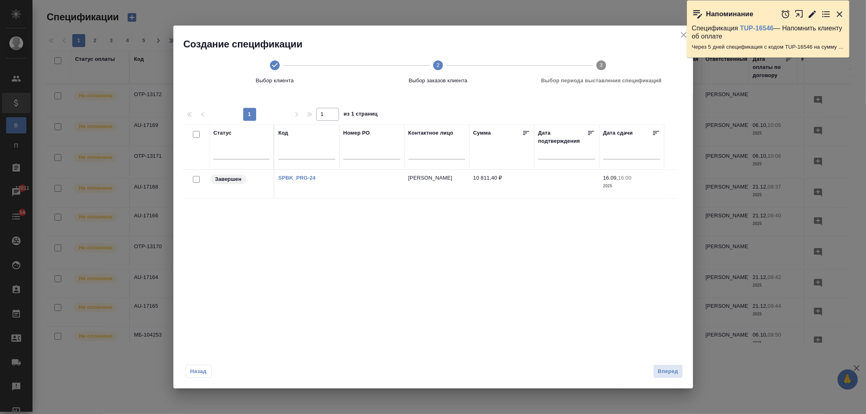
click at [198, 179] on input "checkbox" at bounding box center [196, 179] width 7 height 7
checkbox input "true"
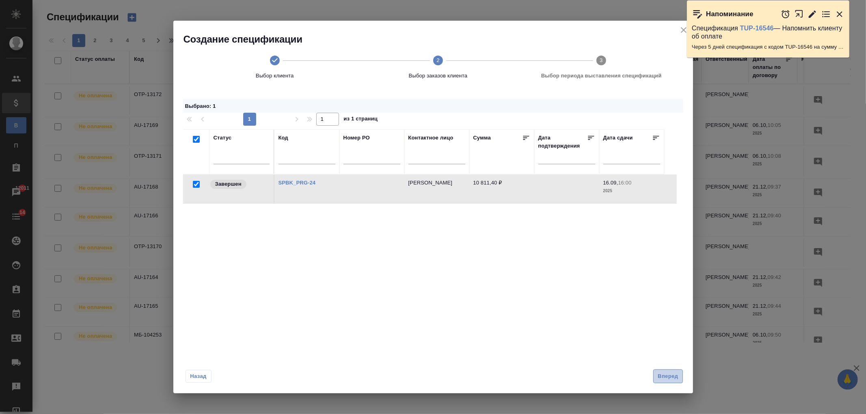
click at [666, 375] on span "Вперед" at bounding box center [668, 376] width 20 height 9
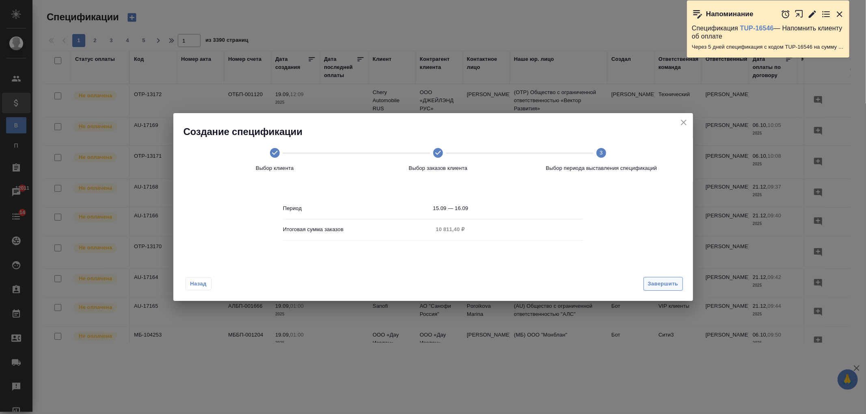
click at [665, 289] on span "Завершить" at bounding box center [663, 284] width 30 height 9
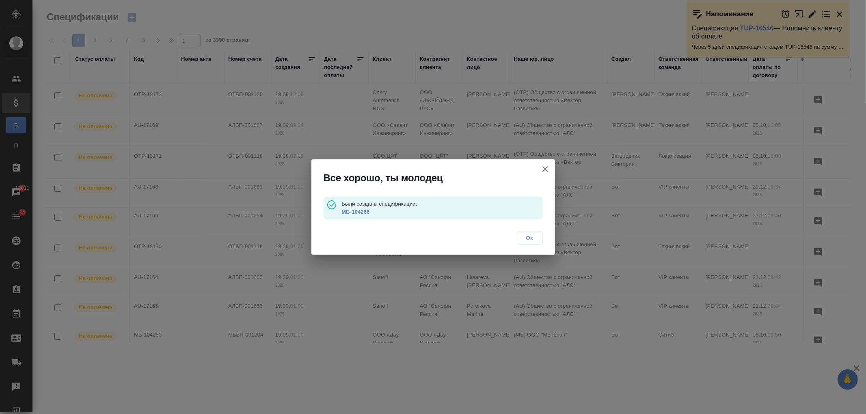
click at [352, 214] on link "МБ-104266" at bounding box center [355, 212] width 28 height 6
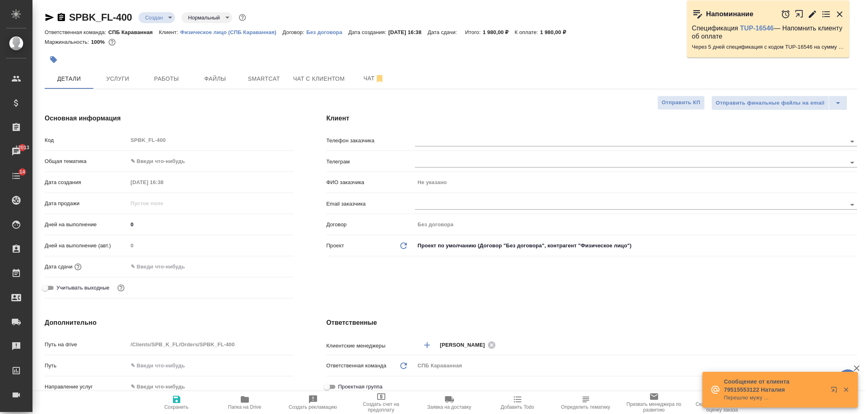
select select "RU"
click at [114, 86] on button "Услуги" at bounding box center [117, 79] width 49 height 20
